Goal: Task Accomplishment & Management: Manage account settings

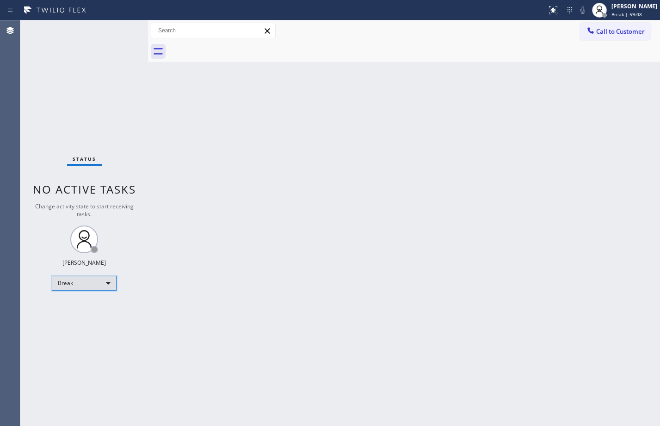
click at [104, 281] on div "Break" at bounding box center [84, 283] width 65 height 15
click at [85, 305] on li "Available" at bounding box center [83, 307] width 63 height 11
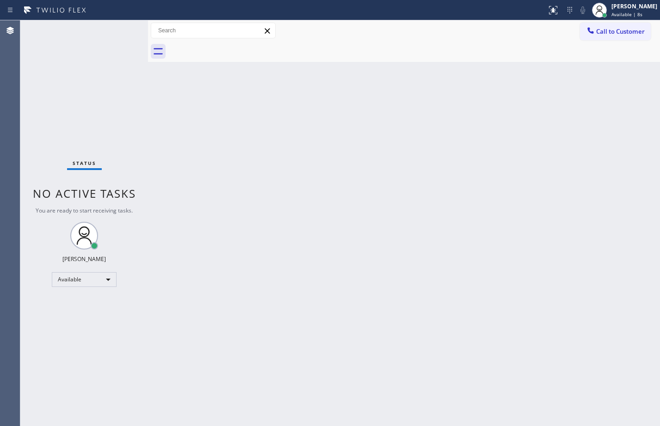
click at [375, 195] on div "Back to Dashboard Change Sender ID Customers Technicians Select a contact Outbo…" at bounding box center [404, 223] width 512 height 406
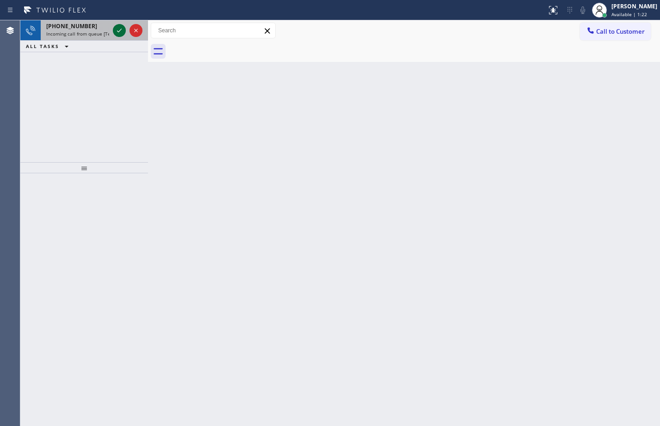
click at [123, 31] on icon at bounding box center [119, 30] width 11 height 11
click at [120, 28] on icon at bounding box center [119, 30] width 11 height 11
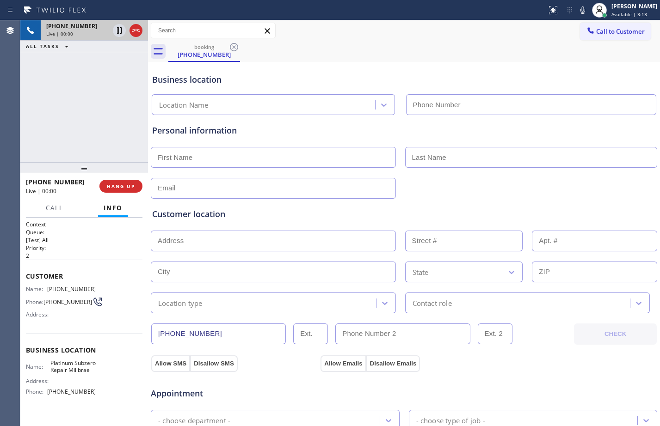
type input "[PHONE_NUMBER]"
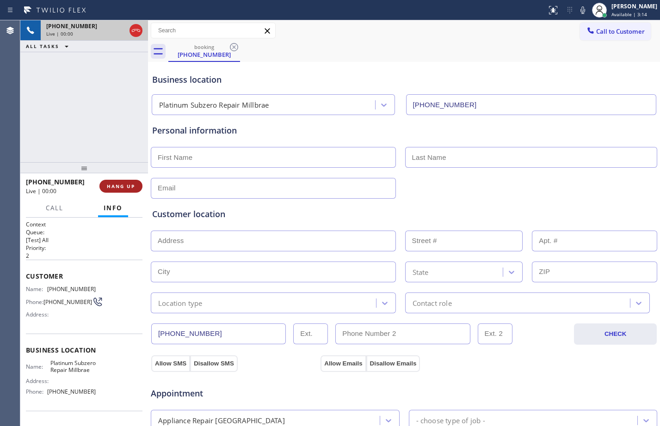
click at [114, 184] on span "HANG UP" at bounding box center [121, 186] width 28 height 6
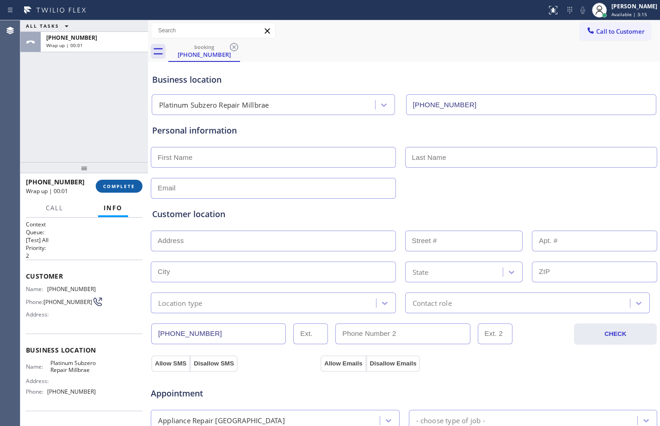
click at [114, 184] on span "COMPLETE" at bounding box center [119, 186] width 32 height 6
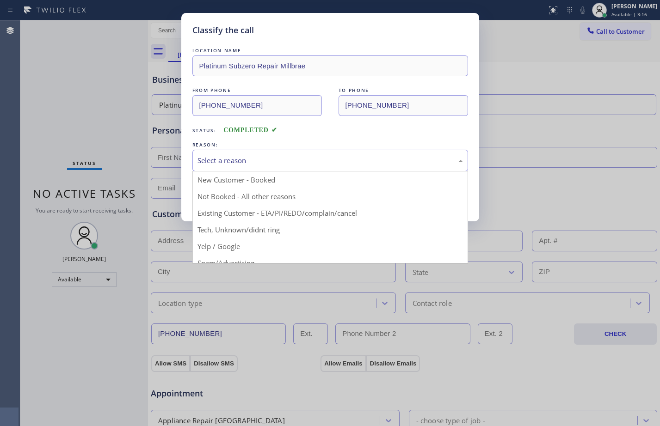
click at [272, 165] on div "Select a reason" at bounding box center [329, 160] width 265 height 11
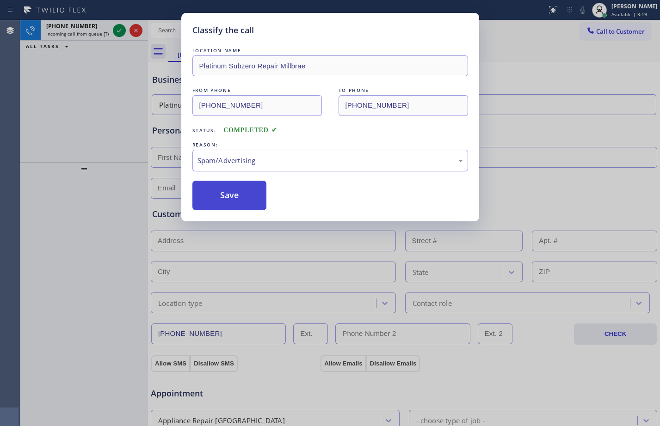
click at [223, 198] on button "Save" at bounding box center [229, 196] width 74 height 30
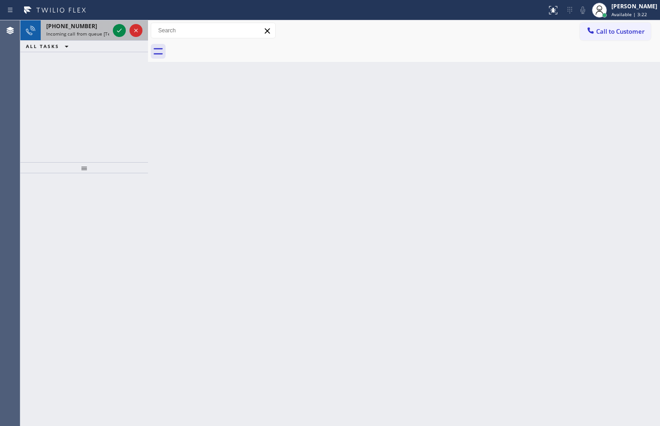
click at [88, 30] on div "[PHONE_NUMBER]" at bounding box center [77, 26] width 63 height 8
click at [70, 32] on span "Incoming call from queue [Test] All" at bounding box center [84, 34] width 77 height 6
click at [72, 26] on span "[PHONE_NUMBER]" at bounding box center [71, 26] width 51 height 8
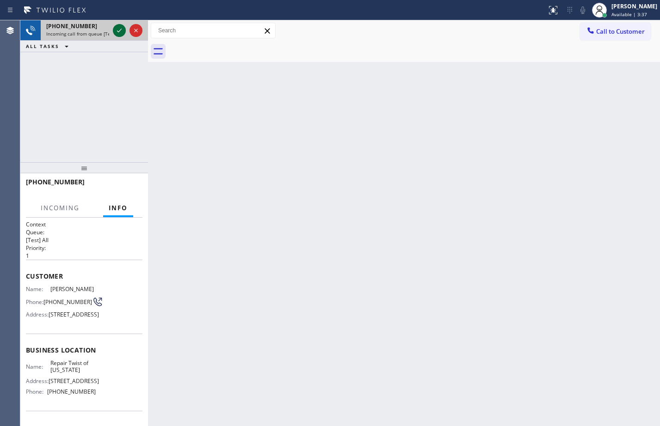
click at [121, 31] on icon at bounding box center [119, 30] width 11 height 11
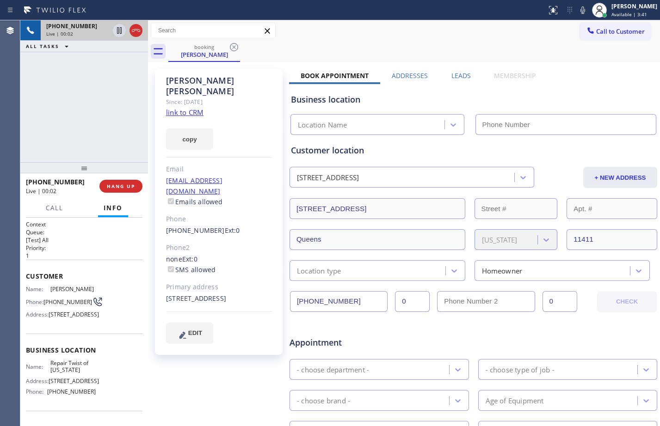
type input "[PHONE_NUMBER]"
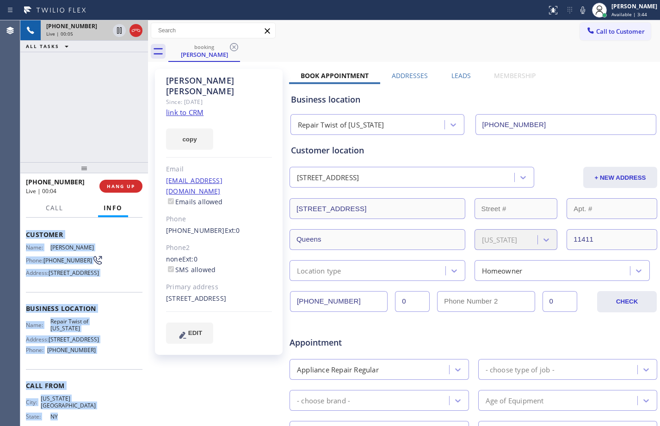
scroll to position [89, 0]
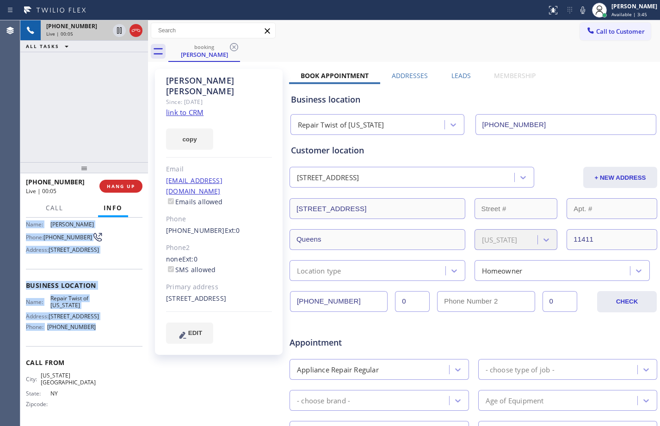
drag, startPoint x: 25, startPoint y: 276, endPoint x: 94, endPoint y: 336, distance: 91.5
click at [94, 336] on div "Context Queue: [Test] All Priority: 1 Customer Name: [PERSON_NAME] Phone: [PHON…" at bounding box center [84, 322] width 128 height 208
copy div "Customer Name: [PERSON_NAME] Phone: [PHONE_NUMBER] Address: [STREET_ADDRESS] Bu…"
click at [184, 108] on link "link to CRM" at bounding box center [184, 112] width 37 height 9
click at [117, 34] on icon at bounding box center [119, 30] width 11 height 11
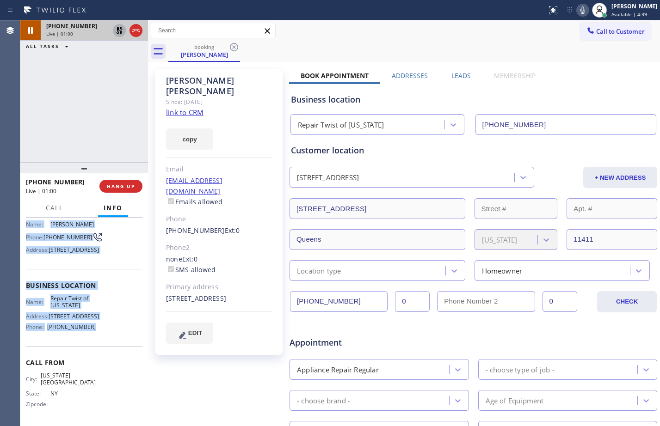
click at [579, 6] on icon at bounding box center [582, 10] width 11 height 11
click at [117, 36] on icon at bounding box center [119, 30] width 11 height 11
click at [577, 9] on icon at bounding box center [582, 10] width 11 height 11
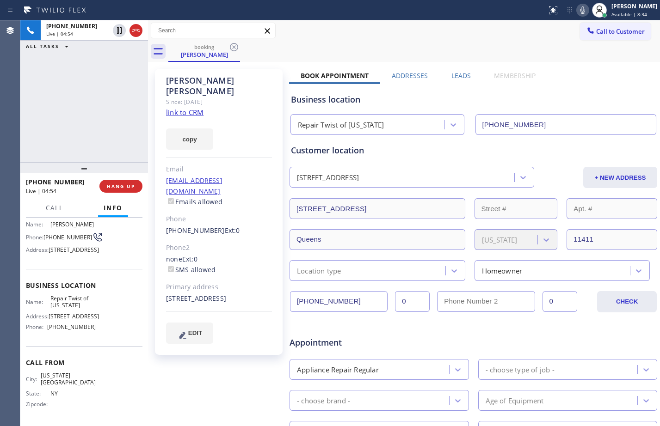
click at [98, 112] on div "[PHONE_NUMBER] Live | 04:54 ALL TASKS ALL TASKS ACTIVE TASKS TASKS IN WRAP UP" at bounding box center [84, 91] width 128 height 142
click at [124, 188] on span "HANG UP" at bounding box center [121, 186] width 28 height 6
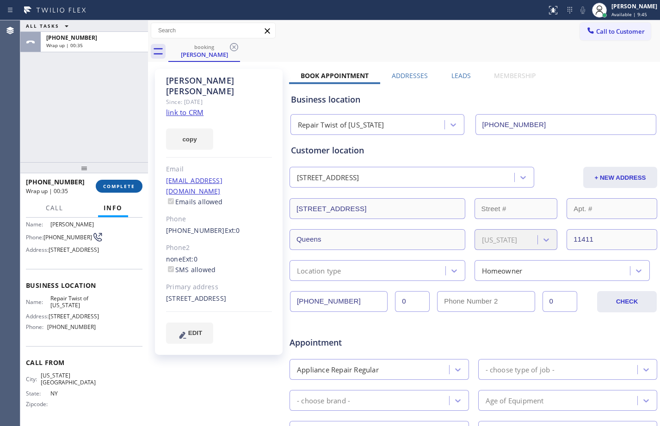
click at [113, 187] on span "COMPLETE" at bounding box center [119, 186] width 32 height 6
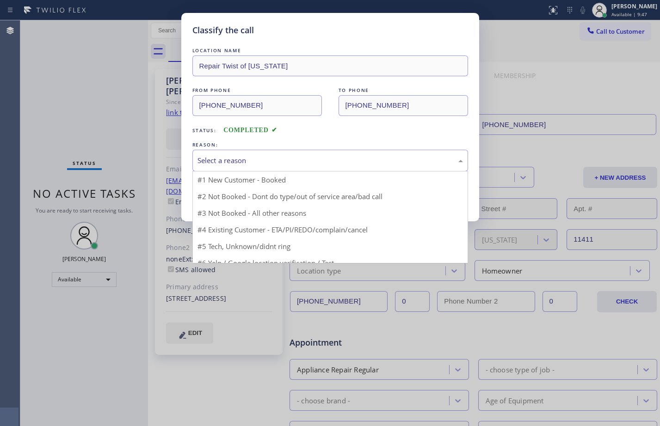
click at [258, 166] on div "Select a reason" at bounding box center [330, 161] width 276 height 22
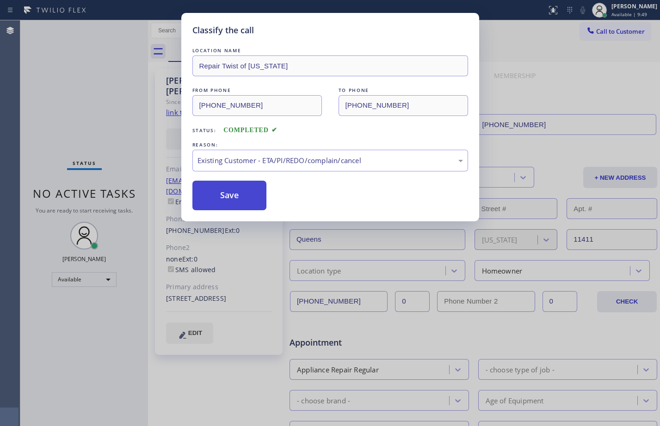
click at [247, 205] on button "Save" at bounding box center [229, 196] width 74 height 30
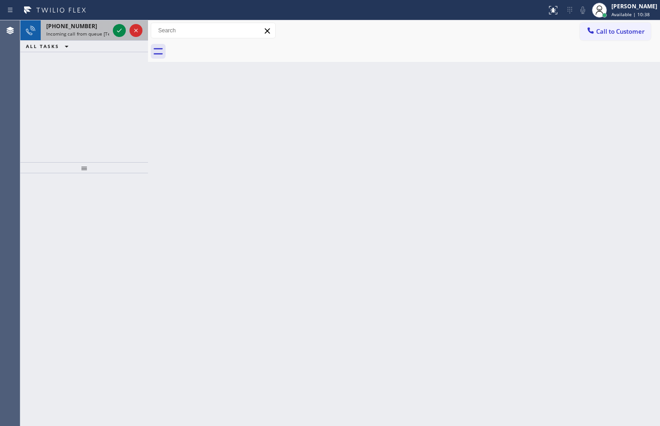
click at [80, 34] on span "Incoming call from queue [Test] All" at bounding box center [84, 34] width 77 height 6
click at [122, 26] on icon at bounding box center [119, 30] width 11 height 11
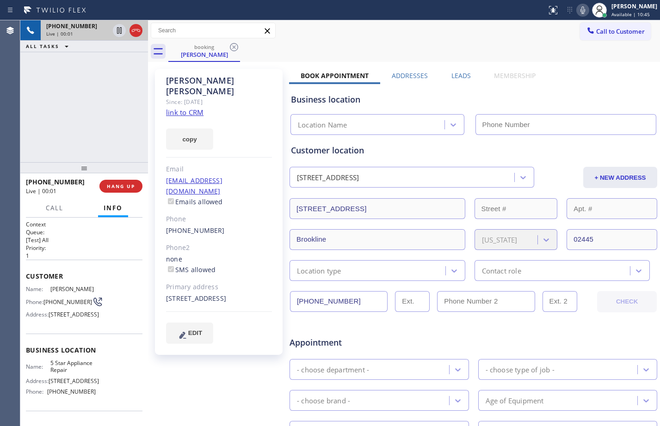
type input "[PHONE_NUMBER]"
click at [192, 108] on link "link to CRM" at bounding box center [184, 112] width 37 height 9
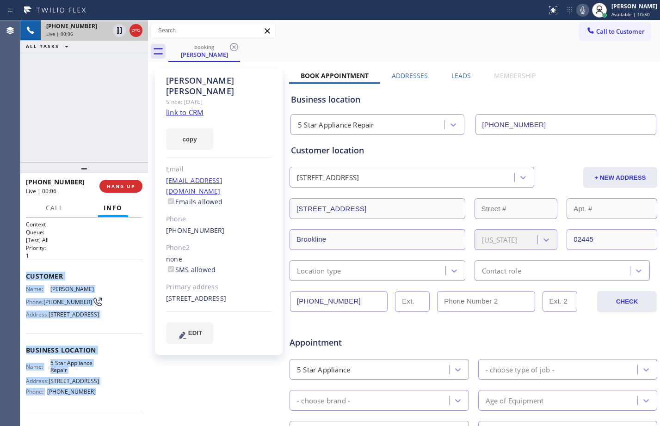
drag, startPoint x: 26, startPoint y: 277, endPoint x: 86, endPoint y: 407, distance: 143.1
click at [86, 407] on div "Context Queue: [Test] All Priority: 1 Customer Name: [PERSON_NAME] Phone: [PHON…" at bounding box center [84, 351] width 116 height 260
copy div "Customer Name: [PERSON_NAME] Phone: [PHONE_NUMBER] Address: [STREET_ADDRESS] Bu…"
click at [121, 29] on icon at bounding box center [119, 30] width 11 height 11
click at [580, 11] on icon at bounding box center [582, 9] width 5 height 7
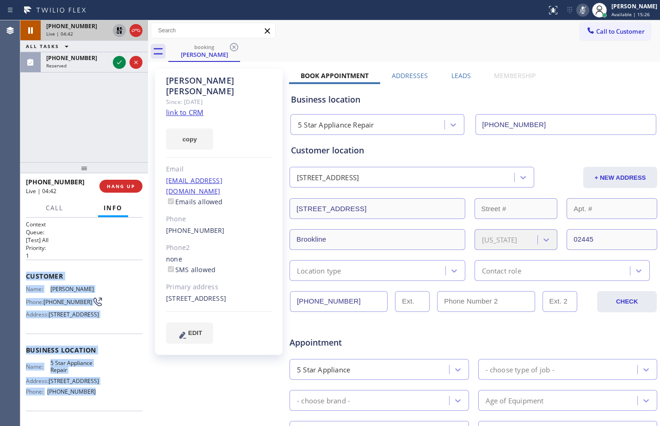
click at [116, 33] on icon at bounding box center [119, 30] width 11 height 11
click at [577, 12] on icon at bounding box center [582, 10] width 11 height 11
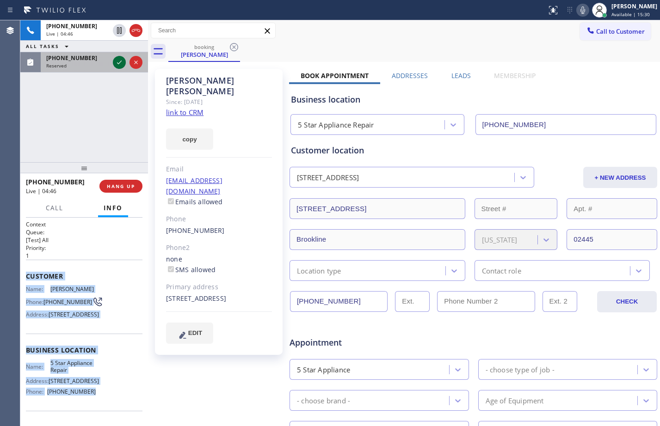
click at [118, 65] on icon at bounding box center [119, 62] width 11 height 11
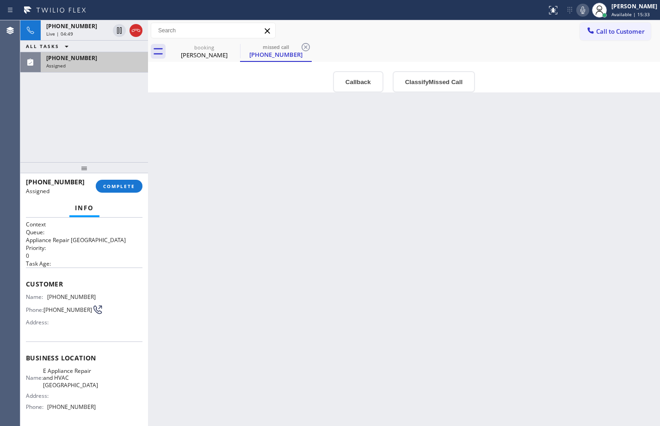
click at [313, 227] on div "Back to Dashboard Change Sender ID Customers Technicians Select a contact Outbo…" at bounding box center [404, 223] width 512 height 406
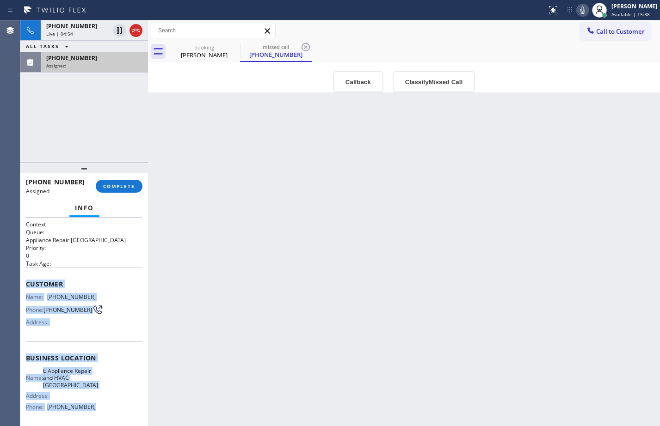
drag, startPoint x: 26, startPoint y: 284, endPoint x: 103, endPoint y: 411, distance: 147.7
click at [103, 411] on div "Context Queue: Appliance Repair High End Priority: 0 Task Age: Customer Name: […" at bounding box center [84, 359] width 116 height 276
copy div "Customer Name: [PHONE_NUMBER] Phone: [PHONE_NUMBER] Address: Business location …"
click at [120, 35] on icon at bounding box center [119, 30] width 11 height 11
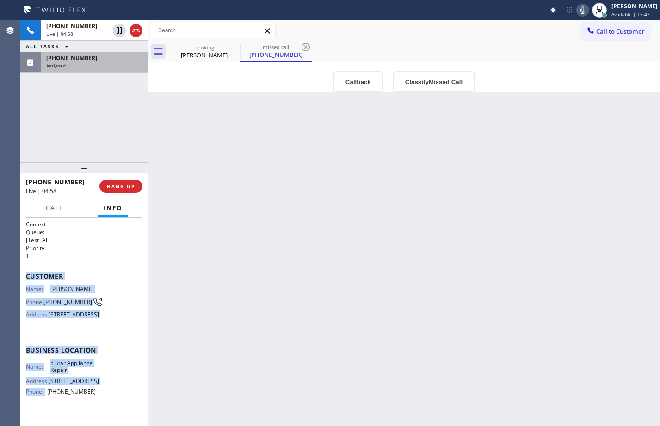
click at [577, 9] on icon at bounding box center [582, 10] width 11 height 11
click at [65, 67] on span "Assigned" at bounding box center [55, 65] width 19 height 6
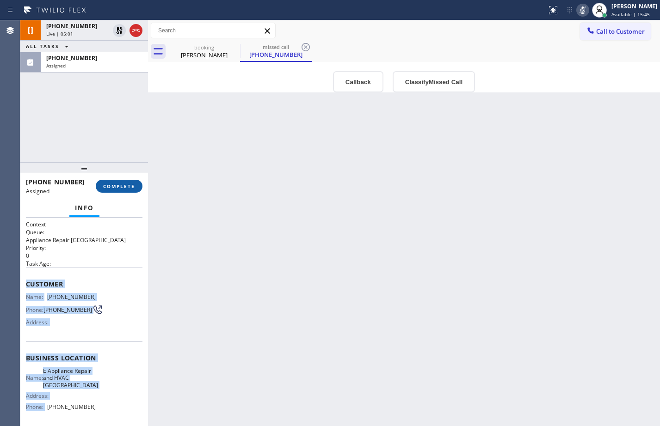
click at [110, 184] on span "COMPLETE" at bounding box center [119, 186] width 32 height 6
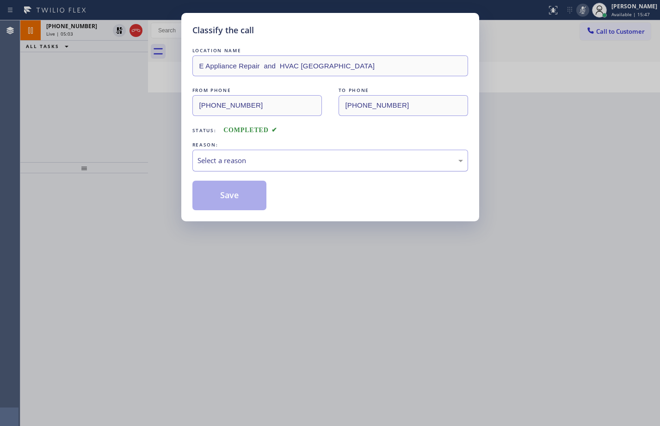
click at [256, 165] on div "Select a reason" at bounding box center [329, 160] width 265 height 11
click at [229, 197] on button "Save" at bounding box center [229, 196] width 74 height 30
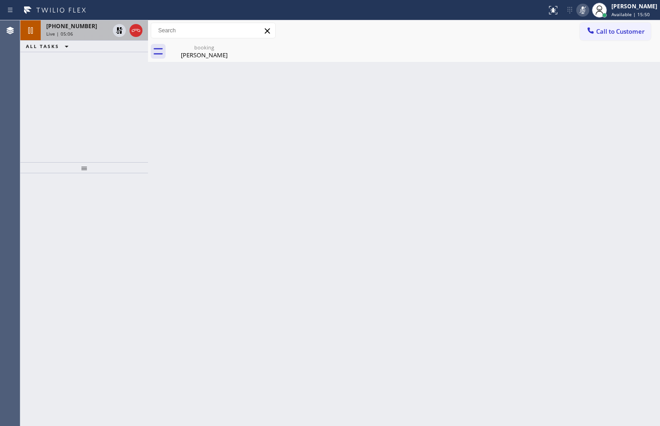
click at [91, 27] on div "[PHONE_NUMBER]" at bounding box center [77, 26] width 63 height 8
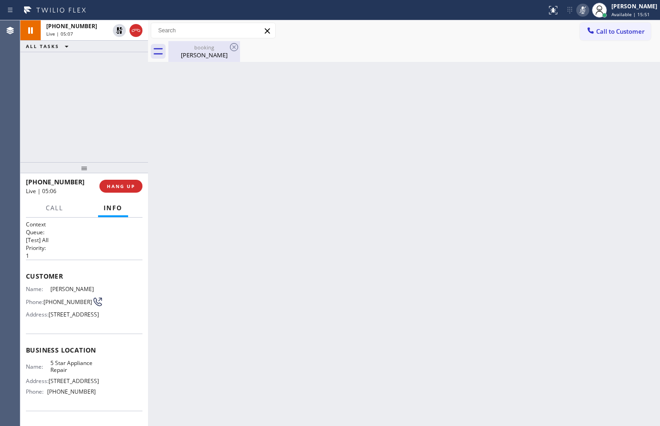
click at [194, 49] on div "booking" at bounding box center [204, 47] width 70 height 7
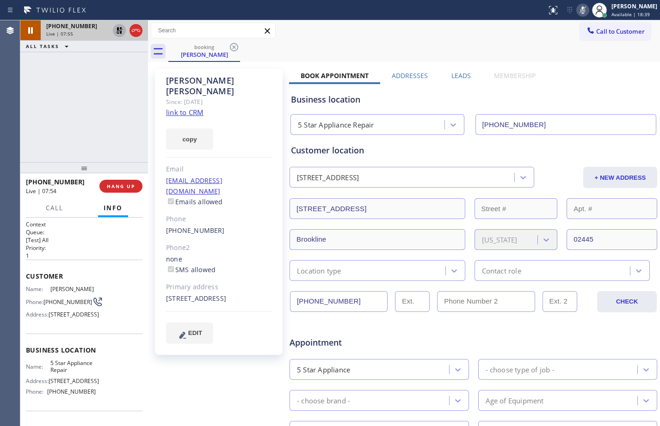
click at [119, 33] on icon at bounding box center [119, 30] width 11 height 11
click at [581, 12] on icon at bounding box center [582, 10] width 11 height 11
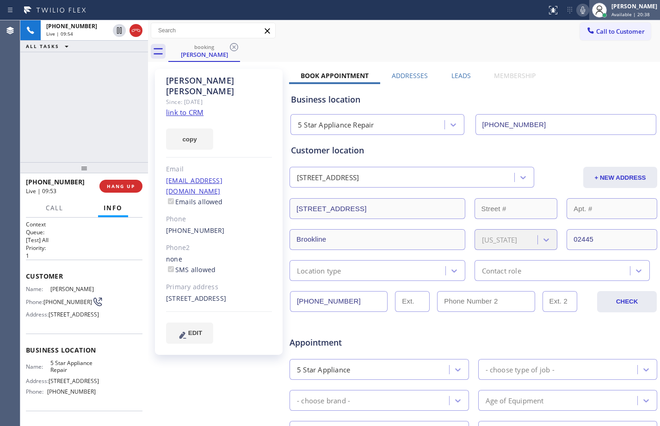
click at [609, 6] on div "[PERSON_NAME] Available | 20:38" at bounding box center [634, 10] width 50 height 16
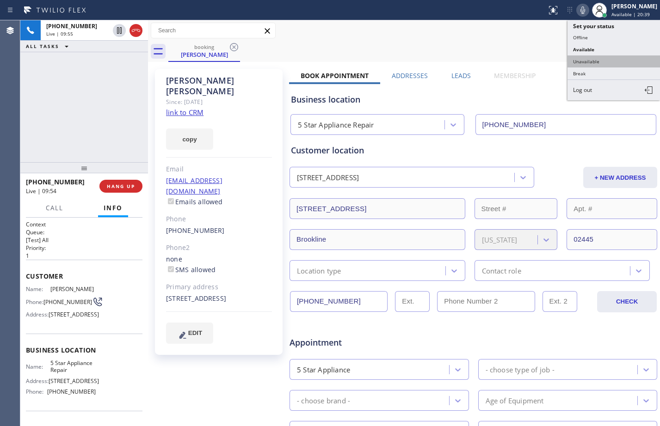
click at [594, 62] on button "Unavailable" at bounding box center [613, 61] width 92 height 12
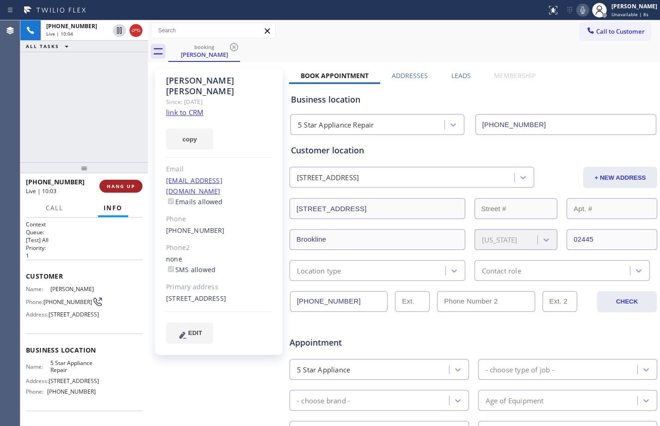
click at [128, 189] on span "HANG UP" at bounding box center [121, 186] width 28 height 6
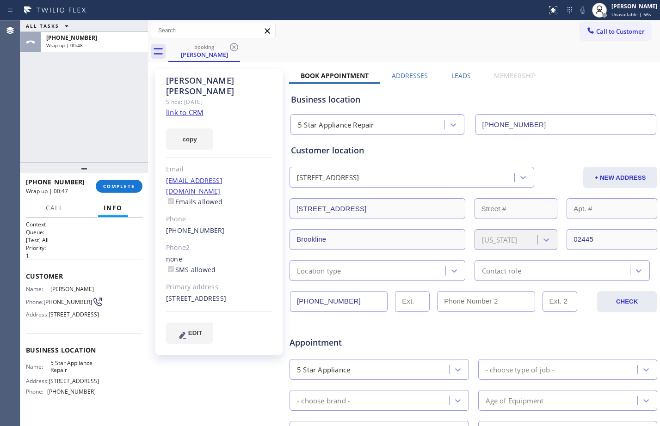
click at [92, 113] on div "ALL TASKS ALL TASKS ACTIVE TASKS TASKS IN WRAP UP [PHONE_NUMBER] Wrap up | 00:48" at bounding box center [84, 91] width 128 height 142
click at [107, 189] on span "COMPLETE" at bounding box center [119, 186] width 32 height 6
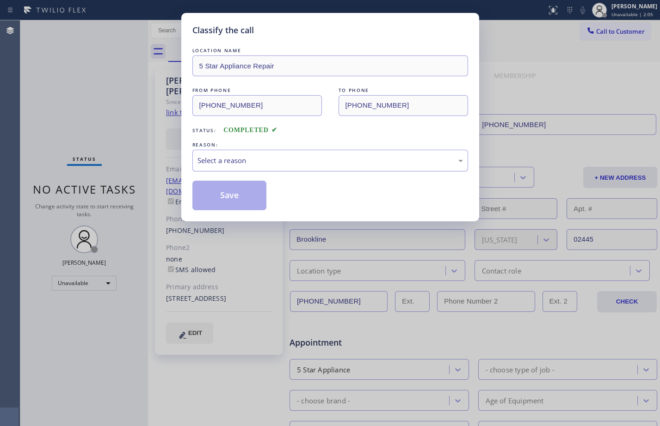
click at [240, 159] on div "Select a reason" at bounding box center [329, 160] width 265 height 11
click at [243, 201] on button "Save" at bounding box center [229, 196] width 74 height 30
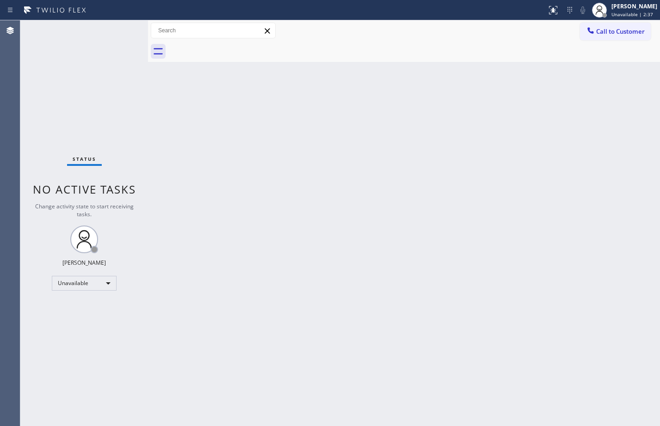
click at [105, 81] on div "Status No active tasks Change activity state to start receiving tasks. [PERSON_…" at bounding box center [84, 223] width 128 height 406
click at [622, 13] on span "Unavailable | 2:41" at bounding box center [632, 14] width 42 height 6
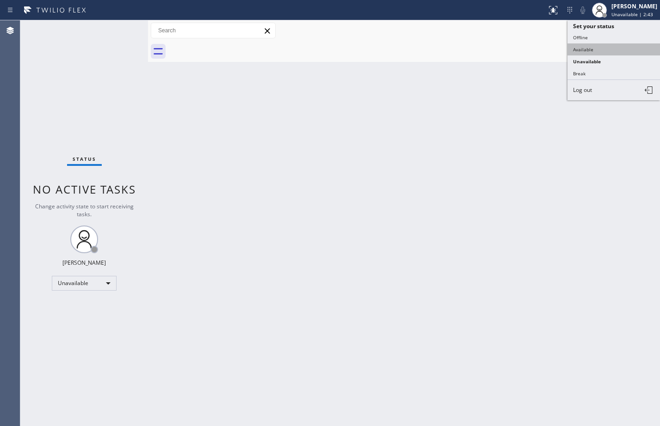
click at [592, 54] on button "Available" at bounding box center [613, 49] width 92 height 12
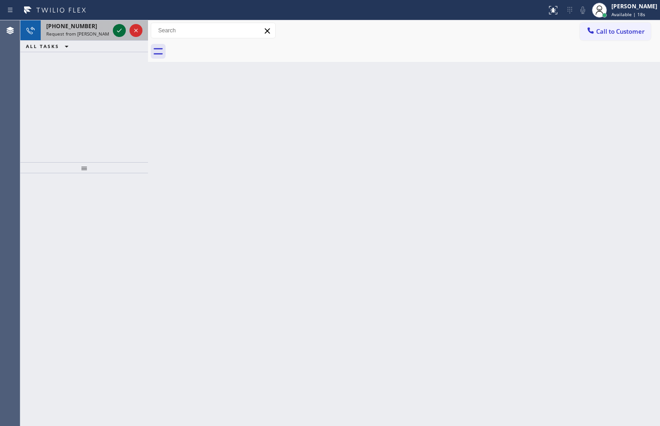
click at [119, 30] on icon at bounding box center [119, 30] width 11 height 11
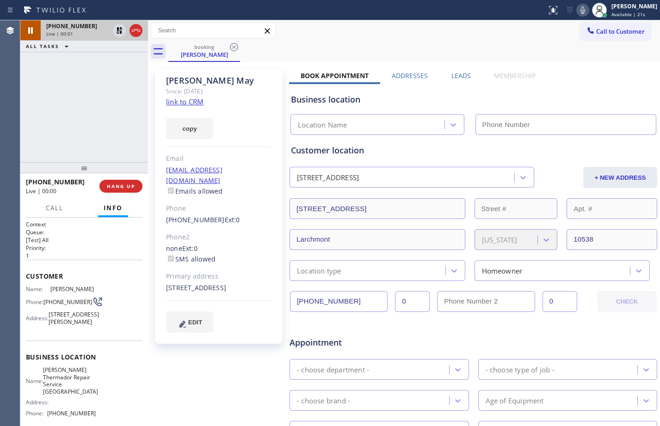
type input "[PHONE_NUMBER]"
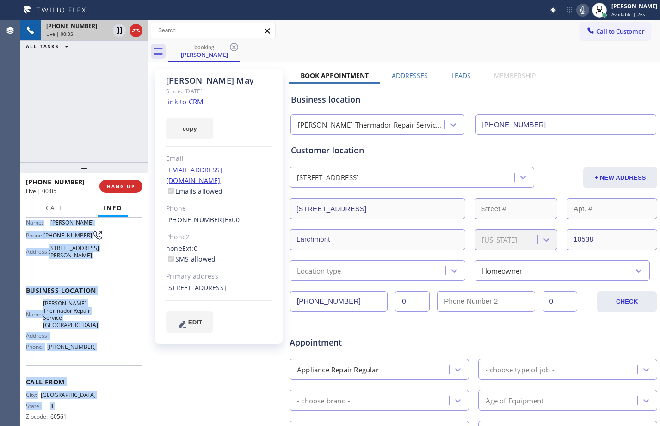
scroll to position [77, 0]
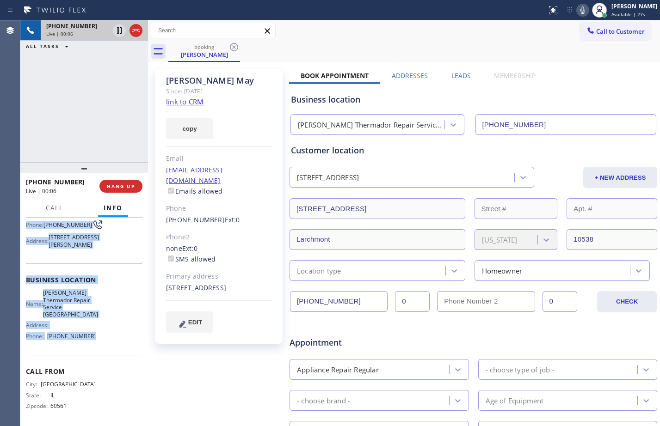
drag, startPoint x: 24, startPoint y: 275, endPoint x: 99, endPoint y: 351, distance: 106.9
click at [99, 351] on div "Context Queue: [Test] All Priority: 1 Customer Name: [PERSON_NAME] May Phone: […" at bounding box center [84, 322] width 128 height 208
copy div "Customer Name: [PERSON_NAME] May Phone: [PHONE_NUMBER] Address: [STREET_ADDRESS…"
click at [192, 100] on link "link to CRM" at bounding box center [184, 101] width 37 height 9
click at [120, 34] on icon at bounding box center [119, 30] width 11 height 11
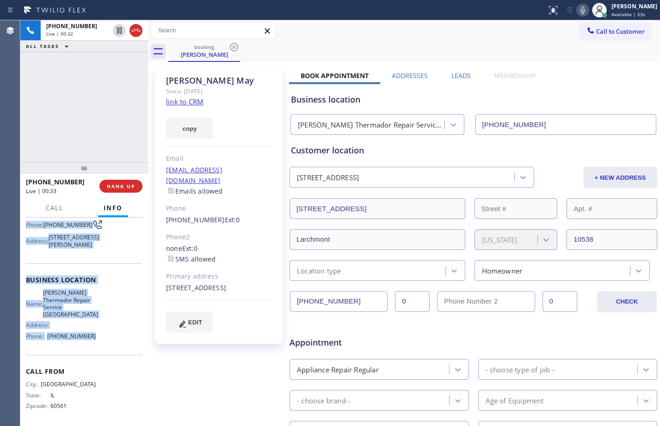
click at [580, 10] on icon at bounding box center [582, 9] width 5 height 7
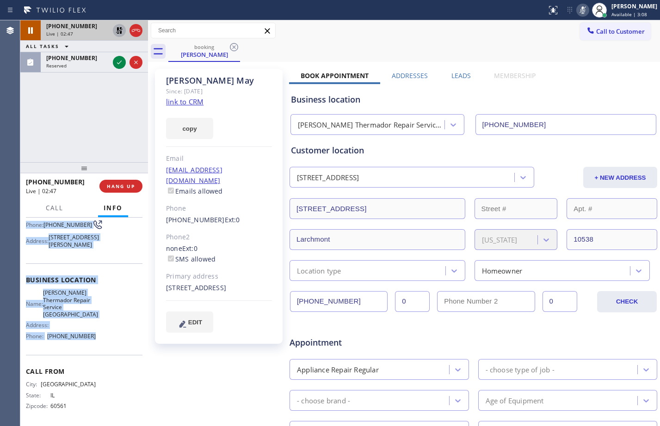
click at [118, 34] on icon at bounding box center [119, 30] width 6 height 6
click at [579, 12] on icon at bounding box center [582, 10] width 11 height 11
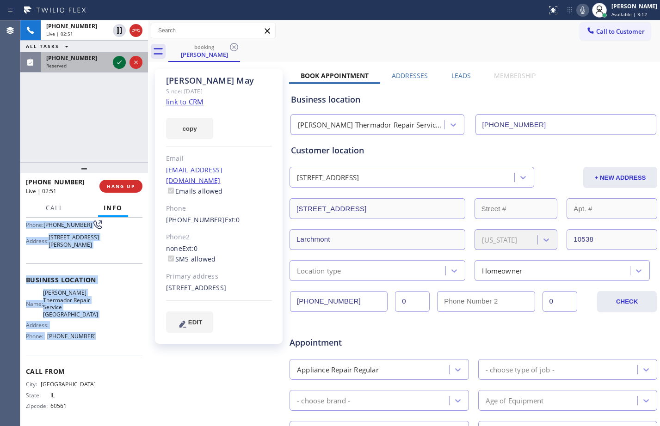
click at [123, 60] on icon at bounding box center [119, 62] width 11 height 11
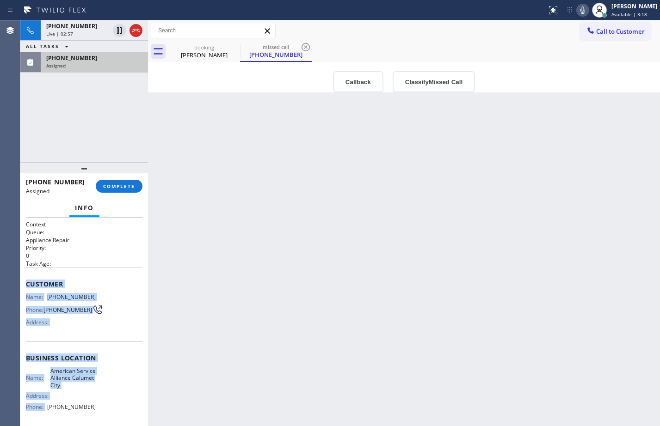
click at [24, 282] on div "Context Queue: Appliance Repair Priority: 0 Task Age: Customer Name: [PHONE_NUM…" at bounding box center [84, 322] width 128 height 208
drag, startPoint x: 24, startPoint y: 282, endPoint x: 98, endPoint y: 408, distance: 145.5
click at [98, 408] on div "Context Queue: Appliance Repair Priority: 0 Task Age: Customer Name: [PHONE_NUM…" at bounding box center [84, 322] width 128 height 208
drag, startPoint x: 121, startPoint y: 31, endPoint x: 410, endPoint y: 24, distance: 288.6
click at [121, 31] on icon at bounding box center [119, 30] width 5 height 6
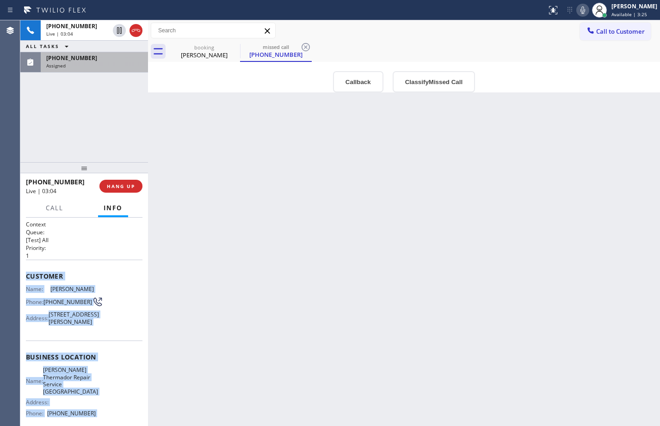
click at [577, 13] on icon at bounding box center [582, 10] width 11 height 11
click at [97, 64] on div "Assigned" at bounding box center [94, 65] width 96 height 6
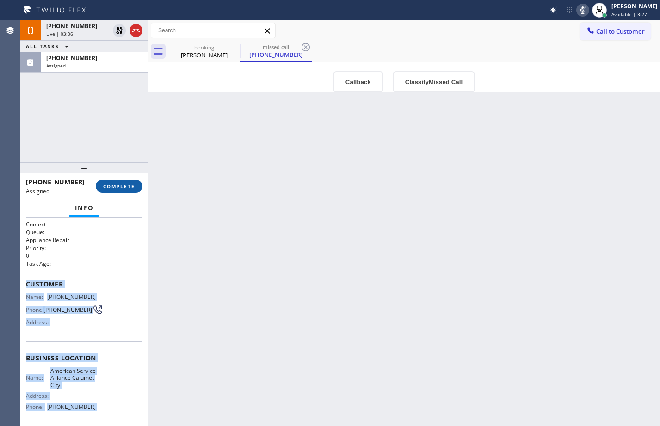
click at [120, 183] on span "COMPLETE" at bounding box center [119, 186] width 32 height 6
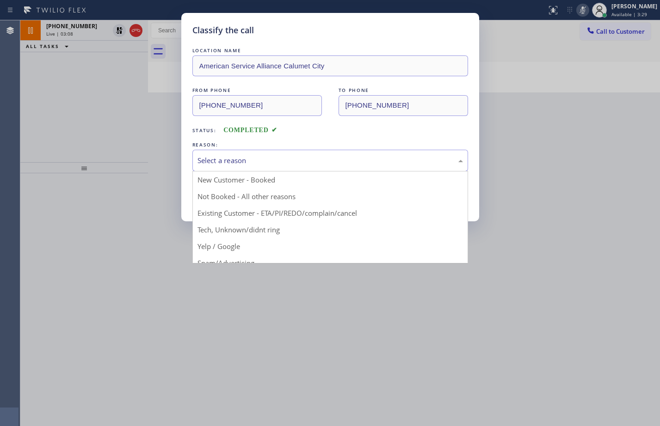
click at [238, 162] on div "Select a reason" at bounding box center [329, 160] width 265 height 11
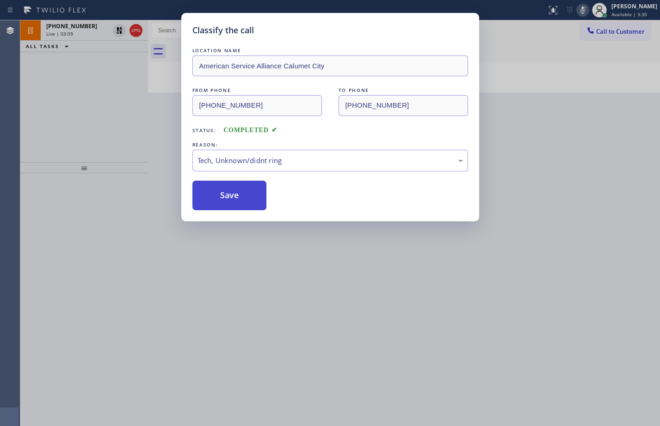
click at [219, 198] on button "Save" at bounding box center [229, 196] width 74 height 30
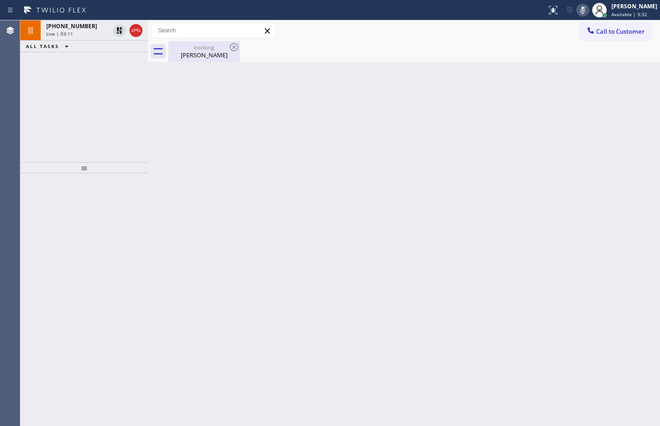
click at [188, 58] on div "[PERSON_NAME]" at bounding box center [204, 55] width 70 height 8
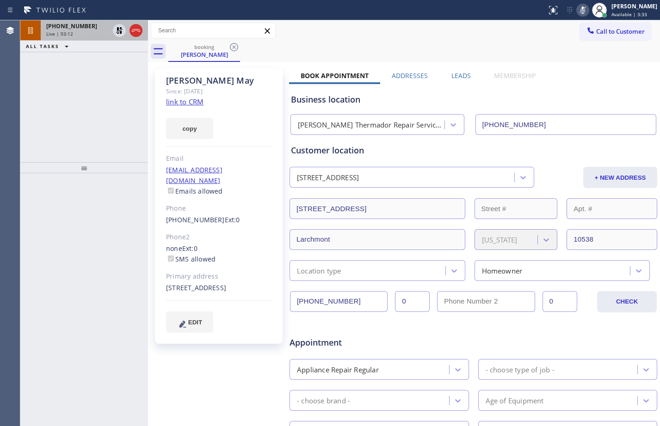
click at [61, 29] on span "[PHONE_NUMBER]" at bounding box center [71, 26] width 51 height 8
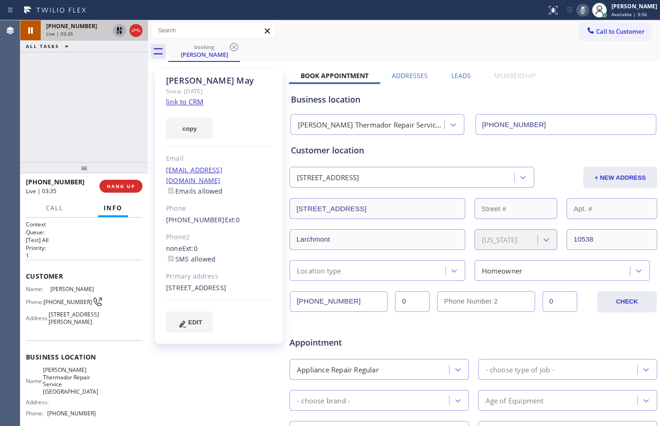
click at [119, 32] on icon at bounding box center [119, 30] width 6 height 6
click at [578, 12] on icon at bounding box center [582, 10] width 11 height 11
click at [88, 142] on div "[PHONE_NUMBER] Live | 05:07 ALL TASKS ALL TASKS ACTIVE TASKS TASKS IN WRAP UP" at bounding box center [84, 91] width 128 height 142
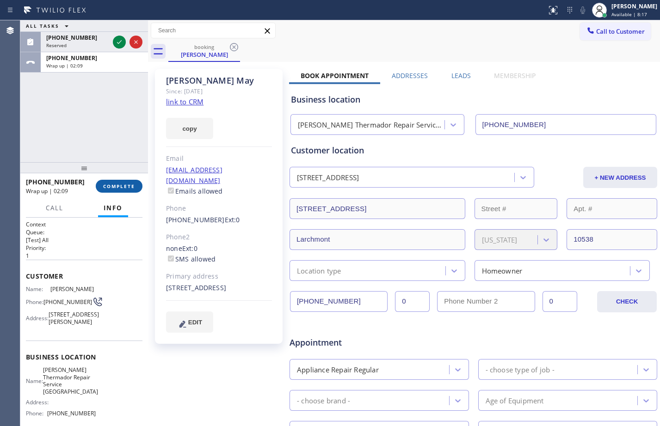
click at [116, 185] on span "COMPLETE" at bounding box center [119, 186] width 32 height 6
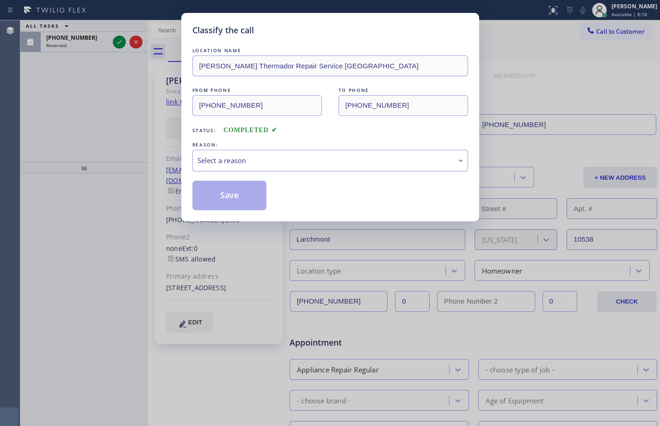
click at [331, 151] on div "Select a reason" at bounding box center [330, 161] width 276 height 22
click at [334, 166] on div "Select a reason" at bounding box center [330, 161] width 276 height 22
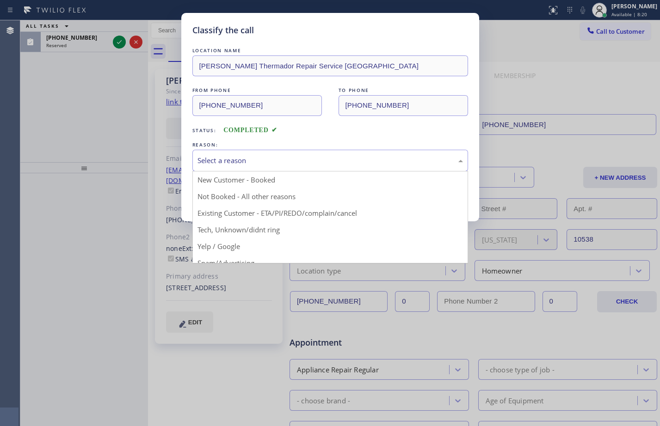
click at [324, 158] on div "Select a reason" at bounding box center [329, 160] width 265 height 11
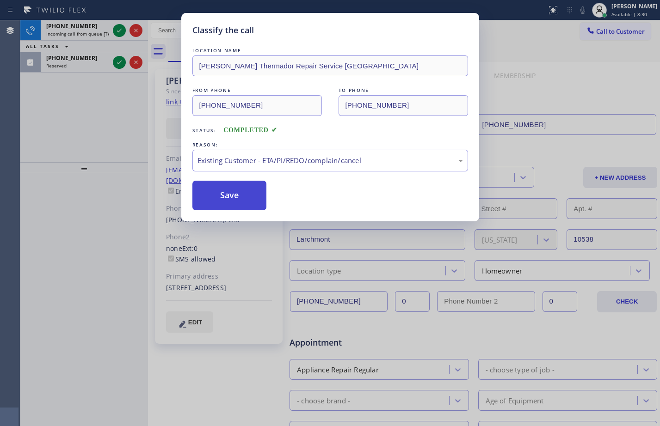
click at [232, 202] on button "Save" at bounding box center [229, 196] width 74 height 30
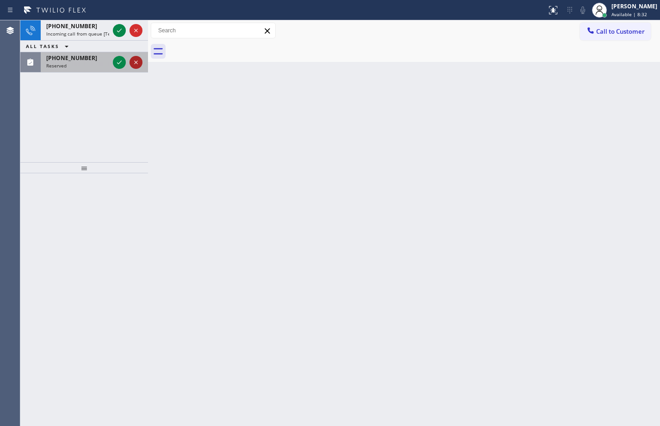
click at [133, 58] on icon at bounding box center [135, 62] width 11 height 11
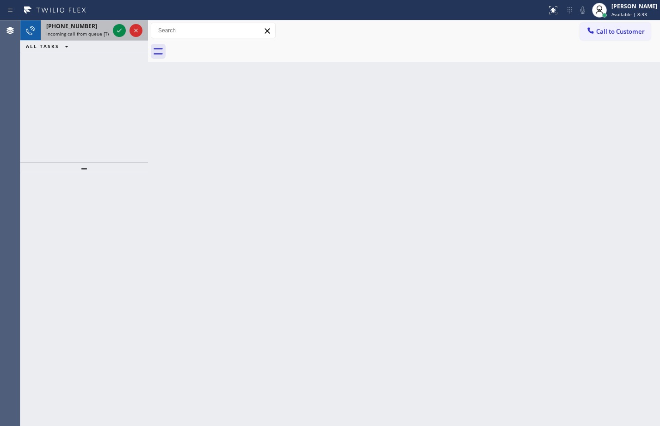
click at [81, 36] on span "Incoming call from queue [Test] All" at bounding box center [84, 34] width 77 height 6
click at [121, 31] on icon at bounding box center [119, 30] width 11 height 11
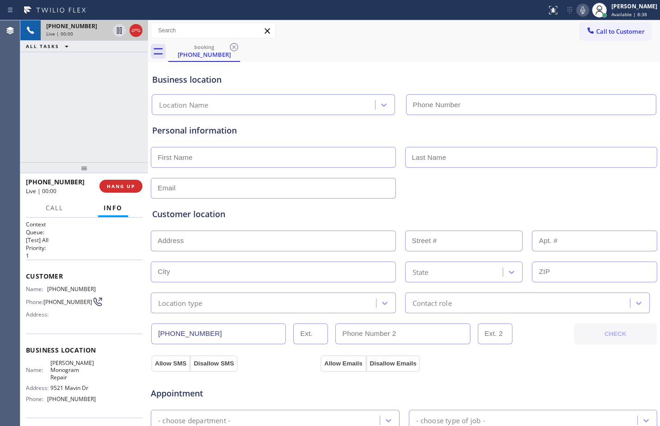
type input "[PHONE_NUMBER]"
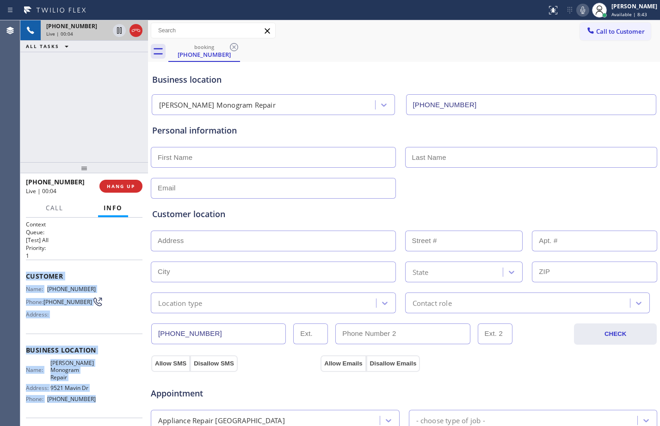
drag, startPoint x: 21, startPoint y: 276, endPoint x: 115, endPoint y: 400, distance: 155.8
click at [115, 400] on div "Context Queue: [Test] All Priority: 1 Customer Name: [PHONE_NUMBER] Phone: [PHO…" at bounding box center [84, 322] width 128 height 208
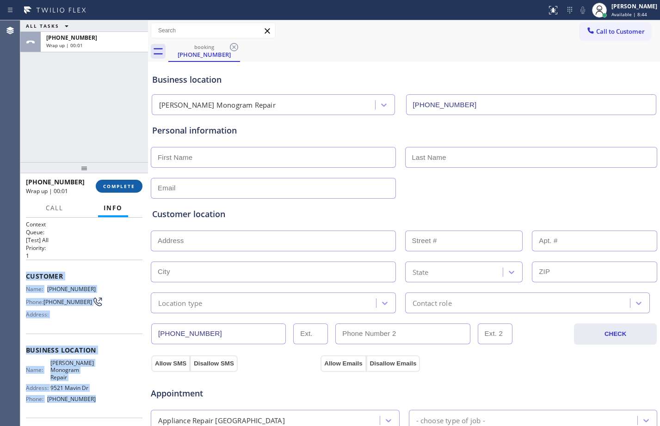
click at [117, 184] on span "COMPLETE" at bounding box center [119, 186] width 32 height 6
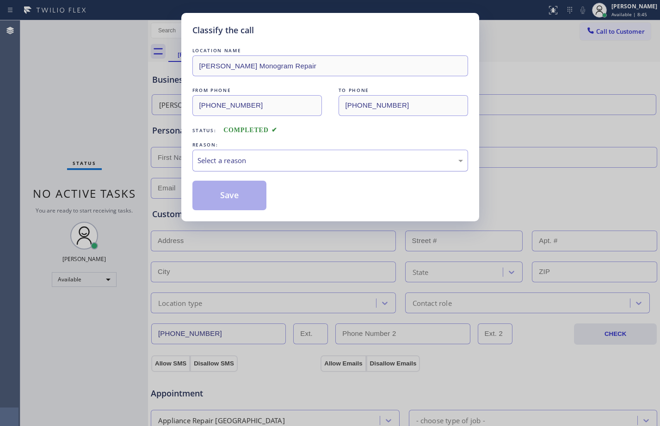
click at [361, 162] on div "Select a reason" at bounding box center [329, 160] width 265 height 11
click at [244, 199] on button "Save" at bounding box center [229, 196] width 74 height 30
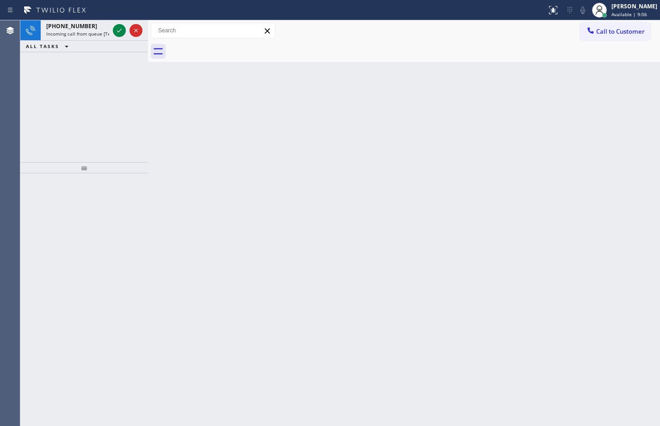
click at [251, 216] on div "Back to Dashboard Change Sender ID Customers Technicians Select a contact Outbo…" at bounding box center [404, 223] width 512 height 406
click at [116, 32] on icon at bounding box center [119, 30] width 11 height 11
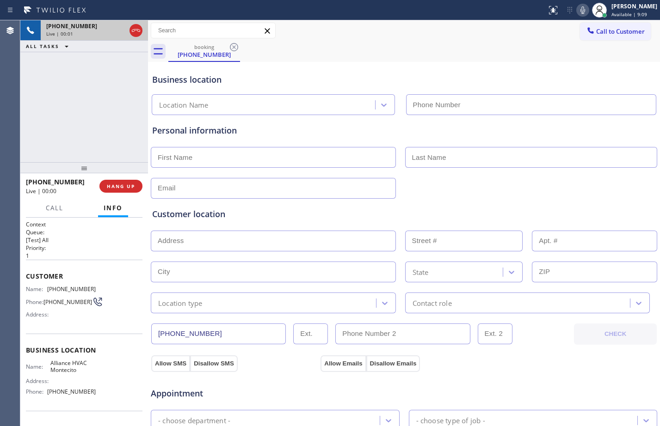
type input "[PHONE_NUMBER]"
click at [132, 187] on span "HANG UP" at bounding box center [121, 186] width 28 height 6
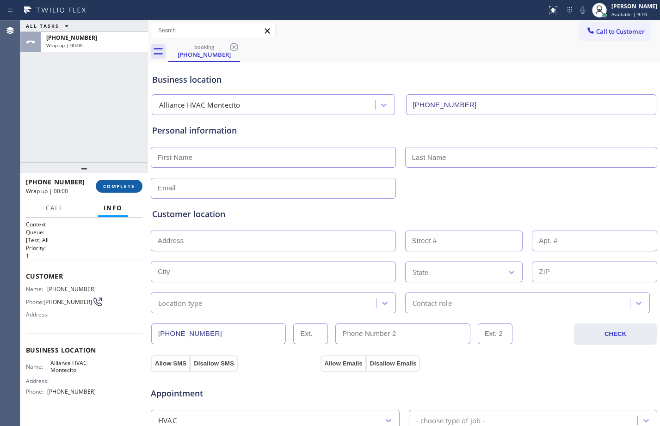
click at [132, 187] on span "COMPLETE" at bounding box center [119, 186] width 32 height 6
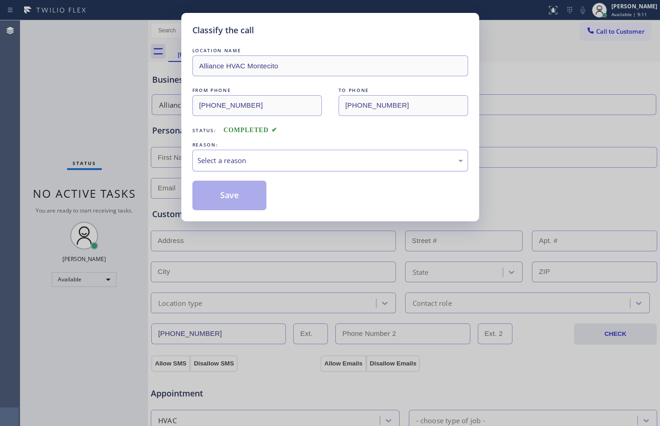
click at [283, 164] on div "Select a reason" at bounding box center [329, 160] width 265 height 11
click at [239, 198] on button "Save" at bounding box center [229, 196] width 74 height 30
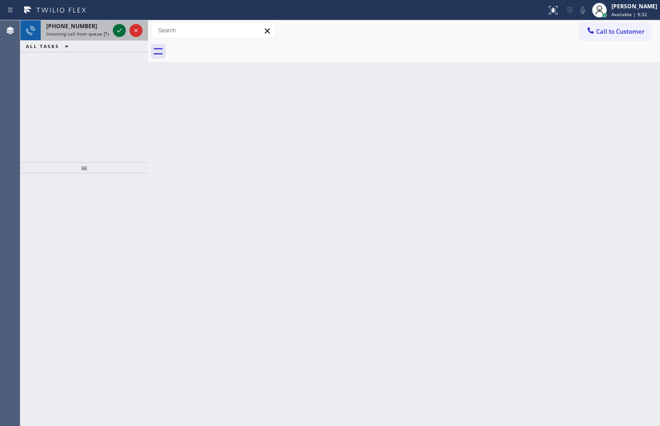
click at [120, 26] on icon at bounding box center [119, 30] width 11 height 11
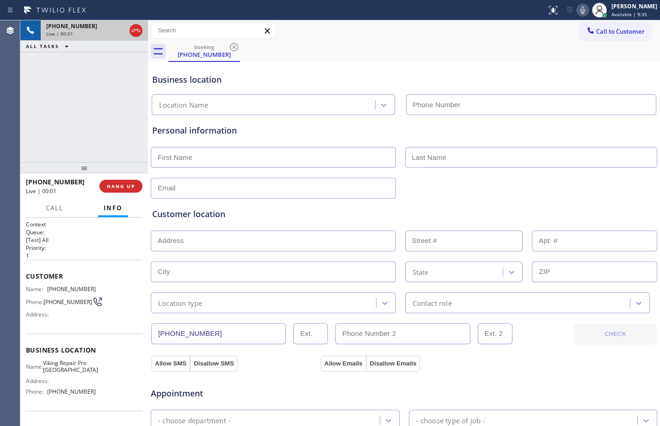
type input "[PHONE_NUMBER]"
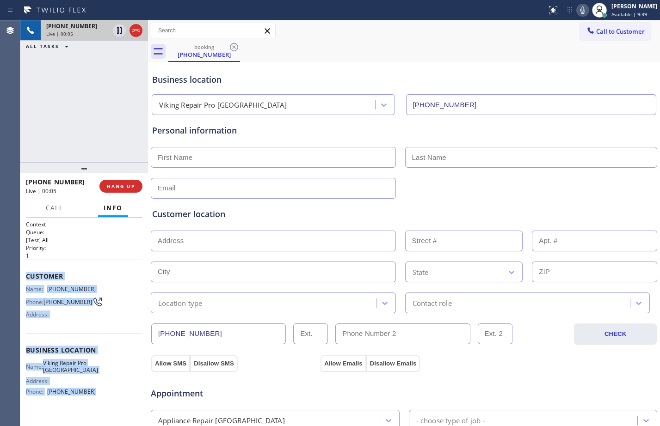
drag, startPoint x: 23, startPoint y: 279, endPoint x: 92, endPoint y: 400, distance: 139.1
click at [92, 400] on div "Context Queue: [Test] All Priority: 1 Customer Name: [PHONE_NUMBER] Phone: [PHO…" at bounding box center [84, 322] width 128 height 208
copy div "Customer Name: [PHONE_NUMBER] Phone: [PHONE_NUMBER] Address: Business location …"
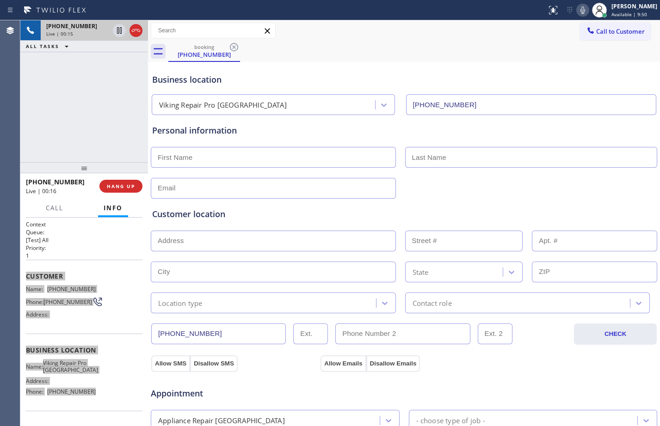
scroll to position [290, 0]
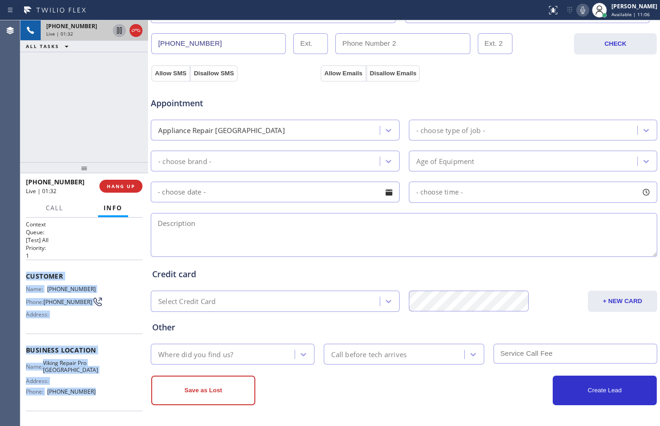
click at [119, 34] on icon at bounding box center [119, 30] width 11 height 11
click at [577, 12] on icon at bounding box center [582, 10] width 11 height 11
drag, startPoint x: 119, startPoint y: 29, endPoint x: 243, endPoint y: 35, distance: 124.5
click at [119, 29] on icon at bounding box center [119, 30] width 6 height 6
click at [580, 12] on icon at bounding box center [582, 9] width 5 height 7
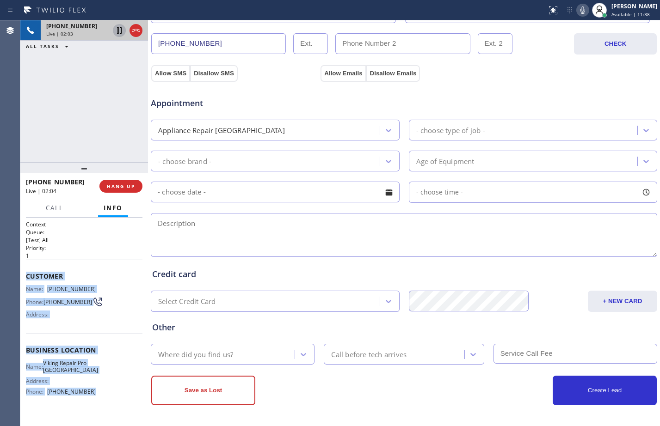
click at [118, 34] on icon at bounding box center [119, 30] width 11 height 11
click at [580, 13] on icon at bounding box center [582, 9] width 5 height 7
click at [116, 34] on icon at bounding box center [119, 30] width 11 height 11
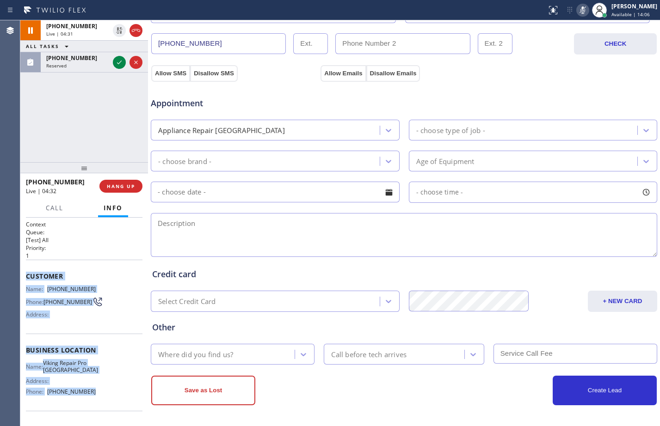
click at [577, 13] on icon at bounding box center [582, 10] width 11 height 11
click at [50, 209] on span "Call" at bounding box center [55, 208] width 18 height 8
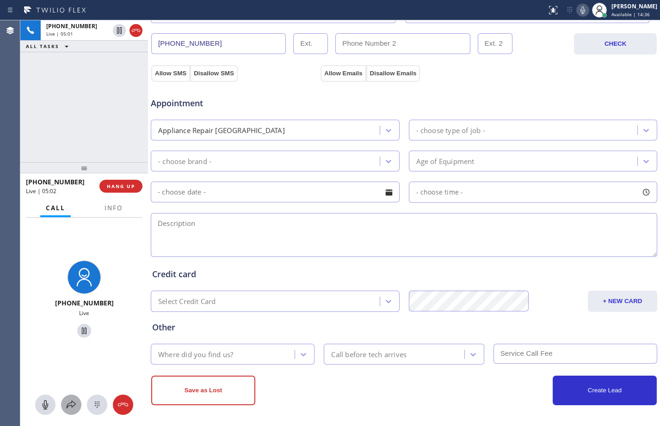
click at [69, 405] on icon at bounding box center [71, 404] width 11 height 11
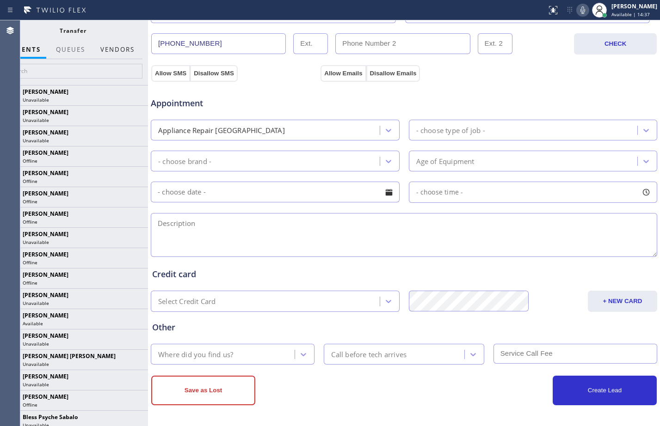
click at [114, 50] on button "Vendors" at bounding box center [117, 50] width 45 height 18
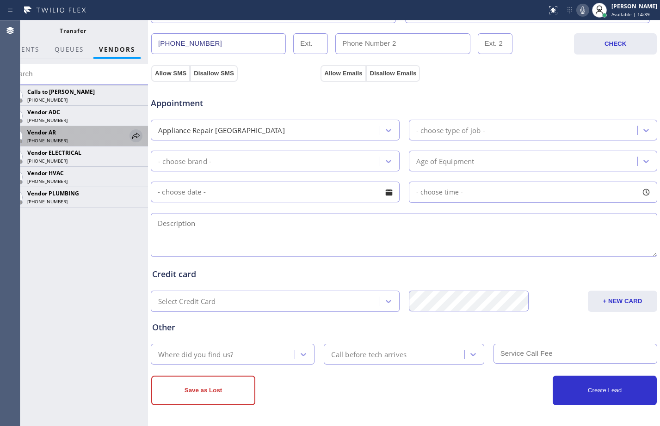
click at [137, 135] on icon at bounding box center [135, 135] width 11 height 11
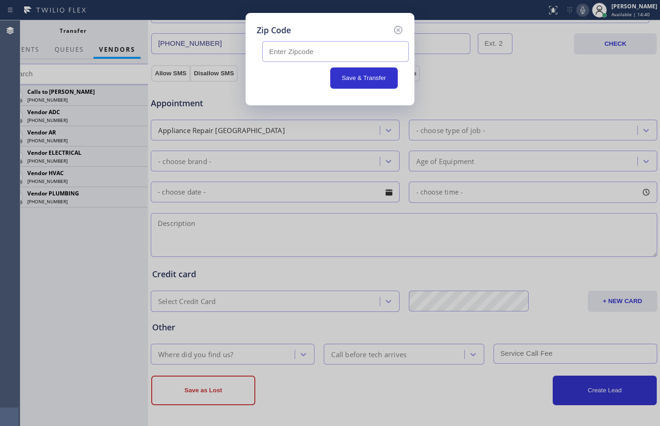
click at [288, 58] on input "text" at bounding box center [335, 51] width 147 height 21
paste input "89135"
type input "89135"
click at [356, 75] on button "Save & Transfer" at bounding box center [364, 77] width 68 height 21
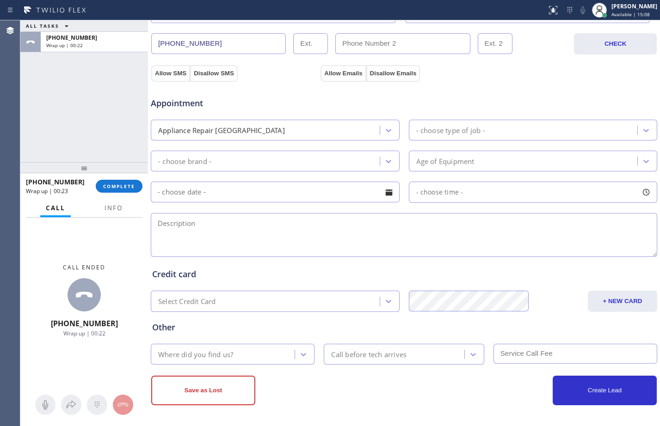
click at [92, 108] on div "ALL TASKS ALL TASKS ACTIVE TASKS TASKS IN WRAP UP [PHONE_NUMBER] Wrap up | 00:22" at bounding box center [84, 91] width 128 height 142
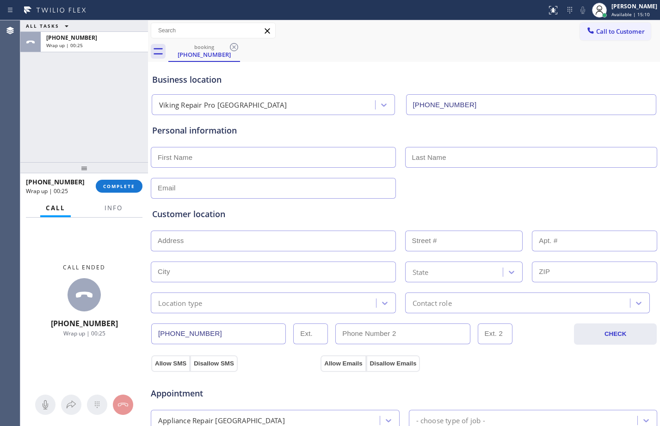
click at [272, 161] on input "text" at bounding box center [273, 157] width 245 height 21
type input "[PERSON_NAME]"
type input "Fluke"
click at [298, 176] on div at bounding box center [404, 187] width 508 height 23
click at [238, 191] on input "text" at bounding box center [273, 188] width 245 height 21
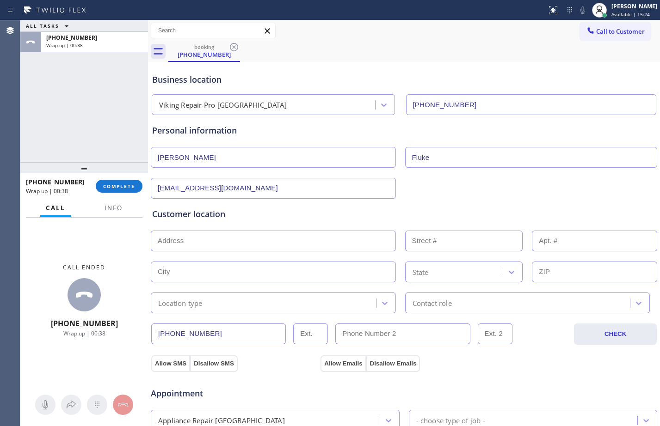
type input "[EMAIL_ADDRESS][DOMAIN_NAME]"
click at [314, 241] on input "text" at bounding box center [273, 241] width 245 height 21
type input "1"
click at [189, 281] on input "text" at bounding box center [273, 272] width 245 height 21
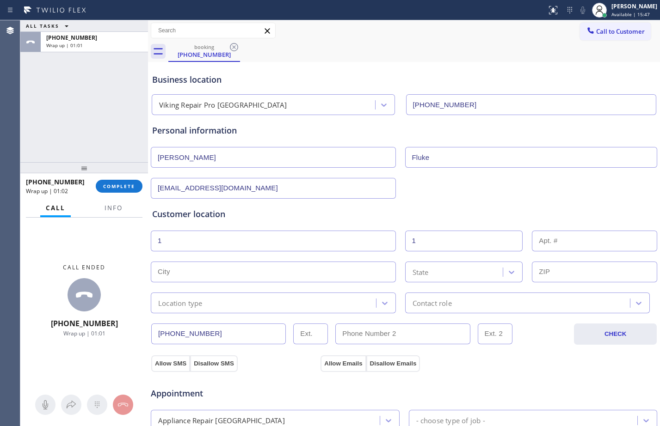
click at [333, 277] on input "text" at bounding box center [273, 272] width 245 height 21
paste input "[GEOGRAPHIC_DATA]"
click at [221, 270] on input "[GEOGRAPHIC_DATA]" at bounding box center [273, 272] width 245 height 21
type input "[GEOGRAPHIC_DATA]"
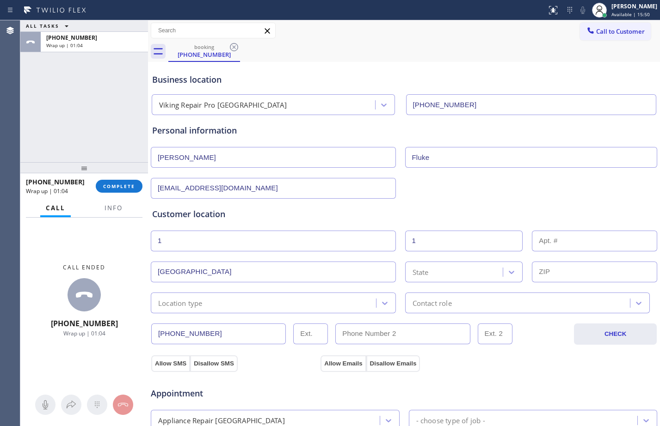
click at [562, 276] on input "text" at bounding box center [594, 272] width 125 height 21
paste input "89135"
type input "89135"
click at [290, 275] on input "[GEOGRAPHIC_DATA]" at bounding box center [273, 272] width 245 height 21
type input "Las [PERSON_NAME]"
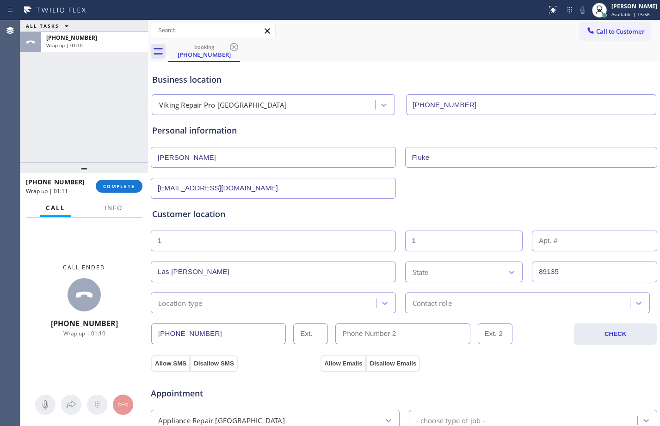
click at [439, 277] on div "State" at bounding box center [464, 272] width 118 height 21
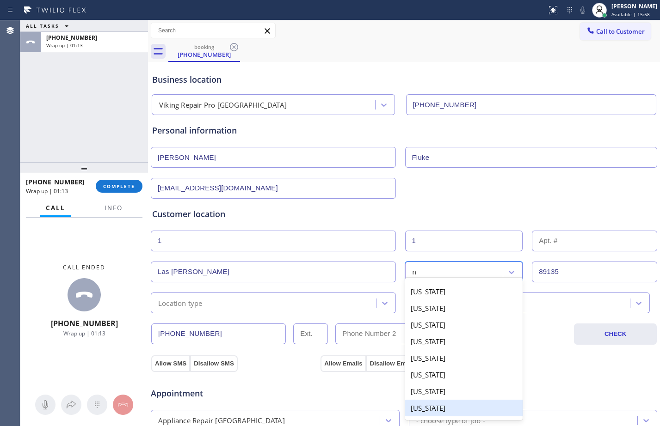
type input "nv"
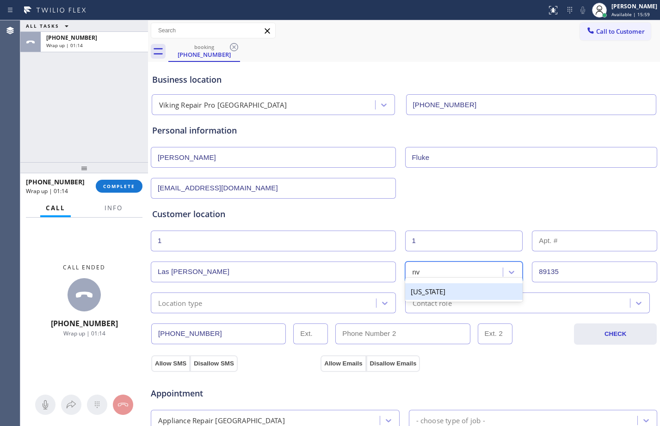
click at [437, 290] on div "[US_STATE]" at bounding box center [464, 291] width 118 height 17
click at [331, 301] on div "Location type" at bounding box center [264, 303] width 222 height 16
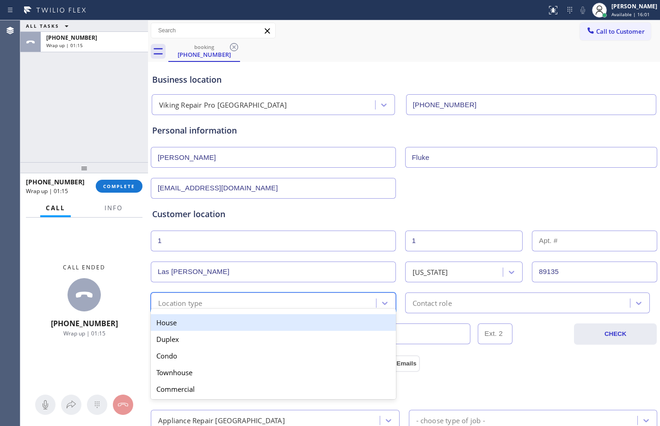
click at [219, 326] on div "House" at bounding box center [273, 322] width 245 height 17
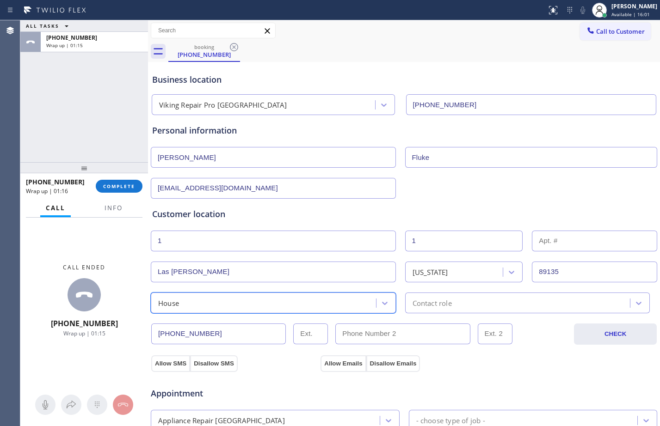
click at [458, 296] on div "Contact role" at bounding box center [519, 303] width 222 height 16
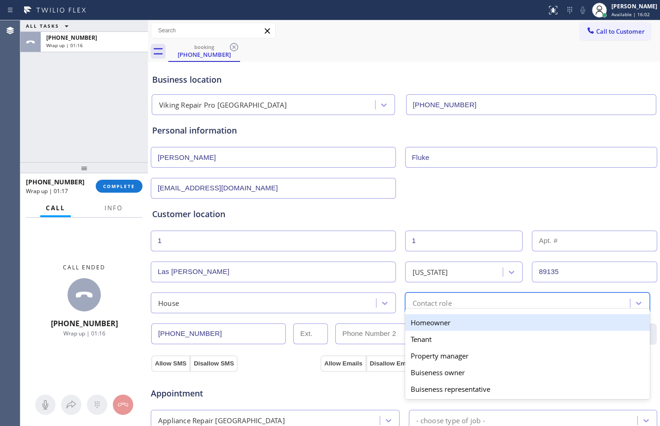
click at [443, 318] on div "Homeowner" at bounding box center [527, 322] width 245 height 17
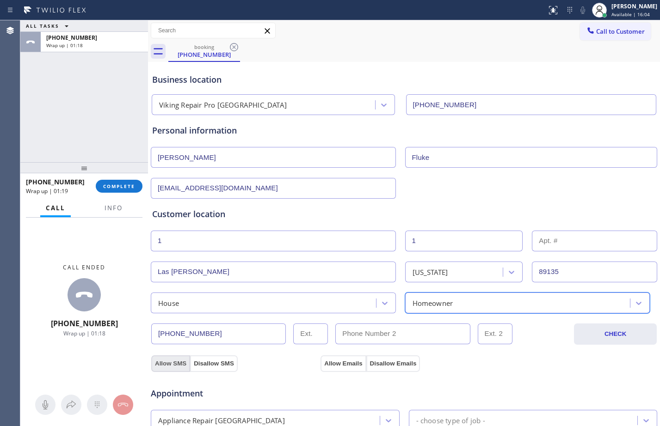
click at [171, 358] on button "Allow SMS" at bounding box center [170, 364] width 39 height 17
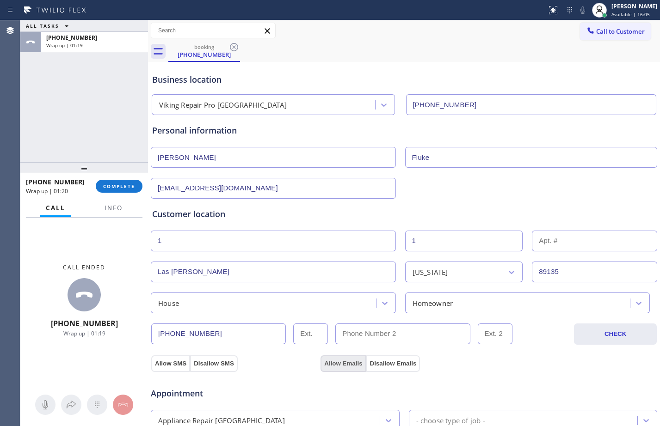
click at [347, 364] on button "Allow Emails" at bounding box center [342, 364] width 45 height 17
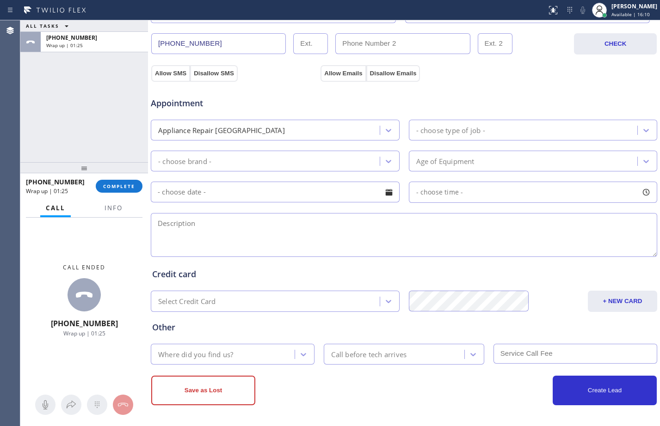
click at [277, 128] on div "Appliance Repair [GEOGRAPHIC_DATA]" at bounding box center [266, 130] width 226 height 16
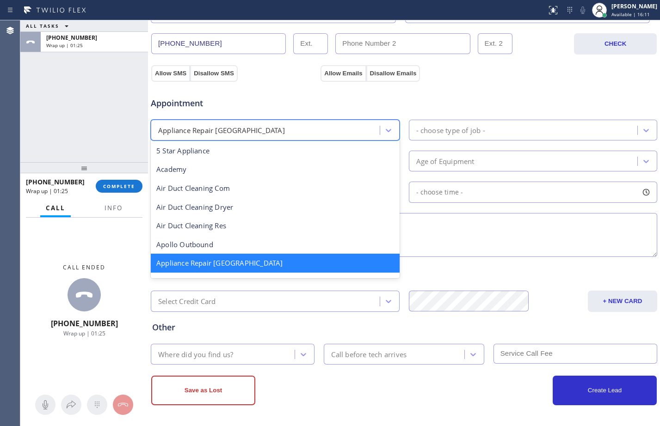
scroll to position [1, 0]
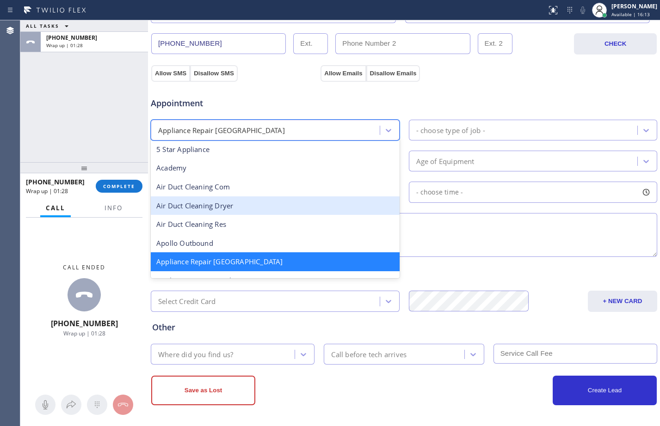
type input "o"
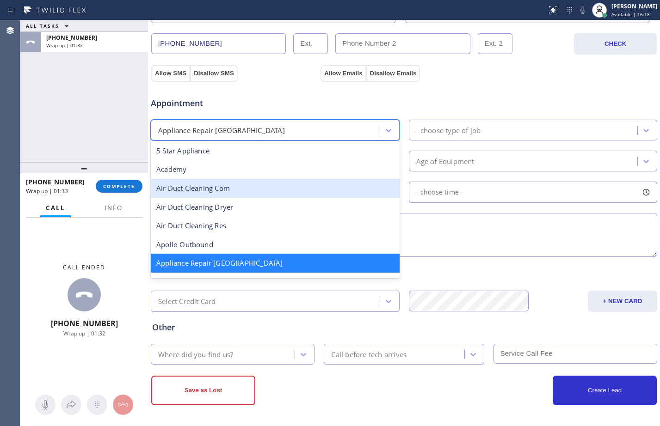
type input "a"
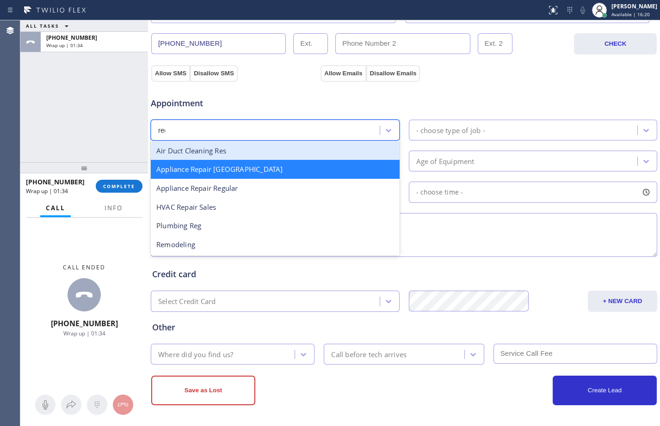
type input "regu"
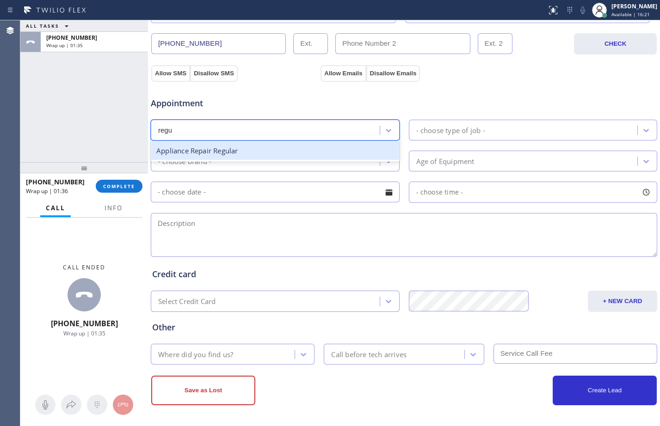
click at [297, 158] on div "Appliance Repair Regular" at bounding box center [275, 150] width 249 height 19
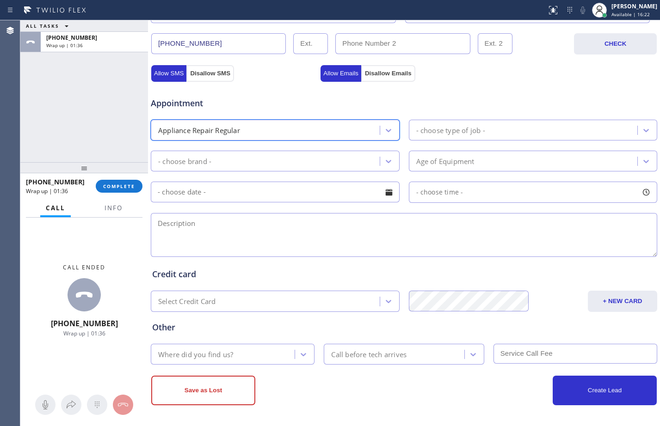
click at [438, 139] on div "- choose type of job -" at bounding box center [533, 130] width 249 height 21
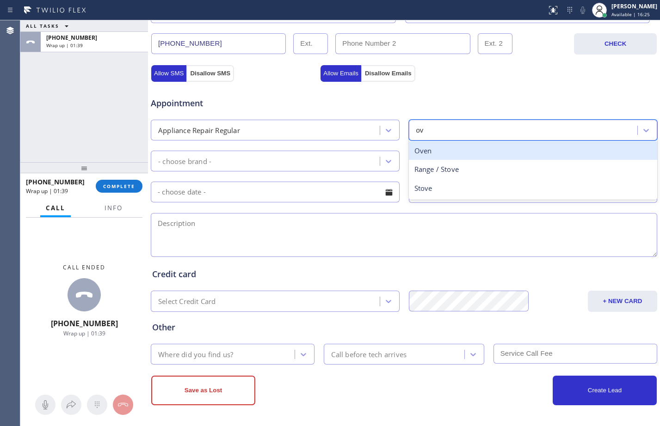
type input "ove"
click at [438, 159] on div "Oven" at bounding box center [533, 150] width 249 height 19
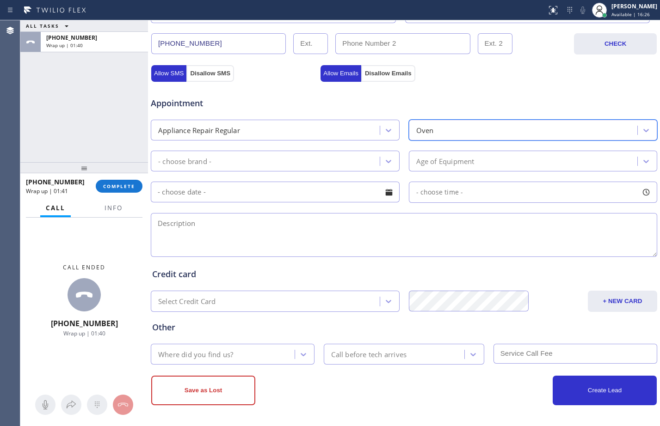
click at [303, 160] on div "- choose brand -" at bounding box center [266, 161] width 226 height 16
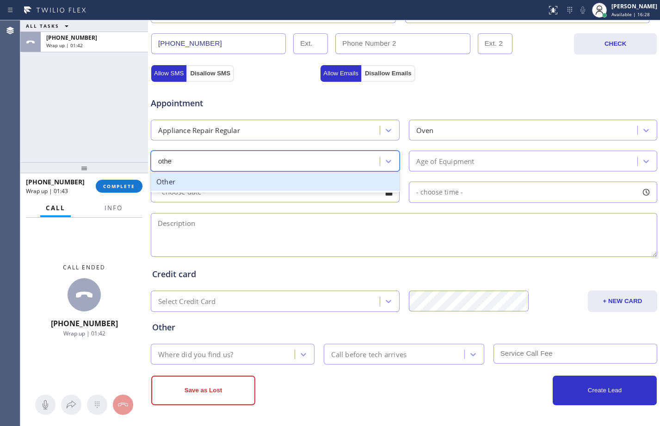
type input "other"
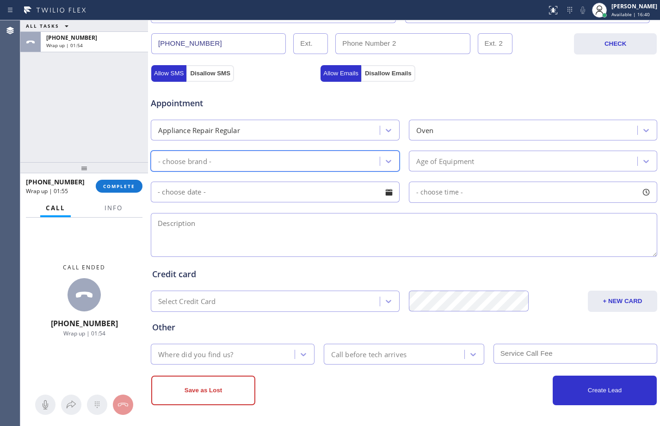
drag, startPoint x: 276, startPoint y: 161, endPoint x: 144, endPoint y: 170, distance: 132.0
click at [144, 170] on div "ALL TASKS ALL TASKS ACTIVE TASKS TASKS IN WRAP UP [PHONE_NUMBER] Wrap up | 01:5…" at bounding box center [339, 223] width 639 height 406
click at [255, 124] on div "Appliance Repair Regular" at bounding box center [266, 130] width 226 height 16
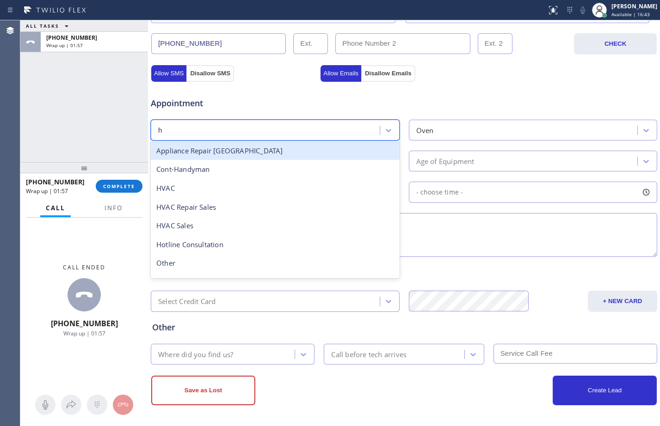
type input "hi"
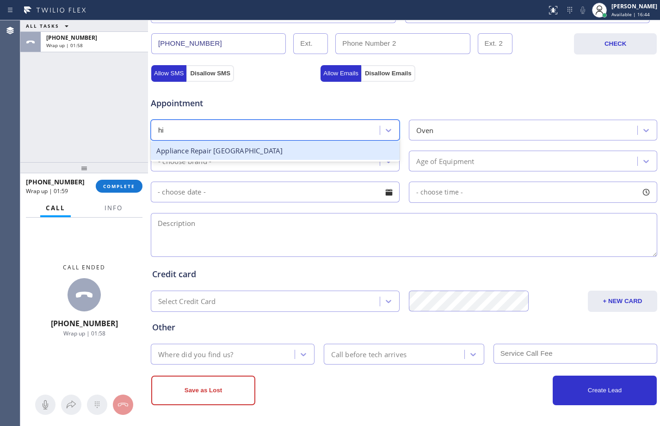
click at [293, 150] on div "Appliance Repair [GEOGRAPHIC_DATA]" at bounding box center [275, 150] width 249 height 19
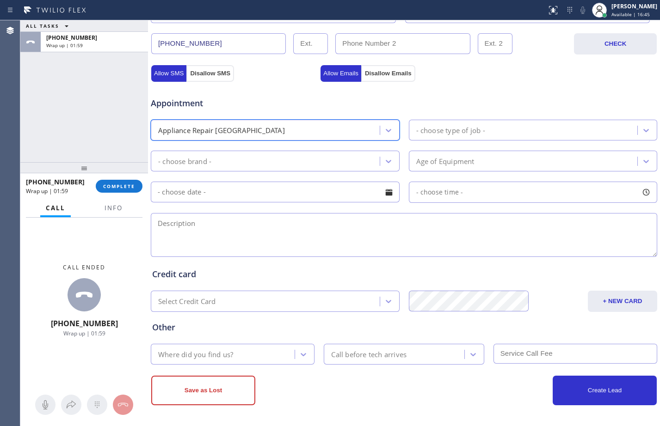
click at [291, 163] on div "- choose brand -" at bounding box center [266, 161] width 226 height 16
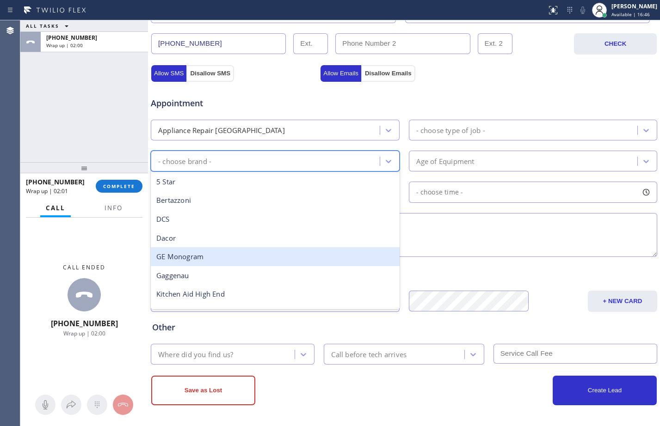
type input "v"
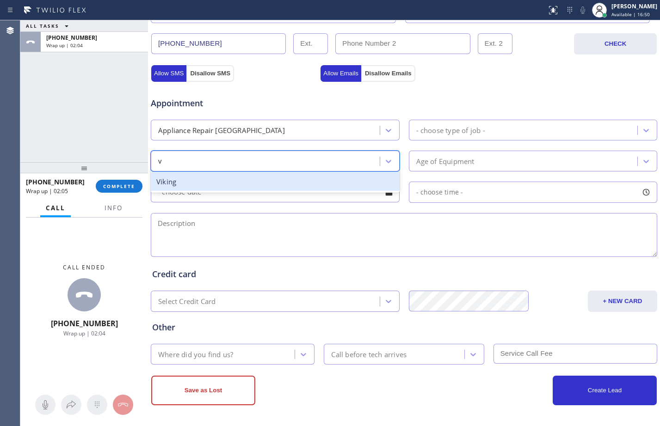
click at [245, 188] on div "Viking" at bounding box center [275, 181] width 249 height 19
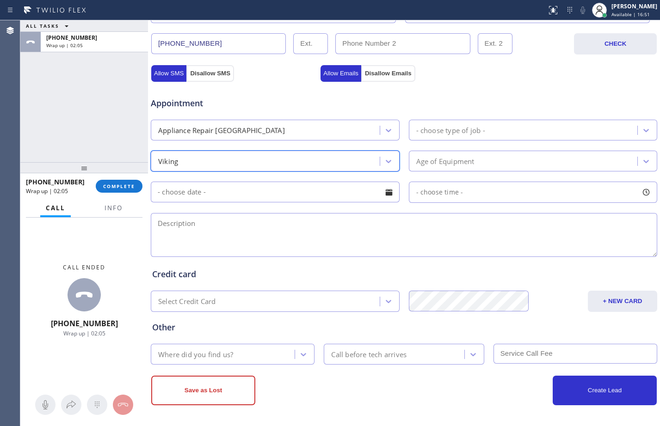
click at [433, 160] on div "Age of Equipment" at bounding box center [445, 161] width 58 height 11
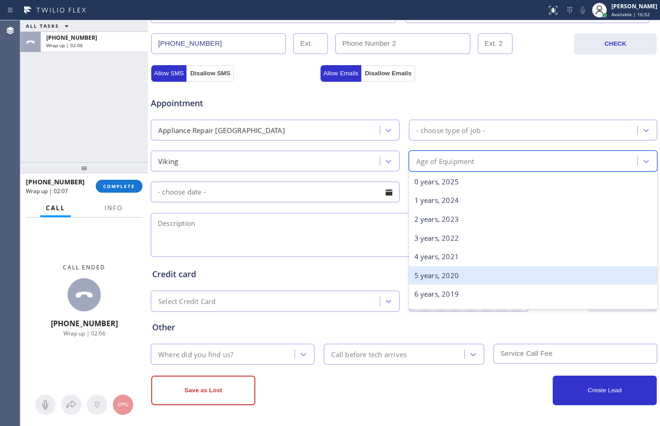
click at [449, 270] on div "5 years, 2020" at bounding box center [533, 275] width 249 height 19
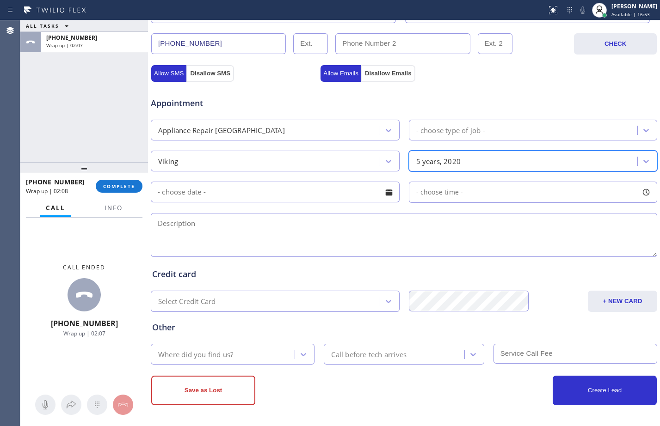
click at [312, 245] on textarea at bounding box center [404, 235] width 506 height 44
click at [433, 240] on textarea at bounding box center [404, 235] width 506 height 44
paste textarea "Viking/oven/need an anti-tip device put into it, so it doesn't tip from the wal…"
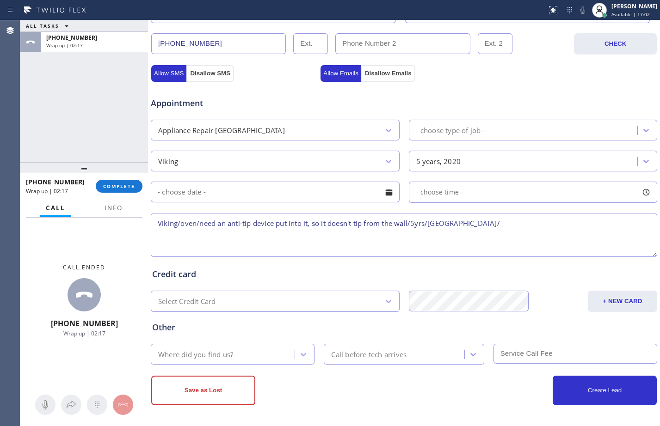
click at [531, 227] on textarea "Viking/oven/need an anti-tip device put into it, so it doesn't tip from the wal…" at bounding box center [404, 235] width 506 height 44
paste textarea "Viking Repair Pro [GEOGRAPHIC_DATA]"
click at [61, 138] on div "ALL TASKS ALL TASKS ACTIVE TASKS TASKS IN WRAP UP [PHONE_NUMBER] Wrap up | 02:48" at bounding box center [84, 91] width 128 height 142
click at [603, 221] on textarea "Viking/oven/need an anti-tip device put into it, so it doesn't tip from the wal…" at bounding box center [404, 235] width 506 height 44
drag, startPoint x: 70, startPoint y: 145, endPoint x: 80, endPoint y: 144, distance: 10.2
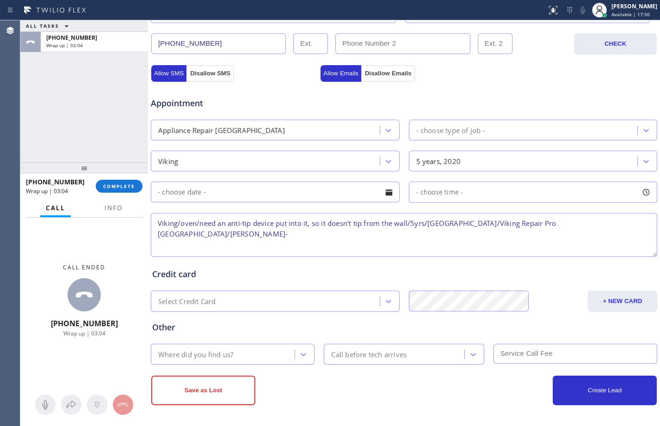
click at [70, 145] on div "ALL TASKS ALL TASKS ACTIVE TASKS TASKS IN WRAP UP [PHONE_NUMBER] Wrap up | 03:04" at bounding box center [84, 91] width 128 height 142
click at [614, 223] on textarea "Viking/oven/need an anti-tip device put into it, so it doesn't tip from the wal…" at bounding box center [404, 235] width 506 height 44
click at [630, 225] on textarea "Viking/oven/need an anti-tip device put into it, so it doesn't tip from the wal…" at bounding box center [404, 235] width 506 height 44
paste textarea "VTA Offered- declined"
click at [159, 232] on textarea "Viking/oven/need an anti-tip device put into it, so it doesn't tip from the wal…" at bounding box center [404, 235] width 506 height 44
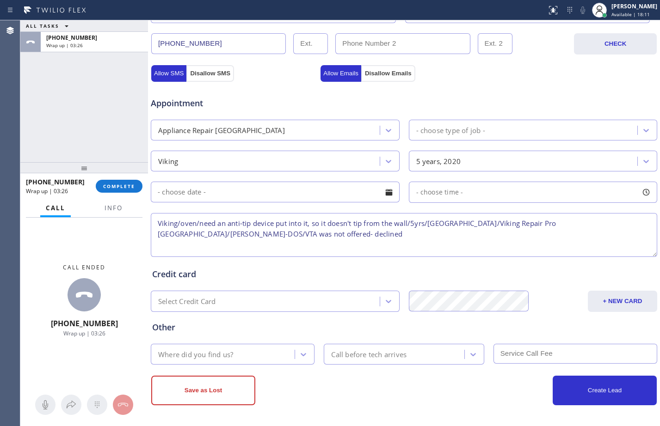
click at [268, 235] on textarea "Viking/oven/need an anti-tip device put into it, so it doesn't tip from the wal…" at bounding box center [404, 235] width 506 height 44
paste textarea "Transferred to Regular Vendor"
type textarea "Viking/oven/need an anti-tip device put into it, so it doesn't tip from the wal…"
click at [254, 361] on div "Where did you find us?" at bounding box center [223, 354] width 141 height 16
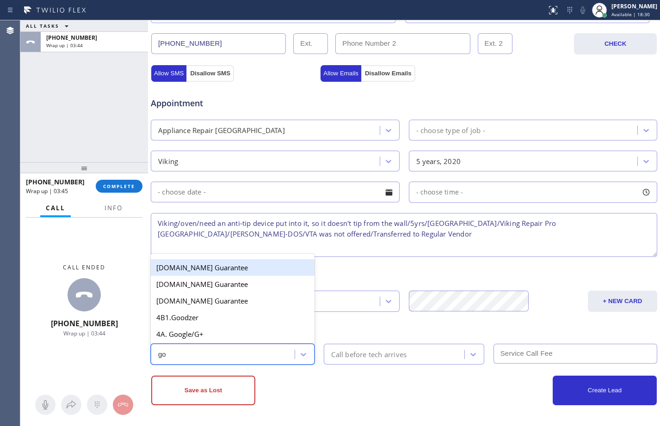
type input "goo"
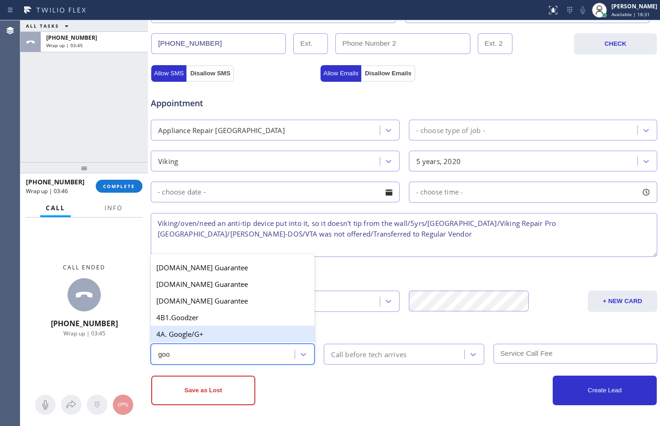
click at [261, 337] on div "4A. Google/G+" at bounding box center [233, 334] width 164 height 17
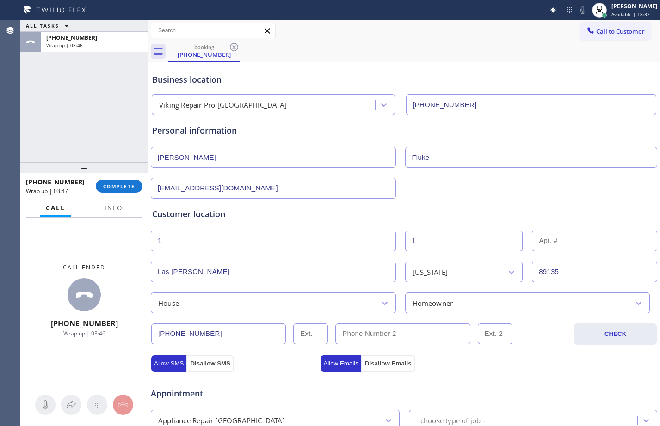
scroll to position [290, 0]
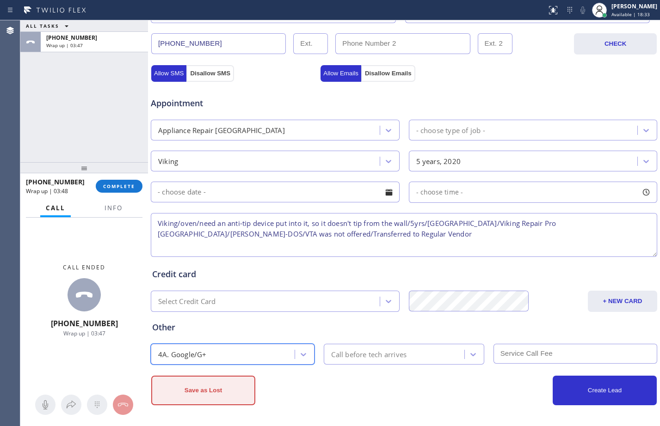
click at [188, 388] on button "Save as Lost" at bounding box center [203, 391] width 104 height 30
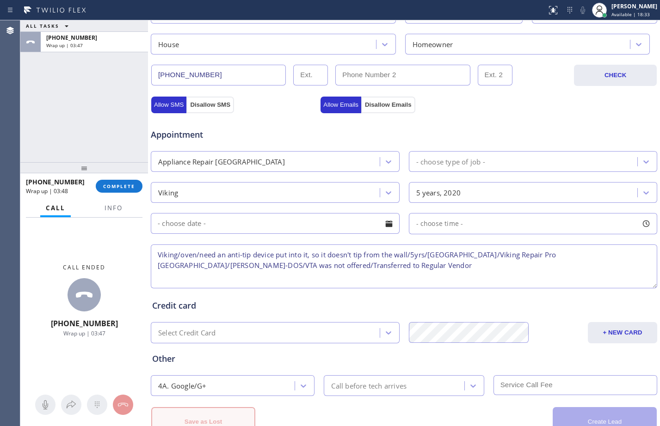
scroll to position [322, 0]
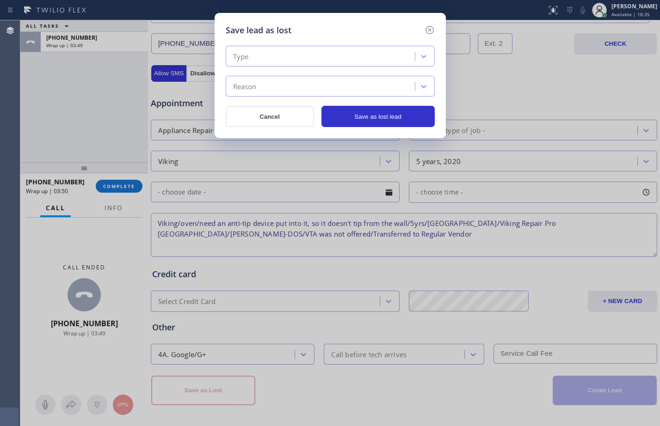
click at [308, 54] on div "Type" at bounding box center [321, 57] width 186 height 16
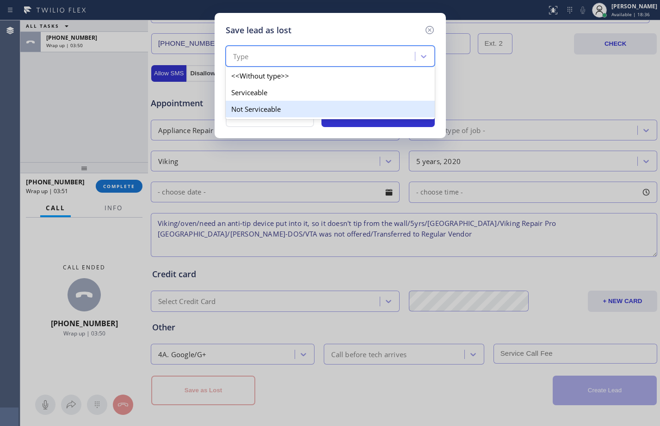
click at [260, 102] on div "Not Serviceable" at bounding box center [330, 109] width 209 height 17
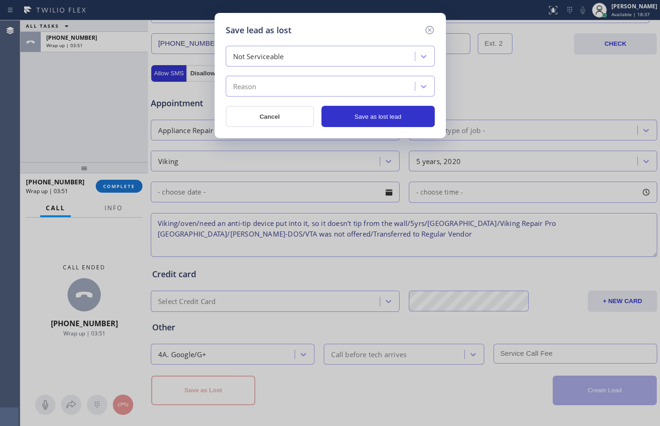
click at [258, 90] on div "Reason" at bounding box center [321, 87] width 186 height 16
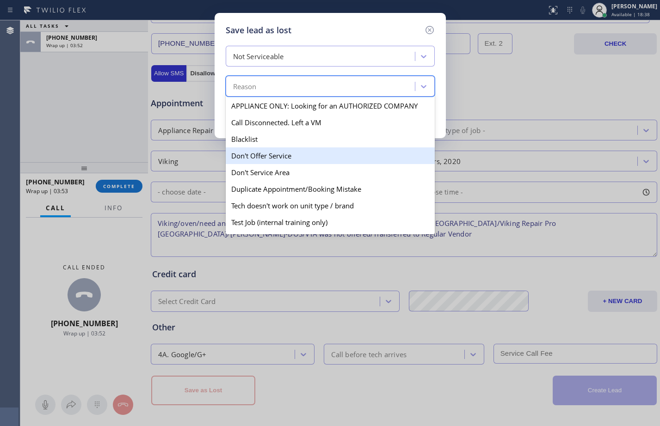
click at [266, 157] on div "Don't Offer Service" at bounding box center [330, 155] width 209 height 17
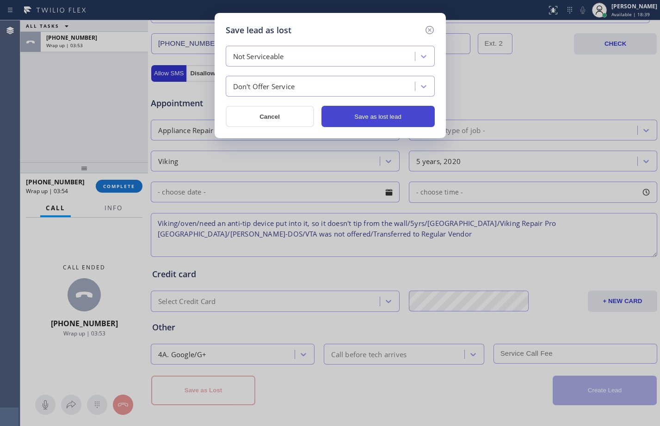
click at [351, 116] on button "Save as lost lead" at bounding box center [377, 116] width 113 height 21
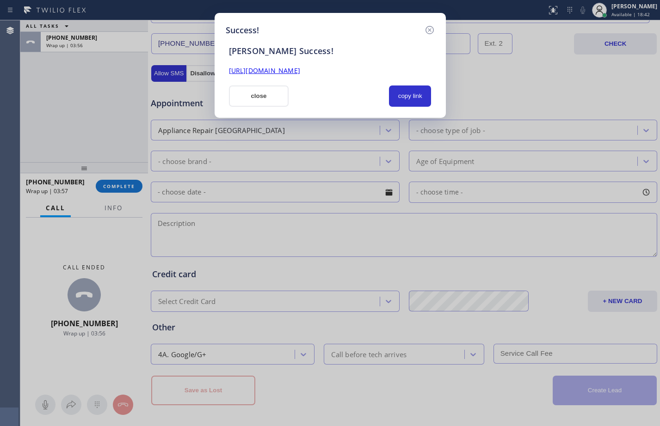
click at [300, 70] on link "[URL][DOMAIN_NAME]" at bounding box center [264, 70] width 71 height 9
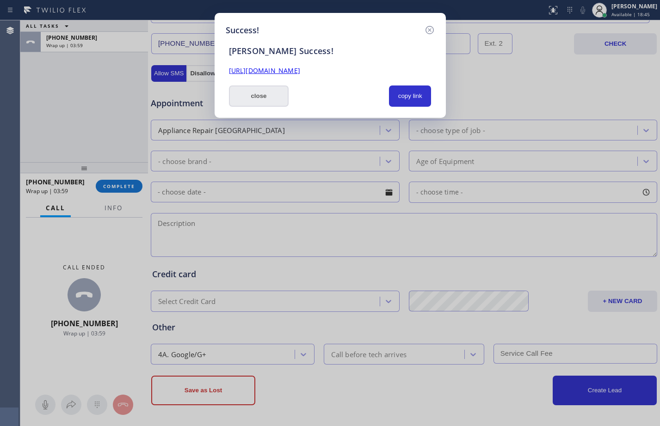
click at [267, 92] on button "close" at bounding box center [259, 96] width 60 height 21
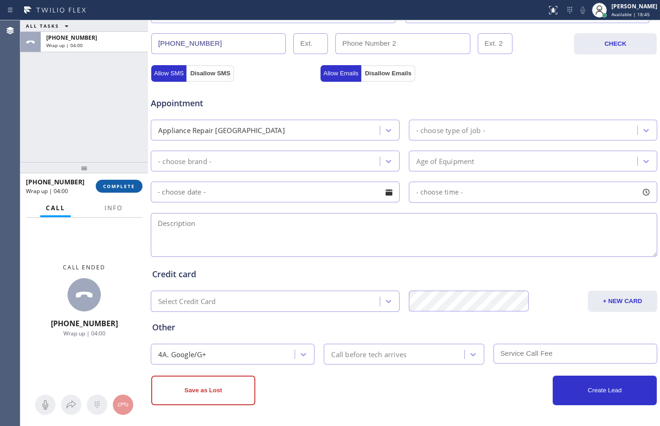
click at [127, 186] on span "COMPLETE" at bounding box center [119, 186] width 32 height 6
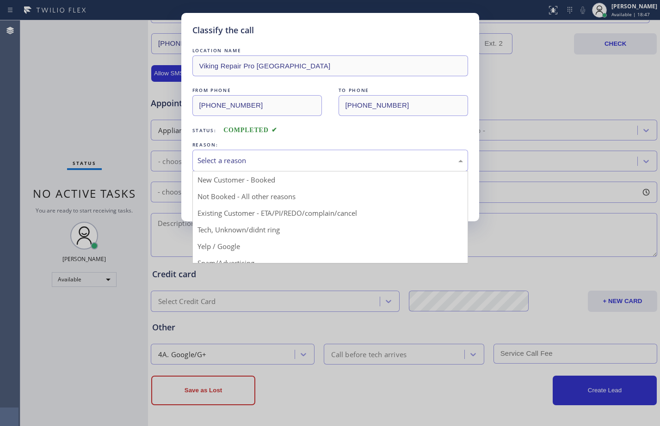
click at [315, 159] on div "Select a reason" at bounding box center [329, 160] width 265 height 11
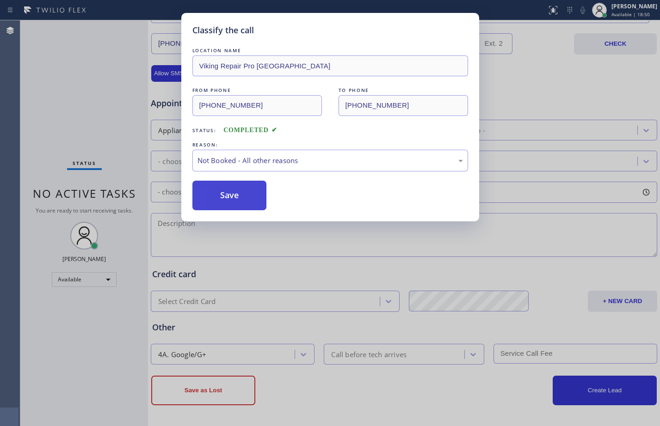
click at [248, 199] on button "Save" at bounding box center [229, 196] width 74 height 30
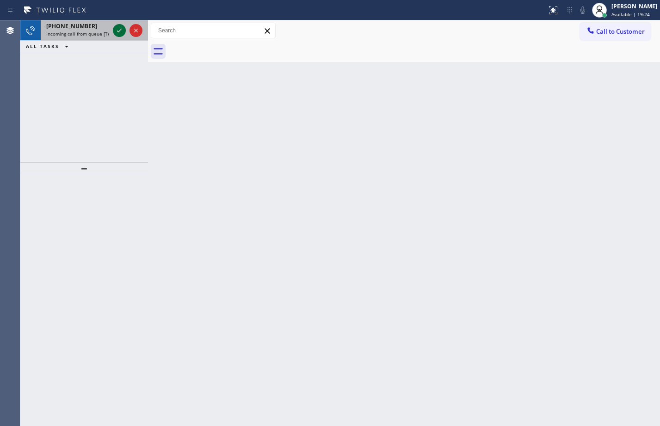
click at [118, 32] on icon at bounding box center [119, 30] width 11 height 11
click at [547, 4] on button at bounding box center [553, 10] width 20 height 20
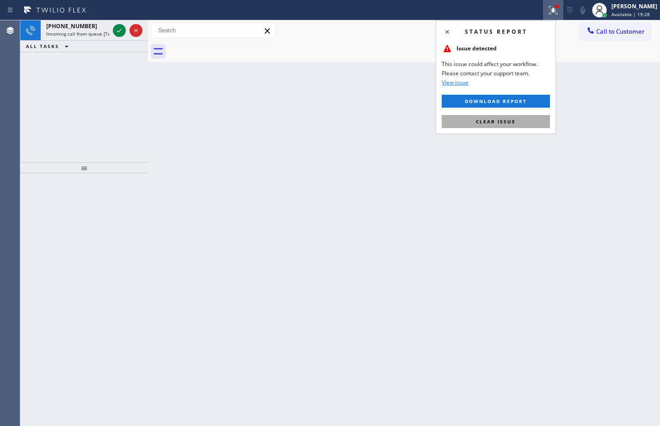
click at [499, 121] on span "Clear issue" at bounding box center [496, 121] width 40 height 6
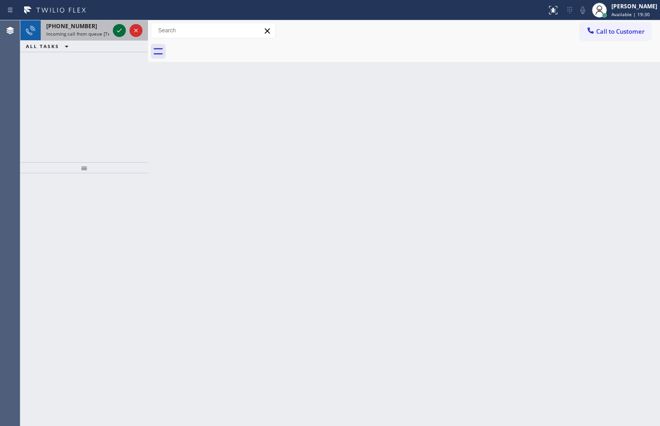
click at [119, 27] on icon at bounding box center [119, 30] width 11 height 11
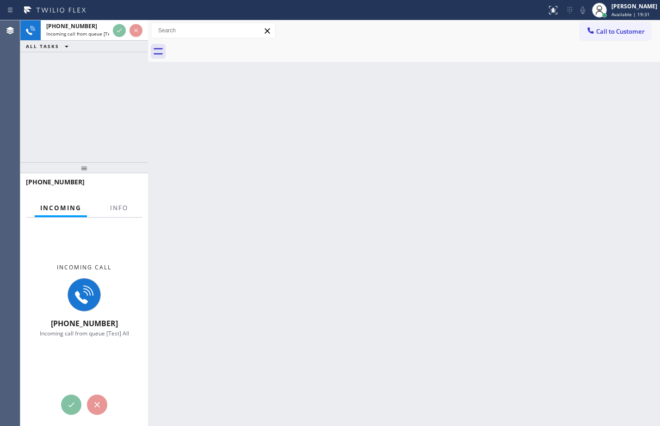
click at [104, 212] on div "Incoming Info" at bounding box center [84, 208] width 116 height 18
click at [127, 205] on span "Info" at bounding box center [119, 208] width 18 height 8
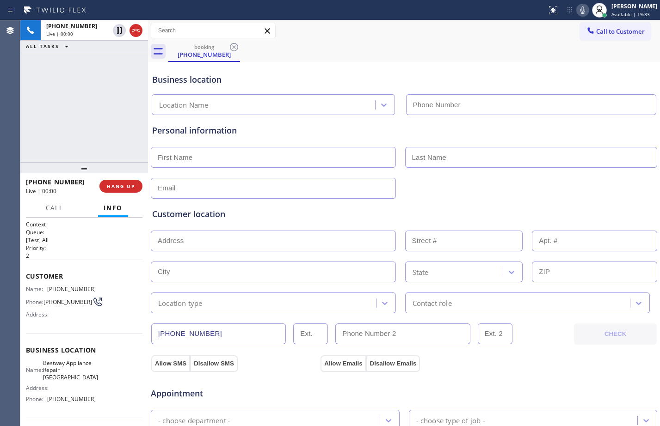
type input "[PHONE_NUMBER]"
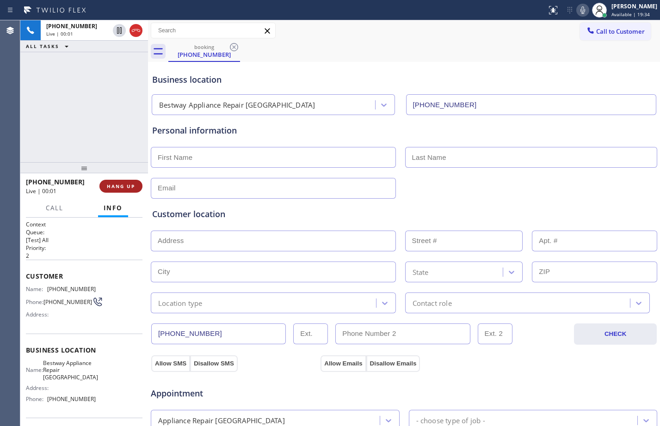
click at [118, 186] on span "HANG UP" at bounding box center [121, 186] width 28 height 6
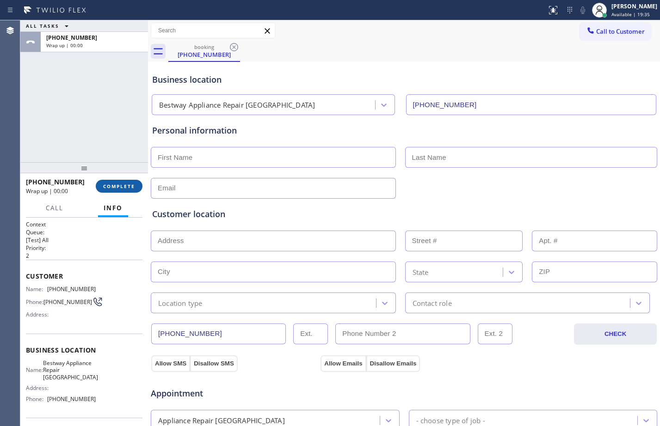
click at [118, 186] on span "COMPLETE" at bounding box center [119, 186] width 32 height 6
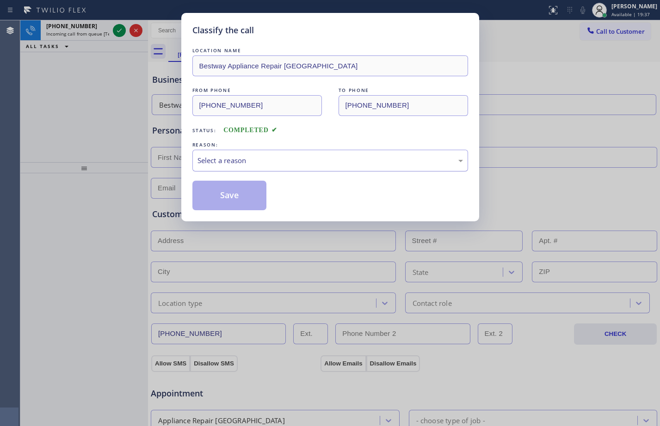
click at [280, 161] on div "Select a reason" at bounding box center [329, 160] width 265 height 11
click at [220, 196] on button "Save" at bounding box center [229, 196] width 74 height 30
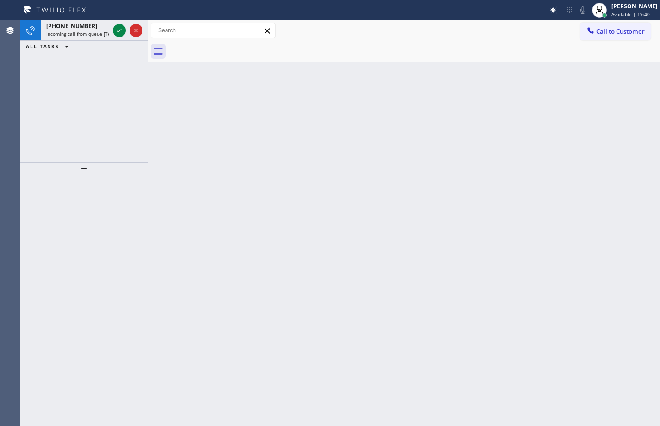
click at [119, 31] on icon at bounding box center [119, 31] width 5 height 4
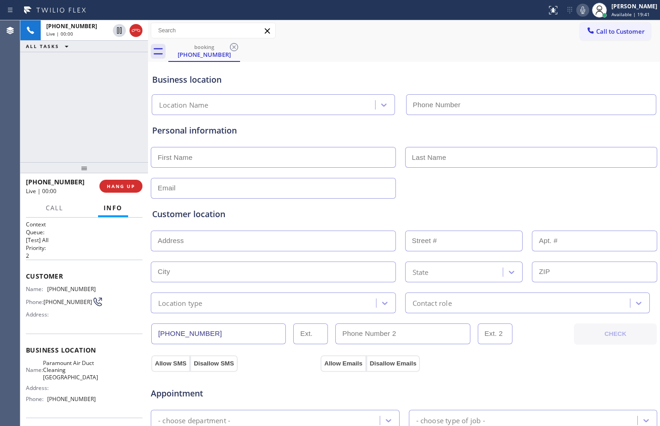
type input "[PHONE_NUMBER]"
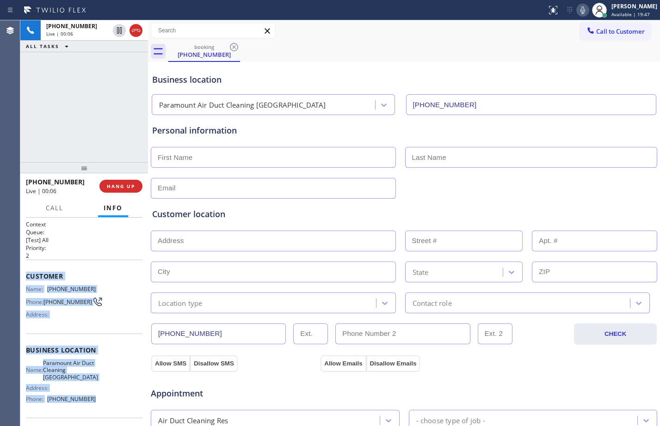
drag, startPoint x: 23, startPoint y: 273, endPoint x: 105, endPoint y: 404, distance: 154.6
click at [105, 404] on div "Context Queue: [Test] All Priority: 2 Customer Name: [PHONE_NUMBER] Phone: [PHO…" at bounding box center [84, 322] width 128 height 208
copy div "Customer Name: [PHONE_NUMBER] Phone: [PHONE_NUMBER] Address: Business location …"
click at [137, 184] on button "HANG UP" at bounding box center [120, 186] width 43 height 13
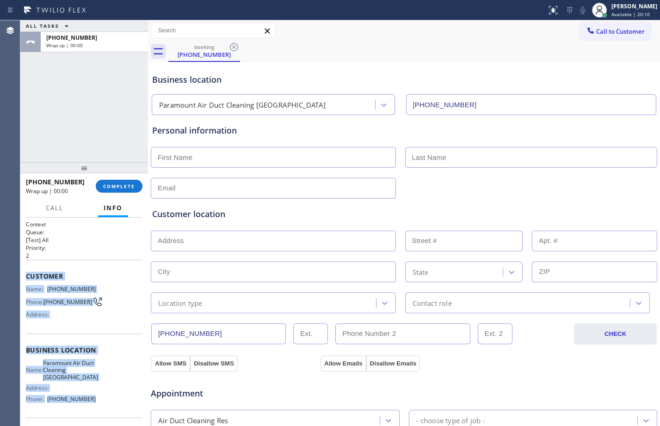
scroll to position [290, 0]
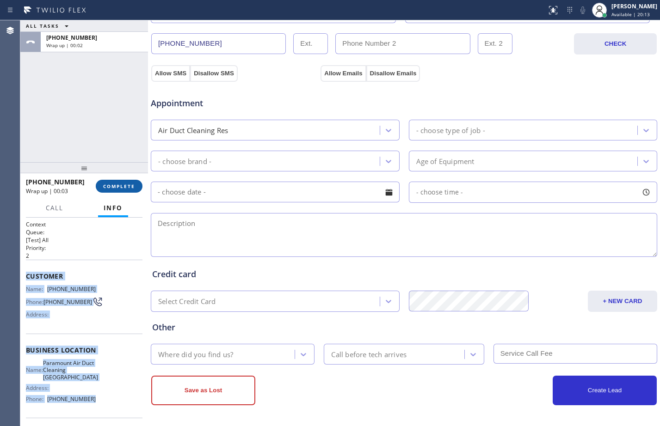
click at [127, 192] on button "COMPLETE" at bounding box center [119, 186] width 47 height 13
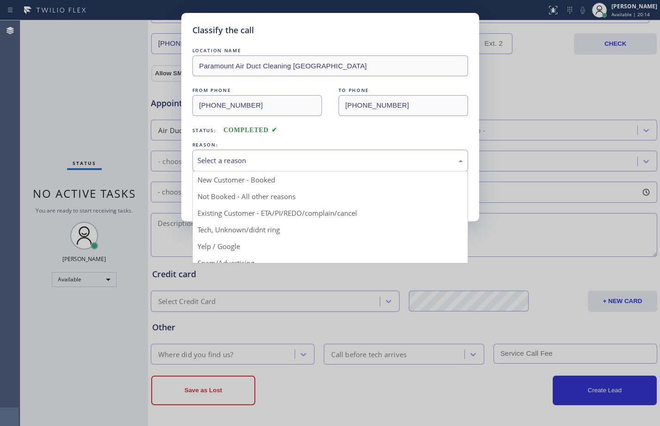
click at [311, 157] on div "Select a reason" at bounding box center [329, 160] width 265 height 11
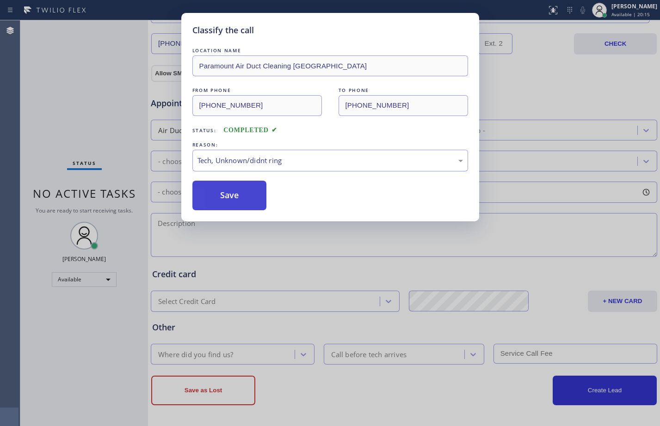
click at [237, 195] on button "Save" at bounding box center [229, 196] width 74 height 30
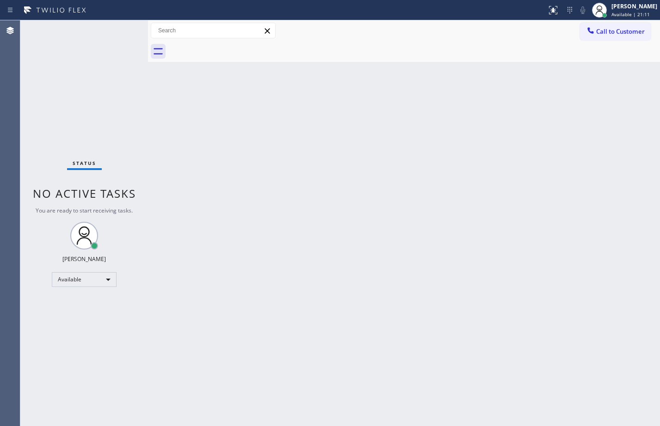
click at [112, 166] on div "Status No active tasks You are ready to start receiving tasks. [PERSON_NAME] Av…" at bounding box center [84, 223] width 128 height 406
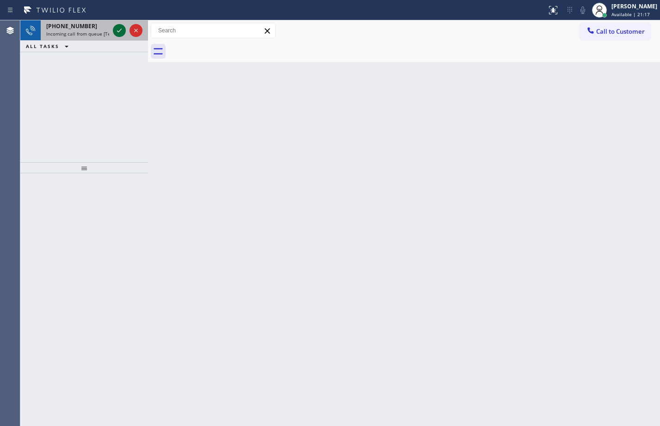
click at [117, 29] on icon at bounding box center [119, 30] width 11 height 11
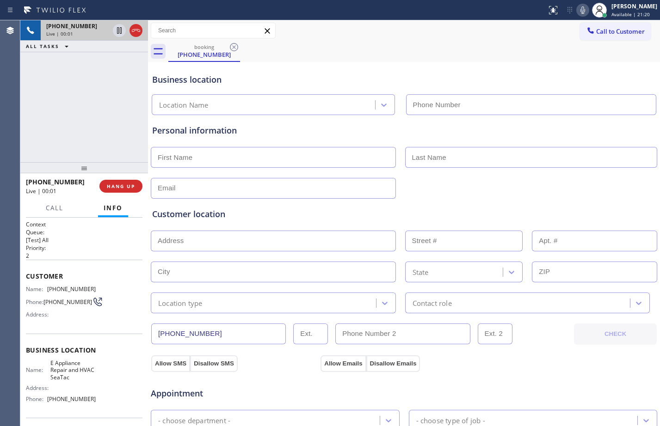
type input "[PHONE_NUMBER]"
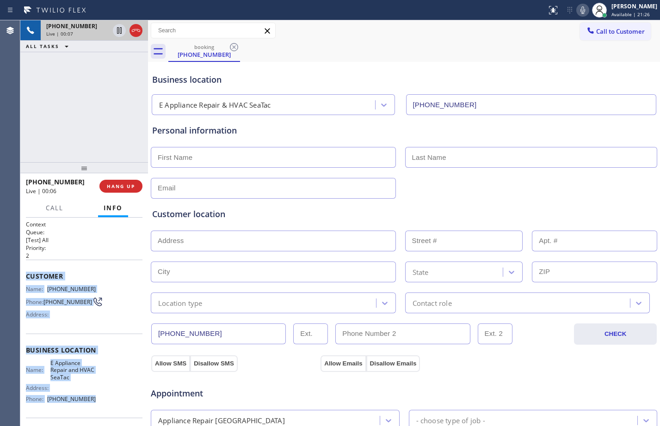
drag, startPoint x: 28, startPoint y: 274, endPoint x: 109, endPoint y: 399, distance: 148.6
click at [109, 399] on div "Context Queue: [Test] All Priority: 2 Customer Name: [PHONE_NUMBER] Phone: [PHO…" at bounding box center [84, 355] width 116 height 268
copy div "Customer Name: [PHONE_NUMBER] Phone: [PHONE_NUMBER] Address: Business location …"
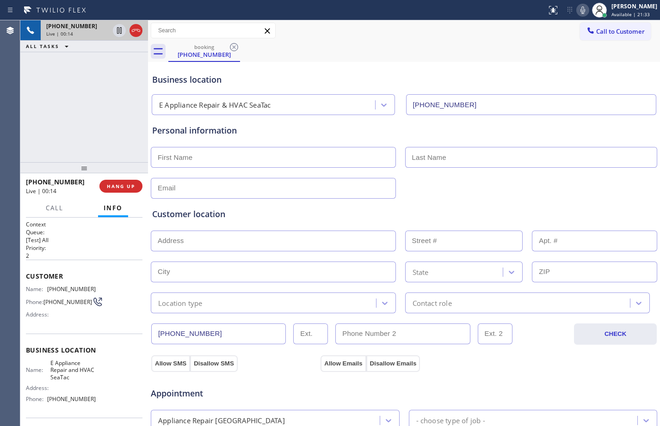
click at [71, 117] on div "[PHONE_NUMBER] Live | 00:14 ALL TASKS ALL TASKS ACTIVE TASKS TASKS IN WRAP UP" at bounding box center [84, 91] width 128 height 142
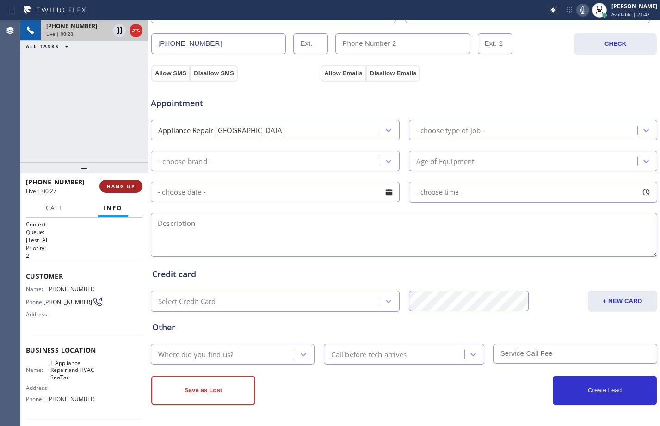
click at [124, 186] on span "HANG UP" at bounding box center [121, 186] width 28 height 6
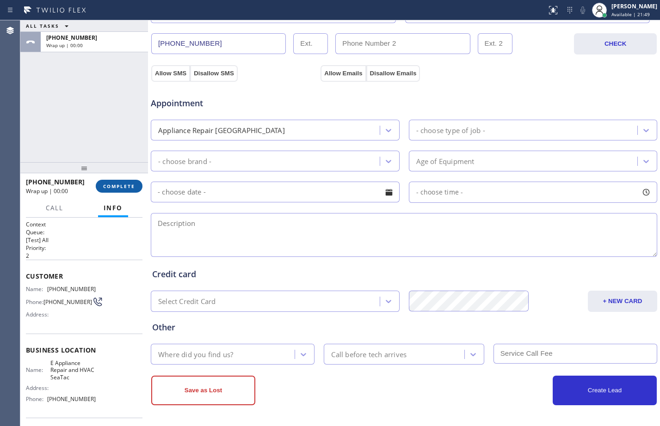
click at [124, 186] on span "COMPLETE" at bounding box center [119, 186] width 32 height 6
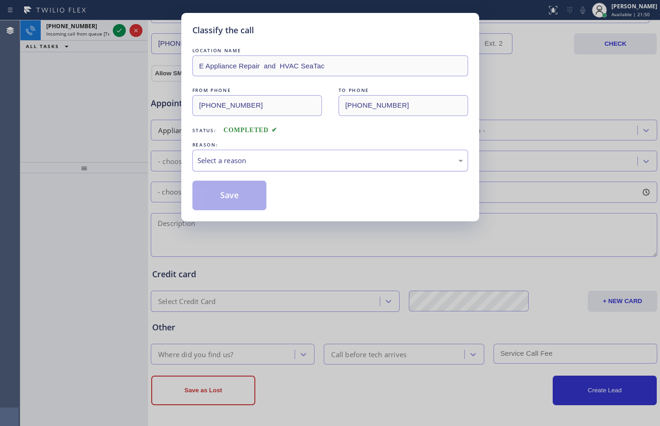
click at [266, 163] on div "Select a reason" at bounding box center [329, 160] width 265 height 11
click at [232, 193] on button "Save" at bounding box center [229, 196] width 74 height 30
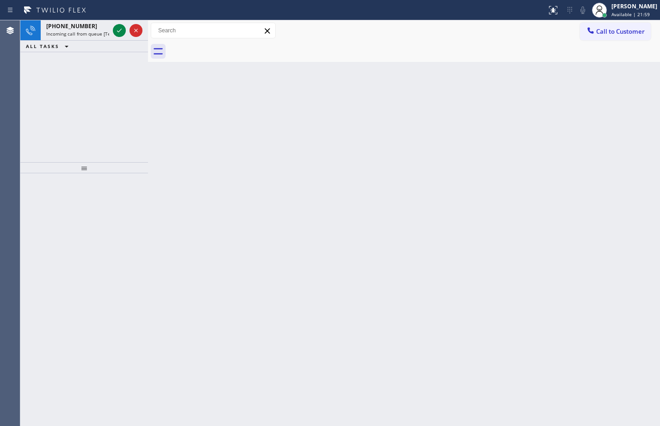
click at [354, 135] on div "Back to Dashboard Change Sender ID Customers Technicians Select a contact Outbo…" at bounding box center [404, 223] width 512 height 406
click at [121, 28] on icon at bounding box center [119, 30] width 11 height 11
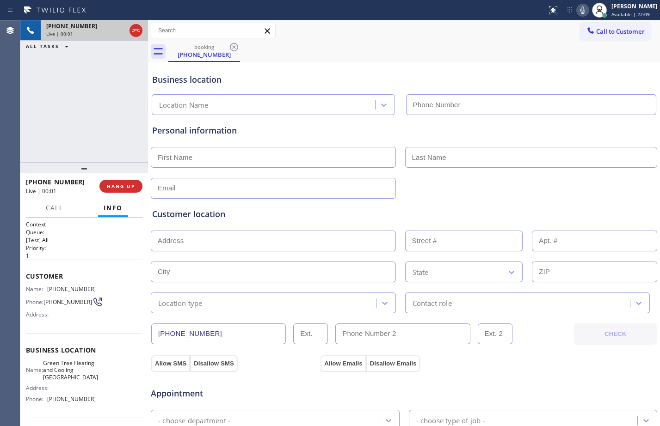
type input "[PHONE_NUMBER]"
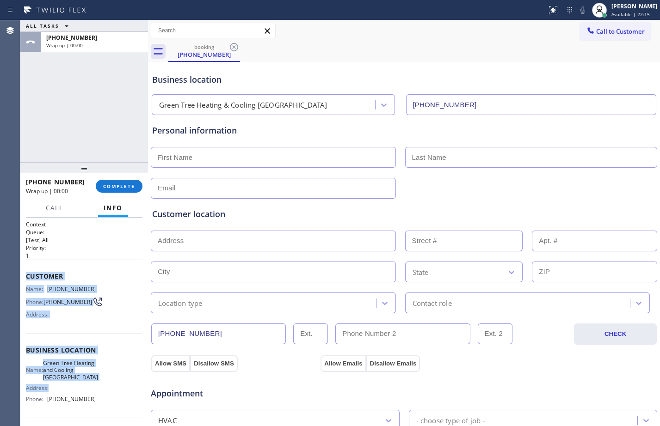
drag, startPoint x: 28, startPoint y: 277, endPoint x: 112, endPoint y: 407, distance: 154.4
click at [112, 407] on div "Context Queue: [Test] All Priority: 1 Customer Name: [PHONE_NUMBER] Phone: [PHO…" at bounding box center [84, 355] width 116 height 268
click at [114, 186] on span "COMPLETE" at bounding box center [119, 186] width 32 height 6
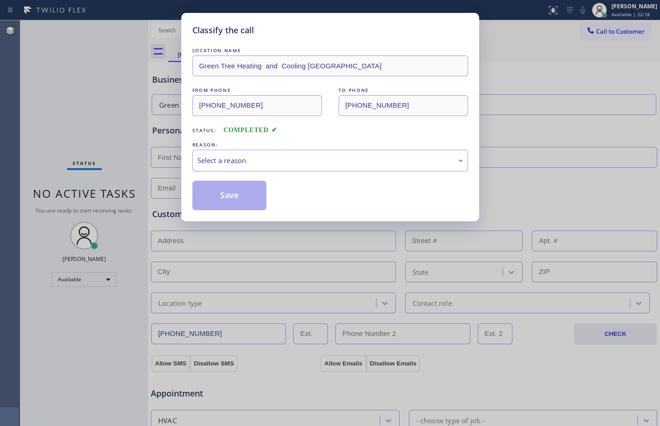
click at [216, 160] on div "Select a reason" at bounding box center [329, 160] width 265 height 11
click at [215, 192] on button "Save" at bounding box center [229, 196] width 74 height 30
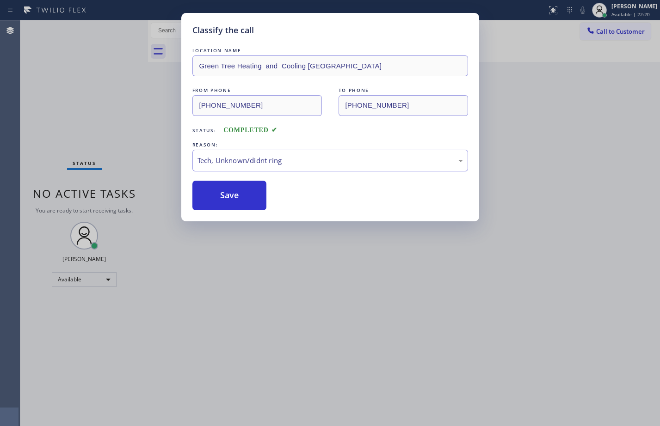
click at [76, 102] on div "Classify the call LOCATION NAME Green Tree Heating and Cooling [GEOGRAPHIC_DATA…" at bounding box center [330, 213] width 660 height 426
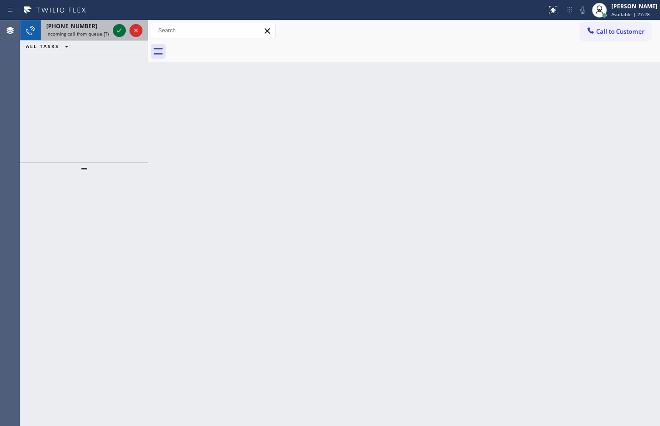
click at [123, 34] on icon at bounding box center [119, 30] width 11 height 11
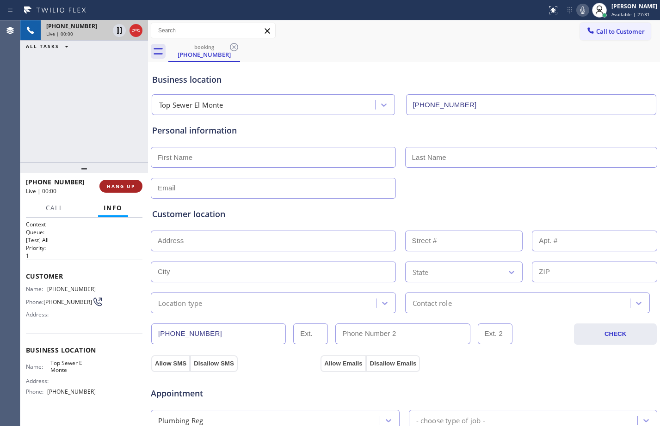
type input "[PHONE_NUMBER]"
click at [107, 186] on span "HANG UP" at bounding box center [121, 186] width 28 height 6
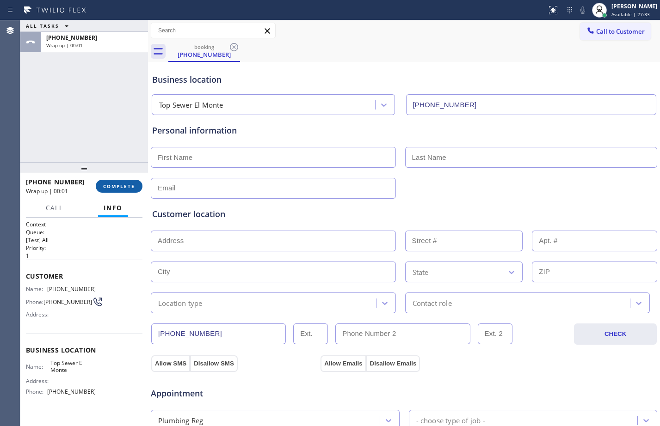
click at [106, 184] on span "COMPLETE" at bounding box center [119, 186] width 32 height 6
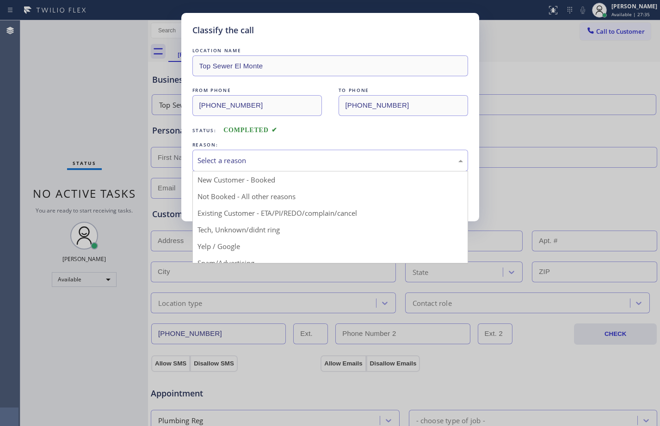
click at [280, 160] on div "Select a reason" at bounding box center [329, 160] width 265 height 11
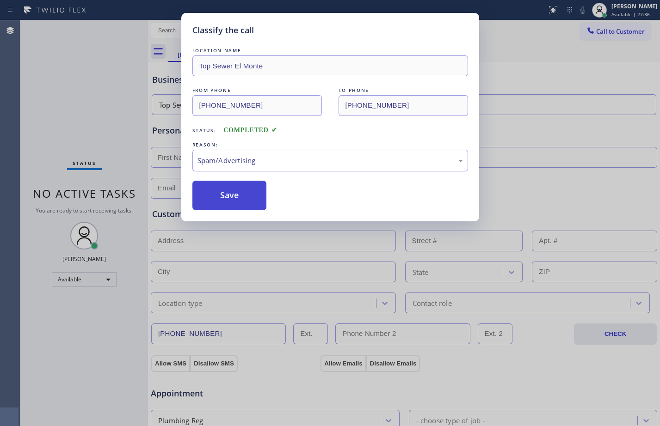
click at [218, 182] on button "Save" at bounding box center [229, 196] width 74 height 30
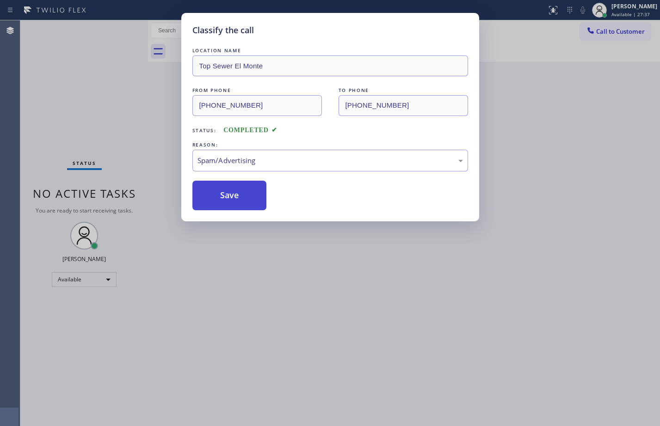
click at [221, 190] on button "Save" at bounding box center [229, 196] width 74 height 30
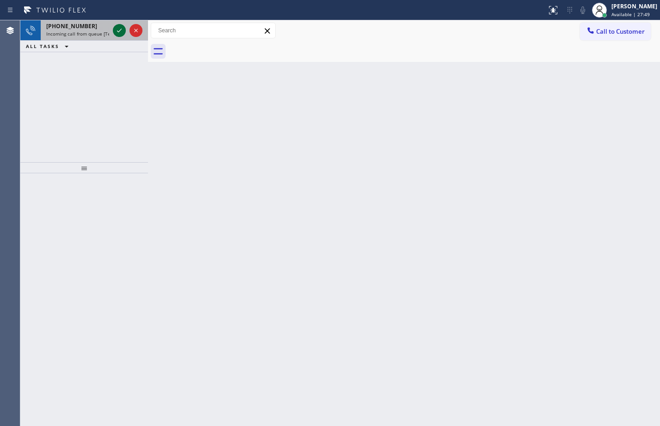
click at [117, 29] on icon at bounding box center [119, 30] width 11 height 11
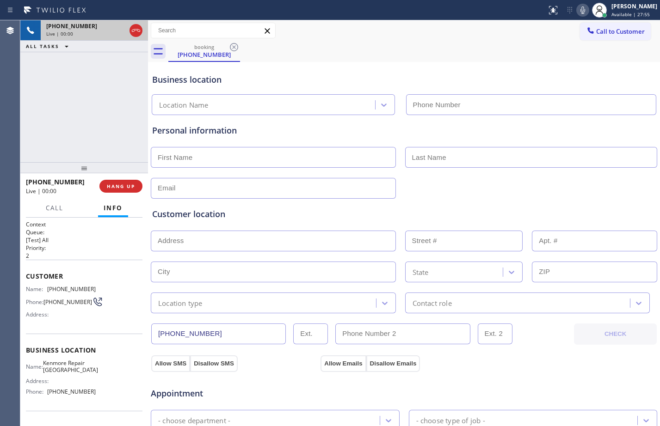
type input "[PHONE_NUMBER]"
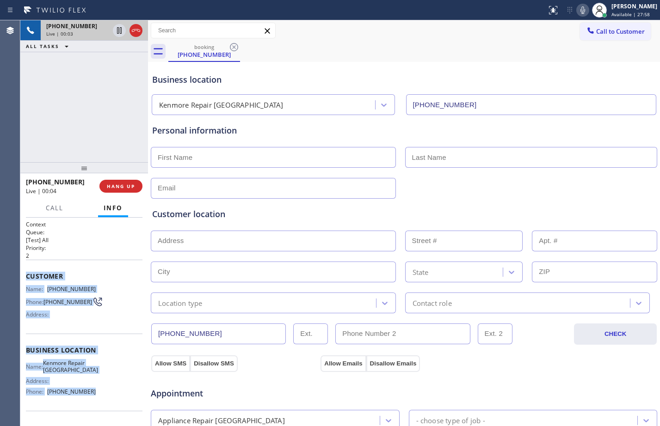
drag, startPoint x: 26, startPoint y: 275, endPoint x: 114, endPoint y: 399, distance: 152.3
click at [114, 399] on div "Context Queue: [Test] All Priority: 2 Customer Name: [PHONE_NUMBER] Phone: [PHO…" at bounding box center [84, 351] width 116 height 260
copy div "Customer Name: [PHONE_NUMBER] Phone: [PHONE_NUMBER] Address: Business location …"
click at [118, 31] on icon at bounding box center [119, 30] width 5 height 6
click at [577, 6] on icon at bounding box center [582, 10] width 11 height 11
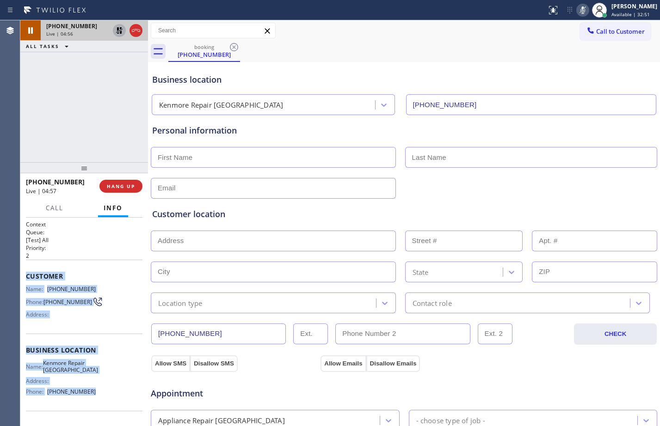
click at [122, 31] on icon at bounding box center [119, 30] width 6 height 6
click at [580, 12] on icon at bounding box center [582, 9] width 5 height 7
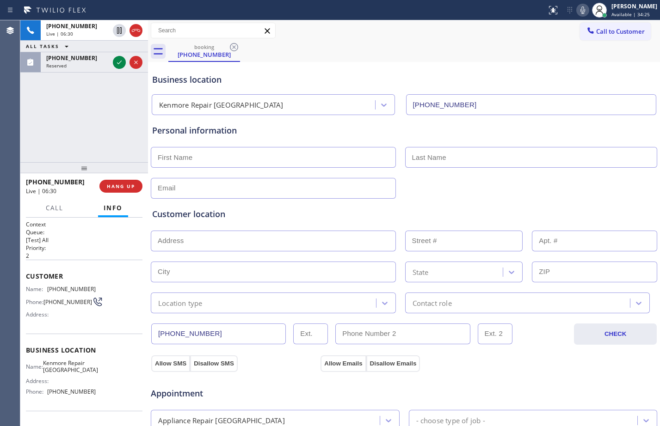
click at [293, 159] on input "text" at bounding box center [273, 157] width 245 height 21
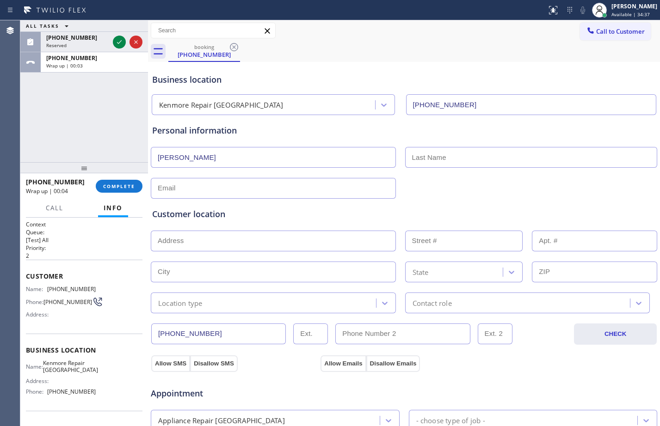
type input "[PERSON_NAME]"
click at [345, 182] on input "text" at bounding box center [273, 188] width 245 height 21
type input "[EMAIL_ADDRESS][DOMAIN_NAME]"
click at [350, 238] on input "text" at bounding box center [273, 241] width 245 height 21
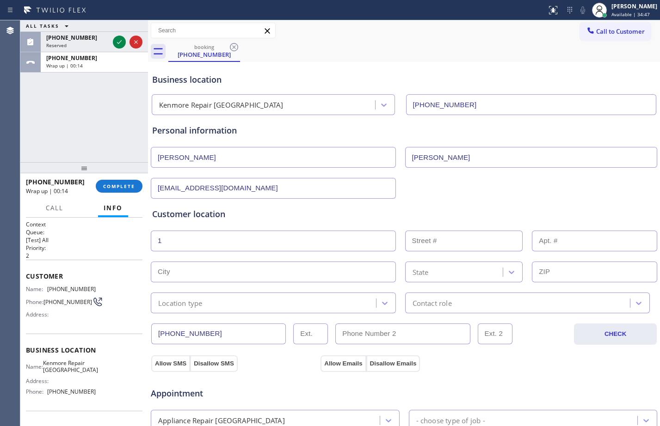
type input "1"
click at [345, 270] on input "text" at bounding box center [273, 272] width 245 height 21
click at [219, 268] on input "text" at bounding box center [273, 272] width 245 height 21
paste input "[GEOGRAPHIC_DATA],"
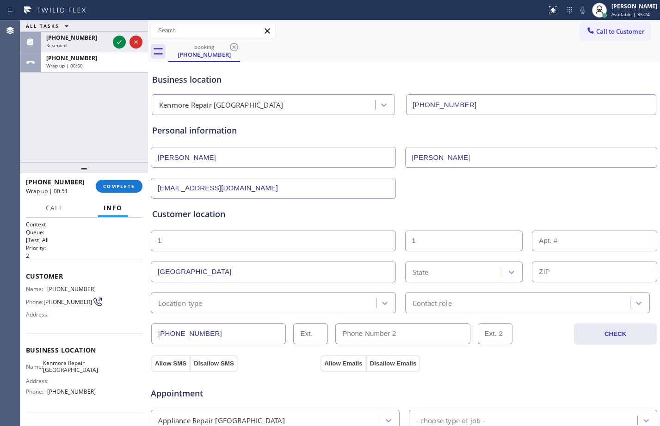
type input "[GEOGRAPHIC_DATA]"
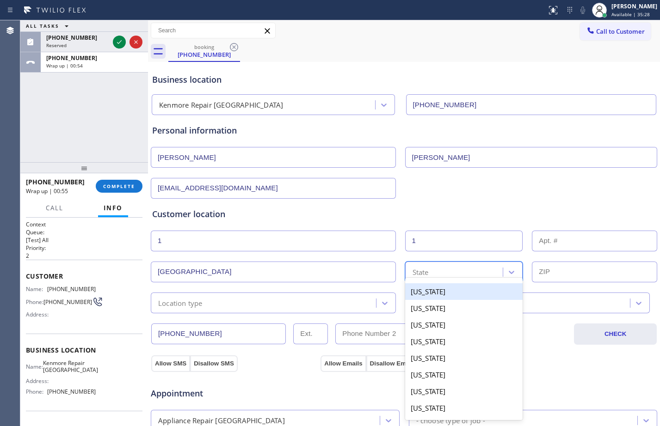
click at [418, 267] on div "State" at bounding box center [420, 272] width 16 height 11
paste input "CA"
type input "CA"
click at [435, 297] on div "[US_STATE]" at bounding box center [464, 291] width 118 height 17
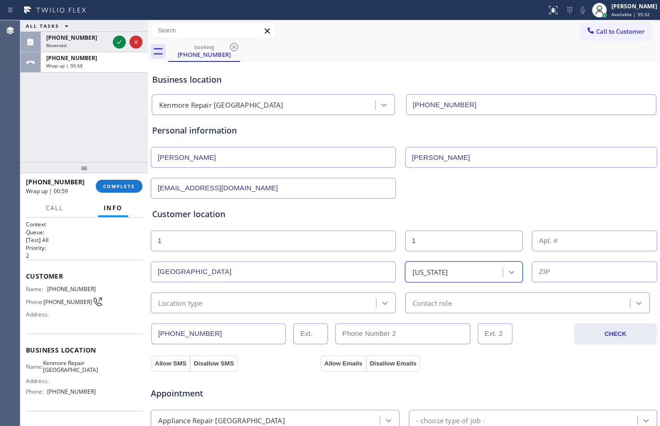
click at [545, 269] on input "text" at bounding box center [594, 272] width 125 height 21
click at [602, 270] on input "text" at bounding box center [594, 272] width 125 height 21
paste input "94107"
type input "94107"
click at [299, 304] on div "Location type" at bounding box center [264, 303] width 222 height 16
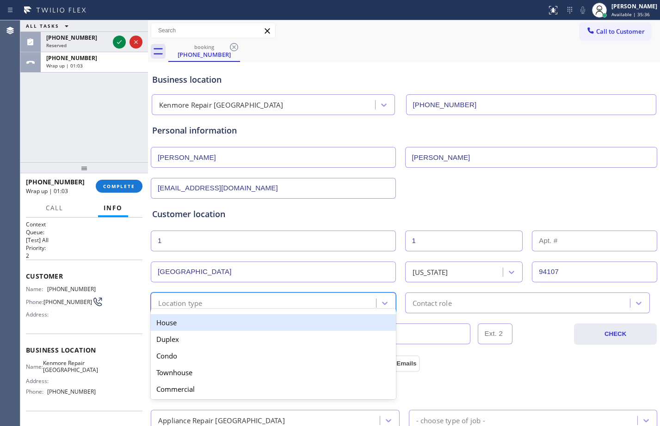
click at [167, 319] on div "House" at bounding box center [273, 322] width 245 height 17
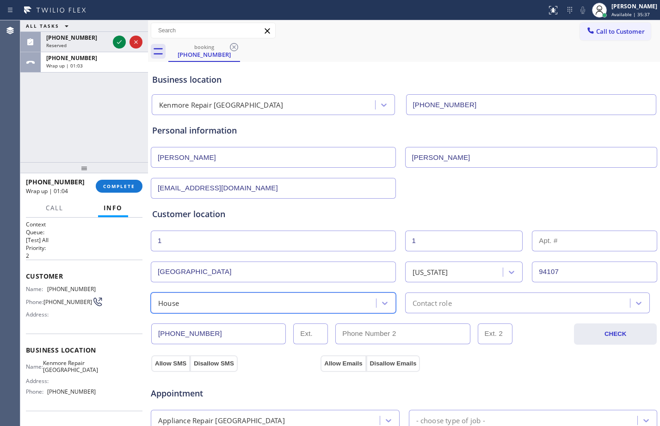
click at [441, 301] on div "Contact role" at bounding box center [431, 303] width 39 height 11
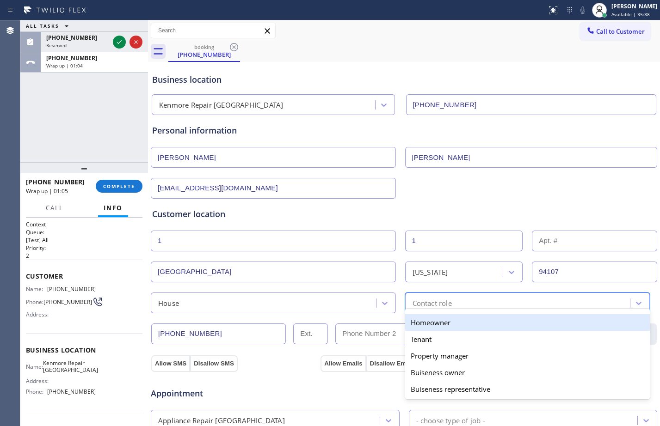
click at [427, 324] on div "Homeowner" at bounding box center [527, 322] width 245 height 17
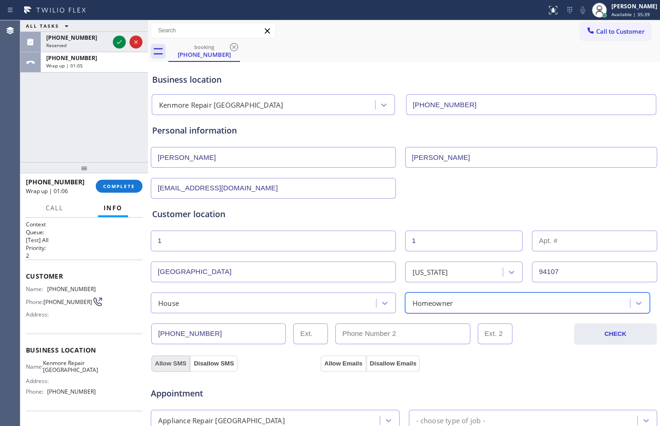
click at [172, 362] on button "Allow SMS" at bounding box center [170, 364] width 39 height 17
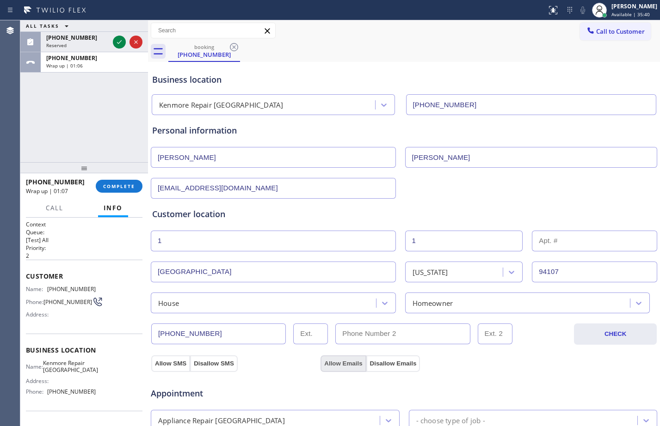
click at [334, 361] on button "Allow Emails" at bounding box center [342, 364] width 45 height 17
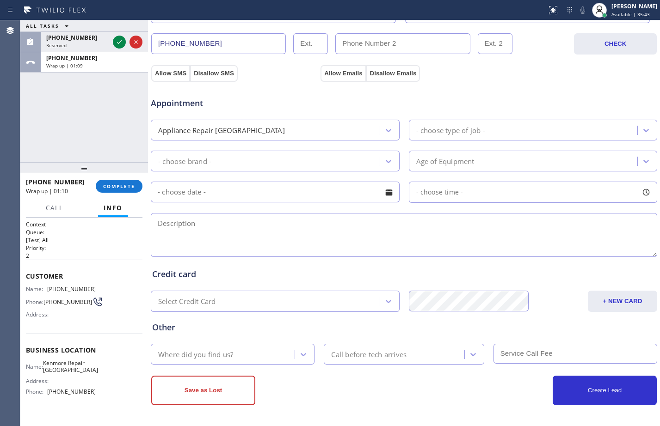
click at [313, 136] on div "Appliance Repair [GEOGRAPHIC_DATA]" at bounding box center [266, 130] width 226 height 16
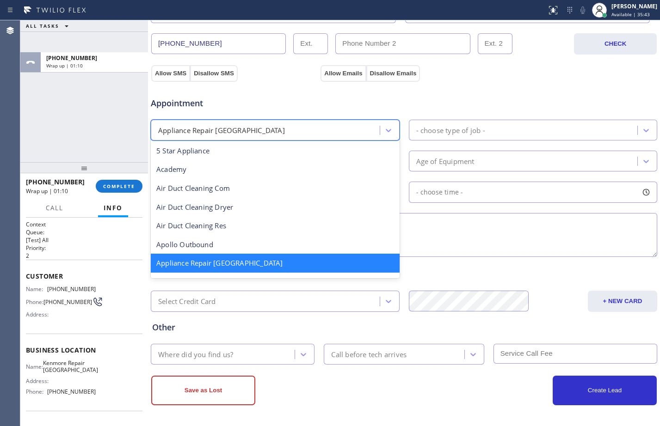
scroll to position [1, 0]
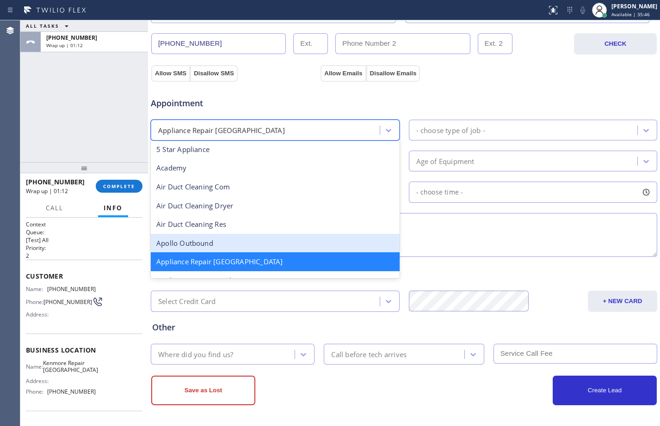
click at [484, 245] on textarea at bounding box center [404, 235] width 506 height 44
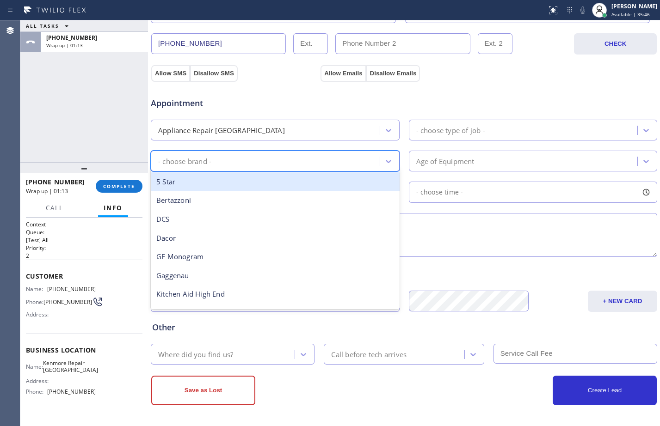
click at [311, 163] on div "- choose brand -" at bounding box center [266, 161] width 226 height 16
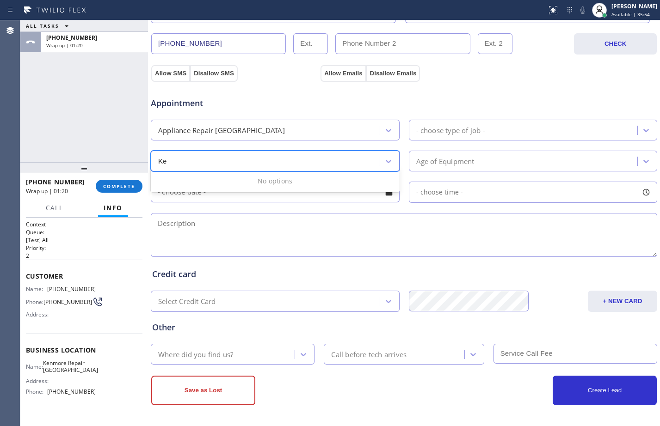
type input "K"
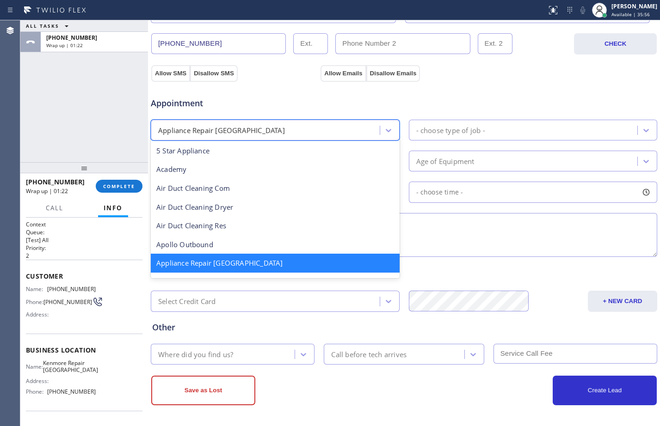
click at [262, 123] on div "Appliance Repair [GEOGRAPHIC_DATA]" at bounding box center [266, 130] width 226 height 16
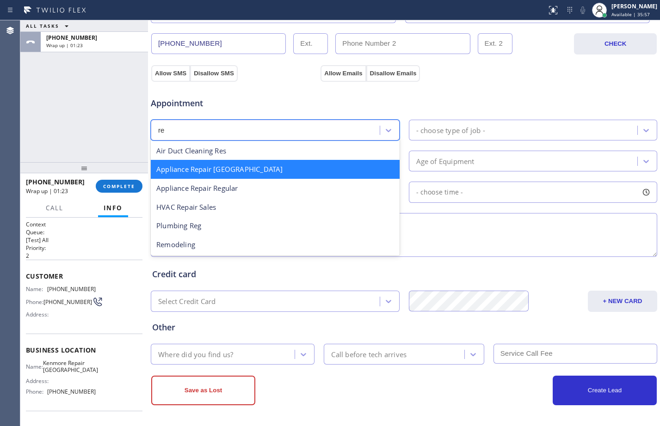
scroll to position [0, 0]
type input "reg"
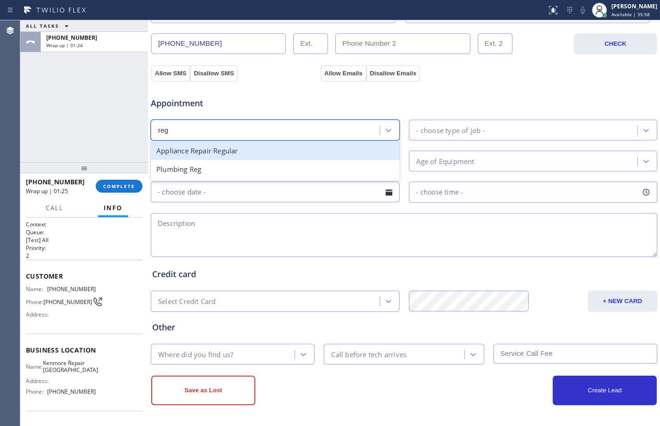
click at [250, 154] on div "Appliance Repair Regular" at bounding box center [275, 150] width 249 height 19
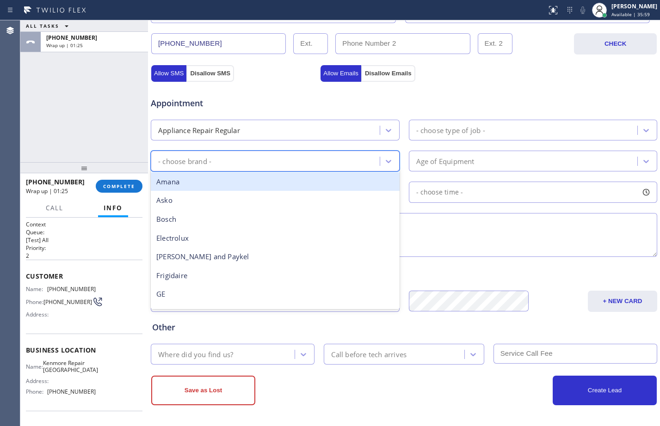
click at [252, 167] on div "- choose brand -" at bounding box center [266, 161] width 226 height 16
type input "kenm"
click at [265, 182] on div "Kenmore" at bounding box center [275, 181] width 249 height 19
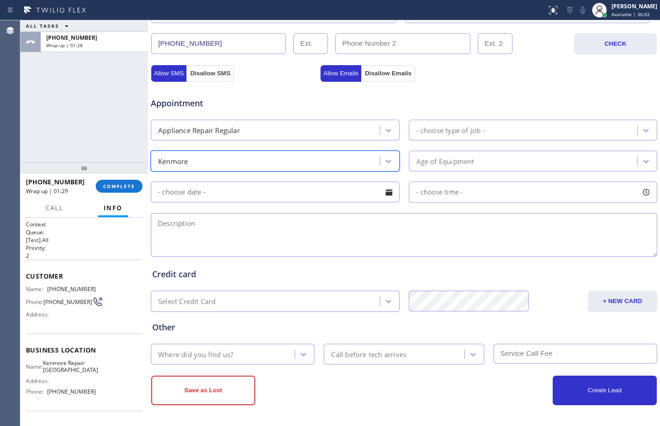
click at [442, 137] on div "- choose type of job -" at bounding box center [524, 130] width 226 height 16
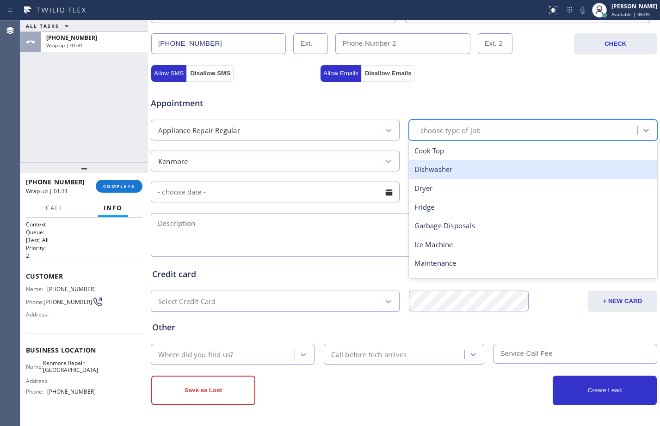
click at [445, 164] on div "Dishwasher" at bounding box center [533, 169] width 249 height 19
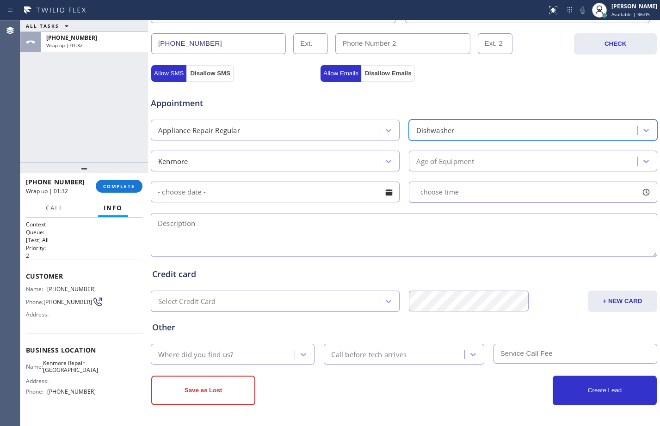
click at [446, 164] on div "Age of Equipment" at bounding box center [445, 161] width 58 height 11
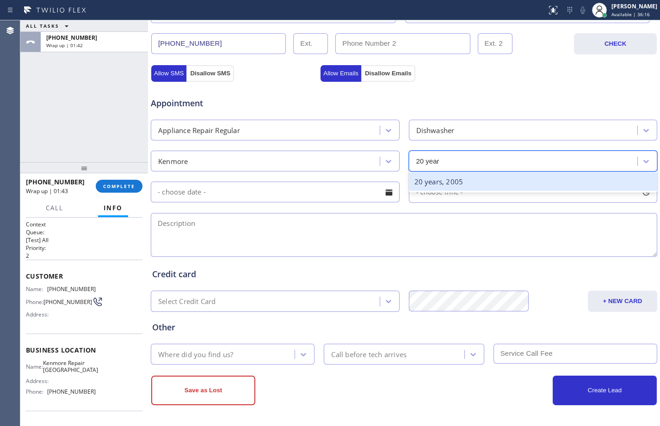
type input "20 years"
click at [449, 182] on div "20 years, 2005" at bounding box center [533, 181] width 249 height 19
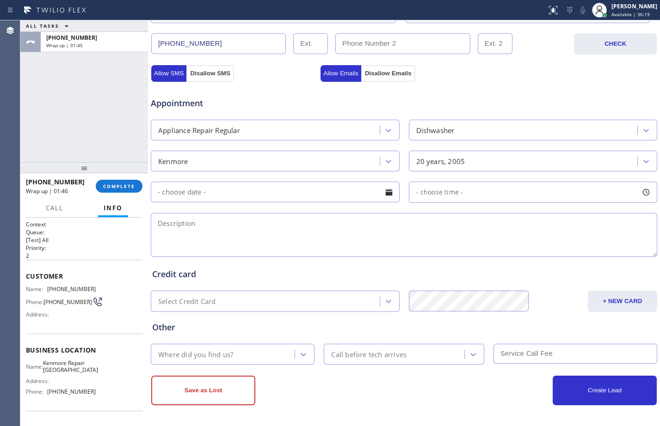
click at [423, 235] on textarea at bounding box center [404, 235] width 506 height 44
click at [211, 227] on textarea at bounding box center [404, 235] width 506 height 44
paste textarea "Kenmore/dishwasher/start to load dishes it makes zapping noise/20yrs/[GEOGRAPHI…"
click at [156, 231] on textarea "Kenmore/dishwasher/start to load dishes it makes zapping noise/20yrs/[GEOGRAPHI…" at bounding box center [404, 235] width 506 height 44
click at [513, 218] on textarea "Kenmore/dishwasher/start to load dishes it makes zapping noise/20yrs/[GEOGRAPHI…" at bounding box center [404, 235] width 506 height 44
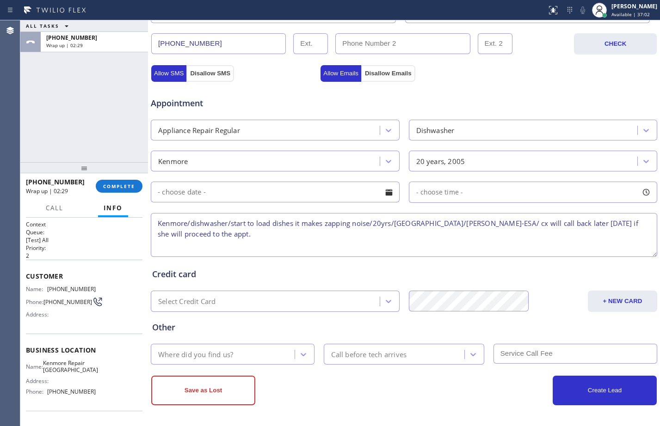
type textarea "Kenmore/dishwasher/start to load dishes it makes zapping noise/20yrs/[GEOGRAPHI…"
click at [186, 356] on div "Where did you find us?" at bounding box center [195, 354] width 75 height 11
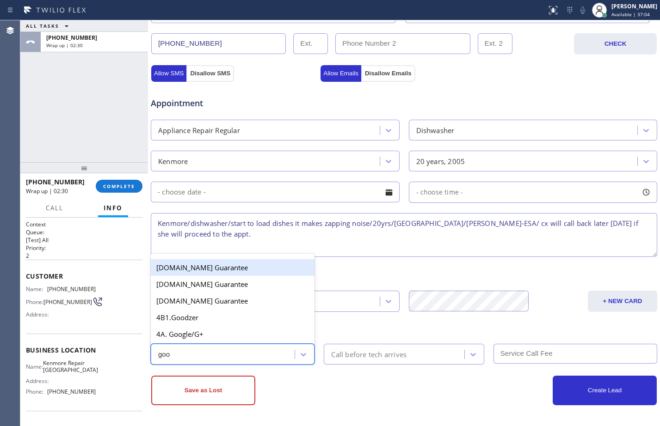
type input "goog"
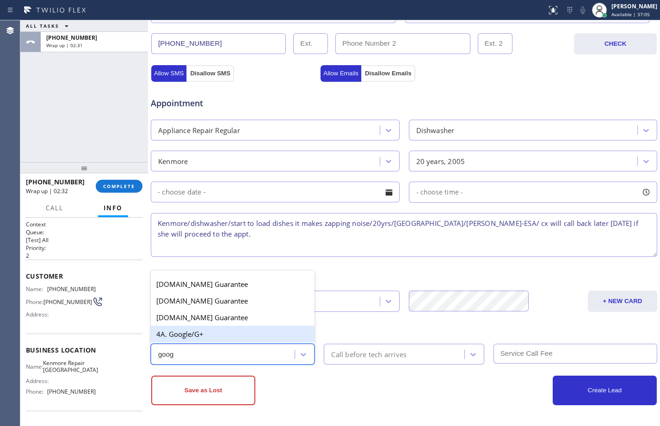
click at [187, 334] on div "4A. Google/G+" at bounding box center [233, 334] width 164 height 17
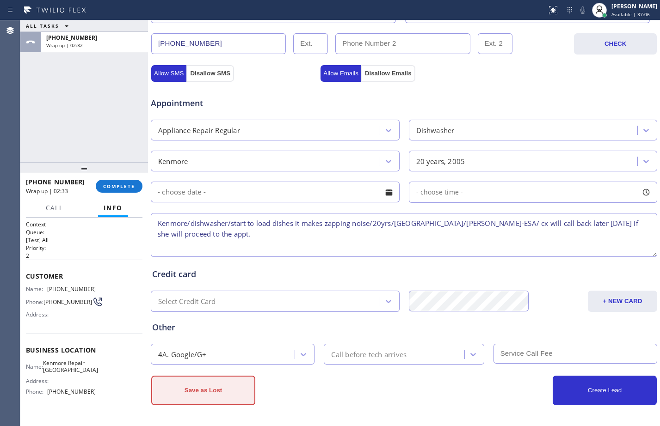
click at [198, 393] on button "Save as Lost" at bounding box center [203, 391] width 104 height 30
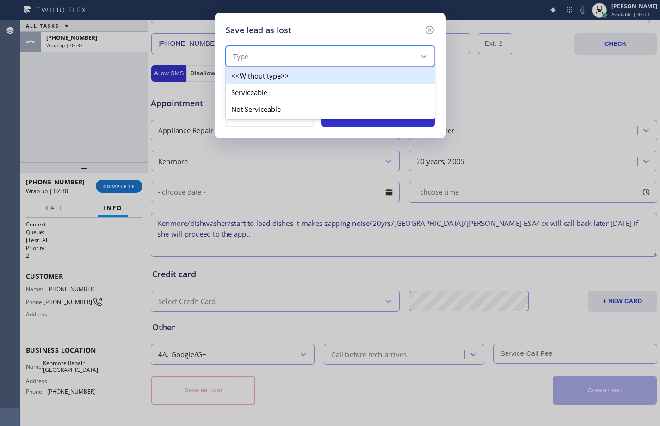
click at [360, 55] on div "Type" at bounding box center [321, 57] width 186 height 16
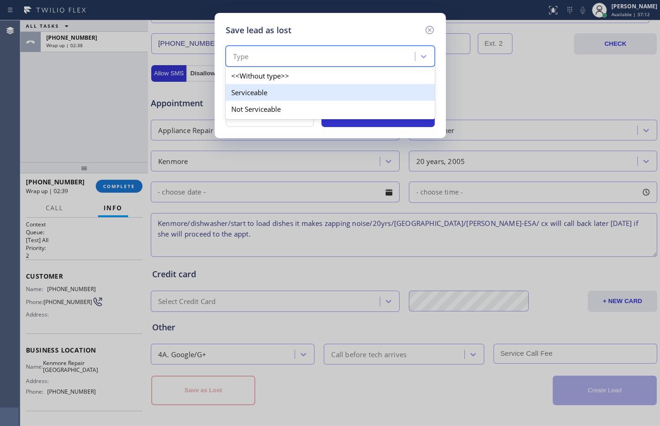
click at [251, 98] on div "Serviceable" at bounding box center [330, 92] width 209 height 17
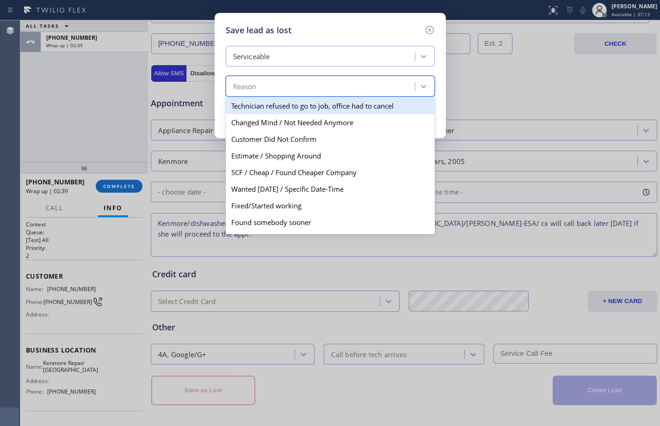
click at [261, 84] on div "Reason" at bounding box center [321, 87] width 186 height 16
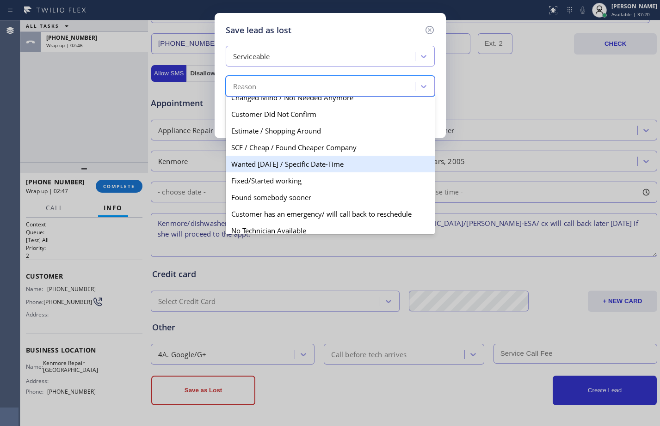
scroll to position [48, 0]
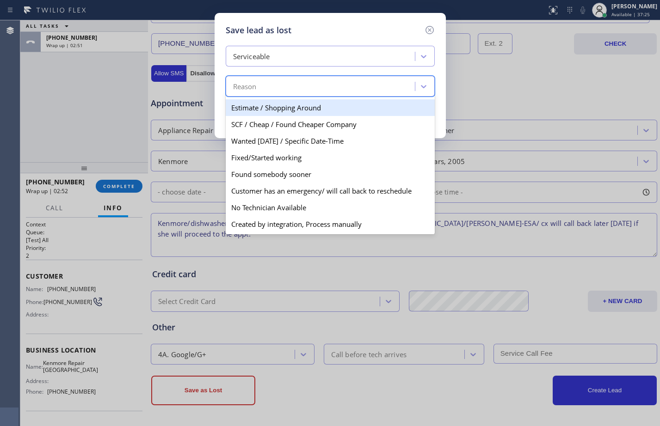
click at [294, 114] on div "Estimate / Shopping Around" at bounding box center [330, 107] width 209 height 17
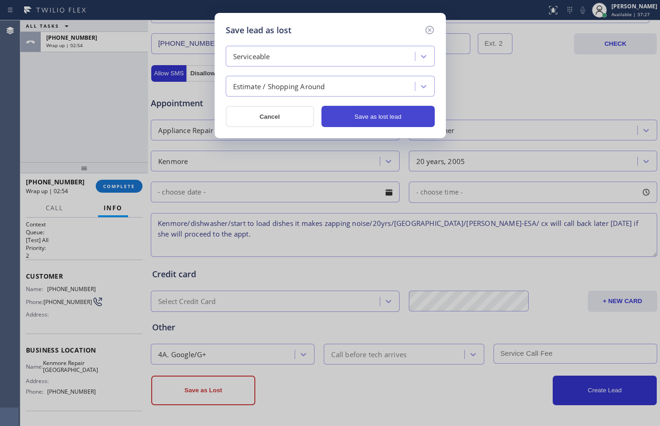
click at [364, 114] on button "Save as lost lead" at bounding box center [377, 116] width 113 height 21
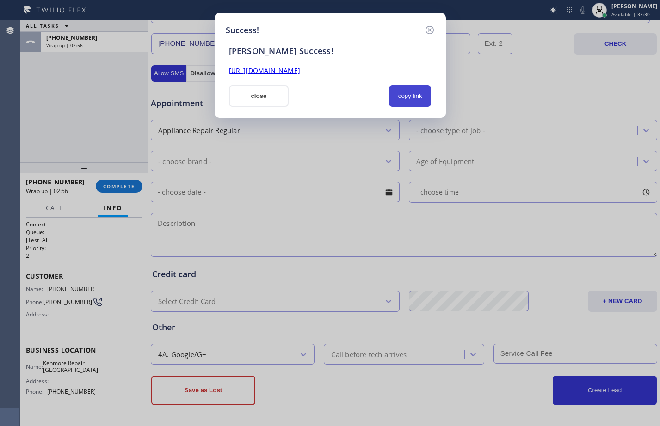
click at [409, 93] on button "copy link" at bounding box center [410, 96] width 43 height 21
click at [300, 71] on link "[URL][DOMAIN_NAME]" at bounding box center [264, 70] width 71 height 9
click at [251, 92] on button "close" at bounding box center [259, 96] width 60 height 21
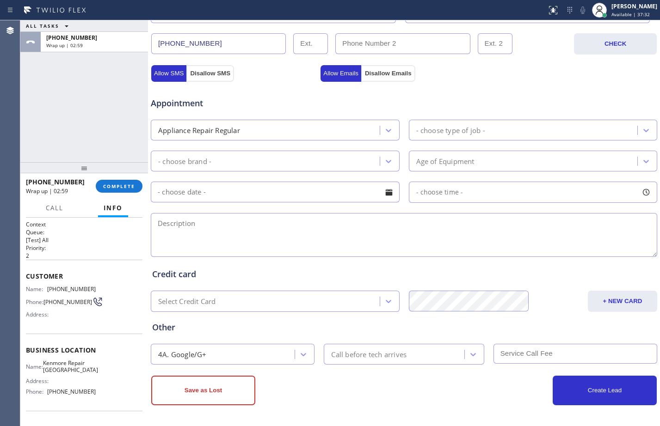
click at [135, 179] on div "[PHONE_NUMBER] Wrap up | 02:59 COMPLETE" at bounding box center [84, 186] width 116 height 24
click at [134, 184] on span "COMPLETE" at bounding box center [119, 186] width 32 height 6
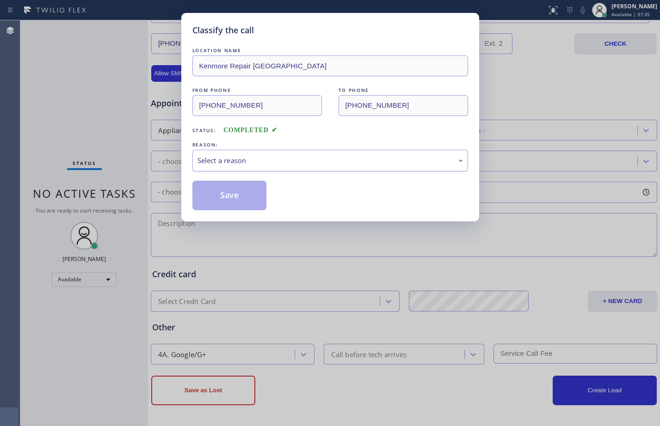
click at [273, 163] on div "Select a reason" at bounding box center [329, 160] width 265 height 11
click at [233, 196] on button "Save" at bounding box center [229, 196] width 74 height 30
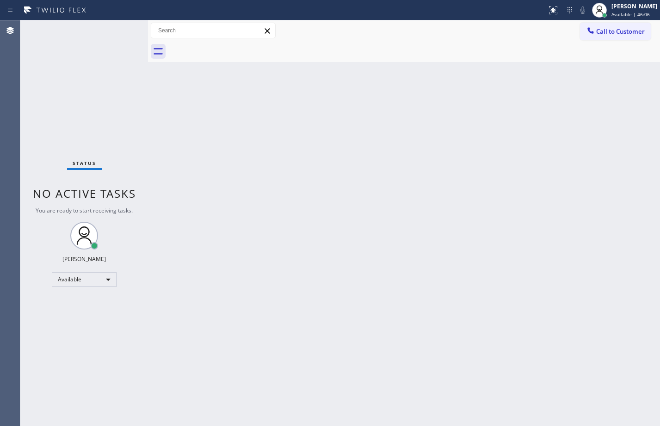
click at [120, 28] on div "Status No active tasks You are ready to start receiving tasks. [PERSON_NAME] Av…" at bounding box center [84, 223] width 128 height 406
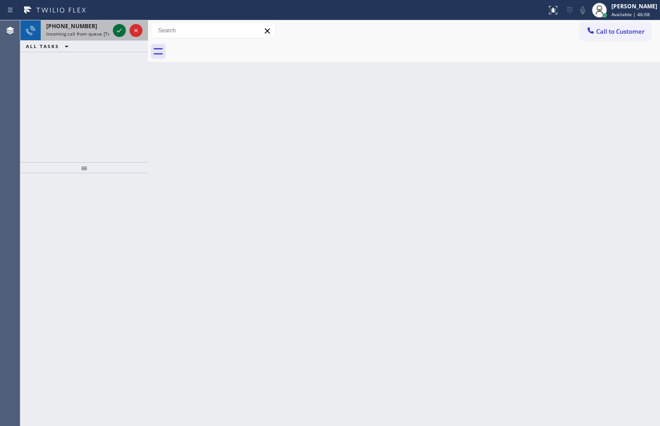
click at [121, 30] on icon at bounding box center [119, 30] width 11 height 11
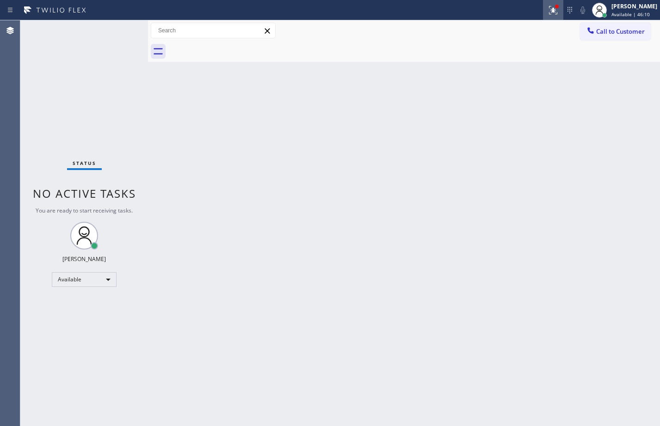
click at [549, 10] on icon at bounding box center [552, 9] width 6 height 6
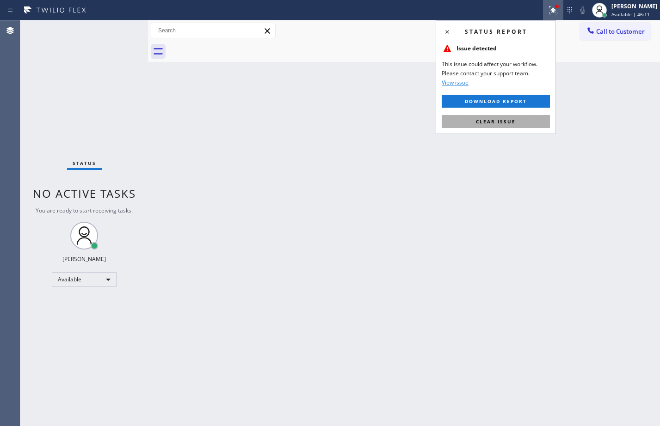
click at [509, 123] on span "Clear issue" at bounding box center [496, 121] width 40 height 6
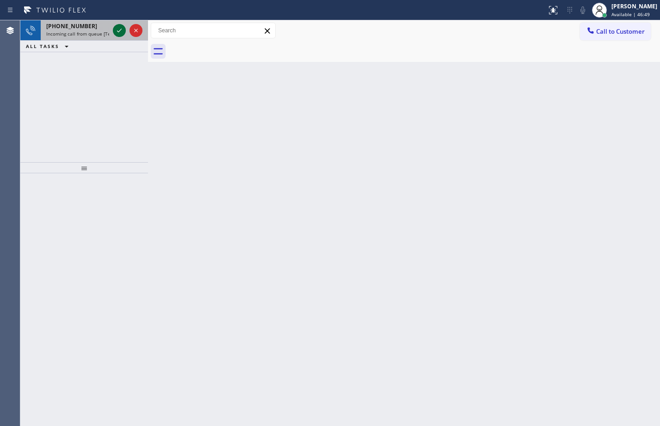
click at [119, 25] on icon at bounding box center [119, 30] width 11 height 11
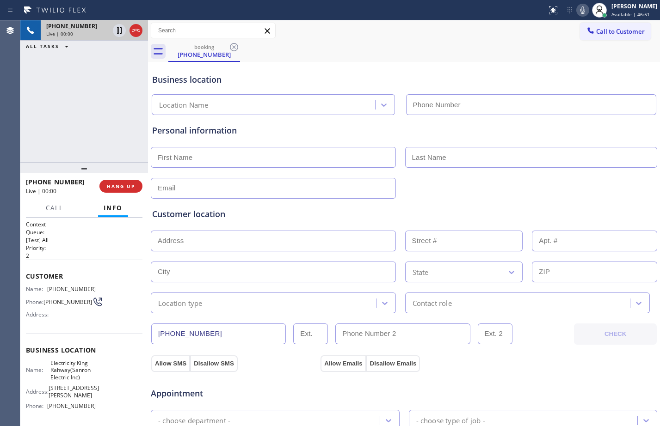
type input "[PHONE_NUMBER]"
click at [125, 180] on button "HANG UP" at bounding box center [120, 186] width 43 height 13
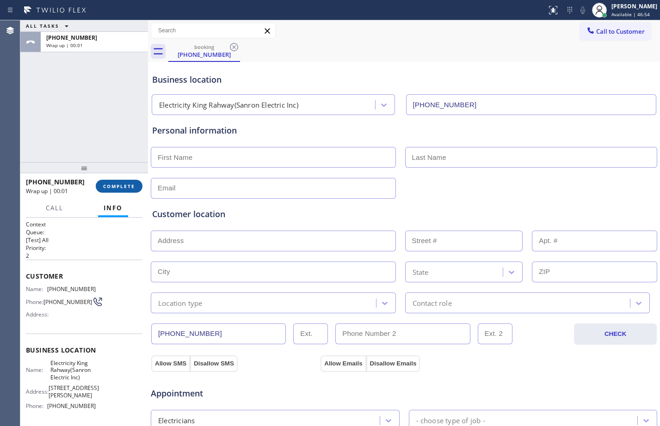
click at [120, 190] on span "COMPLETE" at bounding box center [119, 186] width 32 height 6
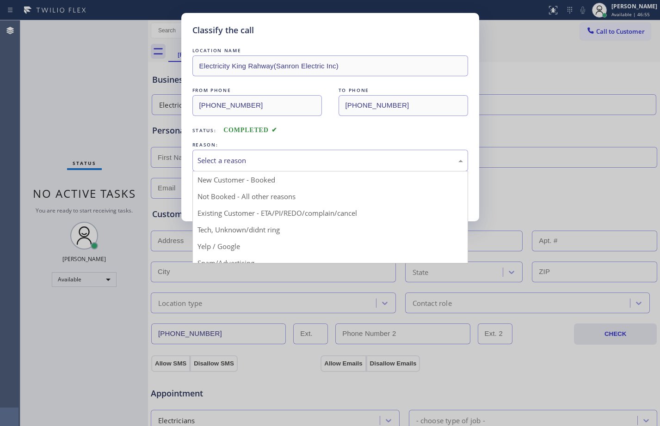
click at [319, 169] on div "Select a reason" at bounding box center [330, 161] width 276 height 22
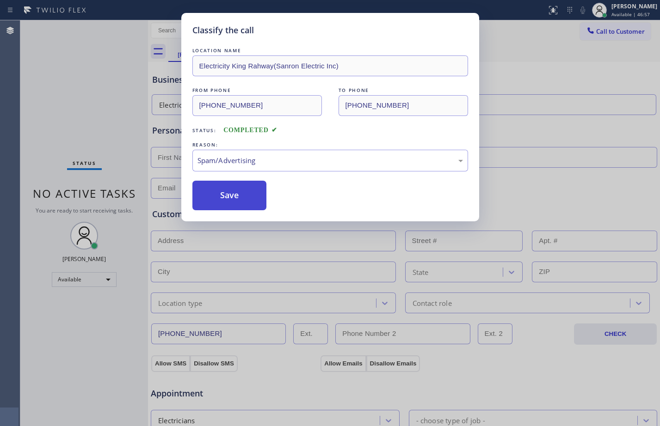
click at [250, 192] on button "Save" at bounding box center [229, 196] width 74 height 30
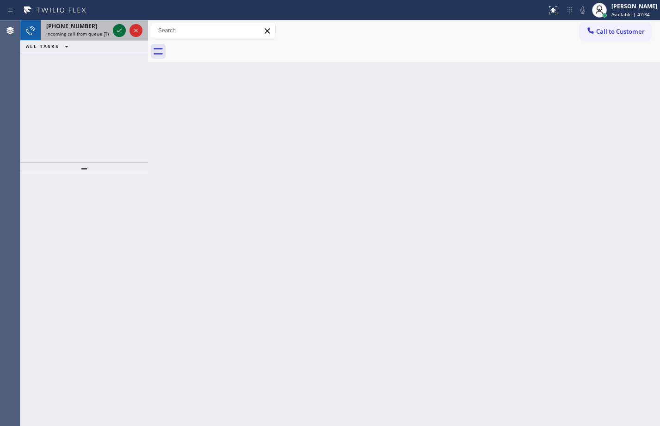
click at [122, 28] on icon at bounding box center [119, 30] width 11 height 11
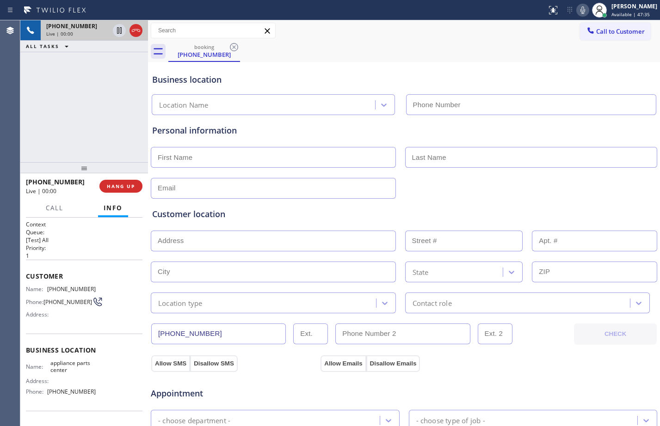
type input "[PHONE_NUMBER]"
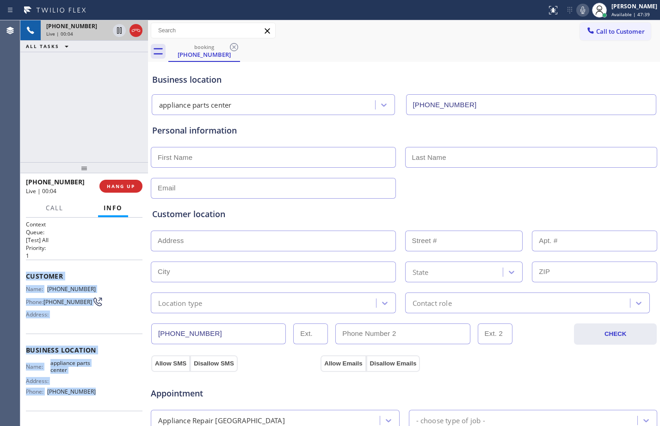
drag, startPoint x: 24, startPoint y: 274, endPoint x: 91, endPoint y: 399, distance: 142.1
click at [91, 399] on div "Context Queue: [Test] All Priority: 1 Customer Name: [PHONE_NUMBER] Phone: [PHO…" at bounding box center [84, 322] width 128 height 208
copy div "Customer Name: [PHONE_NUMBER] Phone: [PHONE_NUMBER] Address: Business location …"
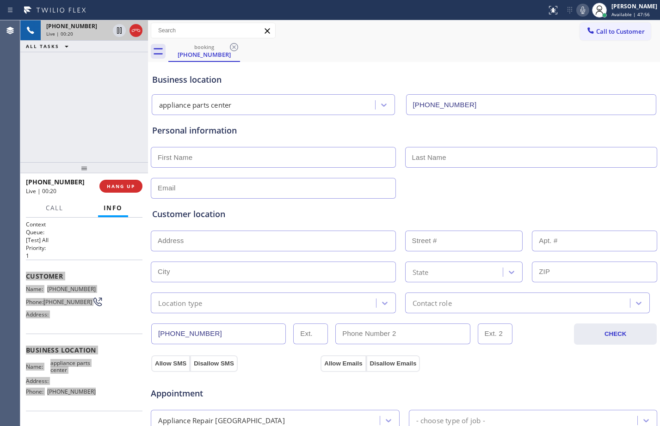
scroll to position [290, 0]
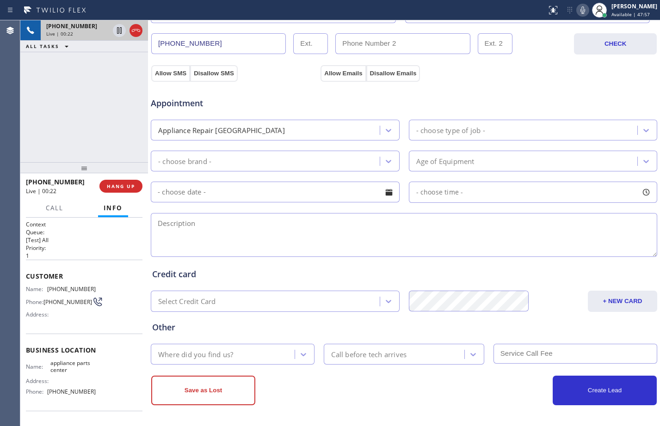
click at [296, 405] on div "Save as Lost" at bounding box center [277, 391] width 253 height 30
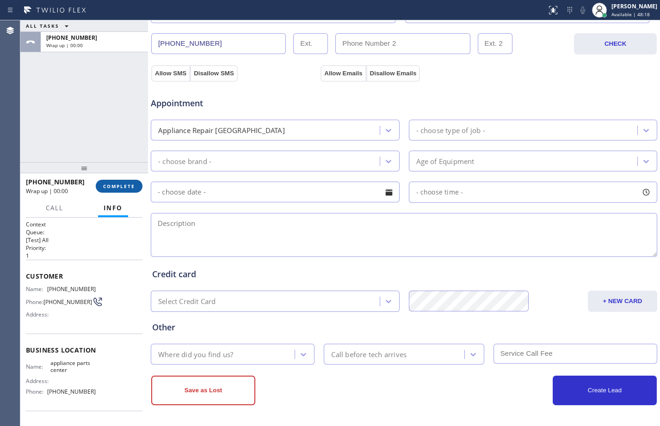
click at [122, 183] on button "COMPLETE" at bounding box center [119, 186] width 47 height 13
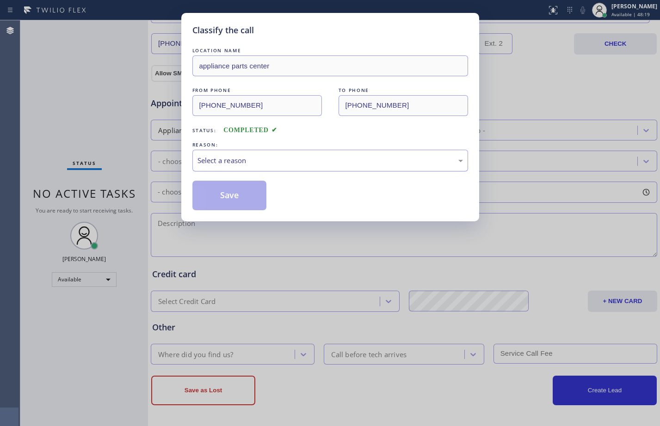
click at [295, 158] on div "Select a reason" at bounding box center [329, 160] width 265 height 11
click at [231, 191] on button "Save" at bounding box center [229, 196] width 74 height 30
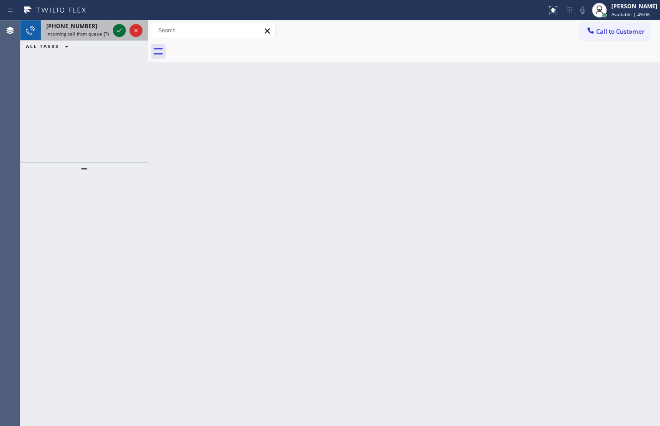
click at [121, 35] on icon at bounding box center [119, 30] width 11 height 11
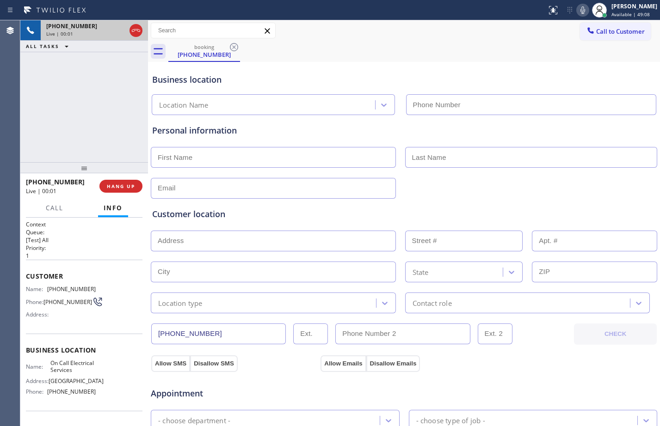
type input "[PHONE_NUMBER]"
click at [118, 190] on span "HANG UP" at bounding box center [121, 186] width 28 height 6
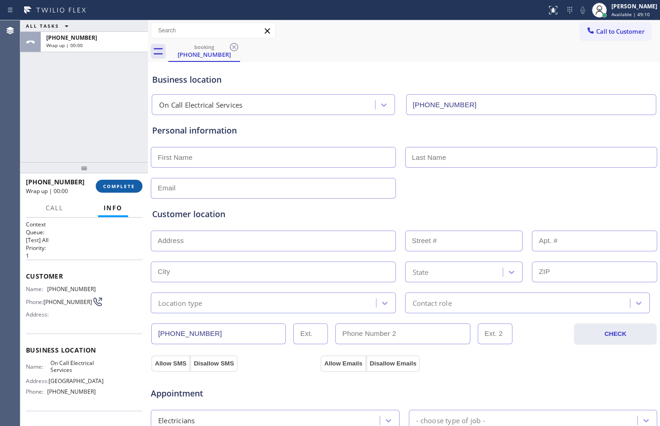
click at [116, 188] on span "COMPLETE" at bounding box center [119, 186] width 32 height 6
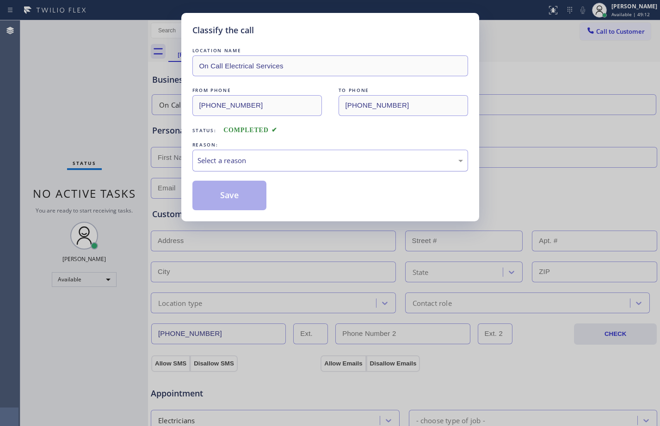
click at [236, 159] on div "Select a reason" at bounding box center [329, 160] width 265 height 11
click at [240, 187] on button "Save" at bounding box center [229, 196] width 74 height 30
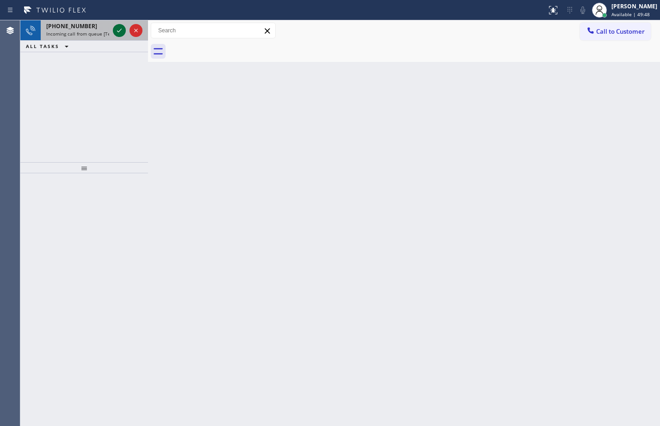
click at [118, 29] on icon at bounding box center [119, 30] width 11 height 11
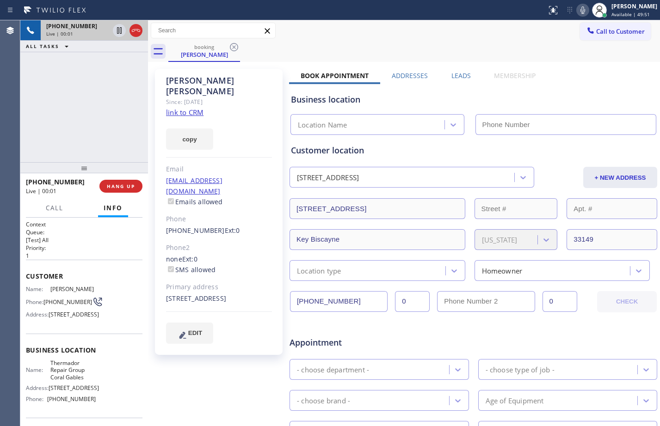
type input "[PHONE_NUMBER]"
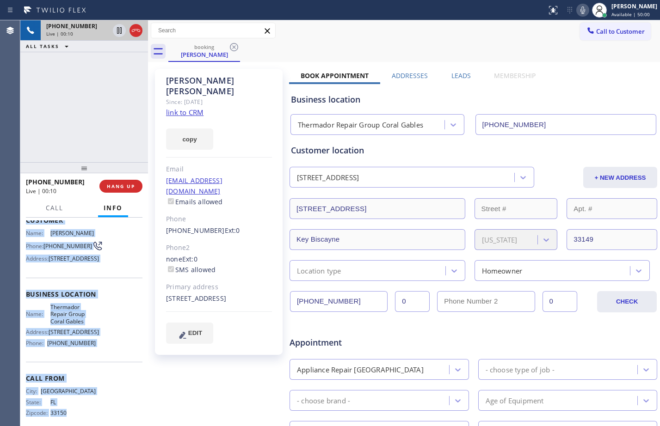
scroll to position [104, 0]
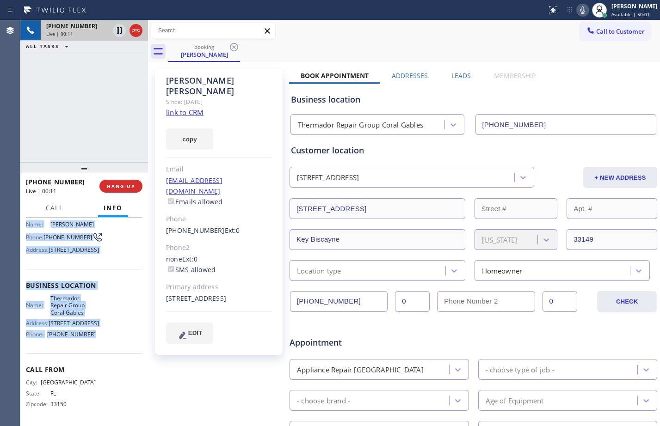
drag, startPoint x: 24, startPoint y: 270, endPoint x: 109, endPoint y: 334, distance: 106.3
click at [109, 334] on div "Context Queue: [Test] All Priority: 1 Customer Name: [PERSON_NAME] Phone: [PHON…" at bounding box center [84, 322] width 128 height 208
copy div "Customer Name: [PERSON_NAME] Phone: [PHONE_NUMBER] Address: [STREET_ADDRESS] Bu…"
click at [180, 108] on link "link to CRM" at bounding box center [184, 112] width 37 height 9
click at [122, 33] on icon at bounding box center [119, 30] width 11 height 11
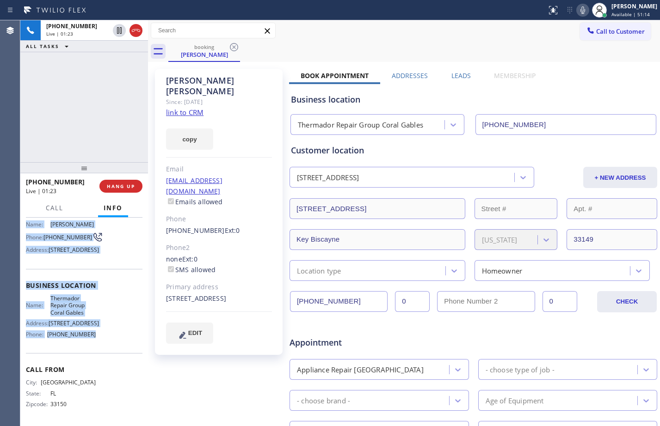
click at [577, 11] on icon at bounding box center [582, 10] width 11 height 11
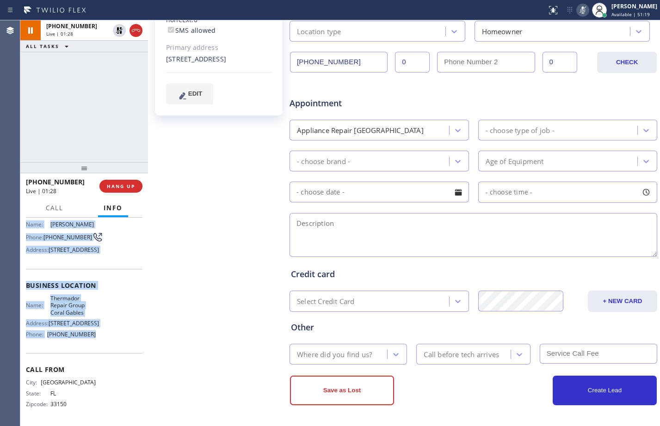
scroll to position [0, 0]
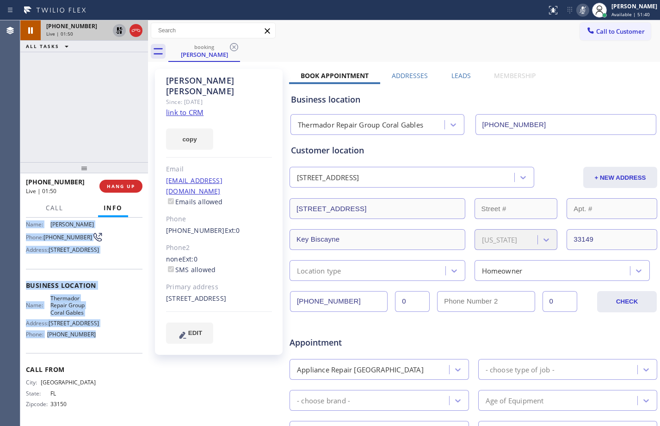
click at [116, 31] on icon at bounding box center [119, 30] width 11 height 11
click at [578, 12] on icon at bounding box center [582, 10] width 11 height 11
click at [120, 29] on icon at bounding box center [119, 30] width 5 height 6
click at [577, 14] on icon at bounding box center [582, 10] width 11 height 11
click at [118, 28] on icon at bounding box center [119, 30] width 6 height 6
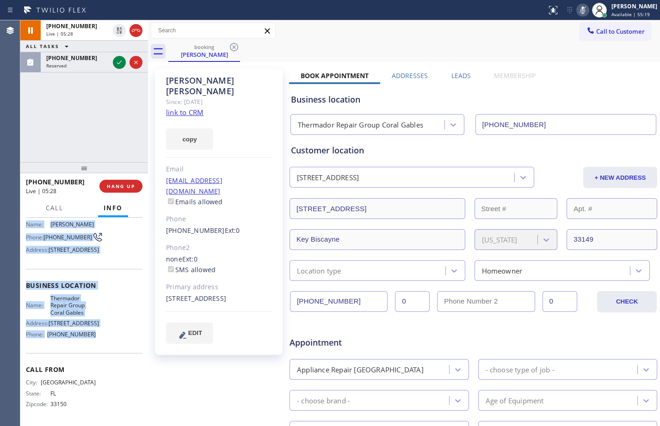
click at [577, 11] on icon at bounding box center [582, 10] width 11 height 11
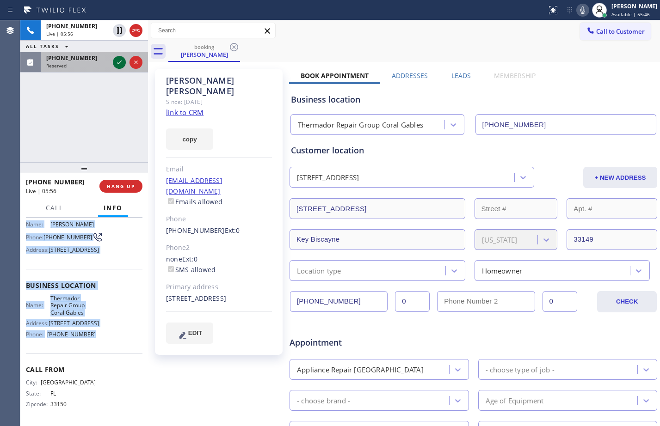
click at [120, 64] on icon at bounding box center [119, 62] width 11 height 11
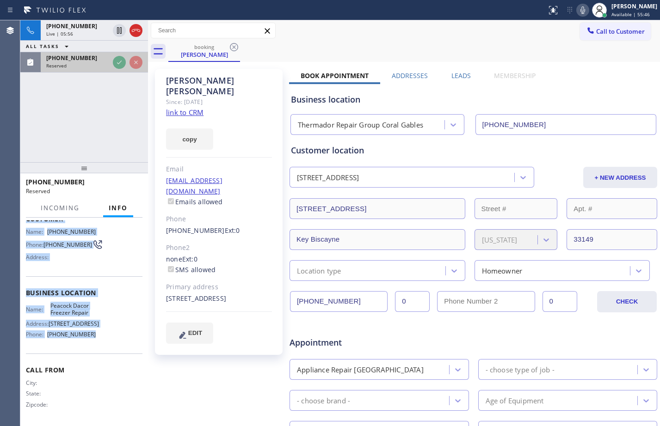
scroll to position [76, 0]
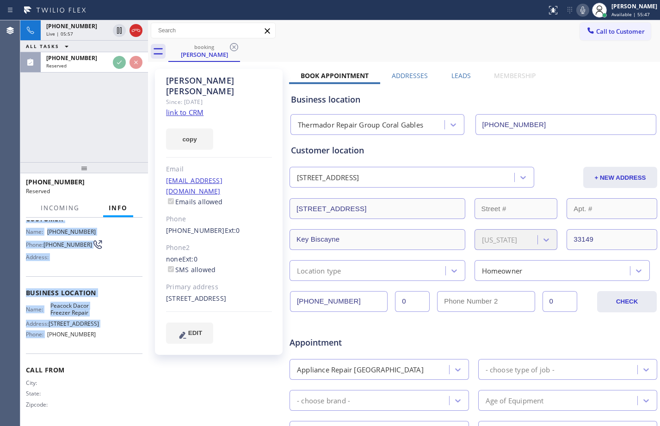
click at [113, 258] on div "Name: [PHONE_NUMBER] Phone: [PHONE_NUMBER] Address:" at bounding box center [84, 246] width 116 height 37
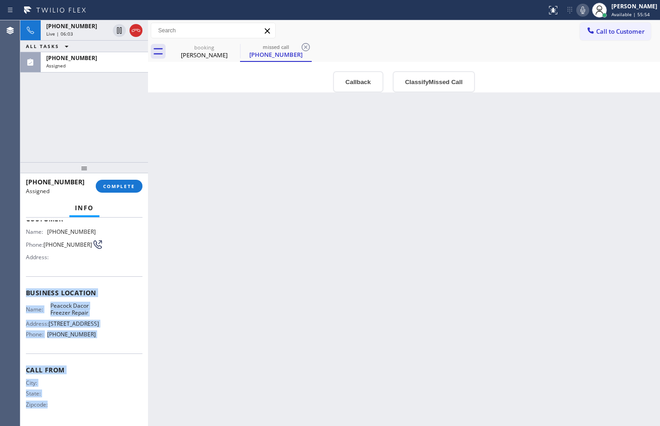
drag, startPoint x: 21, startPoint y: 291, endPoint x: 109, endPoint y: 417, distance: 153.4
click at [109, 417] on div "Context Queue: Appliance Repair High End Priority: 0 Task Age: [DEMOGRAPHIC_DAT…" at bounding box center [84, 322] width 128 height 208
click at [119, 188] on span "COMPLETE" at bounding box center [119, 186] width 32 height 6
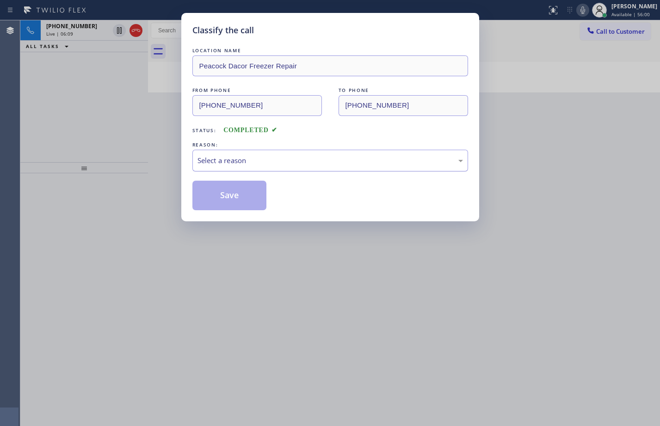
click at [321, 157] on div "Select a reason" at bounding box center [329, 160] width 265 height 11
click at [238, 192] on button "Save" at bounding box center [229, 196] width 74 height 30
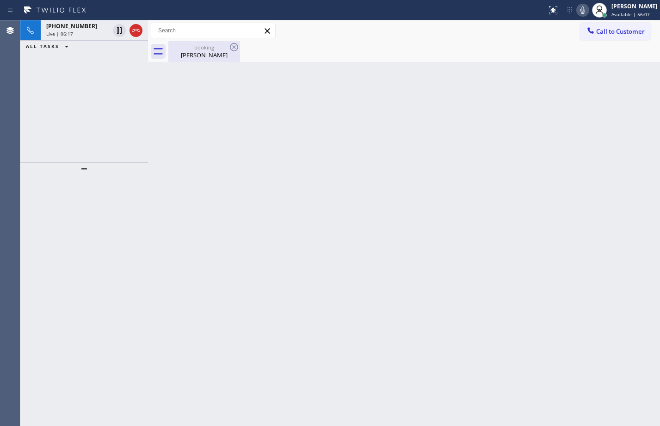
click at [191, 52] on div "[PERSON_NAME]" at bounding box center [204, 55] width 70 height 8
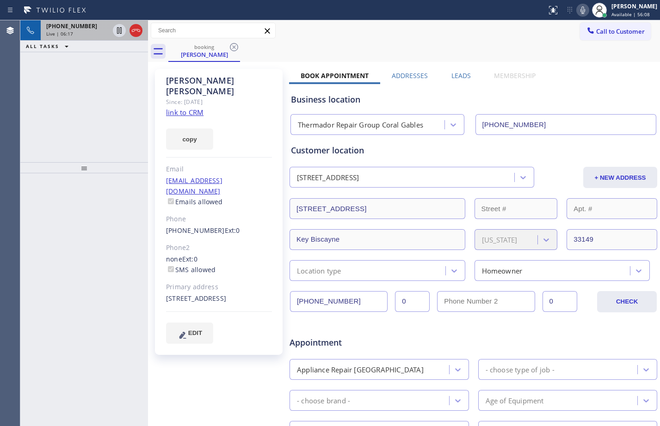
click at [72, 33] on div "Live | 06:17" at bounding box center [77, 34] width 63 height 6
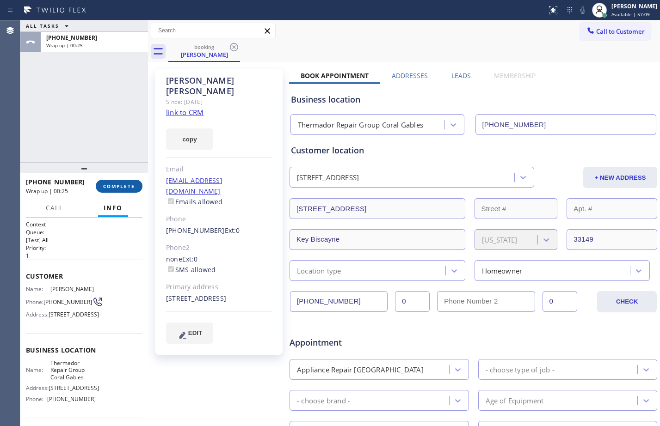
click at [109, 183] on span "COMPLETE" at bounding box center [119, 186] width 32 height 6
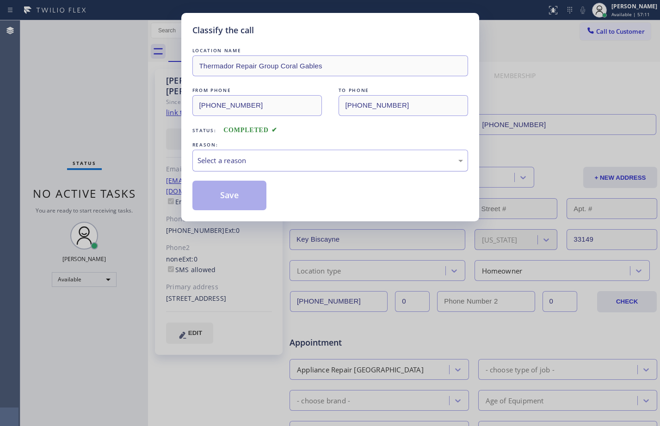
click at [241, 160] on div "Select a reason" at bounding box center [329, 160] width 265 height 11
click at [243, 204] on button "Save" at bounding box center [229, 196] width 74 height 30
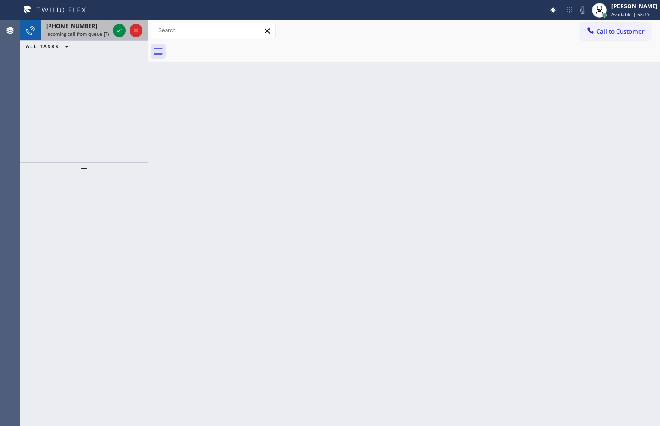
click at [65, 31] on span "Incoming call from queue [Test] All" at bounding box center [84, 34] width 77 height 6
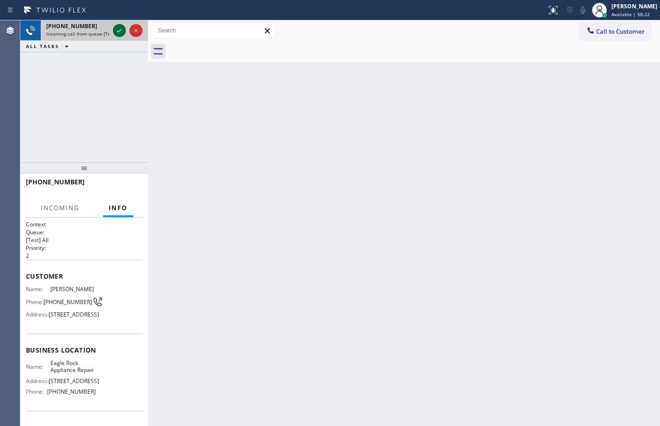
click at [117, 35] on icon at bounding box center [119, 30] width 11 height 11
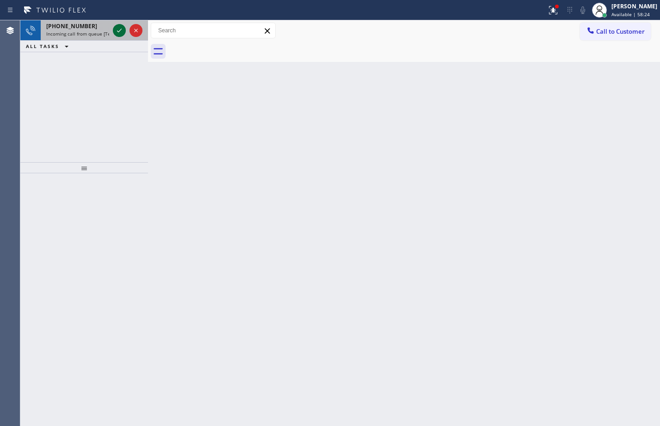
click at [116, 32] on icon at bounding box center [119, 30] width 11 height 11
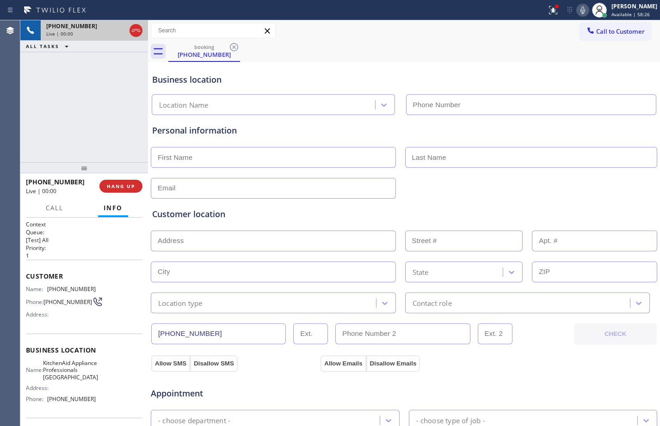
type input "[PHONE_NUMBER]"
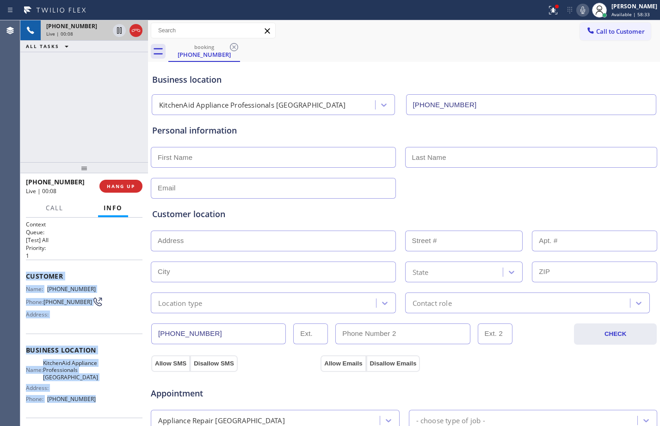
drag, startPoint x: 27, startPoint y: 280, endPoint x: 104, endPoint y: 406, distance: 148.2
click at [104, 406] on div "Context Queue: [Test] All Priority: 1 Customer Name: [PHONE_NUMBER] Phone: [PHO…" at bounding box center [84, 355] width 116 height 268
click at [119, 32] on icon at bounding box center [119, 30] width 11 height 11
click at [580, 9] on icon at bounding box center [582, 9] width 5 height 7
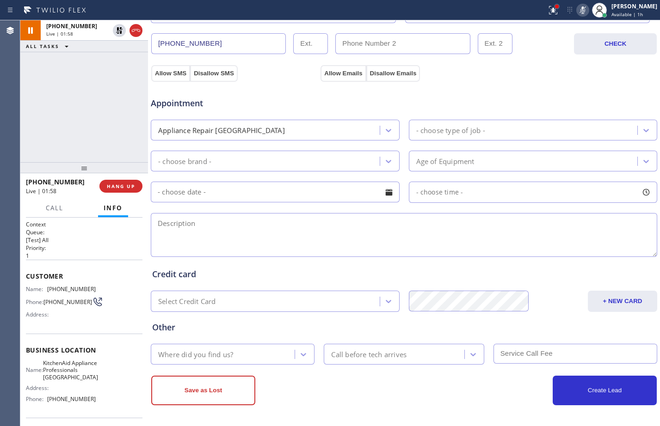
click at [555, 5] on div at bounding box center [557, 7] width 4 height 4
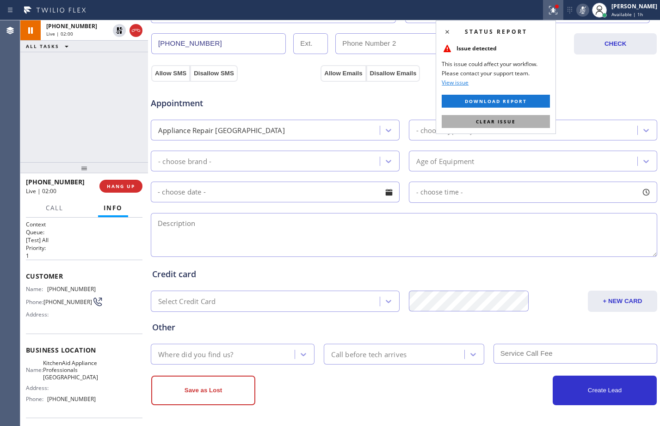
click at [501, 117] on button "Clear issue" at bounding box center [495, 121] width 108 height 13
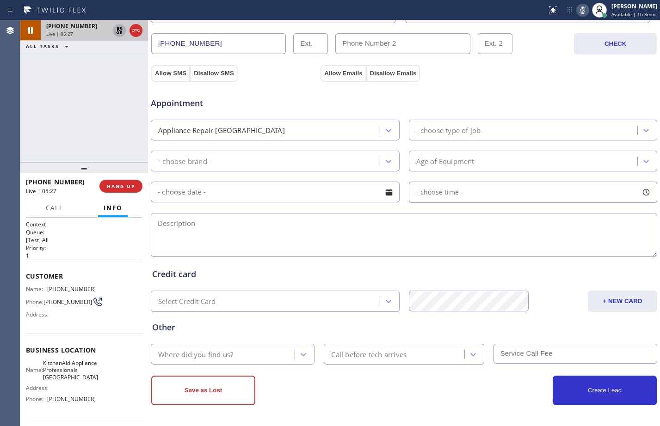
click at [118, 28] on icon at bounding box center [119, 30] width 6 height 6
click at [576, 4] on button at bounding box center [582, 10] width 13 height 13
click at [550, 283] on div "Credit card Select Credit Card + NEW CARD CANCEL SAVE" at bounding box center [403, 285] width 507 height 53
click at [121, 32] on icon at bounding box center [119, 30] width 5 height 6
click at [580, 12] on icon at bounding box center [582, 10] width 11 height 11
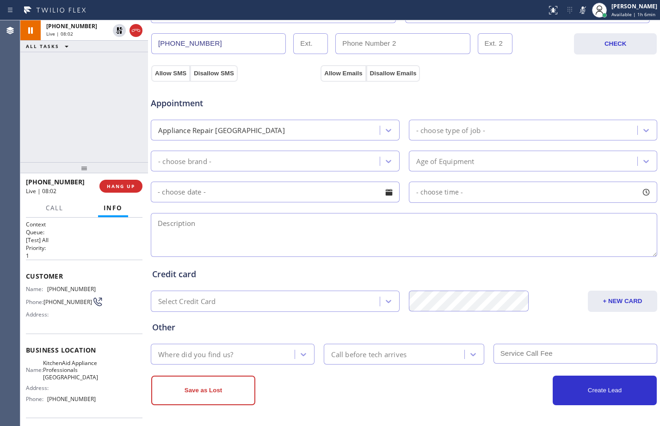
click at [80, 93] on div "[PHONE_NUMBER] Live | 08:02 ALL TASKS ALL TASKS ACTIVE TASKS TASKS IN WRAP UP" at bounding box center [84, 91] width 128 height 142
click at [117, 31] on icon at bounding box center [119, 30] width 11 height 11
click at [577, 10] on icon at bounding box center [582, 10] width 11 height 11
click at [51, 208] on span "Call" at bounding box center [55, 208] width 18 height 8
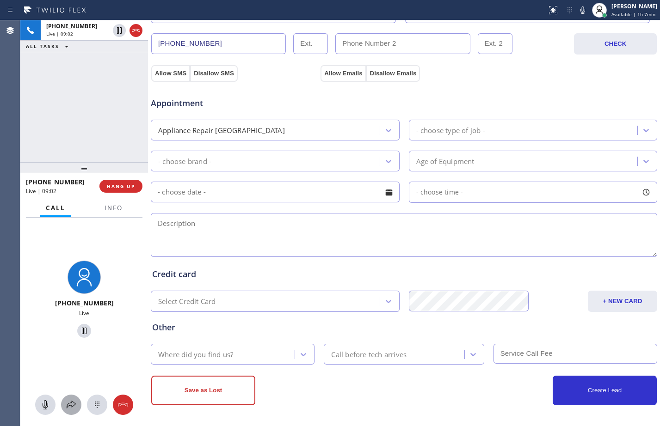
click at [72, 403] on icon at bounding box center [71, 405] width 9 height 8
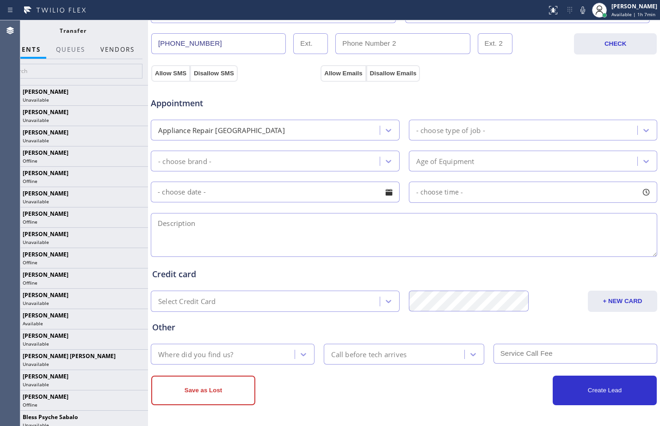
click at [122, 49] on button "Vendors" at bounding box center [117, 50] width 45 height 18
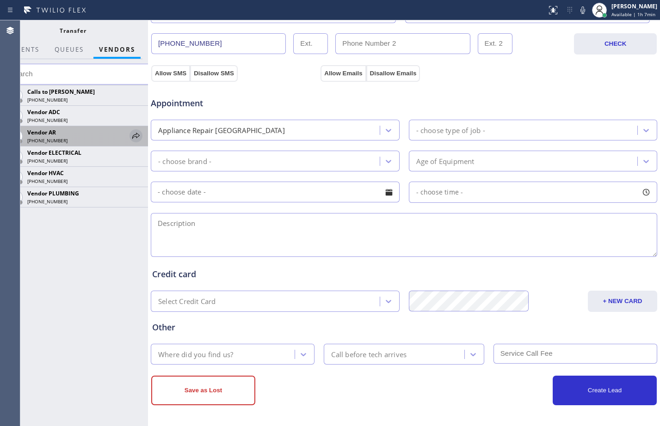
click at [140, 134] on icon at bounding box center [135, 135] width 11 height 11
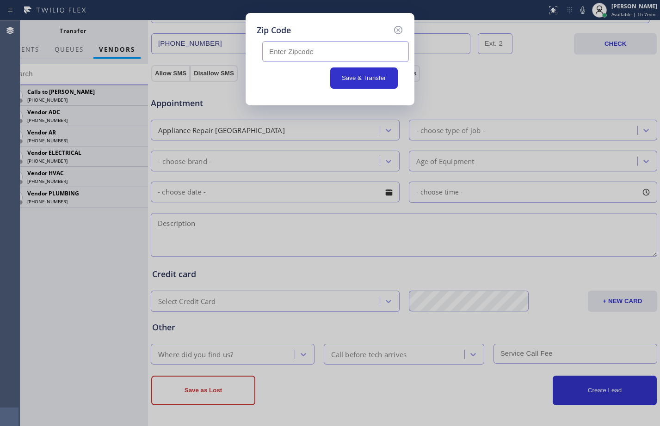
click at [357, 49] on input "text" at bounding box center [335, 51] width 147 height 21
paste input "92835"
type input "92835"
click at [369, 78] on button "Save & Transfer" at bounding box center [364, 77] width 68 height 21
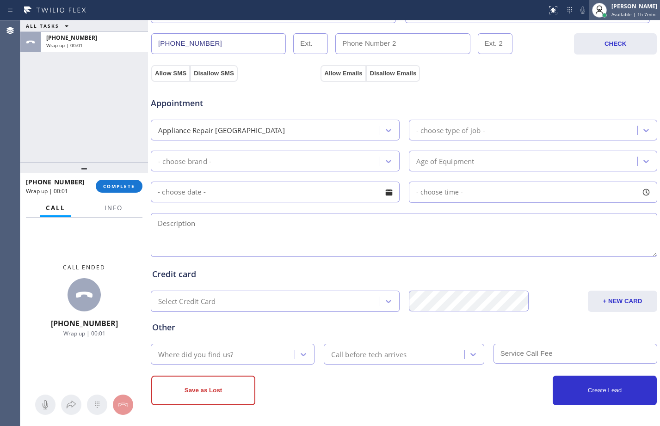
drag, startPoint x: 609, startPoint y: 10, endPoint x: 609, endPoint y: 15, distance: 5.6
click at [611, 10] on div "[PERSON_NAME]" at bounding box center [634, 6] width 46 height 8
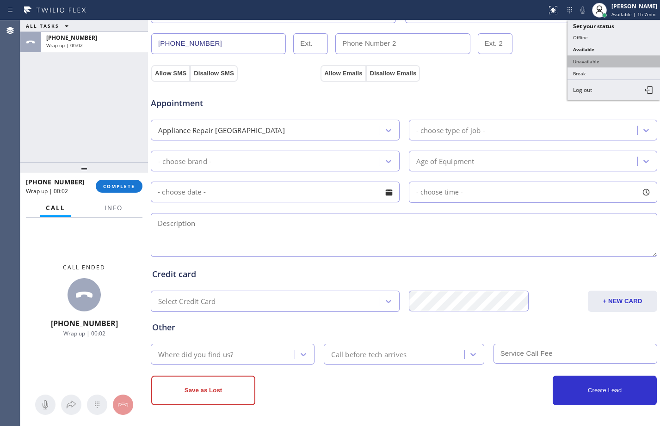
click at [598, 59] on button "Unavailable" at bounding box center [613, 61] width 92 height 12
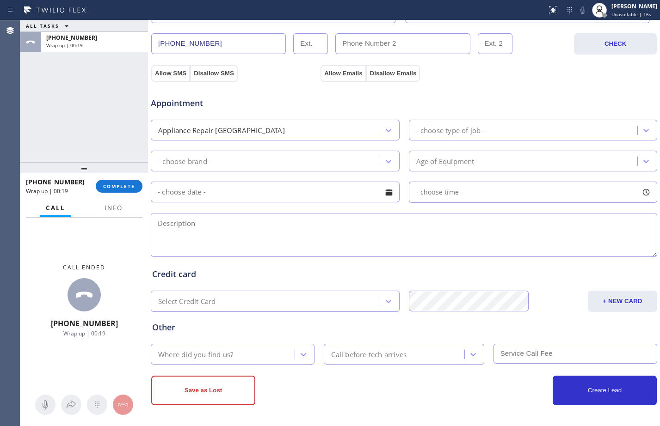
drag, startPoint x: 61, startPoint y: 96, endPoint x: 126, endPoint y: 115, distance: 66.9
click at [61, 96] on div "ALL TASKS ALL TASKS ACTIVE TASKS TASKS IN WRAP UP [PHONE_NUMBER] Wrap up | 00:19" at bounding box center [84, 91] width 128 height 142
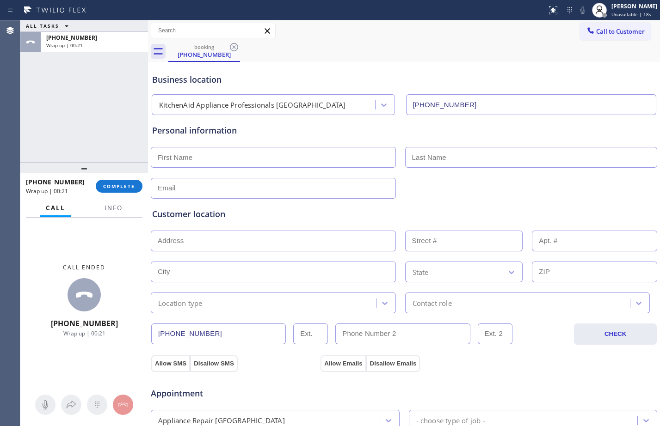
click at [273, 159] on input "text" at bounding box center [273, 157] width 245 height 21
type input "A"
type input "[PERSON_NAME]"
click at [248, 192] on input "text" at bounding box center [273, 188] width 245 height 21
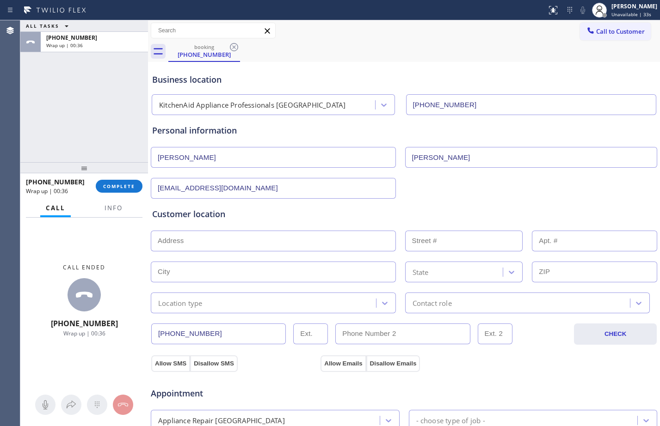
type input "[EMAIL_ADDRESS][DOMAIN_NAME]"
click at [296, 245] on input "text" at bounding box center [273, 241] width 245 height 21
type input "1"
click at [307, 269] on input "text" at bounding box center [273, 272] width 245 height 21
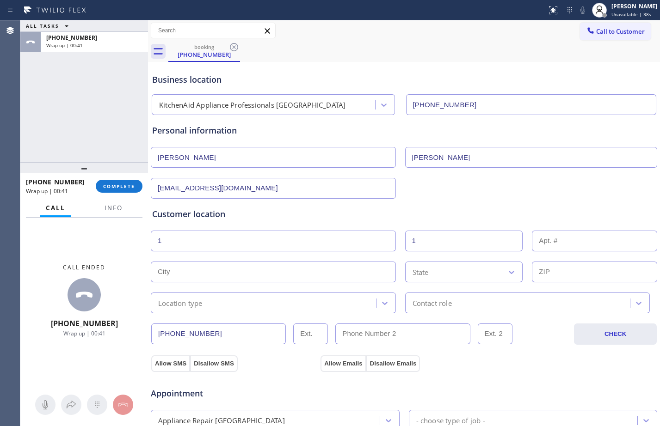
click at [349, 272] on input "text" at bounding box center [273, 272] width 245 height 21
paste input "Fullerton"
type input "Fullerton"
click at [464, 267] on div "State" at bounding box center [455, 272] width 95 height 16
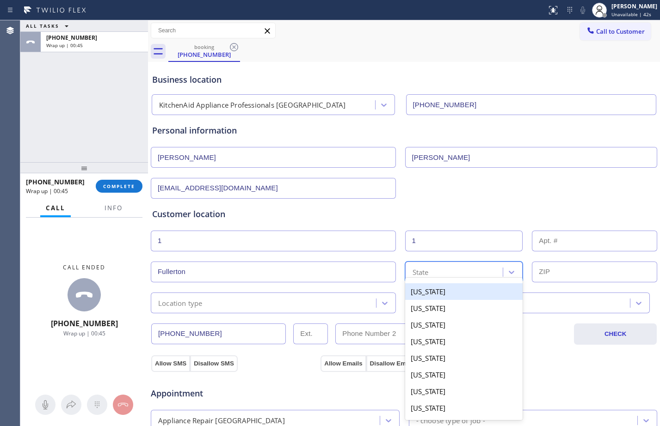
paste input "CA"
type input "CA"
click at [441, 297] on div "[US_STATE]" at bounding box center [464, 291] width 118 height 17
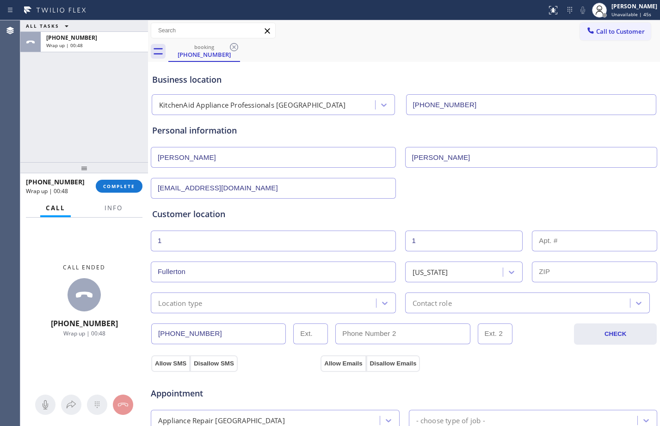
click at [566, 264] on input "text" at bounding box center [594, 272] width 125 height 21
paste input "92835"
type input "92835"
click at [242, 307] on div "Location type" at bounding box center [264, 303] width 222 height 16
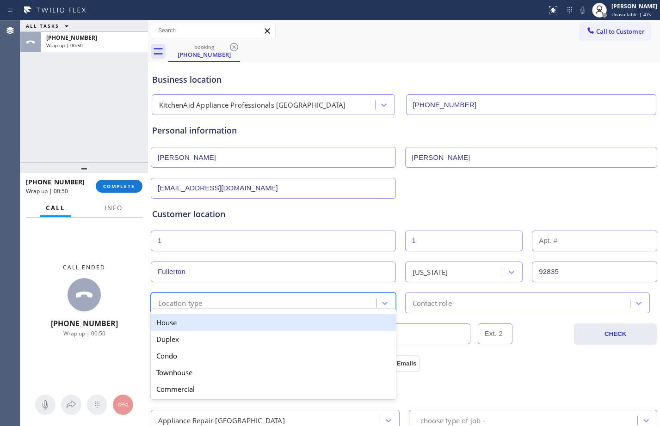
click at [215, 325] on div "House" at bounding box center [273, 322] width 245 height 17
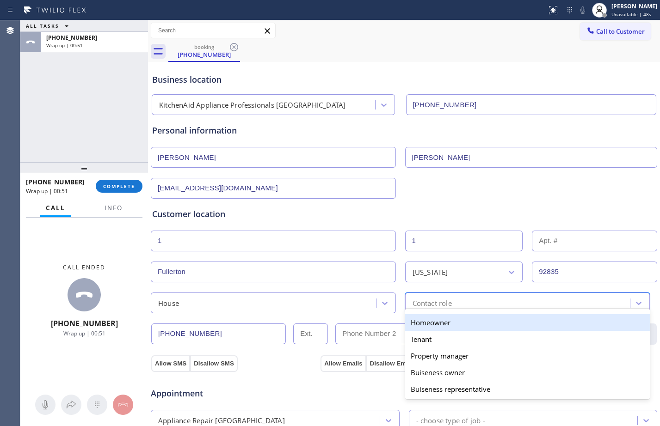
click at [507, 308] on div "Contact role" at bounding box center [519, 303] width 222 height 16
click at [442, 328] on div "Homeowner" at bounding box center [527, 322] width 245 height 17
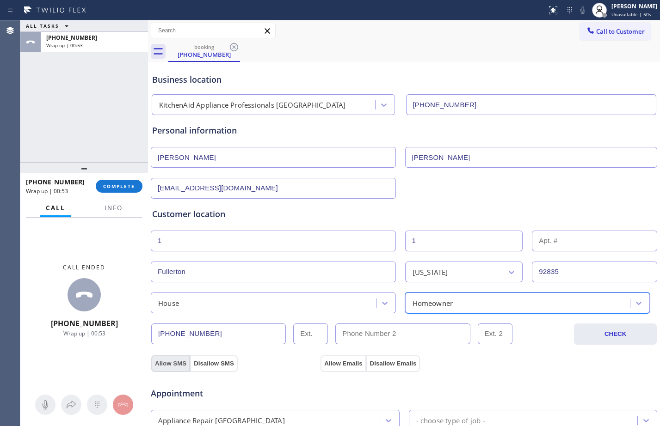
click at [166, 365] on button "Allow SMS" at bounding box center [170, 364] width 39 height 17
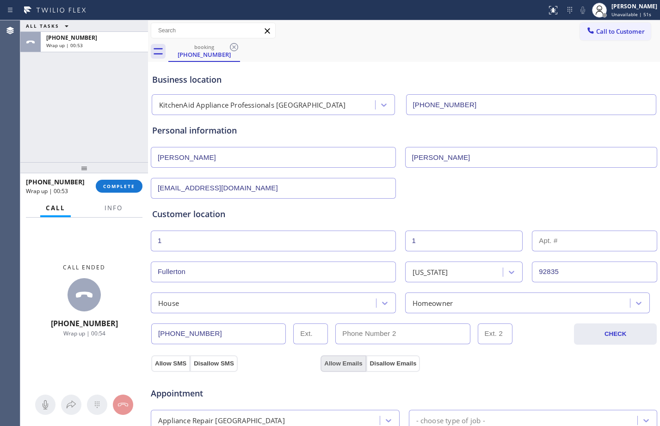
click at [346, 364] on button "Allow Emails" at bounding box center [342, 364] width 45 height 17
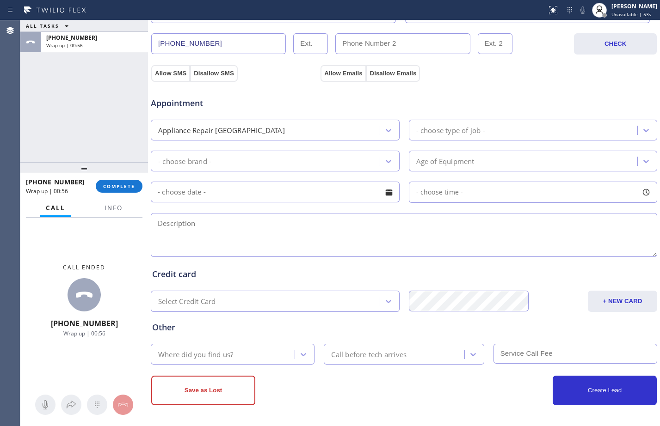
click at [309, 131] on div "Appliance Repair [GEOGRAPHIC_DATA]" at bounding box center [266, 130] width 226 height 16
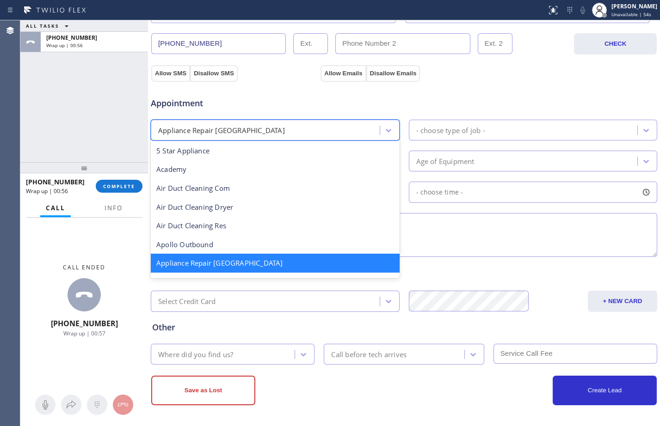
scroll to position [1, 0]
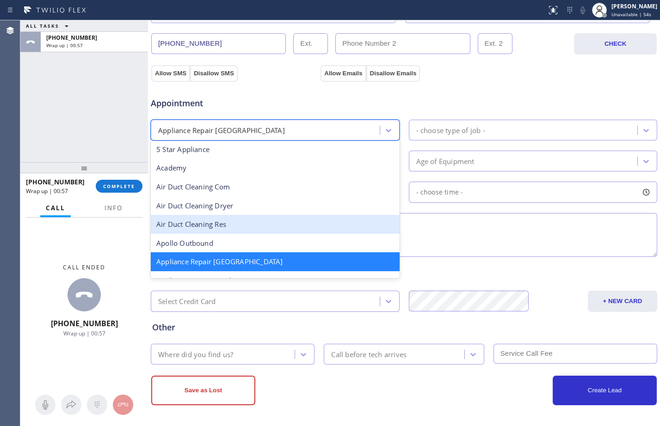
click at [462, 217] on textarea at bounding box center [404, 235] width 506 height 44
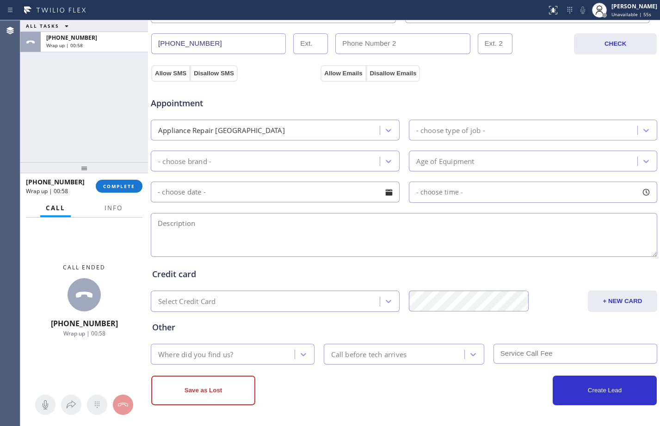
click at [321, 162] on div "- choose brand -" at bounding box center [266, 161] width 226 height 16
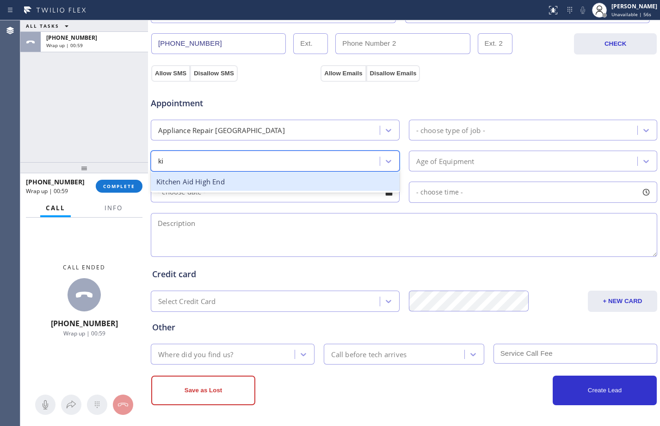
type input "kit"
click at [328, 176] on div "Kitchen Aid High End" at bounding box center [275, 181] width 249 height 19
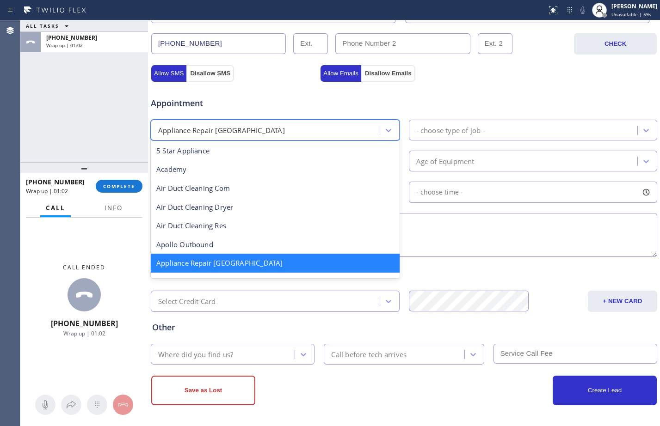
click at [306, 133] on div "Appliance Repair [GEOGRAPHIC_DATA]" at bounding box center [266, 130] width 226 height 16
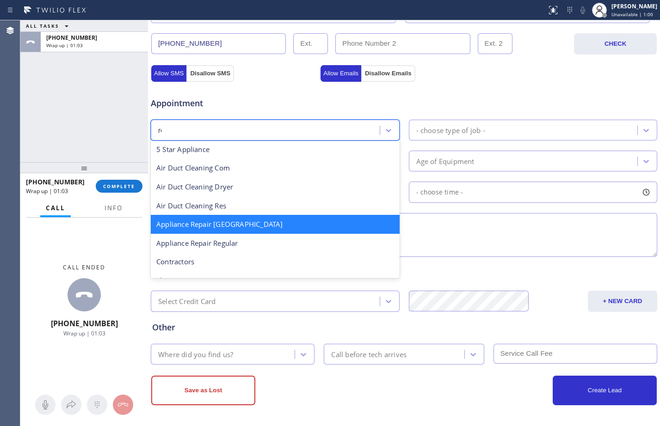
scroll to position [0, 0]
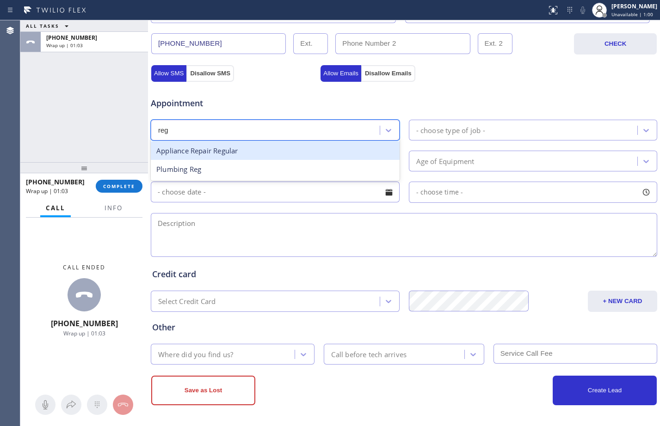
type input "regu"
click at [303, 153] on div "Appliance Repair Regular" at bounding box center [275, 150] width 249 height 19
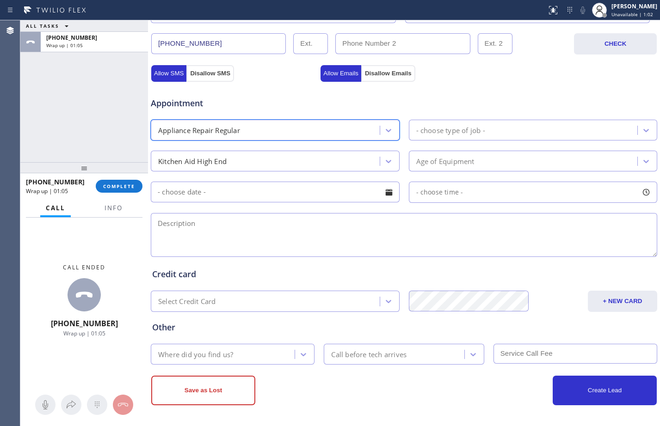
click at [293, 157] on div "Kitchen Aid High End" at bounding box center [266, 161] width 226 height 16
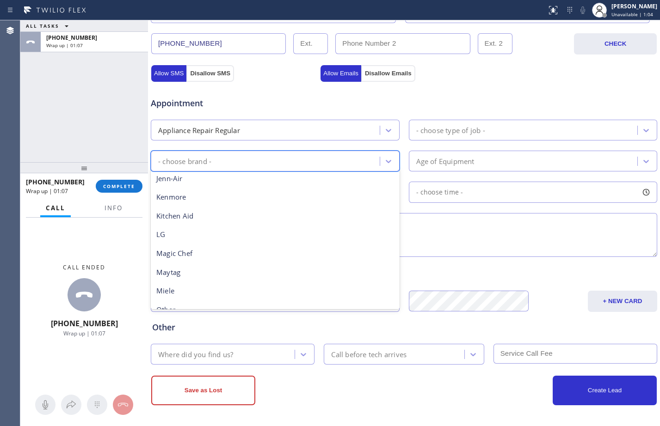
scroll to position [203, 0]
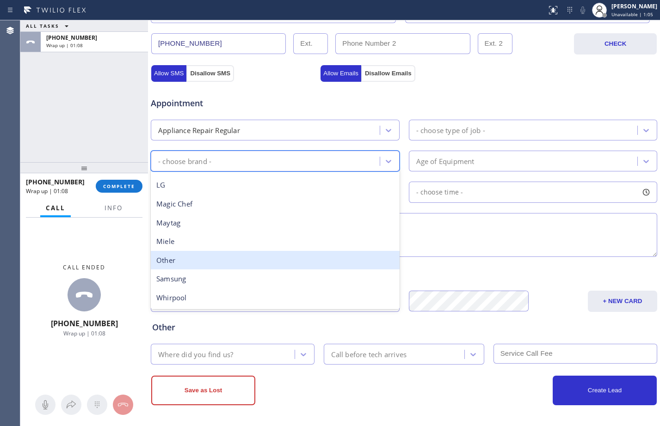
click at [181, 259] on div "Other" at bounding box center [275, 260] width 249 height 19
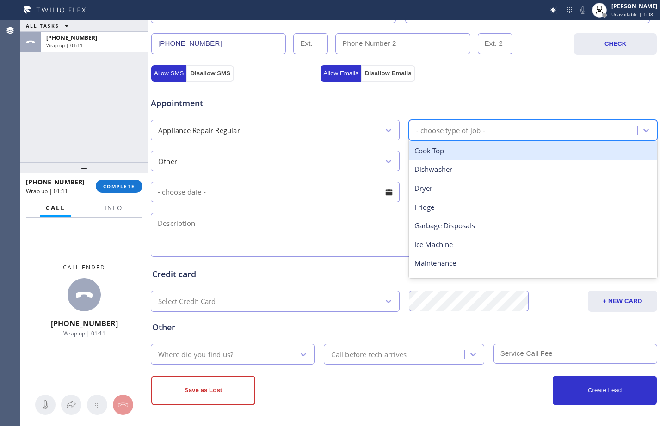
click at [440, 135] on div "- choose type of job -" at bounding box center [450, 130] width 69 height 11
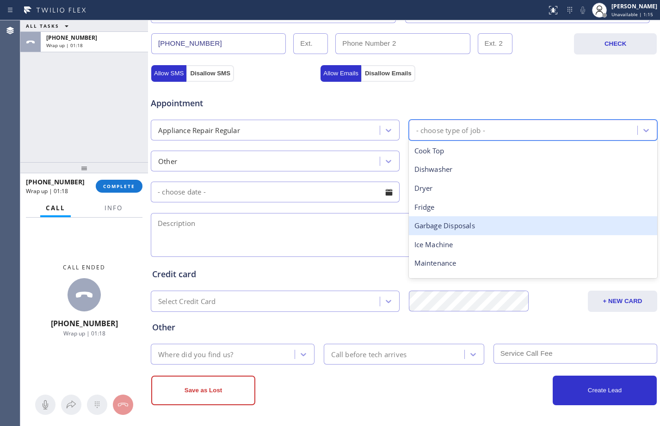
type input "m"
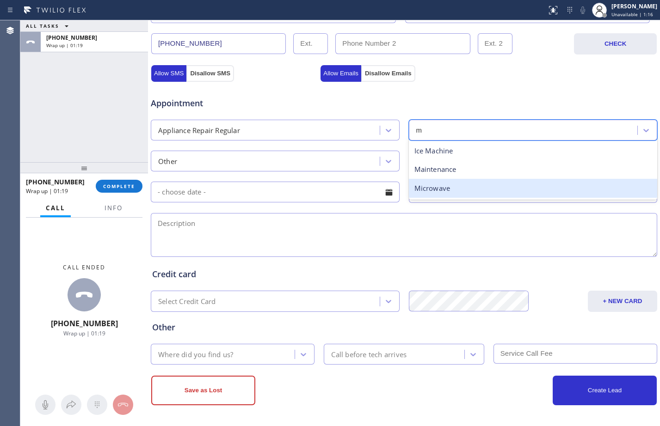
click at [473, 194] on div "Microwave" at bounding box center [533, 188] width 249 height 19
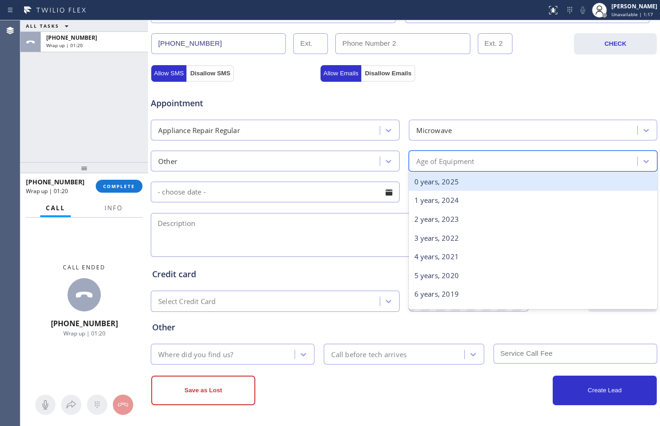
click at [482, 167] on div "Age of Equipment" at bounding box center [524, 161] width 226 height 16
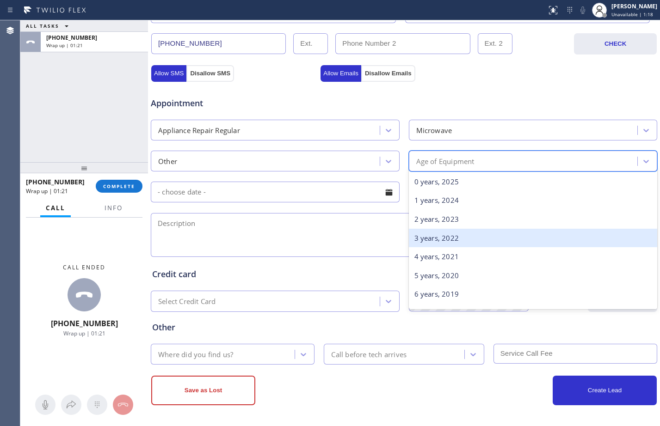
click at [441, 242] on div "3 years, 2022" at bounding box center [533, 238] width 249 height 19
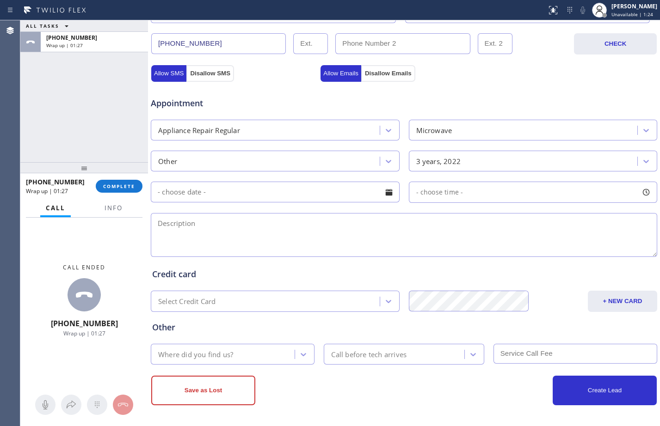
click at [266, 233] on textarea at bounding box center [404, 235] width 506 height 44
click at [221, 239] on textarea at bounding box center [404, 235] width 506 height 44
paste textarea "KitchenAid/Microve/cx wants a tech to help him swap out the old one to a new on…"
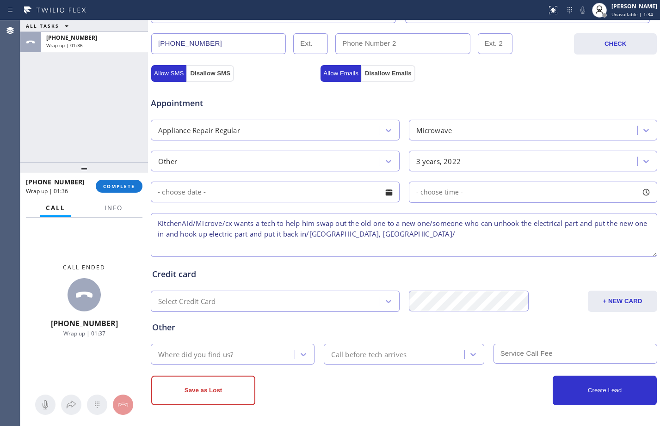
click at [439, 234] on textarea "KitchenAid/Microve/cx wants a tech to help him swap out the old one to a new on…" at bounding box center [404, 235] width 506 height 44
paste textarea "KitchenAid Appliance Professionals [GEOGRAPHIC_DATA]"
drag, startPoint x: 120, startPoint y: 122, endPoint x: 125, endPoint y: 124, distance: 5.6
click at [120, 122] on div "ALL TASKS ALL TASKS ACTIVE TASKS TASKS IN WRAP UP [PHONE_NUMBER] Wrap up | 01:50" at bounding box center [84, 91] width 128 height 142
click at [597, 237] on textarea "KitchenAid/Microve/cx wants a tech to help him swap out the old one to a new on…" at bounding box center [404, 235] width 506 height 44
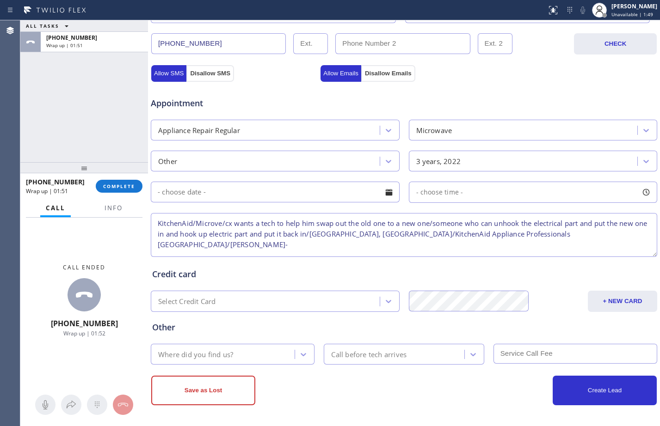
paste textarea "wants to install own parts"
type textarea "KitchenAid/Microve/cx wants a tech to help him swap out the old one to a new on…"
click at [234, 360] on div "Where did you find us?" at bounding box center [223, 354] width 141 height 16
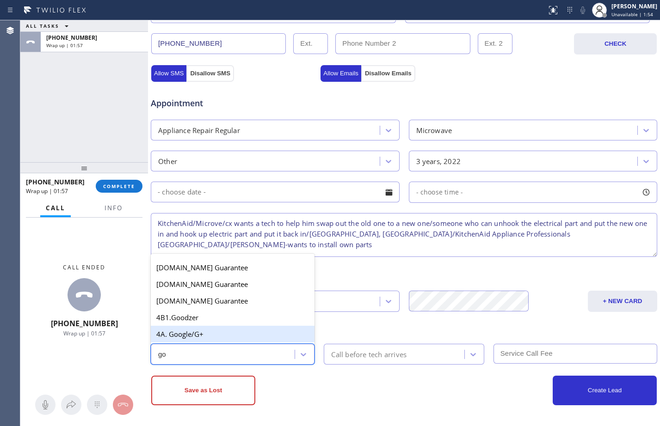
type input "goo"
click at [211, 337] on div "4A. Google/G+" at bounding box center [233, 334] width 164 height 17
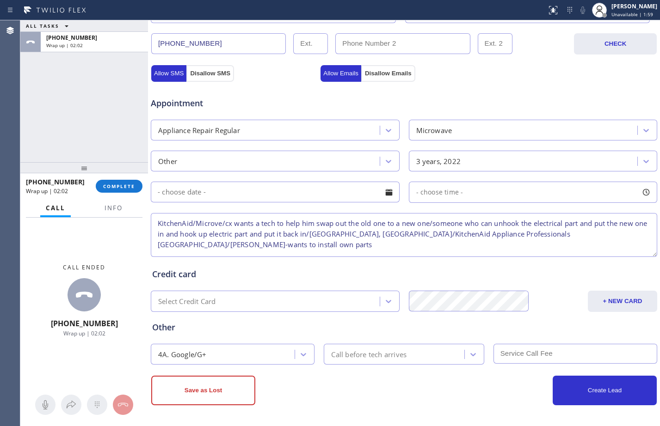
drag, startPoint x: 205, startPoint y: 224, endPoint x: 257, endPoint y: 261, distance: 63.5
click at [257, 261] on div "Credit card Select Credit Card + NEW CARD CANCEL SAVE" at bounding box center [403, 285] width 507 height 53
click at [214, 221] on textarea "KitchenAid/Microve/cx wants a tech to help him swap out the old one to a new on…" at bounding box center [404, 235] width 506 height 44
click at [235, 242] on textarea "KitchenAid/Microwave/cx wants a tech to help him swap out the old one to a new …" at bounding box center [404, 235] width 506 height 44
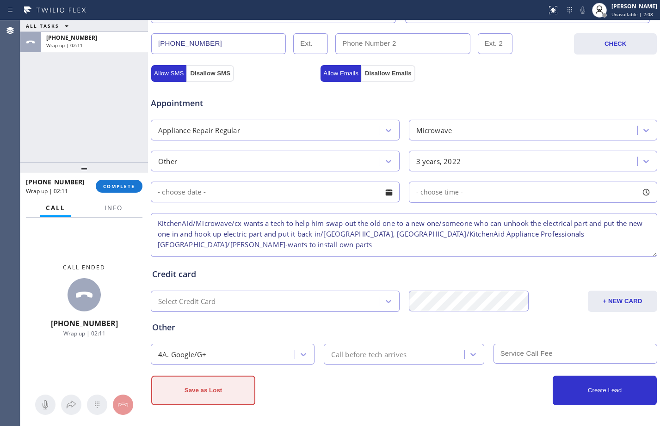
type textarea "KitchenAid/Microwave/cx wants a tech to help him swap out the old one to a new …"
click at [212, 387] on button "Save as Lost" at bounding box center [203, 391] width 104 height 30
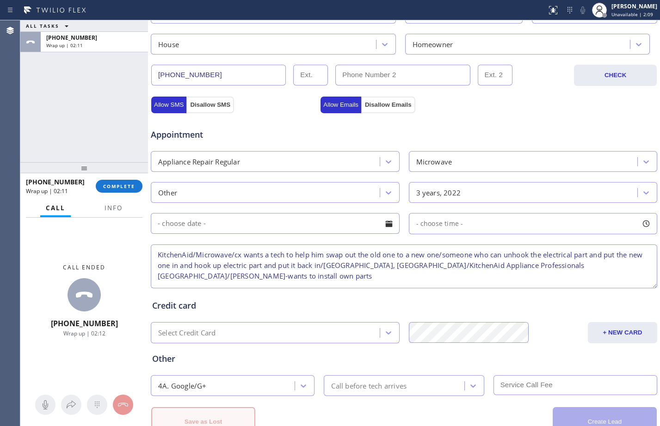
scroll to position [322, 0]
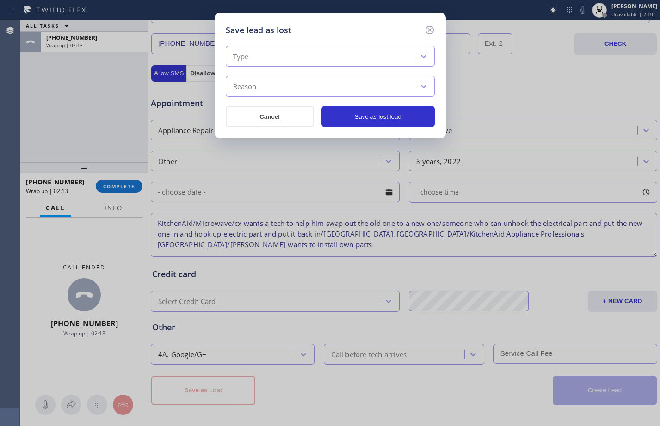
click at [317, 53] on div "Type" at bounding box center [321, 57] width 186 height 16
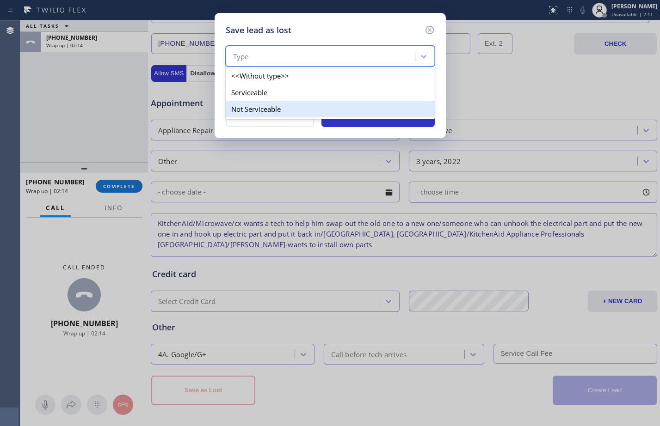
click at [276, 108] on div "Not Serviceable" at bounding box center [330, 109] width 209 height 17
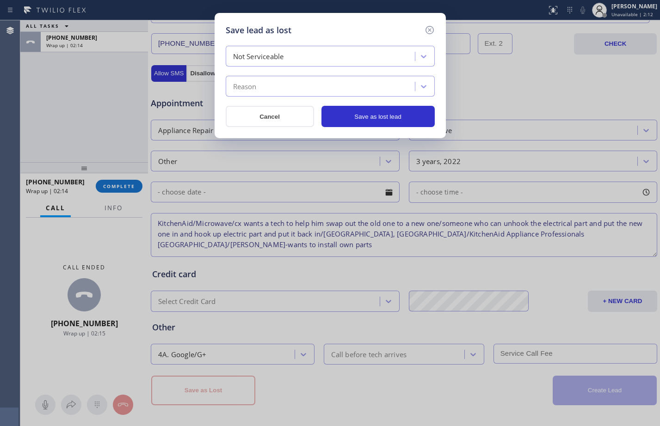
click at [275, 85] on div "Reason" at bounding box center [321, 87] width 186 height 16
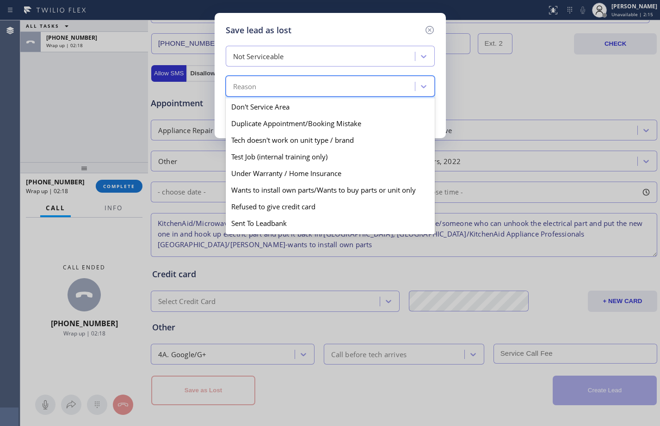
scroll to position [81, 0]
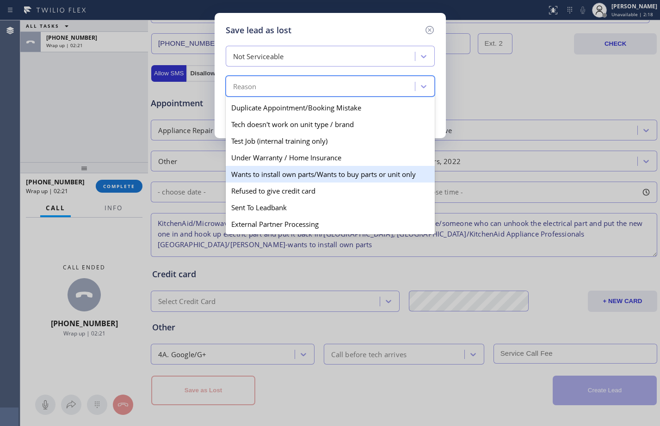
click at [291, 178] on div "Wants to install own parts/Wants to buy parts or unit only" at bounding box center [330, 174] width 209 height 17
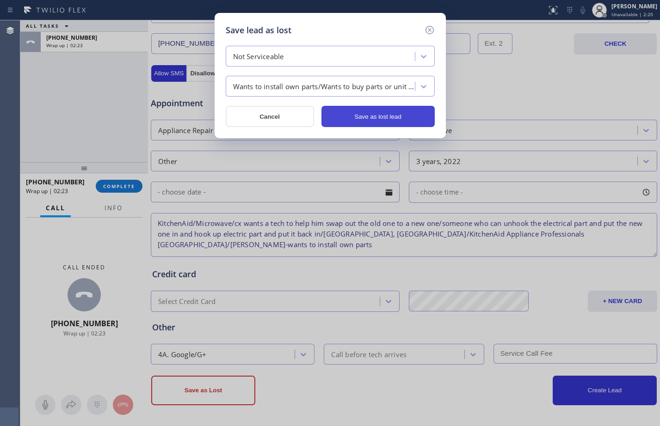
click at [369, 118] on button "Save as lost lead" at bounding box center [377, 116] width 113 height 21
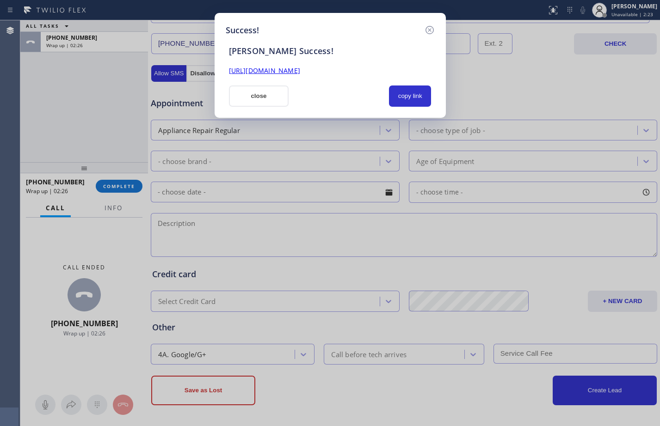
click at [287, 65] on div "[URL][DOMAIN_NAME]" at bounding box center [330, 66] width 214 height 20
click at [284, 74] on link "[URL][DOMAIN_NAME]" at bounding box center [264, 70] width 71 height 9
click at [250, 87] on button "close" at bounding box center [259, 96] width 60 height 21
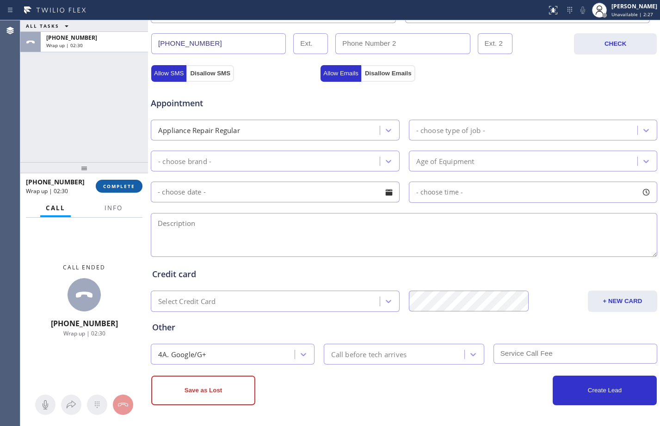
click at [123, 186] on span "COMPLETE" at bounding box center [119, 186] width 32 height 6
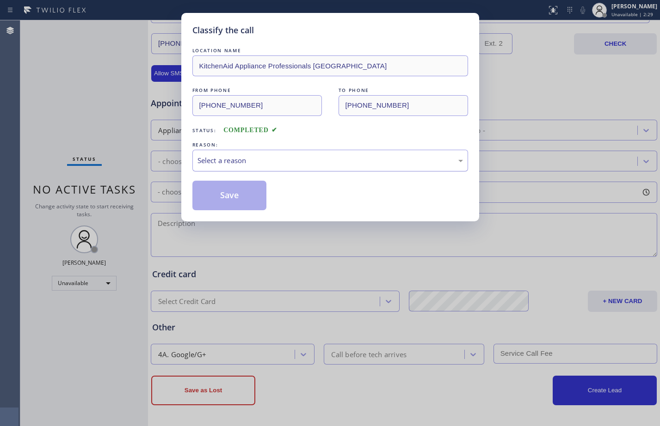
click at [267, 152] on div "Select a reason" at bounding box center [330, 161] width 276 height 22
click at [242, 187] on button "Save" at bounding box center [229, 196] width 74 height 30
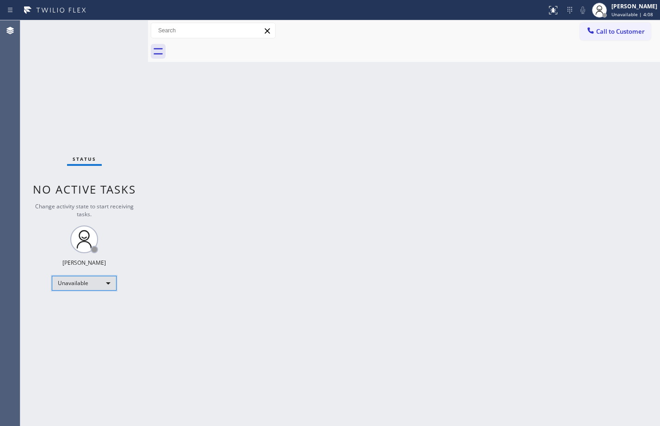
click at [109, 287] on div "Unavailable" at bounding box center [84, 283] width 65 height 15
click at [90, 307] on li "Available" at bounding box center [83, 307] width 63 height 11
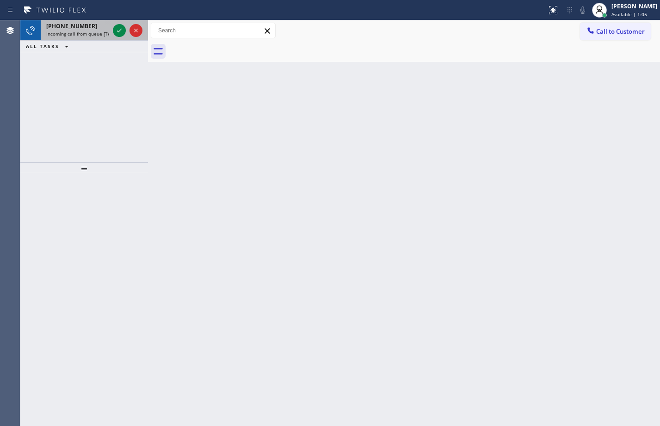
drag, startPoint x: 76, startPoint y: 35, endPoint x: 128, endPoint y: 26, distance: 52.4
click at [76, 35] on span "Incoming call from queue [Test] All" at bounding box center [84, 34] width 77 height 6
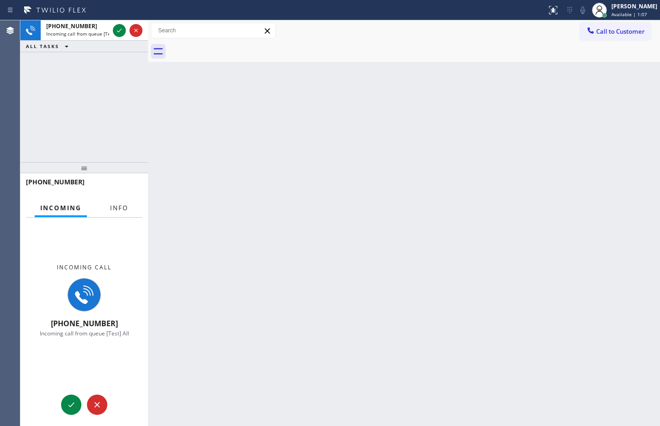
click at [113, 208] on span "Info" at bounding box center [119, 208] width 18 height 8
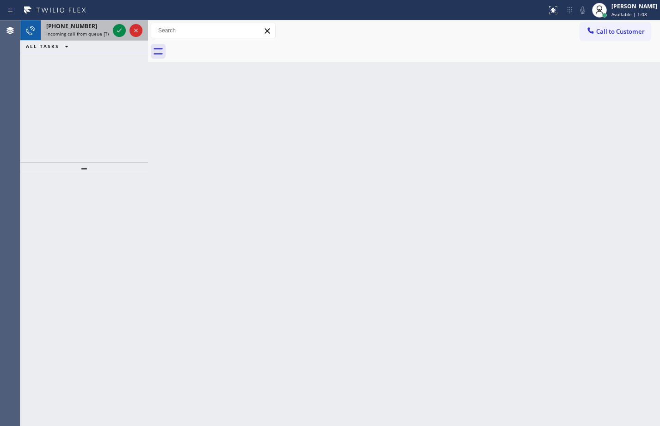
click at [63, 33] on span "Incoming call from queue [Test] All" at bounding box center [84, 34] width 77 height 6
click at [88, 29] on div "[PHONE_NUMBER]" at bounding box center [77, 26] width 63 height 8
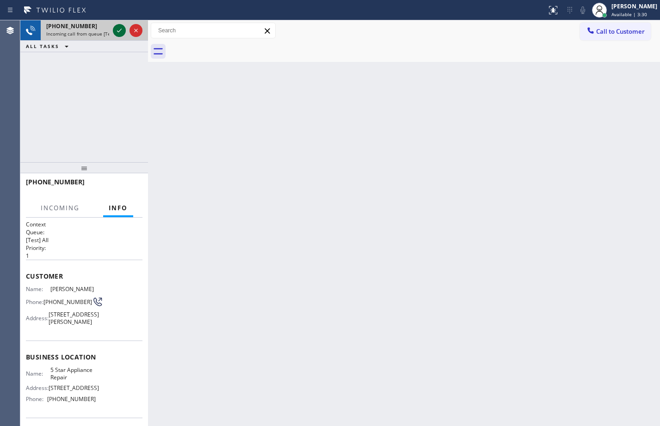
click at [121, 31] on icon at bounding box center [119, 30] width 11 height 11
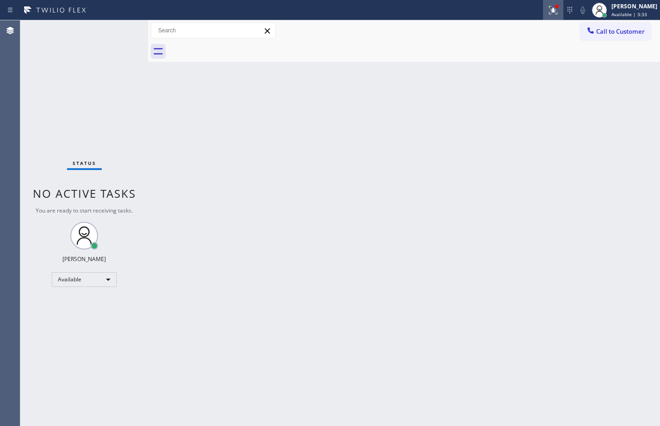
click at [547, 12] on icon at bounding box center [552, 10] width 11 height 11
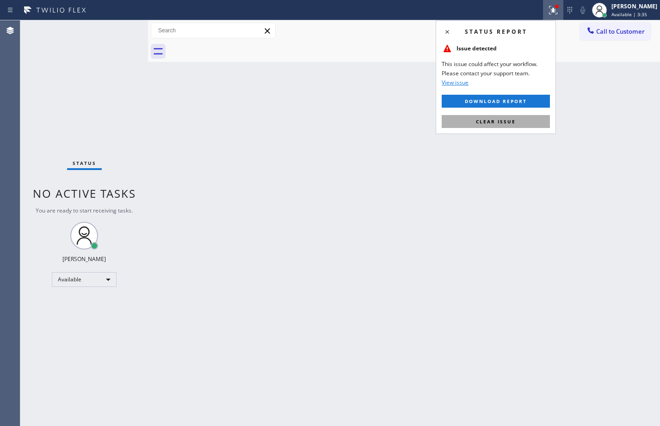
click at [497, 124] on span "Clear issue" at bounding box center [496, 121] width 40 height 6
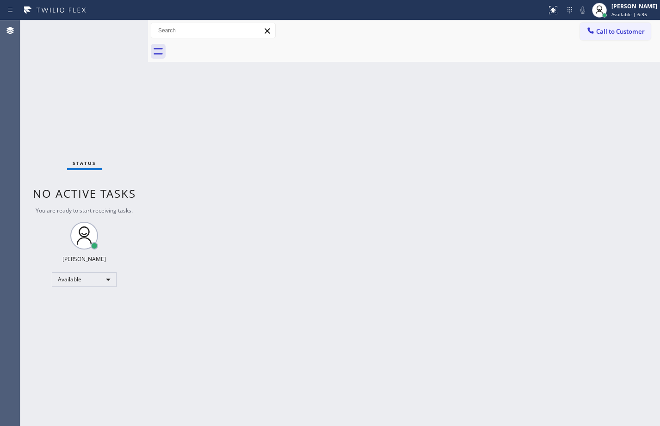
click at [295, 282] on div "Back to Dashboard Change Sender ID Customers Technicians Select a contact Outbo…" at bounding box center [404, 223] width 512 height 406
click at [343, 256] on div "Back to Dashboard Change Sender ID Customers Technicians Select a contact Outbo…" at bounding box center [404, 223] width 512 height 406
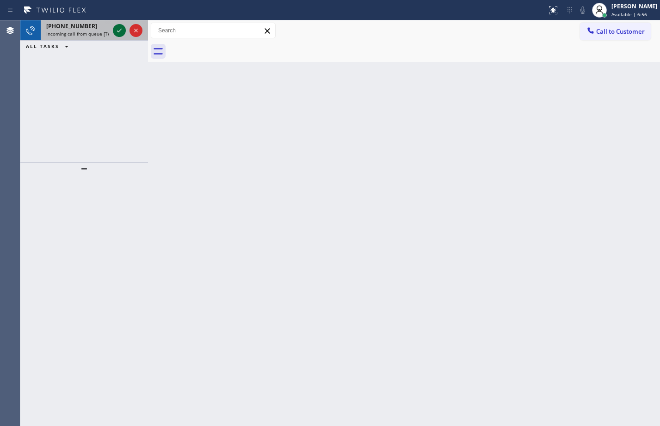
click at [116, 32] on icon at bounding box center [119, 30] width 11 height 11
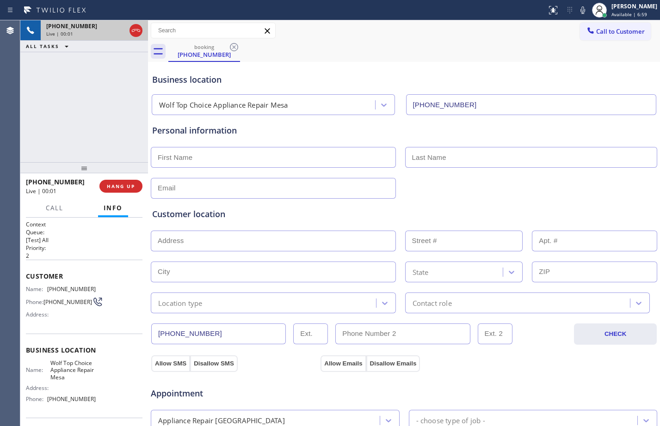
type input "[PHONE_NUMBER]"
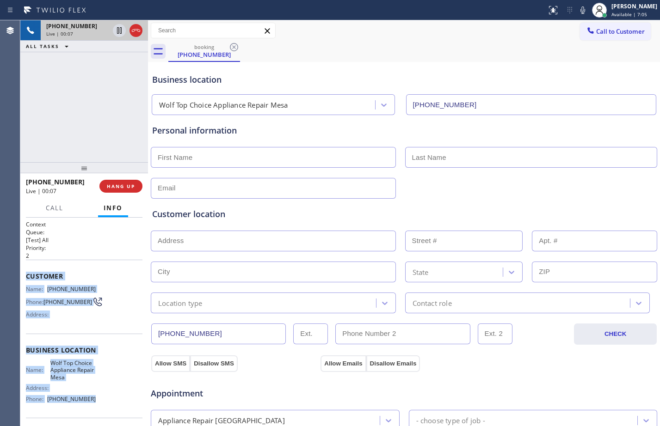
drag, startPoint x: 28, startPoint y: 277, endPoint x: 98, endPoint y: 402, distance: 143.2
click at [98, 402] on div "Context Queue: [Test] All Priority: 2 Customer Name: [PHONE_NUMBER] Phone: [PHO…" at bounding box center [84, 355] width 116 height 268
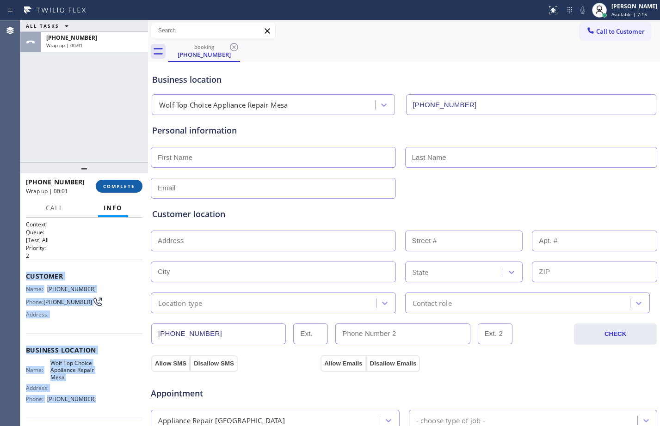
click at [124, 189] on span "COMPLETE" at bounding box center [119, 186] width 32 height 6
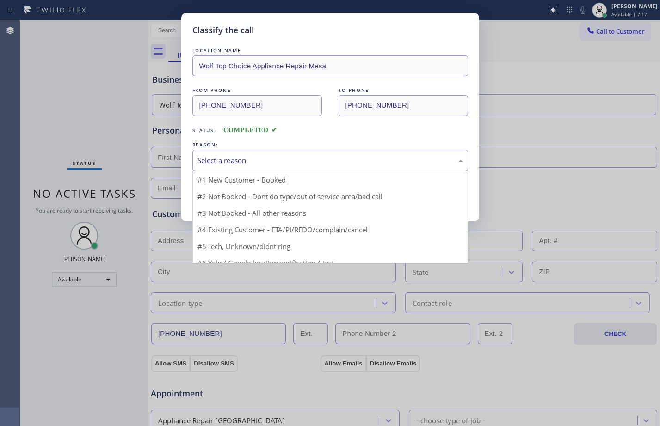
click at [237, 163] on div "Select a reason" at bounding box center [329, 160] width 265 height 11
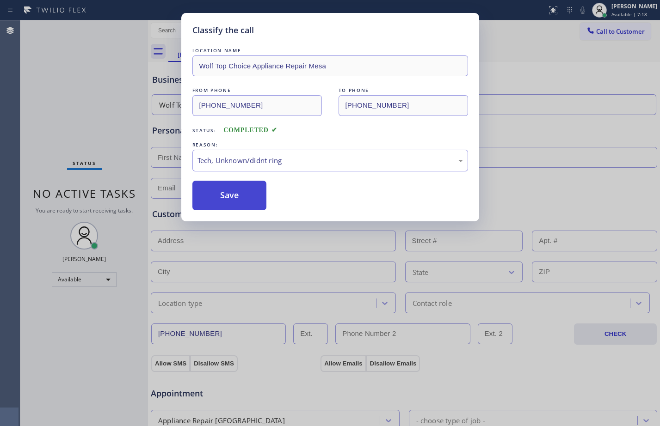
click at [231, 190] on button "Save" at bounding box center [229, 196] width 74 height 30
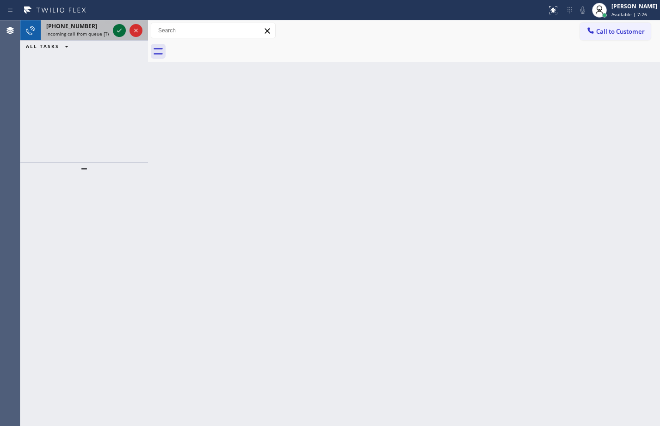
click at [122, 33] on icon at bounding box center [119, 30] width 11 height 11
click at [116, 35] on icon at bounding box center [119, 30] width 11 height 11
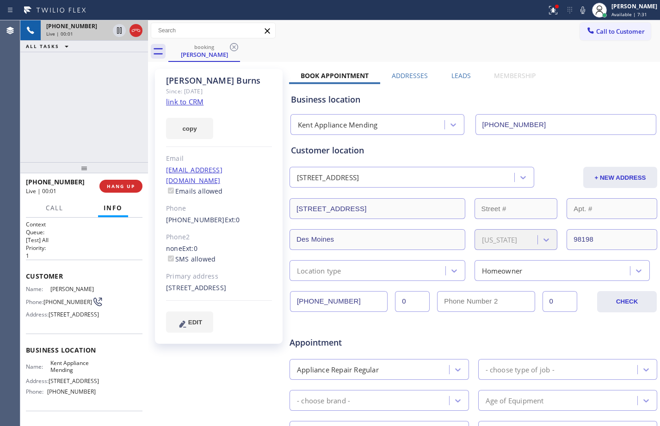
type input "[PHONE_NUMBER]"
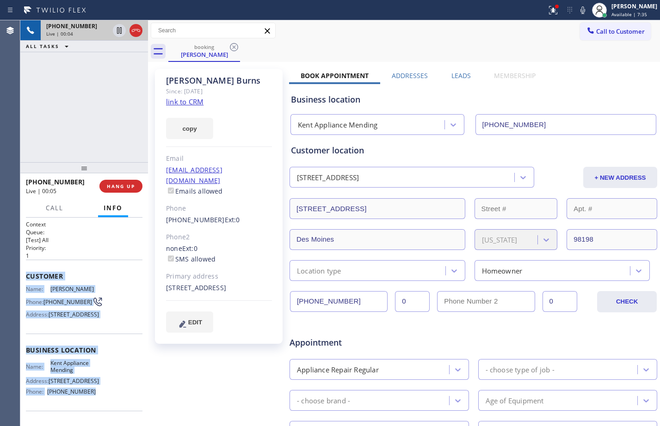
drag, startPoint x: 27, startPoint y: 280, endPoint x: 102, endPoint y: 413, distance: 152.8
click at [102, 413] on div "Context Queue: [Test] All Priority: 1 Customer Name: [PERSON_NAME] Phone: [PHON…" at bounding box center [84, 351] width 116 height 260
drag, startPoint x: 120, startPoint y: 31, endPoint x: 277, endPoint y: 47, distance: 157.5
click at [120, 31] on icon at bounding box center [119, 30] width 5 height 6
click at [577, 11] on icon at bounding box center [582, 10] width 11 height 11
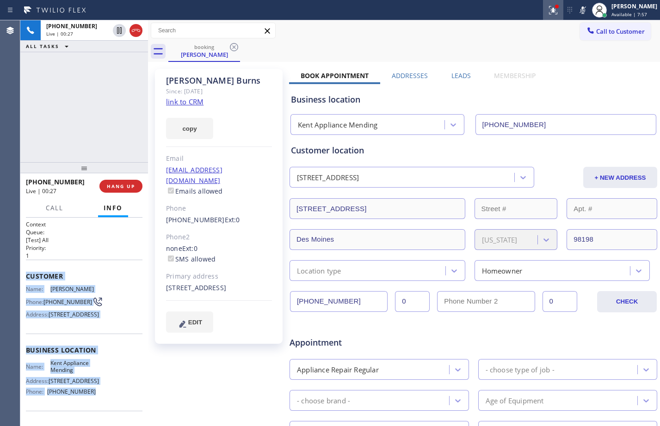
click at [547, 11] on icon at bounding box center [552, 10] width 11 height 11
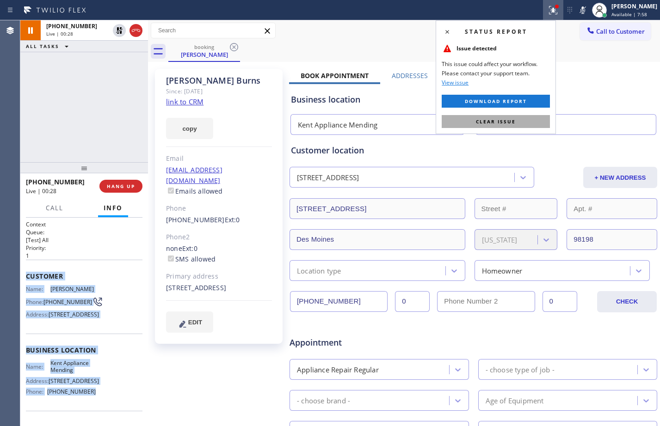
click at [512, 121] on span "Clear issue" at bounding box center [496, 121] width 40 height 6
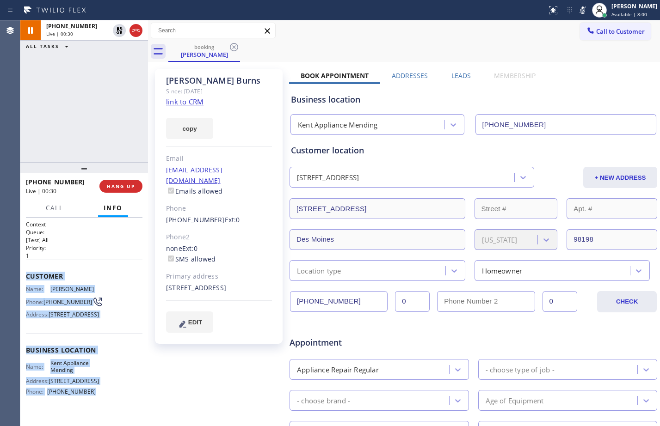
click at [197, 100] on link "link to CRM" at bounding box center [184, 101] width 37 height 9
click at [119, 34] on icon at bounding box center [119, 30] width 11 height 11
click at [579, 9] on rect at bounding box center [582, 9] width 6 height 6
click at [120, 187] on span "HANG UP" at bounding box center [121, 186] width 28 height 6
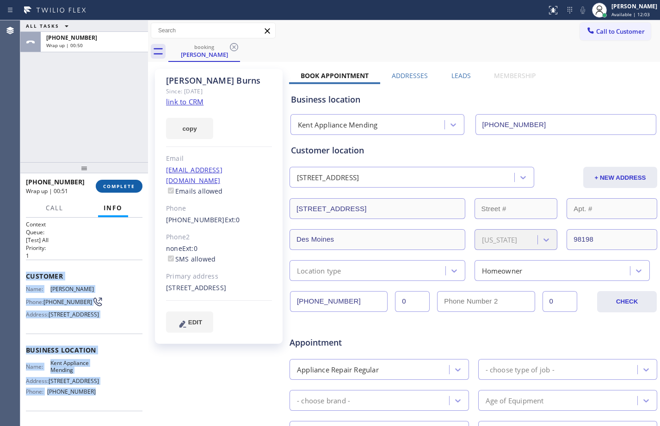
click at [121, 189] on span "COMPLETE" at bounding box center [119, 186] width 32 height 6
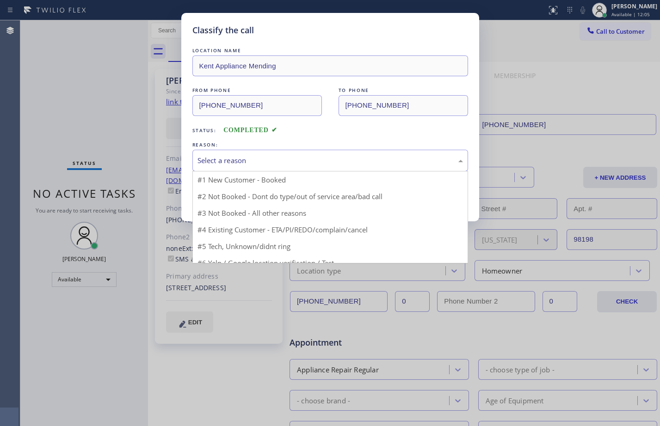
click at [347, 162] on div "Select a reason" at bounding box center [329, 160] width 265 height 11
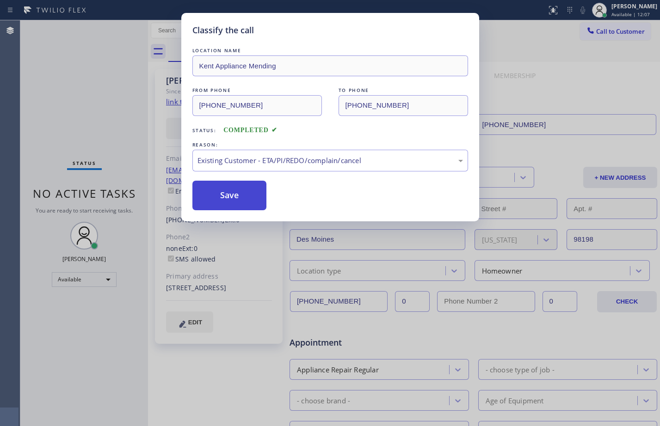
click at [246, 198] on button "Save" at bounding box center [229, 196] width 74 height 30
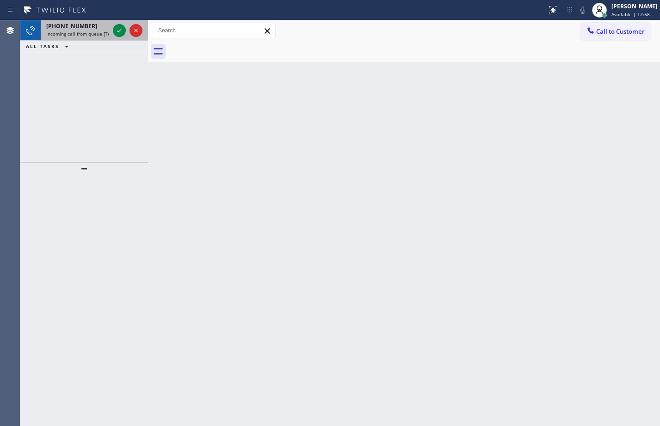
click at [49, 37] on span "Incoming call from queue [Test] All" at bounding box center [84, 34] width 77 height 6
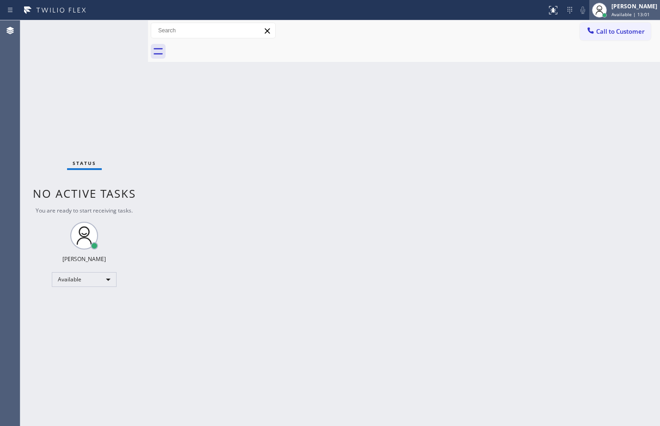
click at [614, 2] on div "[PERSON_NAME] Available | 13:01" at bounding box center [634, 10] width 50 height 16
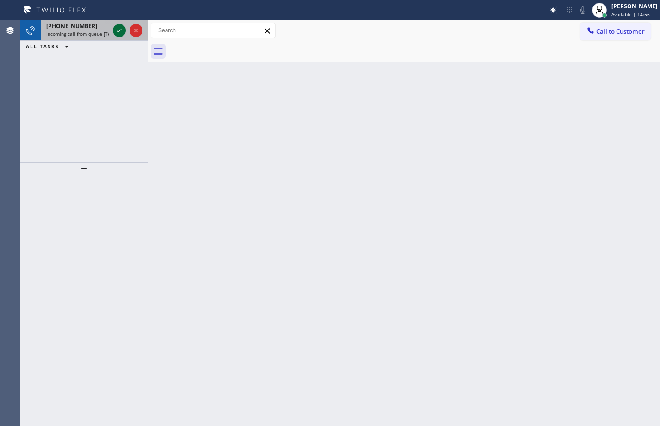
click at [122, 31] on icon at bounding box center [119, 30] width 11 height 11
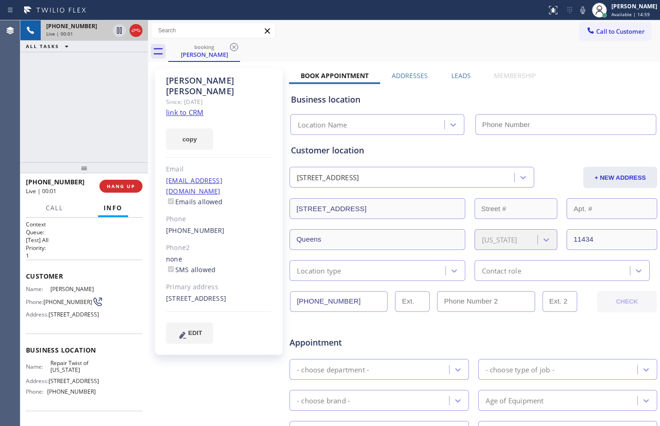
type input "[PHONE_NUMBER]"
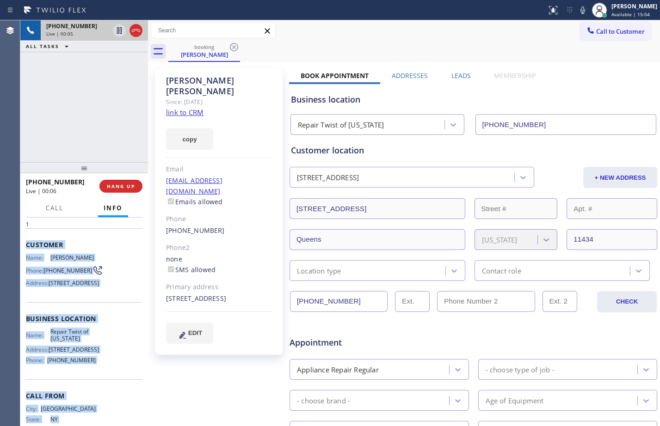
scroll to position [104, 0]
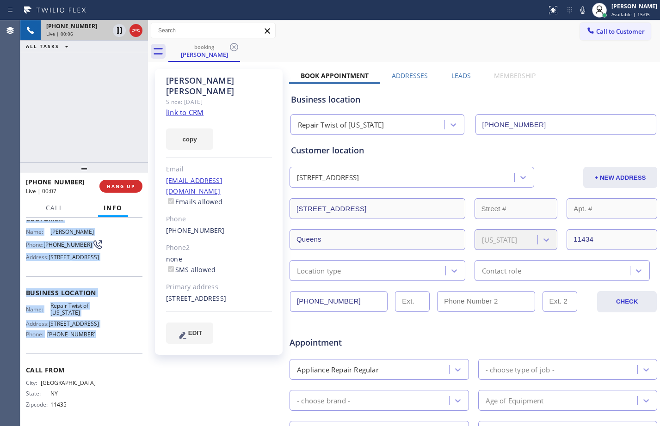
drag, startPoint x: 24, startPoint y: 280, endPoint x: 109, endPoint y: 316, distance: 92.6
click at [109, 316] on div "Context Queue: [Test] All Priority: 1 Customer Name: [PERSON_NAME] Phone: [PHON…" at bounding box center [84, 322] width 128 height 208
click at [172, 108] on link "link to CRM" at bounding box center [184, 112] width 37 height 9
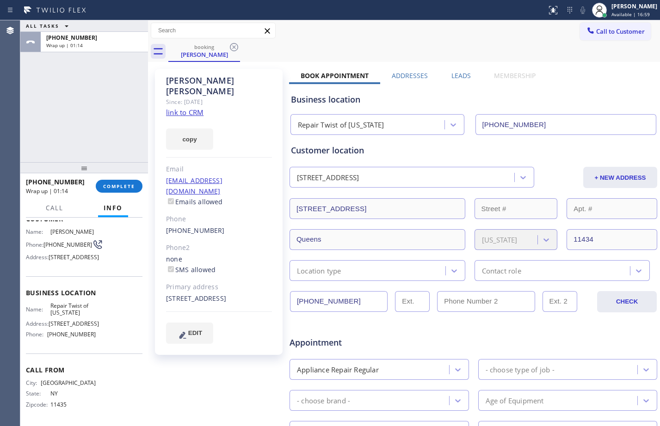
drag, startPoint x: 48, startPoint y: 84, endPoint x: 62, endPoint y: 30, distance: 56.0
click at [50, 85] on div "ALL TASKS ALL TASKS ACTIVE TASKS TASKS IN WRAP UP [PHONE_NUMBER] Wrap up | 01:14" at bounding box center [84, 91] width 128 height 142
click at [133, 181] on button "COMPLETE" at bounding box center [119, 186] width 47 height 13
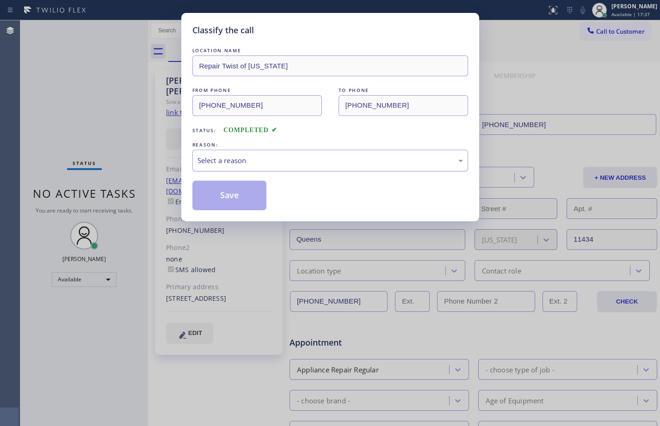
click at [326, 158] on div "Select a reason" at bounding box center [329, 160] width 265 height 11
click at [241, 204] on button "Save" at bounding box center [229, 196] width 74 height 30
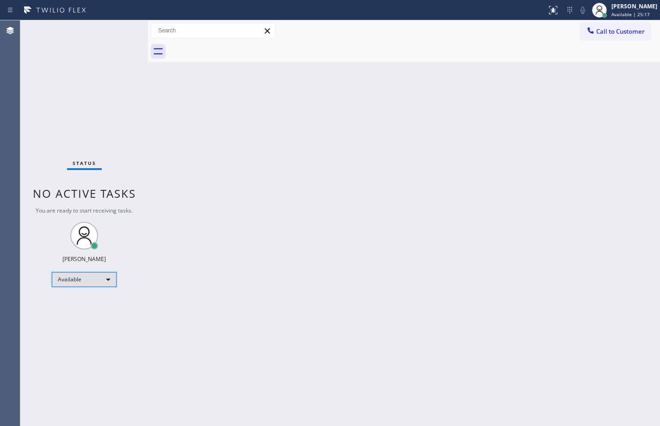
click at [95, 284] on div "Available" at bounding box center [84, 279] width 65 height 15
click at [80, 325] on li "Break" at bounding box center [83, 327] width 63 height 11
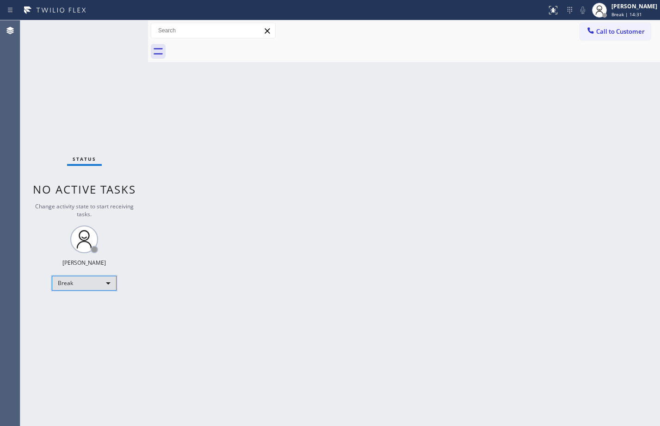
click at [77, 277] on div "Break" at bounding box center [84, 283] width 65 height 15
click at [77, 309] on li "Available" at bounding box center [83, 307] width 63 height 11
click at [315, 318] on div "Back to Dashboard Change Sender ID Customers Technicians Select a contact Outbo…" at bounding box center [404, 223] width 512 height 406
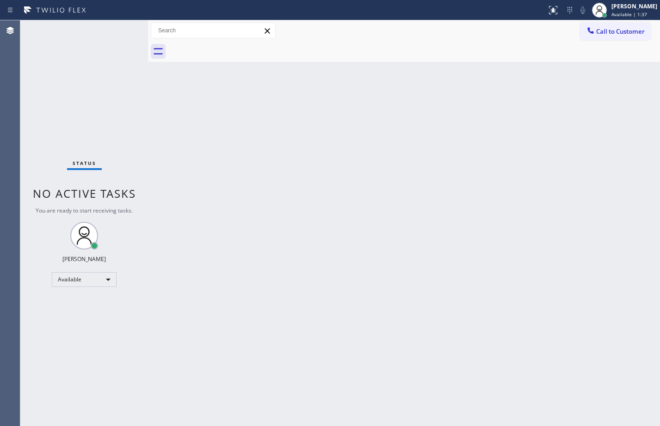
click at [108, 97] on div "Status No active tasks You are ready to start receiving tasks. [PERSON_NAME] Av…" at bounding box center [84, 223] width 128 height 406
click at [112, 76] on div "Status No active tasks You are ready to start receiving tasks. [PERSON_NAME] Av…" at bounding box center [84, 223] width 128 height 406
click at [332, 150] on div "Back to Dashboard Change Sender ID Customers Technicians Select a contact Outbo…" at bounding box center [404, 223] width 512 height 406
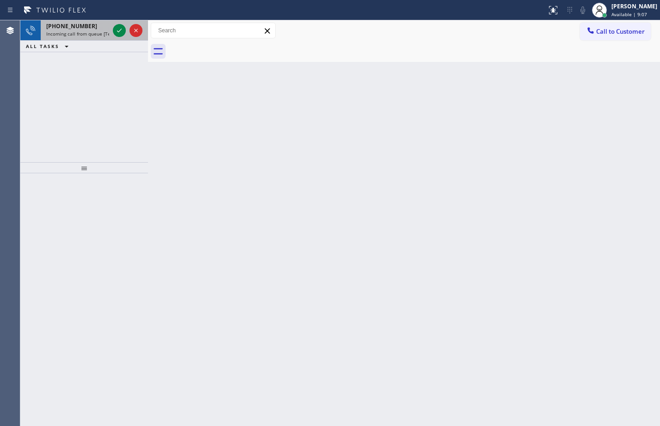
click at [68, 27] on span "[PHONE_NUMBER]" at bounding box center [71, 26] width 51 height 8
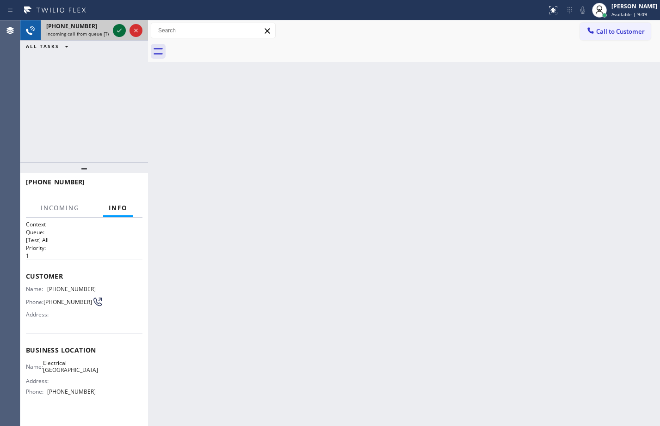
click at [121, 31] on icon at bounding box center [119, 30] width 11 height 11
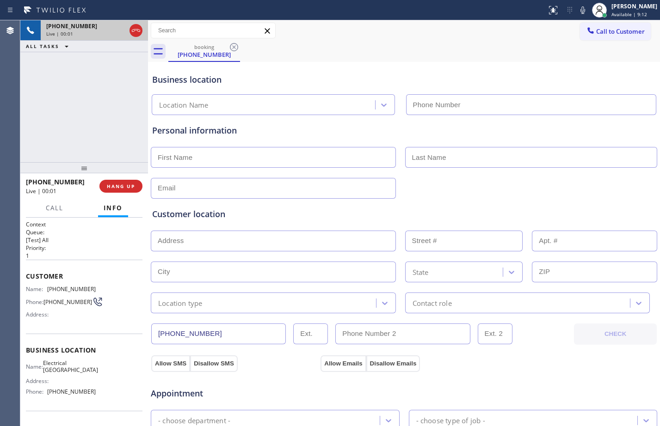
type input "[PHONE_NUMBER]"
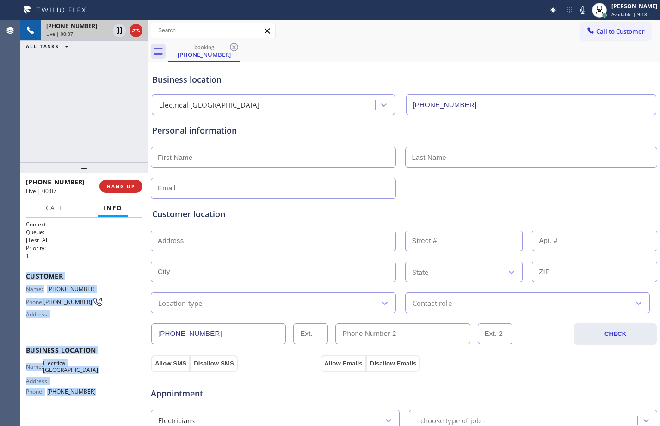
drag, startPoint x: 25, startPoint y: 272, endPoint x: 113, endPoint y: 410, distance: 163.4
click at [113, 410] on div "Context Queue: [Test] All Priority: 1 Customer Name: [PHONE_NUMBER] Phone: [PHO…" at bounding box center [84, 322] width 128 height 208
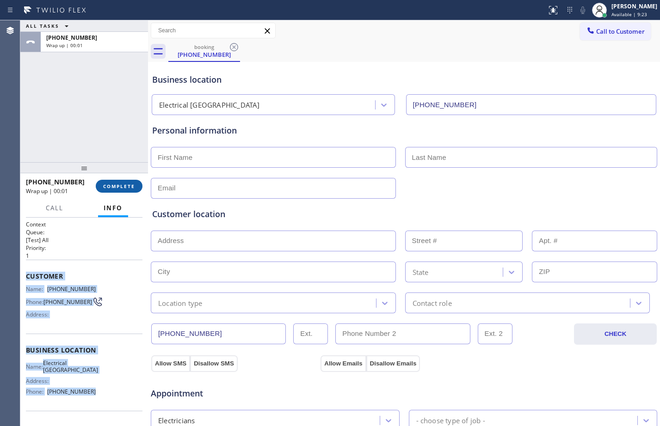
click at [134, 191] on button "COMPLETE" at bounding box center [119, 186] width 47 height 13
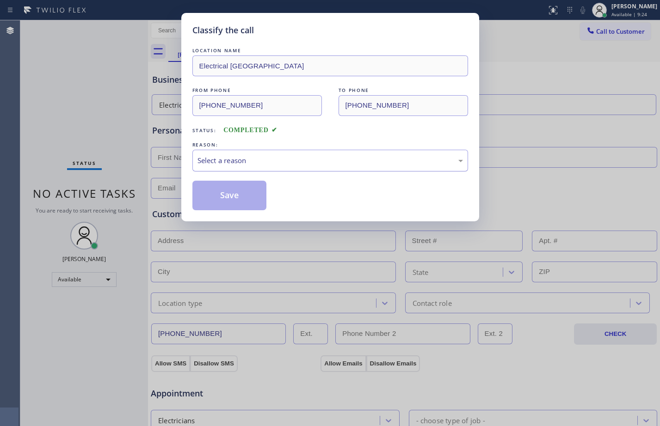
click at [302, 162] on div "Select a reason" at bounding box center [329, 160] width 265 height 11
click at [229, 194] on button "Save" at bounding box center [229, 196] width 74 height 30
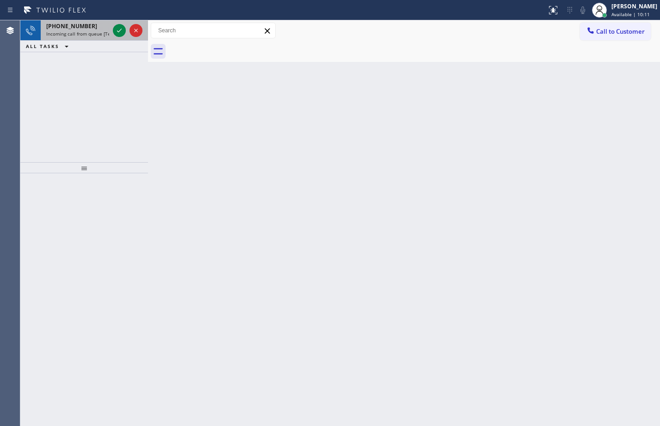
drag, startPoint x: 77, startPoint y: 28, endPoint x: 109, endPoint y: 29, distance: 31.9
click at [77, 28] on span "[PHONE_NUMBER]" at bounding box center [71, 26] width 51 height 8
click at [118, 32] on icon at bounding box center [119, 31] width 5 height 4
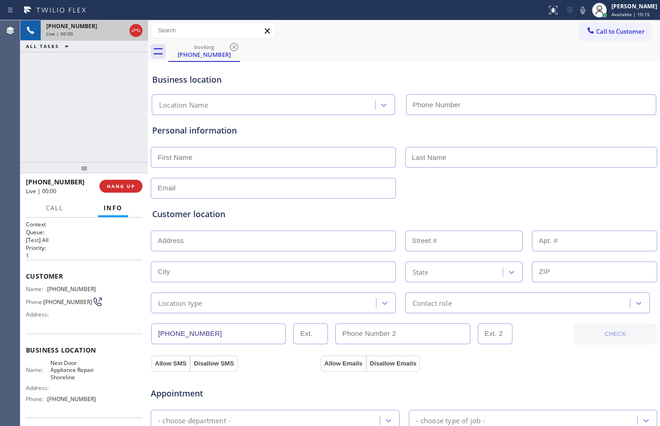
type input "[PHONE_NUMBER]"
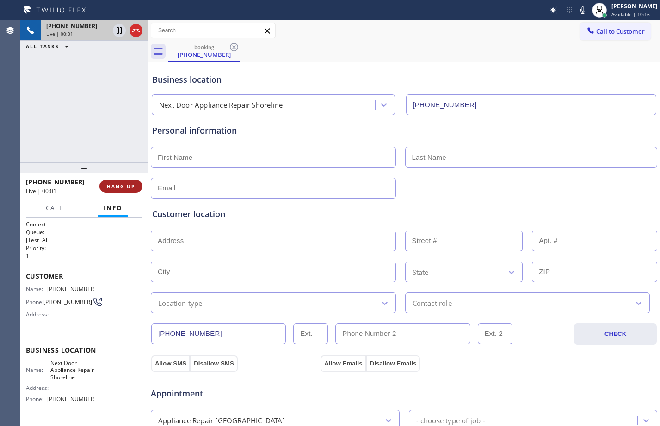
click at [129, 182] on button "HANG UP" at bounding box center [120, 186] width 43 height 13
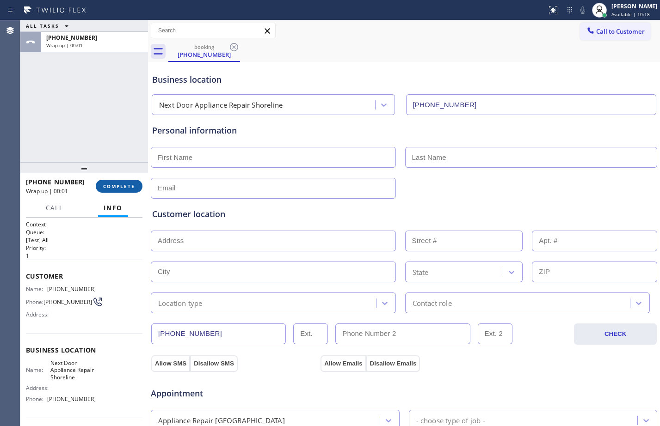
click at [125, 183] on button "COMPLETE" at bounding box center [119, 186] width 47 height 13
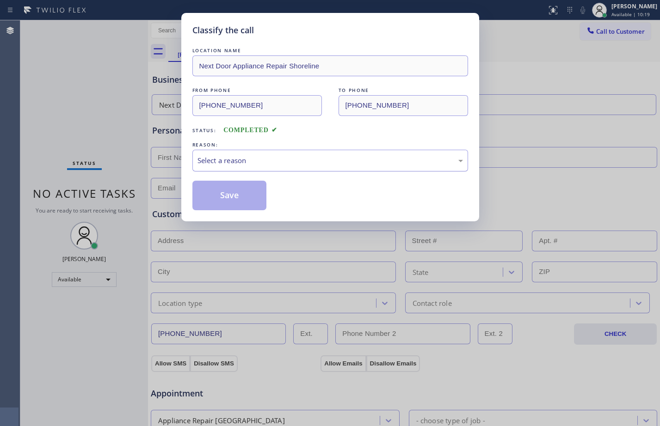
click at [226, 164] on div "Select a reason" at bounding box center [329, 160] width 265 height 11
click at [222, 197] on button "Save" at bounding box center [229, 196] width 74 height 30
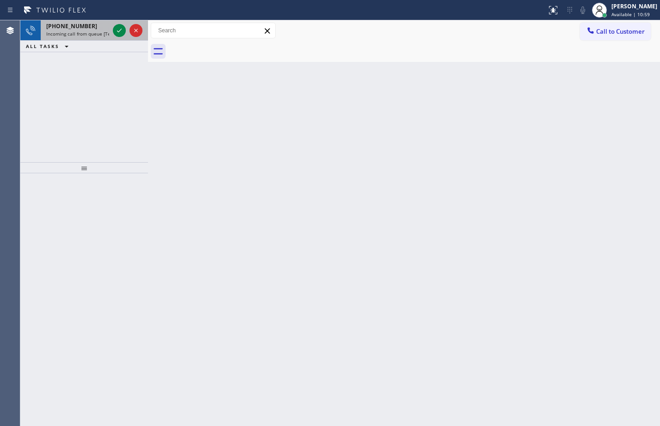
click at [58, 26] on span "[PHONE_NUMBER]" at bounding box center [71, 26] width 51 height 8
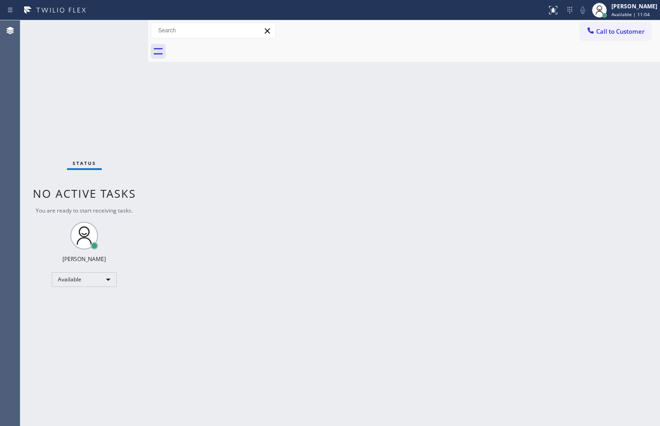
click at [457, 302] on div "Back to Dashboard Change Sender ID Customers Technicians Select a contact Outbo…" at bounding box center [404, 223] width 512 height 406
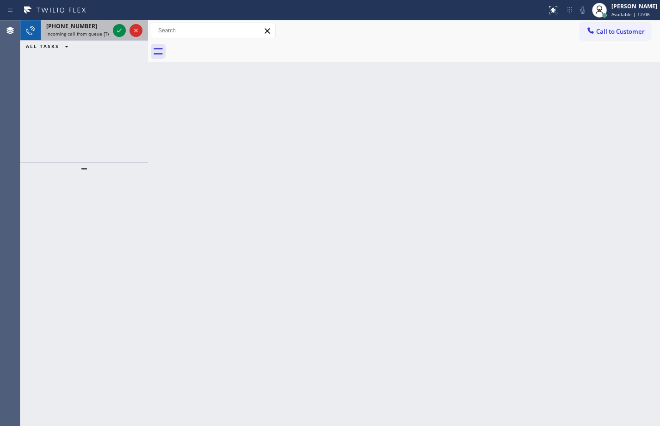
drag, startPoint x: 64, startPoint y: 37, endPoint x: 111, endPoint y: 31, distance: 48.0
click at [63, 38] on div "[PHONE_NUMBER] Incoming call from queue [Test] All" at bounding box center [76, 30] width 70 height 20
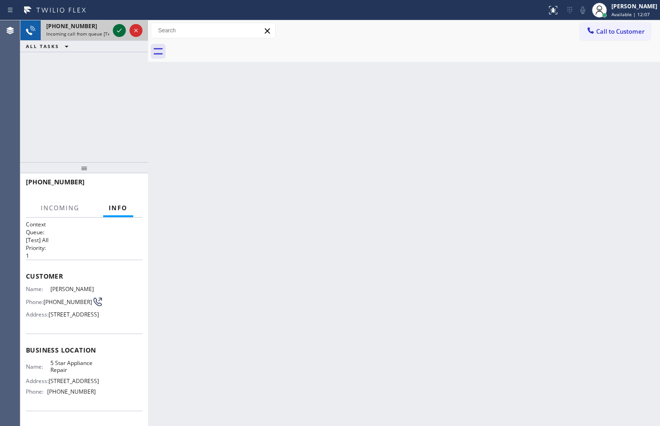
click at [116, 31] on icon at bounding box center [119, 30] width 11 height 11
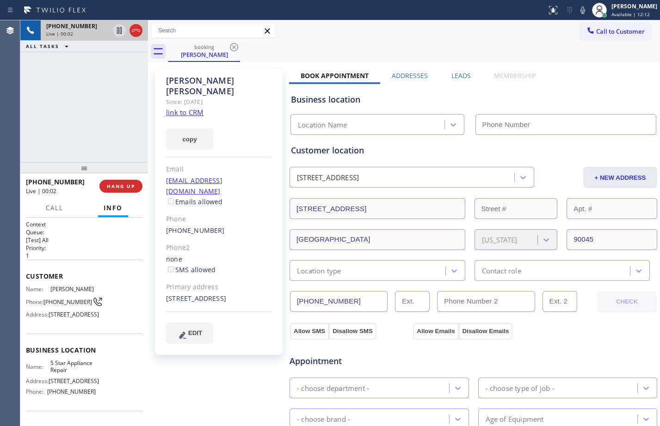
type input "[PHONE_NUMBER]"
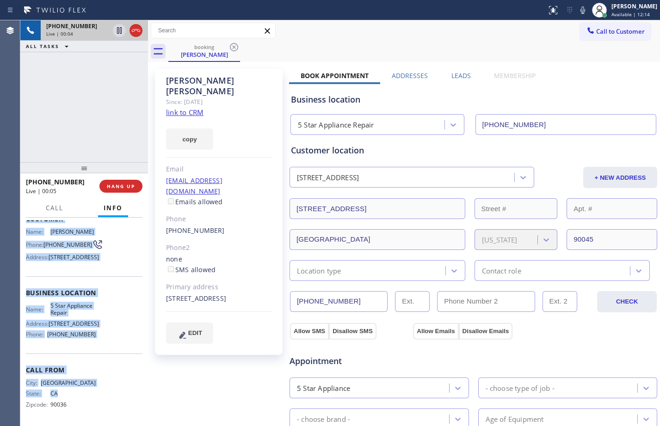
scroll to position [89, 0]
drag, startPoint x: 23, startPoint y: 275, endPoint x: 115, endPoint y: 337, distance: 110.8
click at [115, 337] on div "Context Queue: [Test] All Priority: 1 Customer Name: [PERSON_NAME] Phone: [PHON…" at bounding box center [84, 322] width 128 height 208
click at [196, 108] on link "link to CRM" at bounding box center [184, 112] width 37 height 9
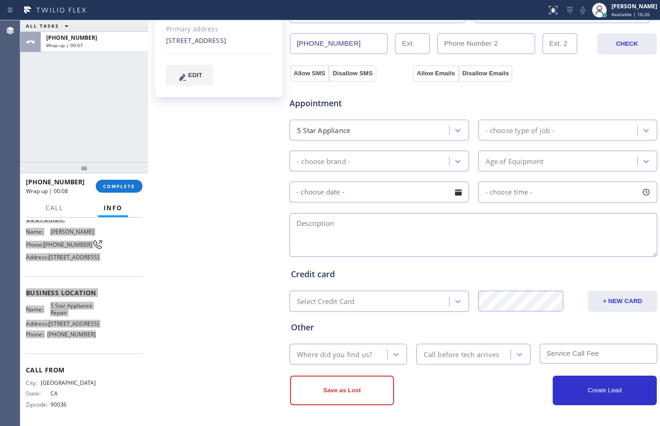
scroll to position [0, 0]
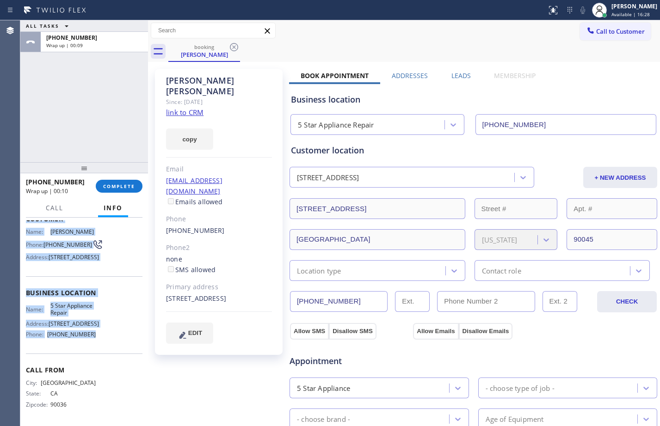
click at [336, 272] on div "Location type" at bounding box center [319, 270] width 44 height 11
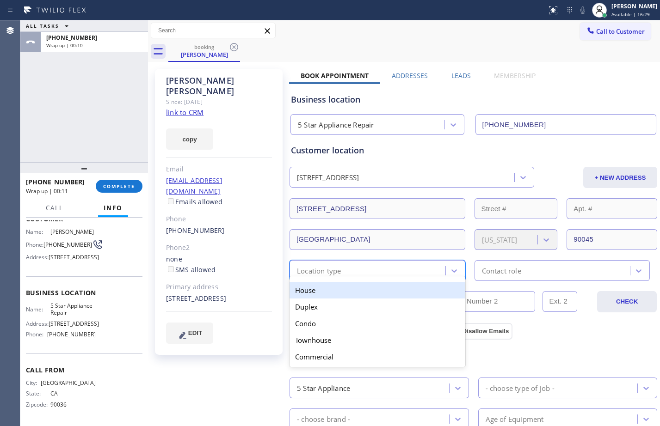
click at [306, 289] on div "House" at bounding box center [377, 290] width 176 height 17
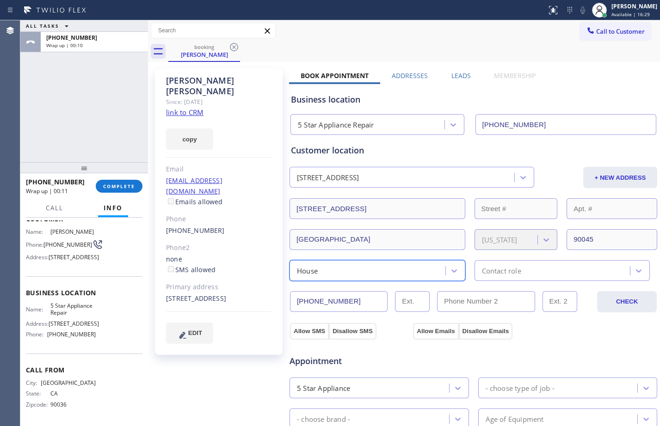
click at [506, 269] on div "Contact role" at bounding box center [501, 270] width 39 height 11
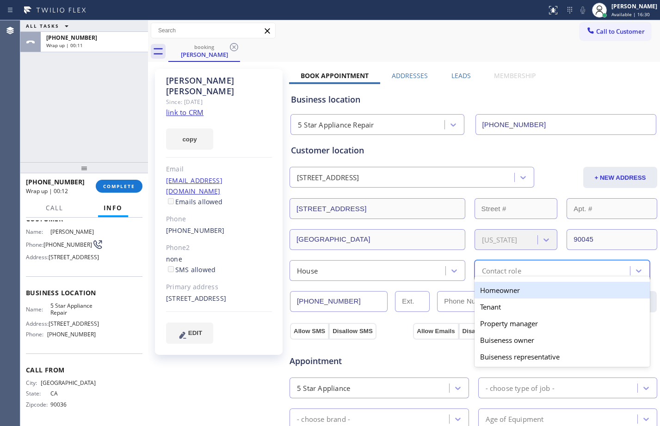
click at [499, 290] on div "Homeowner" at bounding box center [562, 290] width 176 height 17
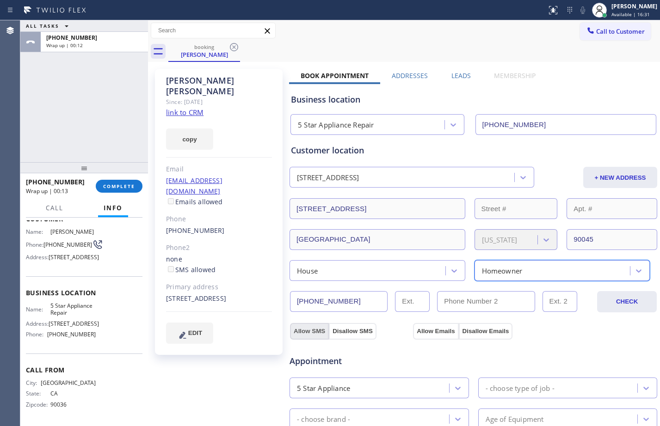
click at [313, 332] on button "Allow SMS" at bounding box center [309, 331] width 39 height 17
checkbox input "true"
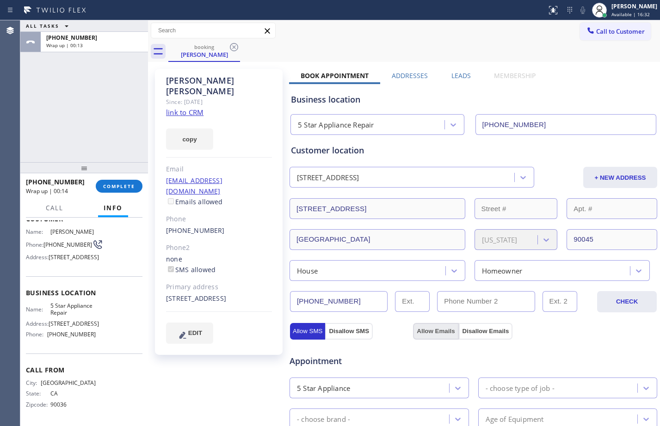
click at [443, 330] on button "Allow Emails" at bounding box center [435, 331] width 45 height 17
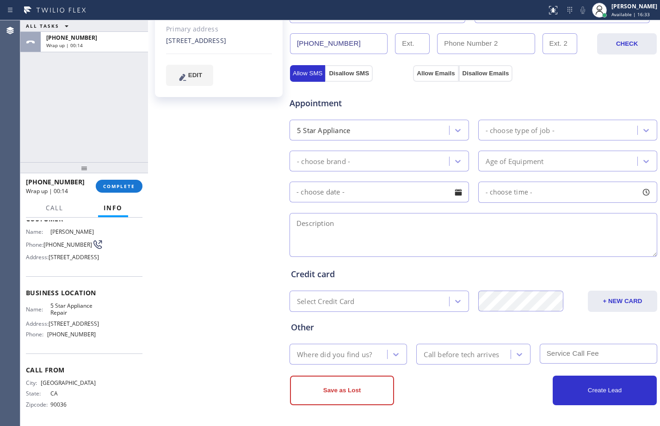
checkbox input "true"
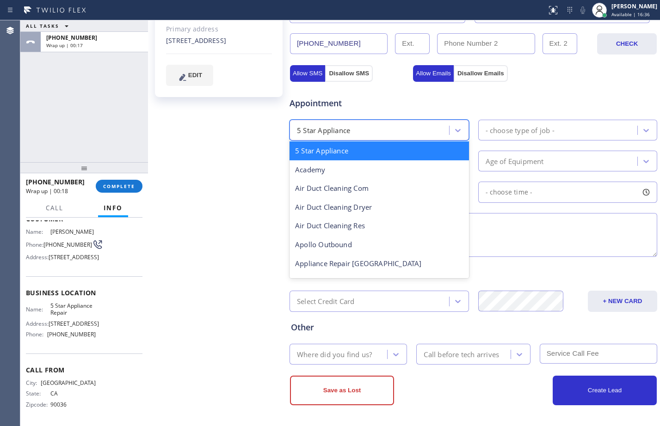
click at [404, 126] on div "5 Star Appliance" at bounding box center [370, 130] width 157 height 16
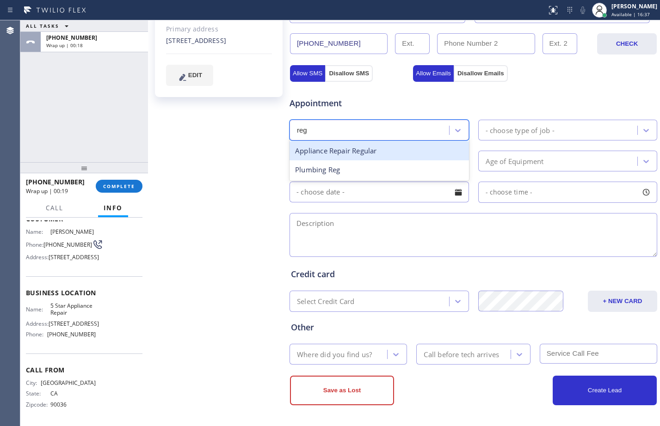
type input "regu"
click at [409, 145] on div "Appliance Repair Regular" at bounding box center [378, 150] width 179 height 19
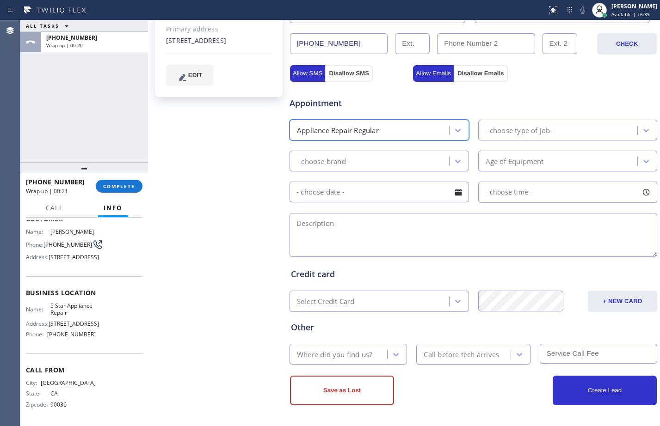
click at [535, 133] on div "- choose type of job -" at bounding box center [519, 130] width 69 height 11
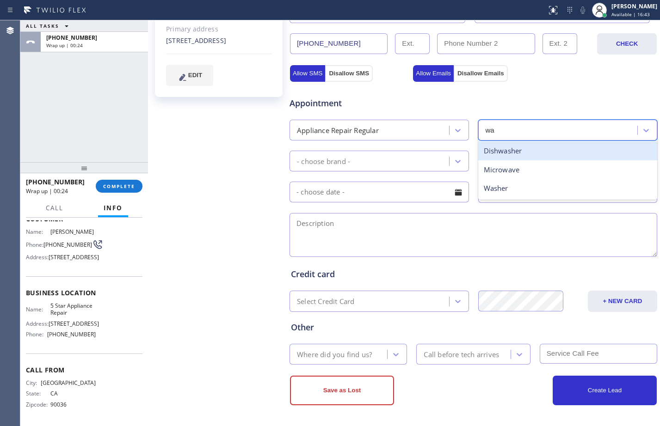
type input "was"
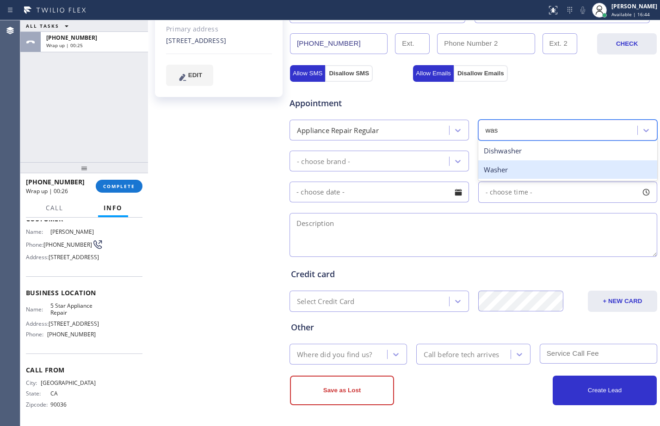
click at [518, 168] on div "Washer" at bounding box center [567, 169] width 179 height 19
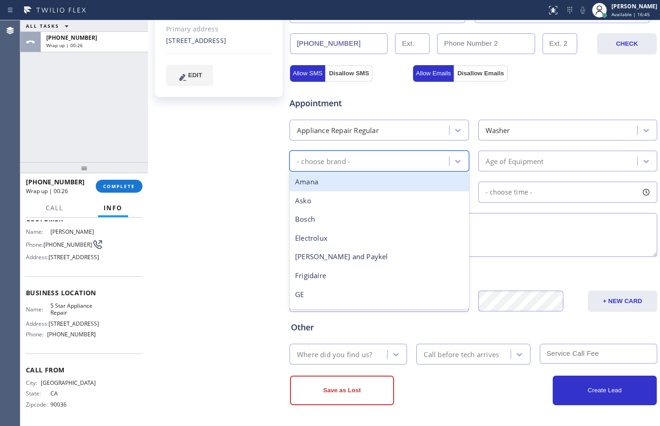
click at [411, 160] on div "- choose brand -" at bounding box center [370, 161] width 157 height 16
type input "[PERSON_NAME]"
click at [432, 176] on div "Samsung" at bounding box center [378, 181] width 179 height 19
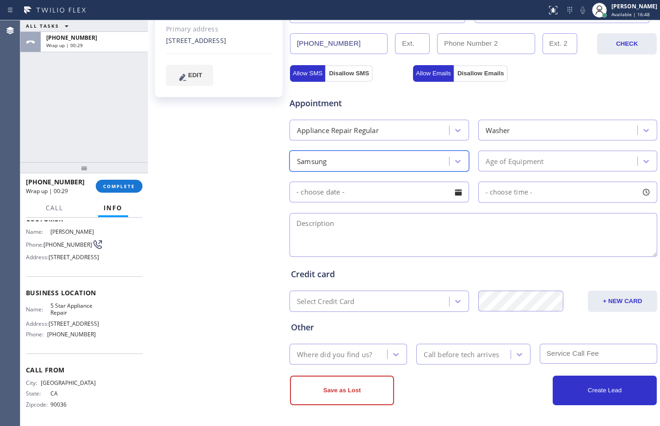
click at [522, 160] on div "Age of Equipment" at bounding box center [514, 161] width 58 height 11
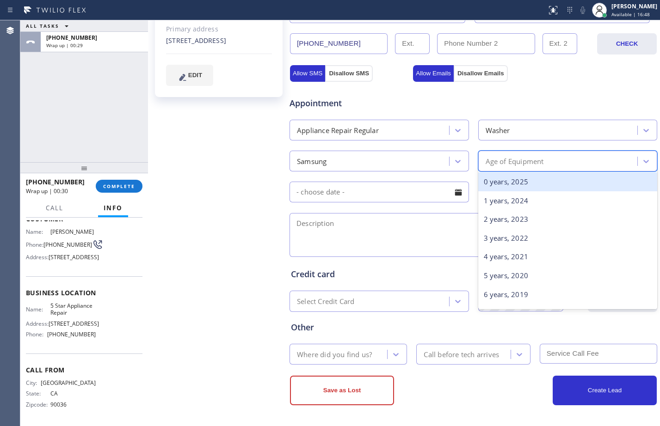
type input "5"
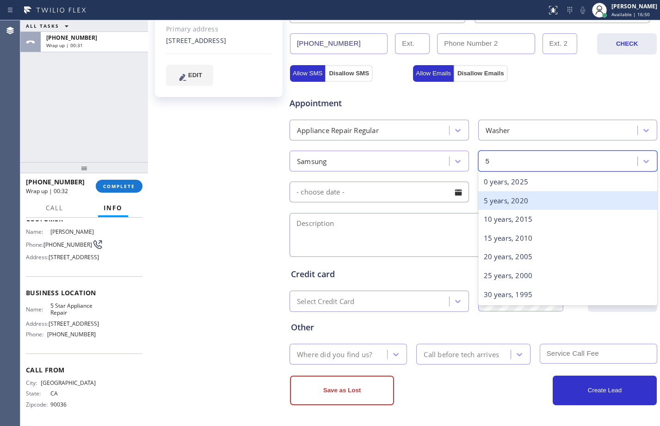
click at [539, 196] on div "5 years, 2020" at bounding box center [567, 200] width 179 height 19
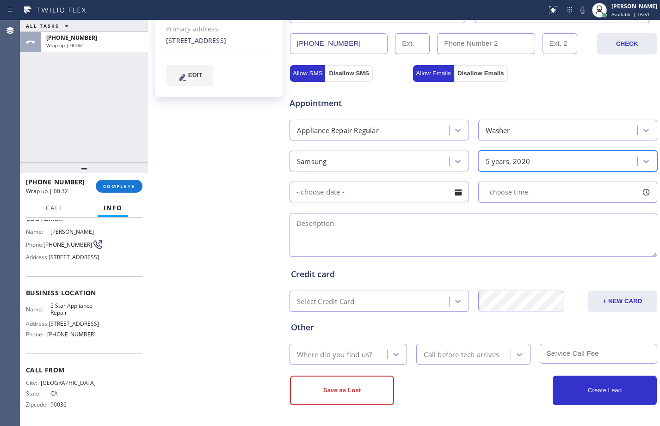
click at [394, 197] on input "text" at bounding box center [378, 192] width 179 height 21
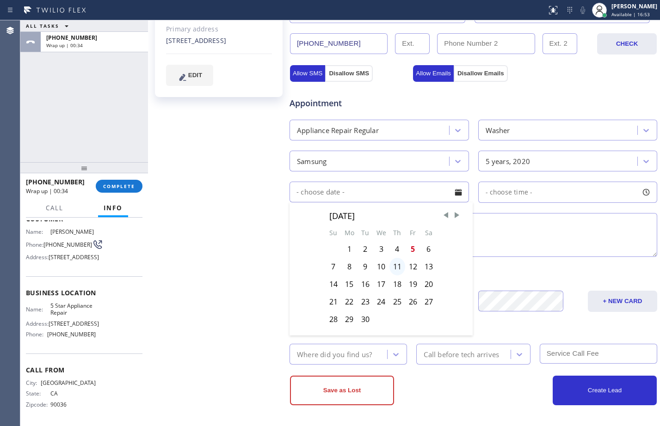
click at [398, 264] on div "11" at bounding box center [397, 267] width 16 height 18
type input "[DATE]"
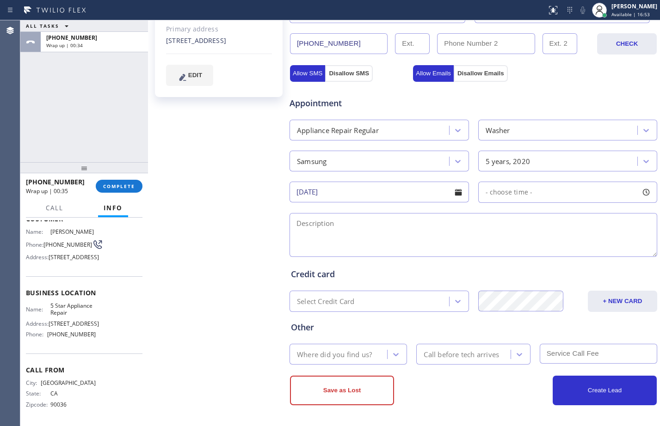
click at [531, 191] on div "- choose time -" at bounding box center [567, 192] width 179 height 21
drag, startPoint x: 485, startPoint y: 250, endPoint x: 531, endPoint y: 250, distance: 46.2
click at [531, 250] on div at bounding box center [535, 248] width 11 height 19
drag, startPoint x: 486, startPoint y: 245, endPoint x: 496, endPoint y: 245, distance: 9.3
click at [496, 245] on div at bounding box center [499, 248] width 11 height 19
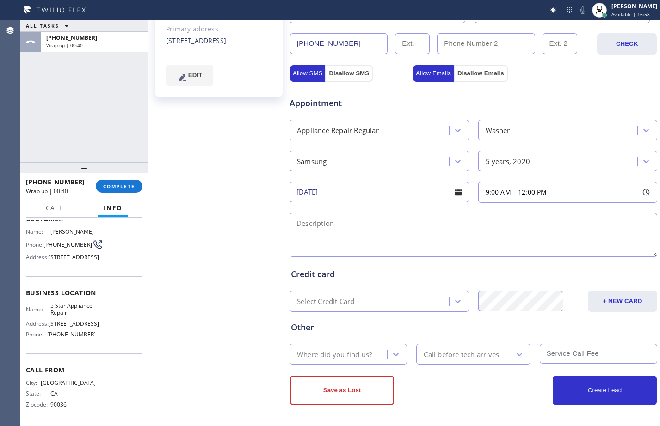
click at [407, 241] on textarea at bounding box center [473, 235] width 368 height 44
click at [340, 217] on textarea "9-12/$69/" at bounding box center [473, 235] width 368 height 44
paste textarea "Samsung washer/stand alone front loader/not spinning/unbalance/5yrs/"
paste textarea "[STREET_ADDRESS]"
click at [512, 239] on textarea "9-12/$69/Samsung washer/stand alone front loader/not spinning/unbalance/5yrs/Ho…" at bounding box center [473, 235] width 368 height 44
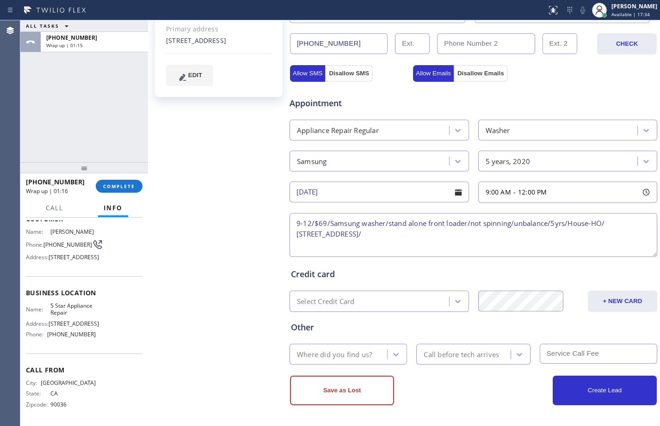
paste textarea "5 Star Appliance Repair"
paste textarea ", Please call customer 30 minutes prior to arrival"
click at [530, 235] on textarea "9-12/$69/Samsung washer/stand alone front loader/not spinning/unbalance/5yrs/Ho…" at bounding box center [473, 235] width 368 height 44
type textarea "9-12/$69/Samsung washer/stand alone front loader/not spinning/unbalance/5yrs/Ho…"
click at [366, 354] on div "Where did you find us?" at bounding box center [334, 354] width 75 height 11
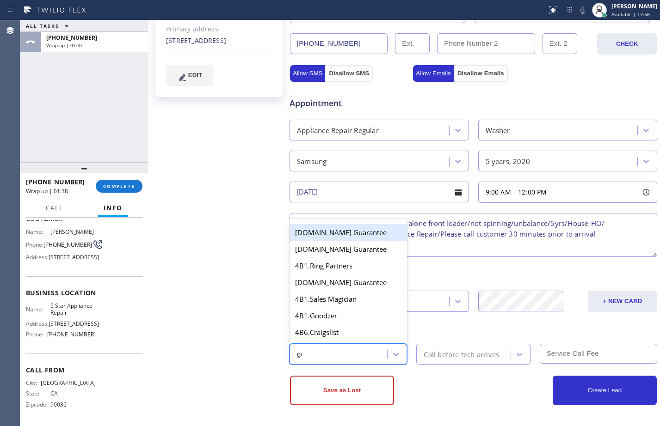
type input "goo"
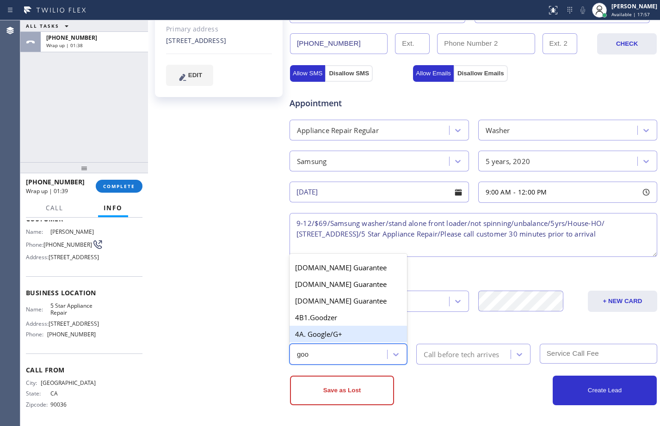
click at [356, 334] on div "4A. Google/G+" at bounding box center [347, 334] width 117 height 17
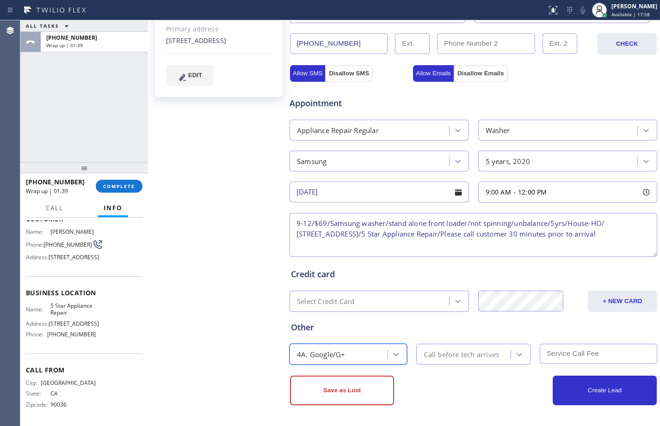
click at [439, 359] on div "Call before tech arrives" at bounding box center [460, 354] width 75 height 11
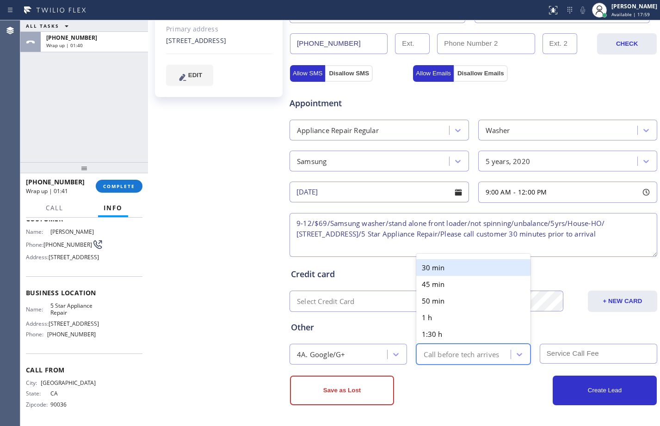
click at [450, 270] on div "30 min" at bounding box center [473, 267] width 114 height 17
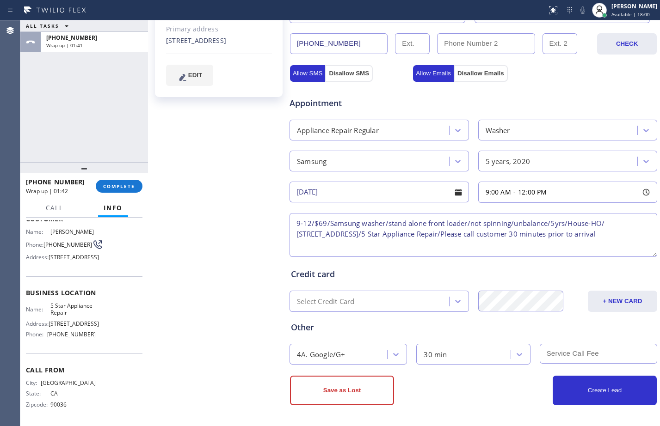
click at [555, 353] on input "text" at bounding box center [598, 354] width 117 height 20
type input "69"
click at [588, 387] on button "Create Lead" at bounding box center [604, 391] width 104 height 30
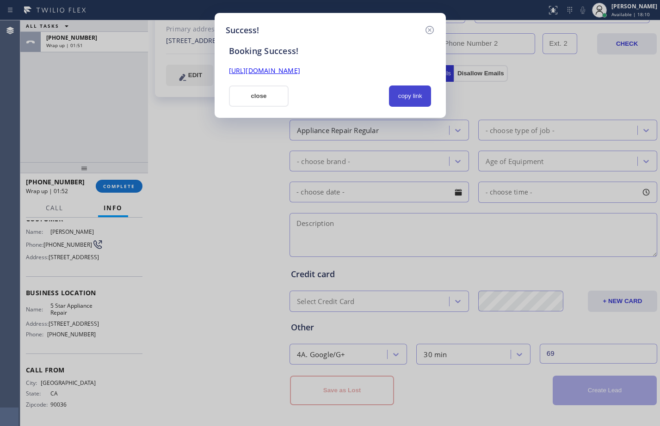
click at [402, 92] on button "copy link" at bounding box center [410, 96] width 43 height 21
click at [300, 73] on link "[URL][DOMAIN_NAME]" at bounding box center [264, 70] width 71 height 9
click at [255, 95] on button "close" at bounding box center [259, 96] width 60 height 21
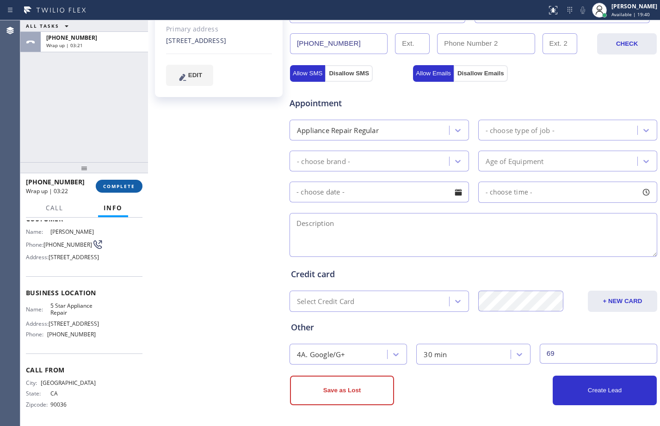
click at [115, 190] on button "COMPLETE" at bounding box center [119, 186] width 47 height 13
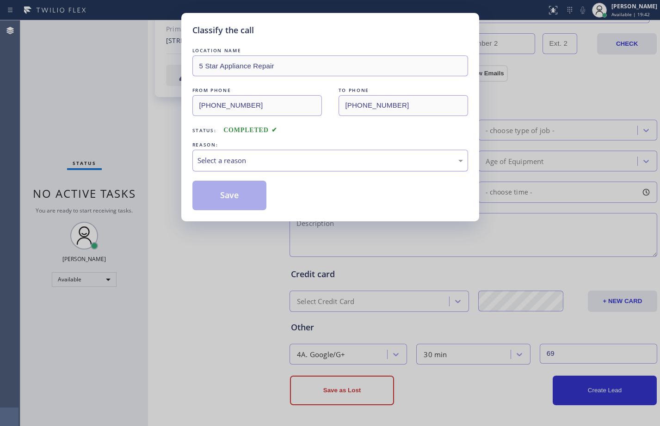
click at [263, 161] on div "Select a reason" at bounding box center [329, 160] width 265 height 11
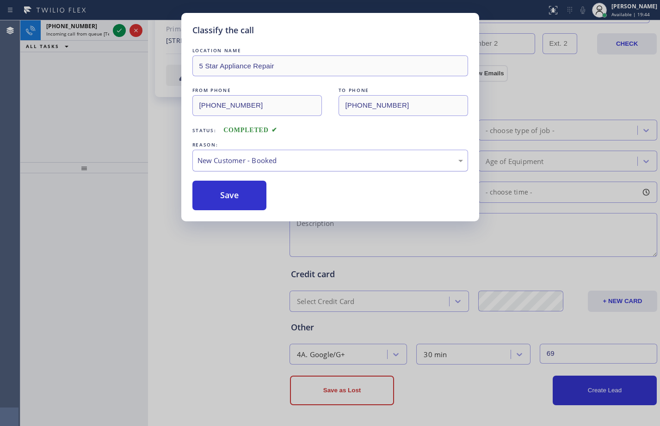
click at [284, 166] on div "New Customer - Booked" at bounding box center [329, 160] width 265 height 11
click at [268, 164] on div "Existing Customer - ETA/PI/REDO/complain/cancel" at bounding box center [329, 160] width 265 height 11
click at [250, 190] on button "Save" at bounding box center [229, 196] width 74 height 30
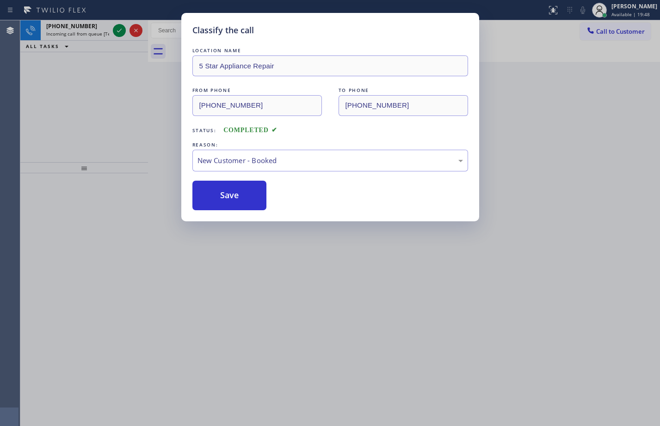
click at [118, 79] on div "Classify the call LOCATION NAME 5 Star Appliance Repair FROM PHONE [PHONE_NUMBE…" at bounding box center [330, 213] width 660 height 426
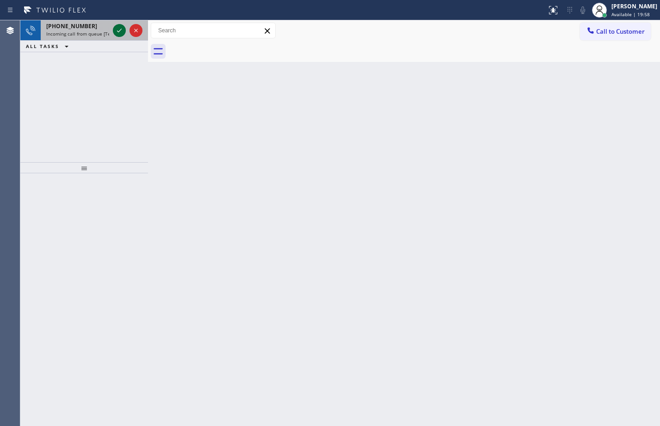
click at [121, 31] on icon at bounding box center [119, 30] width 11 height 11
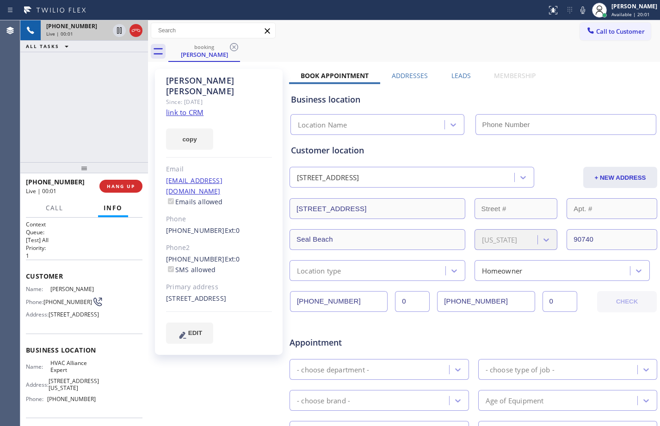
type input "[PHONE_NUMBER]"
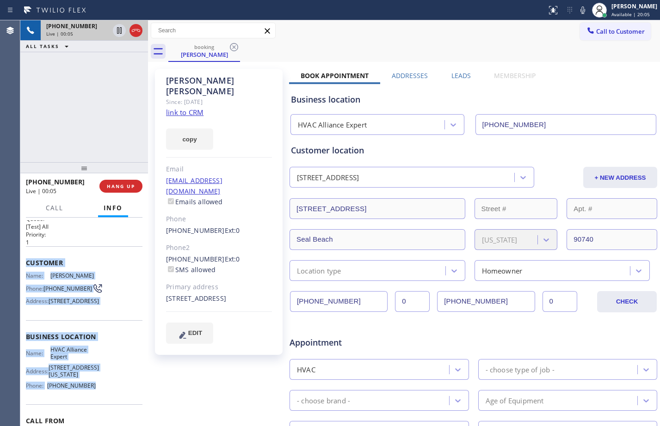
scroll to position [46, 0]
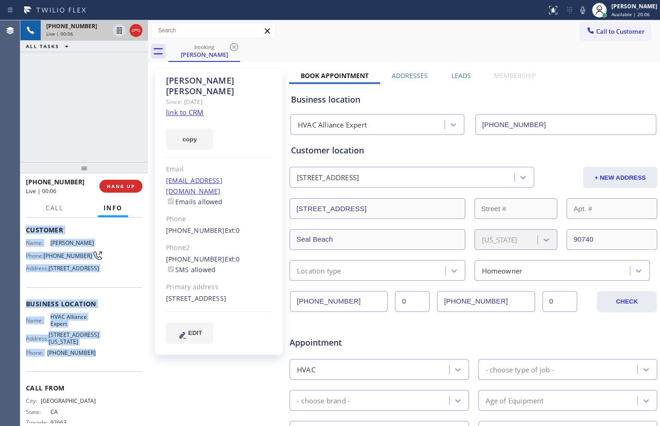
drag, startPoint x: 24, startPoint y: 276, endPoint x: 108, endPoint y: 380, distance: 134.5
click at [108, 380] on div "Context Queue: [Test] All Priority: 1 Customer Name: [PERSON_NAME] Phone: [PHON…" at bounding box center [84, 322] width 128 height 208
click at [184, 108] on link "link to CRM" at bounding box center [184, 112] width 37 height 9
click at [121, 33] on icon at bounding box center [119, 30] width 5 height 6
click at [580, 7] on icon at bounding box center [582, 9] width 5 height 7
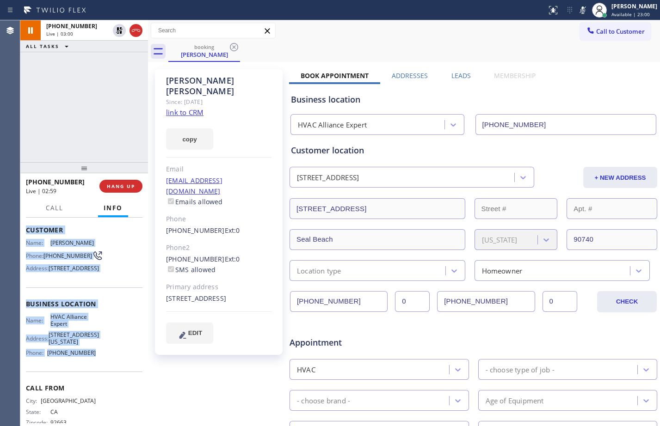
click at [85, 99] on div "[PHONE_NUMBER] Live | 03:00 ALL TASKS ALL TASKS ACTIVE TASKS TASKS IN WRAP UP" at bounding box center [84, 91] width 128 height 142
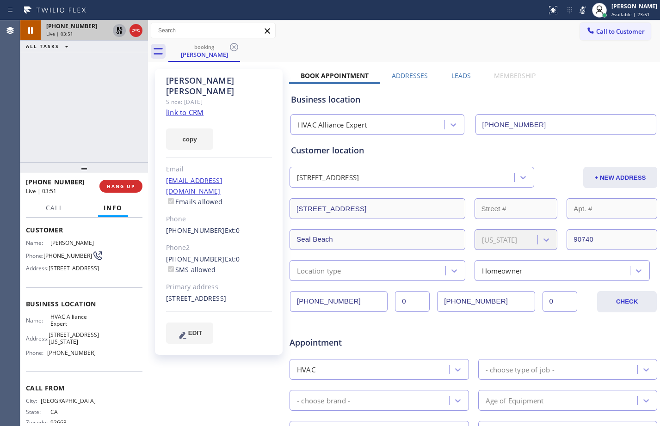
click at [117, 31] on icon at bounding box center [119, 30] width 6 height 6
click at [577, 7] on icon at bounding box center [582, 10] width 11 height 11
click at [119, 190] on button "HANG UP" at bounding box center [120, 186] width 43 height 13
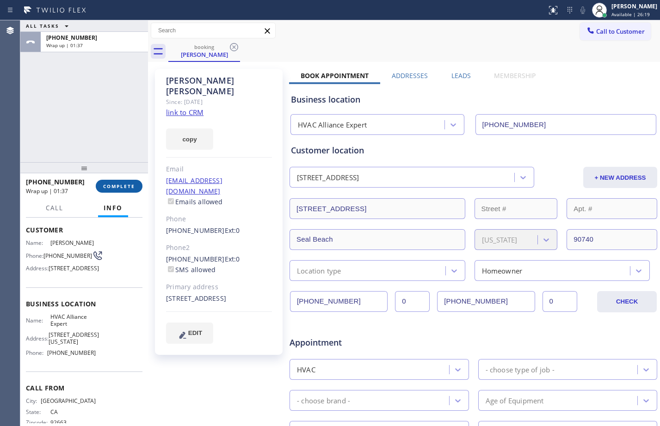
click at [120, 190] on button "COMPLETE" at bounding box center [119, 186] width 47 height 13
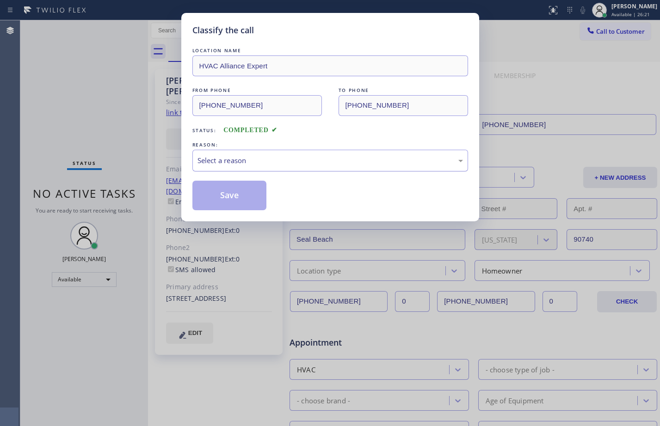
click at [254, 157] on div "Select a reason" at bounding box center [329, 160] width 265 height 11
click at [227, 193] on button "Save" at bounding box center [229, 196] width 74 height 30
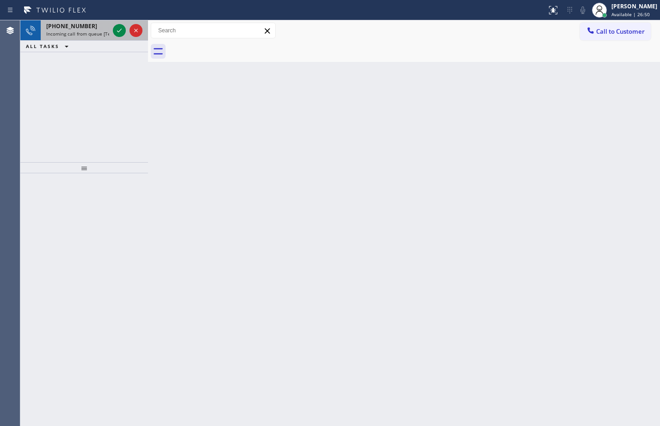
drag, startPoint x: 59, startPoint y: 26, endPoint x: 115, endPoint y: 37, distance: 56.9
click at [59, 26] on span "[PHONE_NUMBER]" at bounding box center [71, 26] width 51 height 8
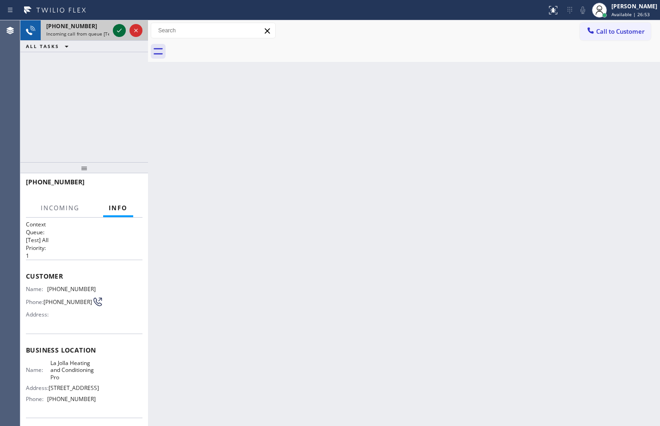
click at [117, 35] on icon at bounding box center [119, 30] width 11 height 11
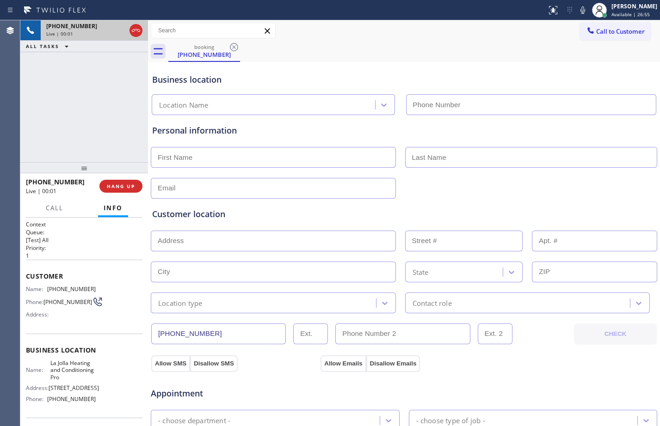
type input "[PHONE_NUMBER]"
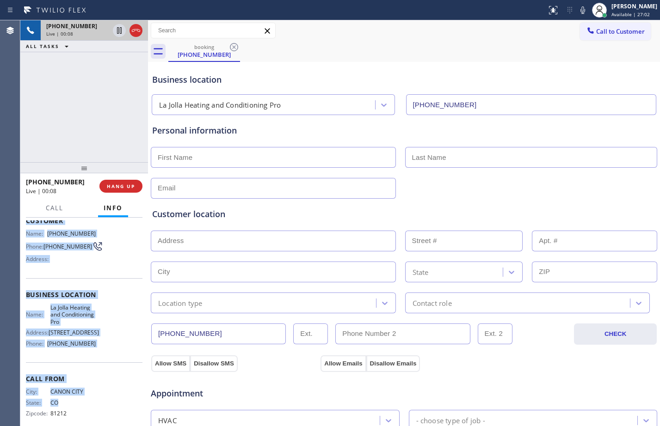
scroll to position [67, 0]
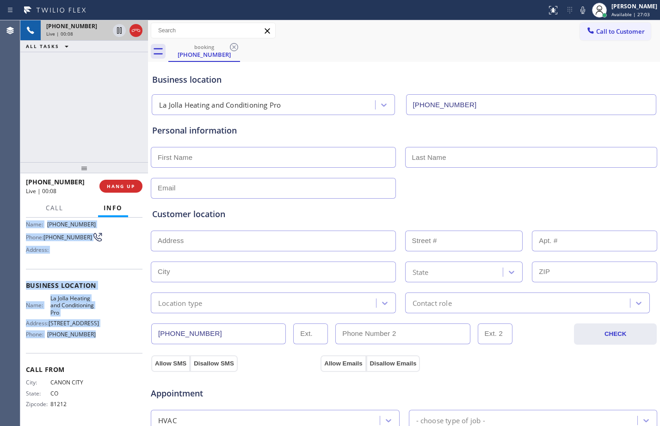
drag, startPoint x: 25, startPoint y: 275, endPoint x: 103, endPoint y: 362, distance: 116.6
click at [103, 362] on div "Context Queue: [Test] All Priority: 1 Customer Name: [PHONE_NUMBER] Phone: [PHO…" at bounding box center [84, 322] width 128 height 208
click at [123, 185] on span "HANG UP" at bounding box center [121, 186] width 28 height 6
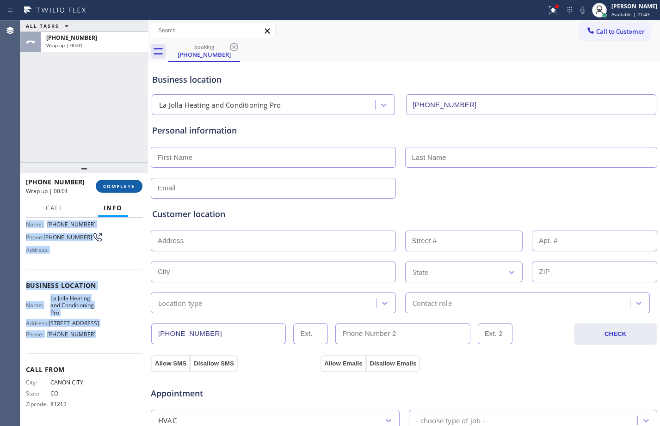
click at [121, 186] on span "COMPLETE" at bounding box center [119, 186] width 32 height 6
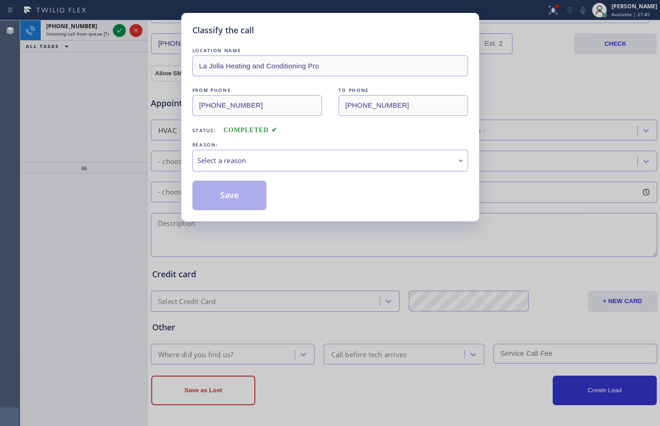
click at [262, 154] on div "Select a reason" at bounding box center [330, 161] width 276 height 22
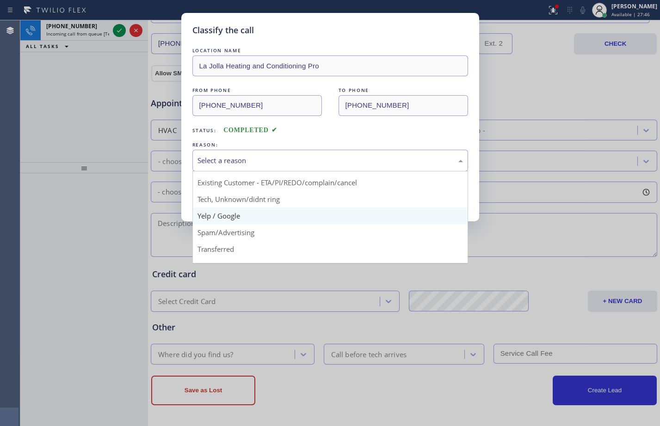
scroll to position [58, 0]
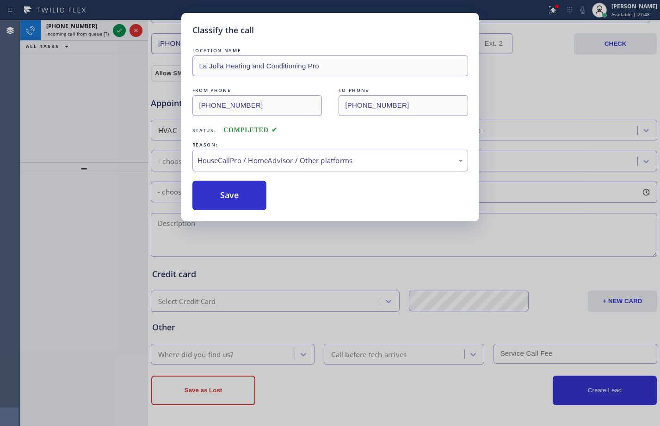
click at [234, 210] on div "Classify the call LOCATION NAME La Jolla Heating and Conditioning Pro FROM PHON…" at bounding box center [330, 117] width 298 height 208
click at [243, 195] on button "Save" at bounding box center [229, 196] width 74 height 30
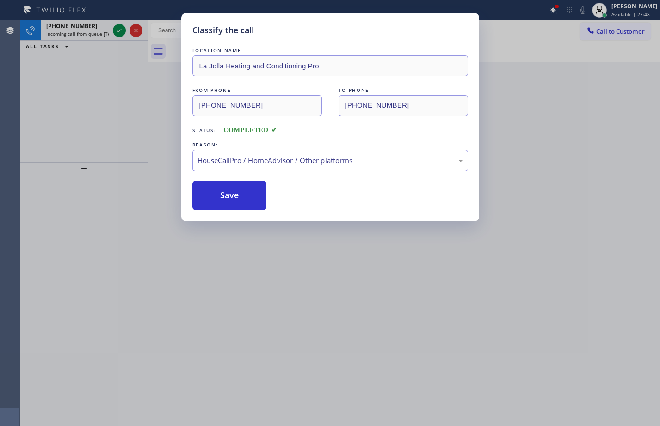
scroll to position [0, 0]
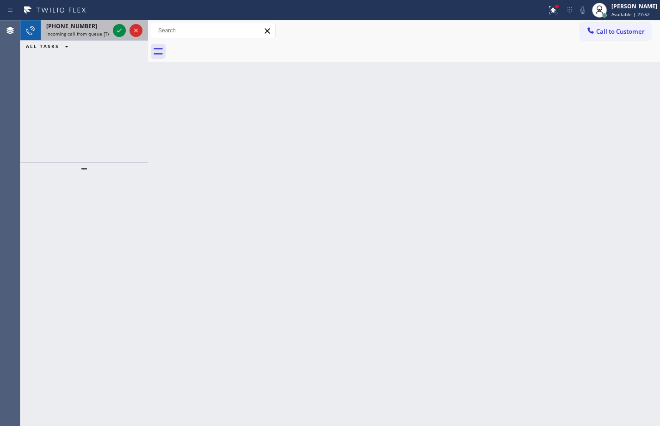
drag, startPoint x: 59, startPoint y: 25, endPoint x: 133, endPoint y: 37, distance: 74.8
click at [59, 25] on span "[PHONE_NUMBER]" at bounding box center [71, 26] width 51 height 8
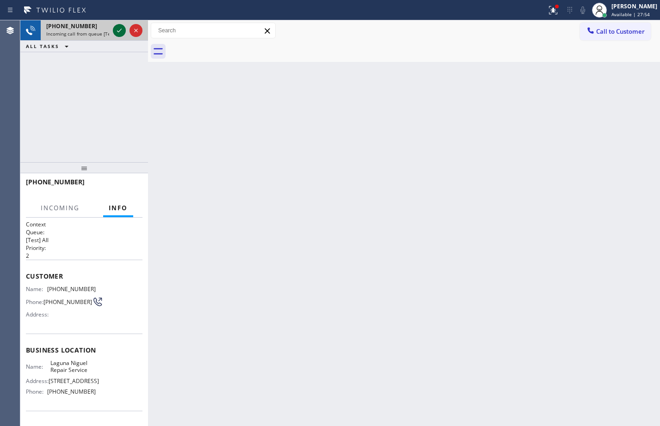
click at [122, 33] on icon at bounding box center [119, 30] width 11 height 11
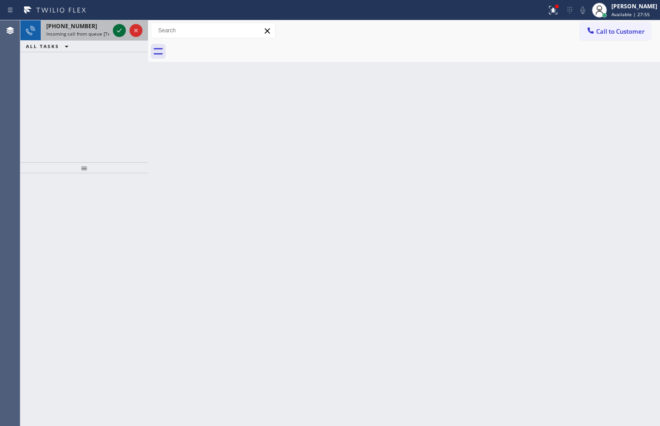
click at [122, 33] on icon at bounding box center [119, 30] width 11 height 11
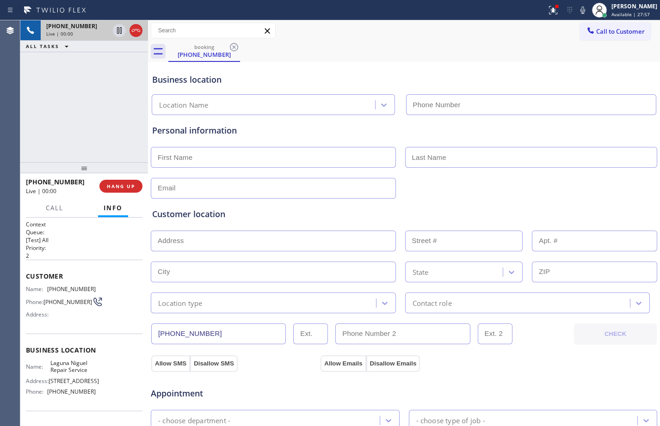
type input "[PHONE_NUMBER]"
click at [547, 15] on icon at bounding box center [552, 10] width 11 height 11
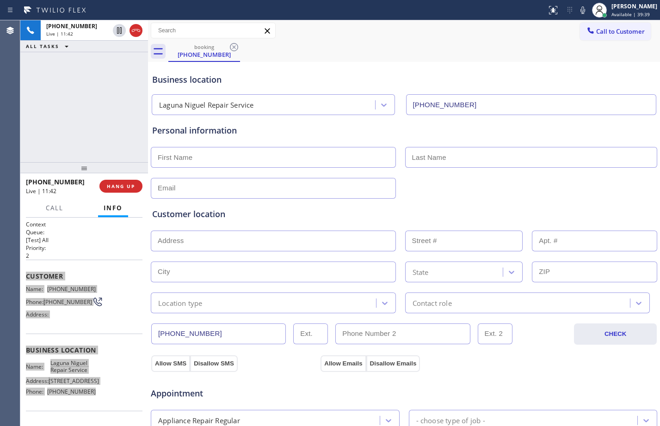
scroll to position [290, 0]
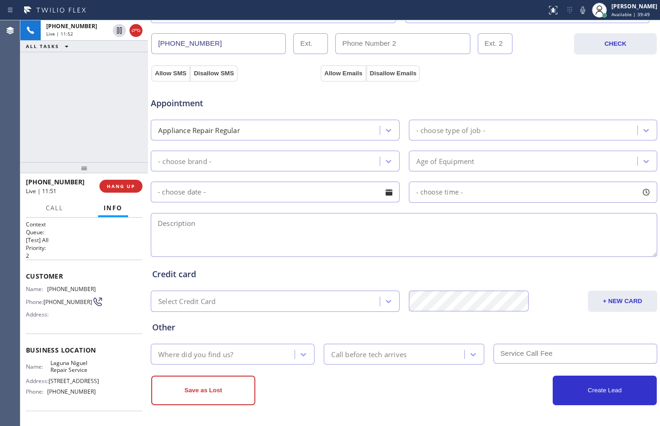
click at [87, 148] on div "+17143176609 Live | 11:52 ALL TASKS ALL TASKS ACTIVE TASKS TASKS IN WRAP UP" at bounding box center [84, 91] width 128 height 142
click at [609, 10] on div "Megan Rose Paluca Available | 40:00" at bounding box center [634, 10] width 50 height 16
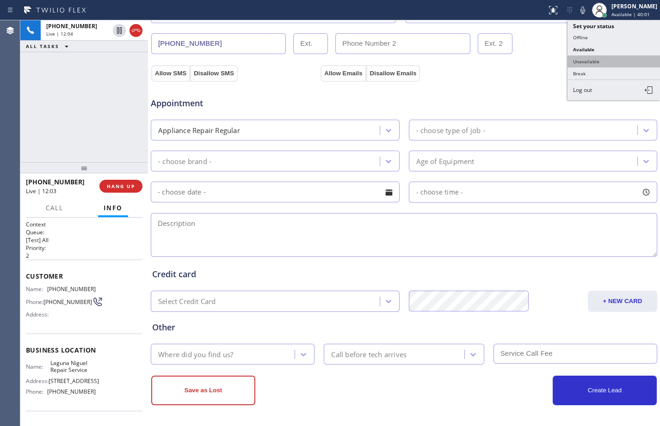
click at [589, 61] on button "Unavailable" at bounding box center [613, 61] width 92 height 12
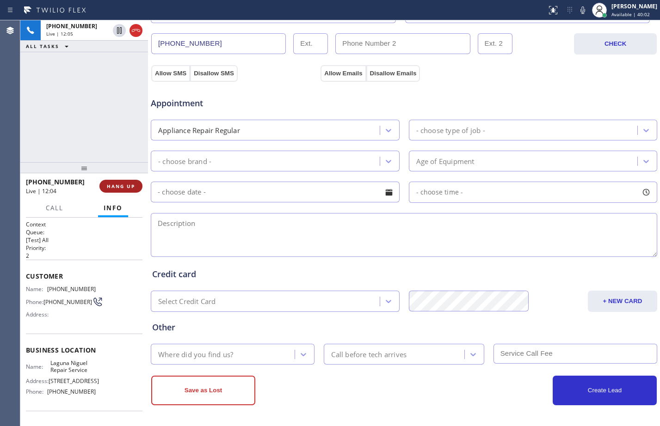
click at [113, 185] on span "HANG UP" at bounding box center [121, 186] width 28 height 6
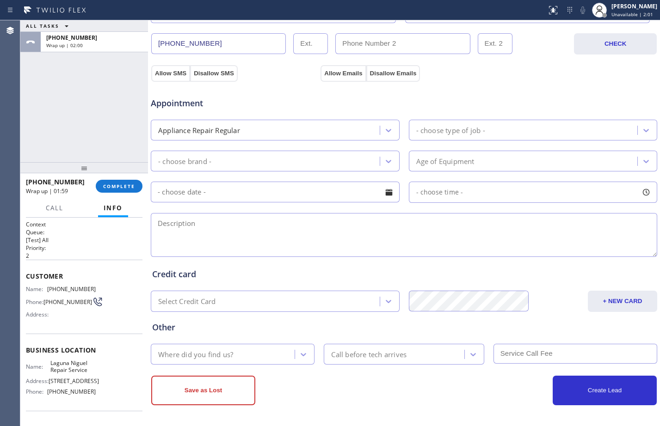
click at [110, 140] on div "ALL TASKS ALL TASKS ACTIVE TASKS TASKS IN WRAP UP +17143176609 Wrap up | 02:00" at bounding box center [84, 91] width 128 height 142
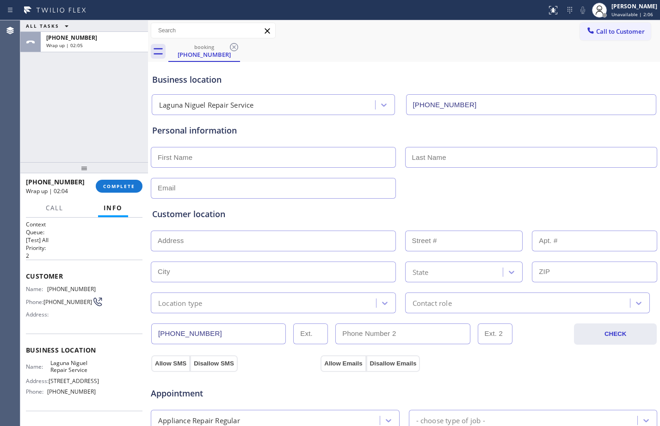
click at [199, 161] on input "text" at bounding box center [273, 157] width 245 height 21
paste input "Maira"
type input "Maira"
click at [429, 160] on input "text" at bounding box center [531, 157] width 252 height 21
paste input "Matos"
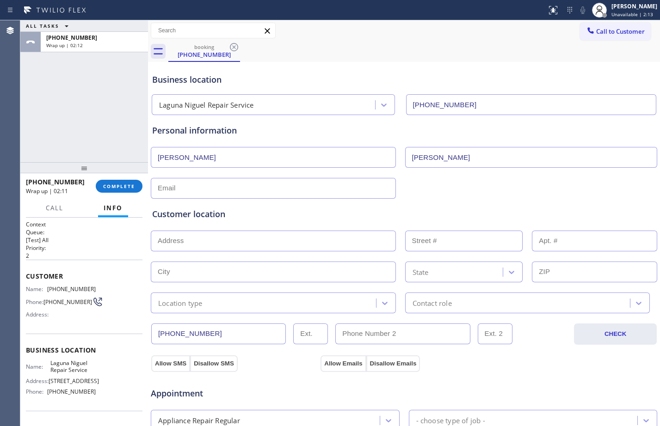
type input "Matos"
click at [258, 184] on input "text" at bounding box center [273, 188] width 245 height 21
paste input "mairamelomatos@gmail.com"
click at [160, 190] on input "mairamelomatos@gmail.com" at bounding box center [273, 188] width 245 height 21
type input "mairamelomatos@gmail.com"
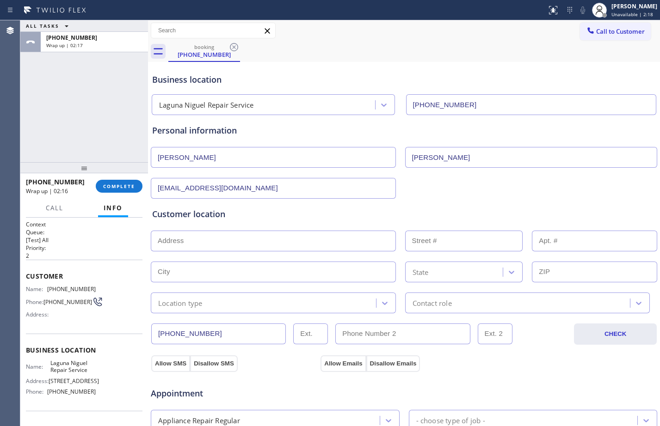
click at [281, 237] on input "text" at bounding box center [273, 241] width 245 height 21
click at [237, 243] on input "text" at bounding box center [273, 241] width 245 height 21
paste input "645 Mystic WayLaguna Beach, CA 92651,"
type input "645 Mystic Way"
type input "645"
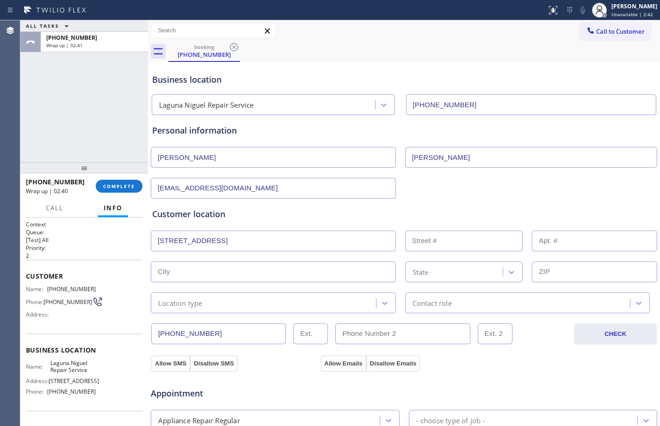
type input "Laguna Beach"
type input "92651"
click at [217, 308] on div "Location type" at bounding box center [273, 303] width 245 height 21
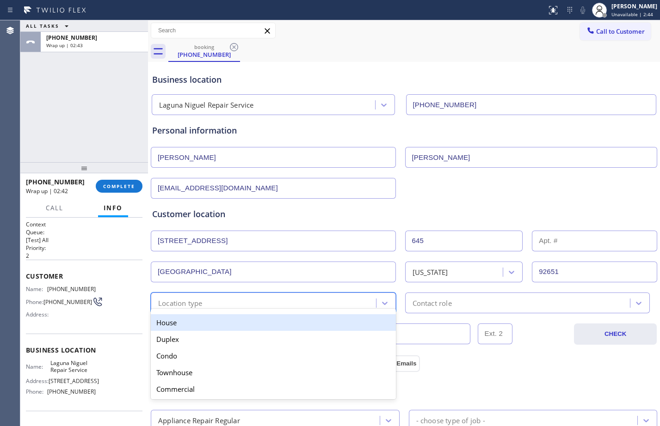
click at [207, 320] on div "House" at bounding box center [273, 322] width 245 height 17
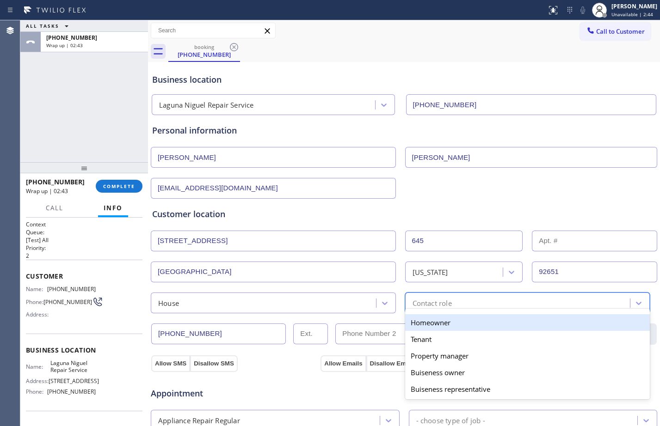
click at [493, 293] on div "Contact role" at bounding box center [527, 303] width 245 height 21
click at [438, 321] on div "Homeowner" at bounding box center [527, 322] width 245 height 17
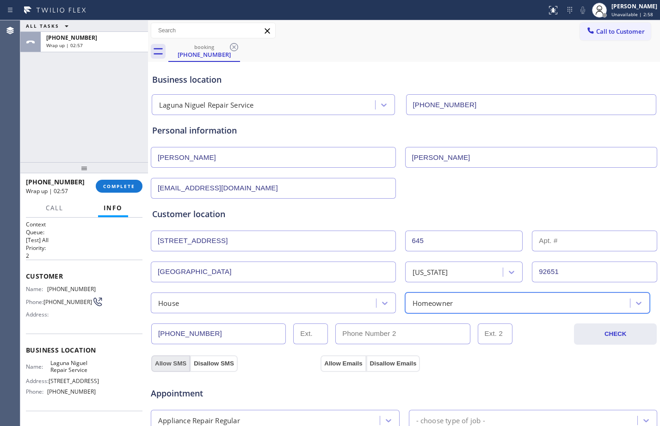
click at [172, 363] on button "Allow SMS" at bounding box center [170, 364] width 39 height 17
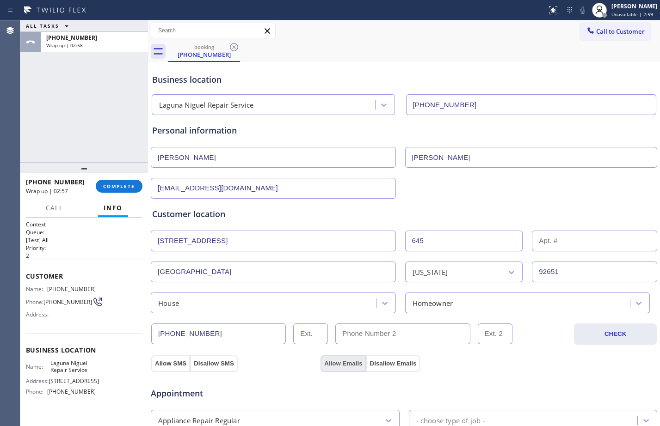
click at [347, 363] on button "Allow Emails" at bounding box center [342, 364] width 45 height 17
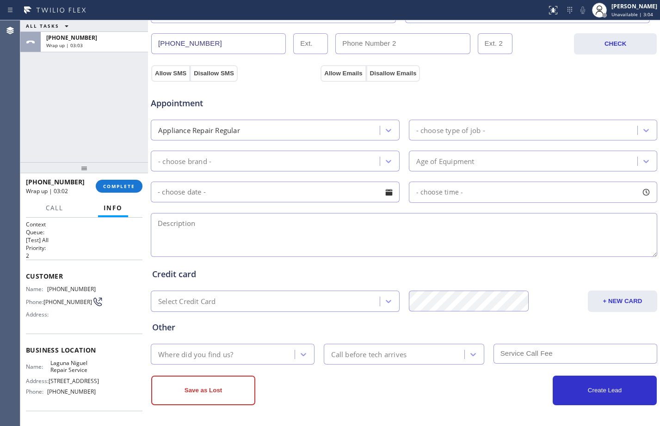
click at [304, 128] on div "Appliance Repair Regular" at bounding box center [266, 130] width 226 height 16
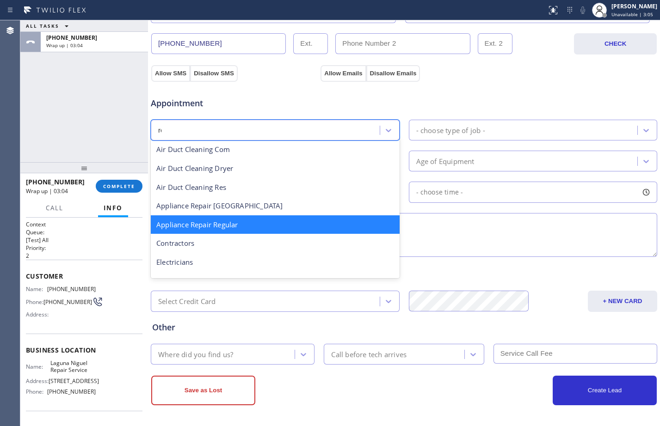
scroll to position [0, 0]
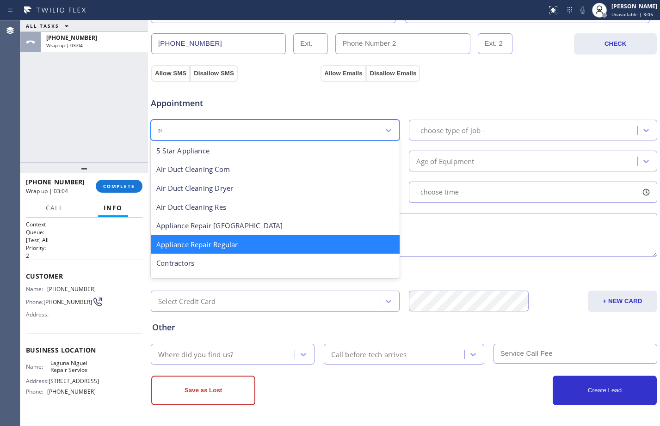
type input "reg"
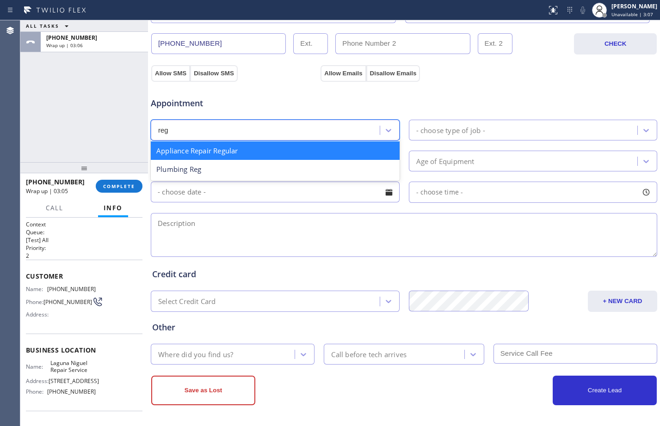
click at [307, 144] on div "Appliance Repair Regular" at bounding box center [275, 150] width 249 height 19
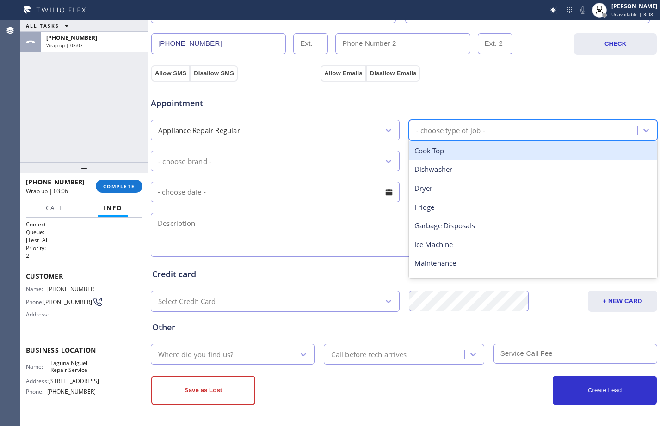
click at [456, 133] on div "- choose type of job -" at bounding box center [450, 130] width 69 height 11
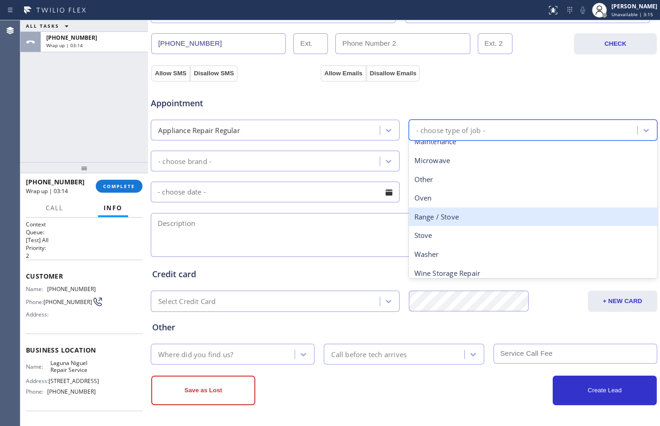
scroll to position [128, 0]
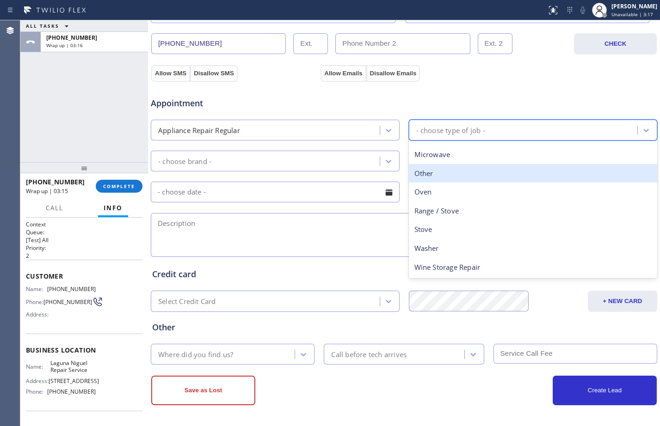
click at [429, 175] on div "Other" at bounding box center [533, 173] width 249 height 19
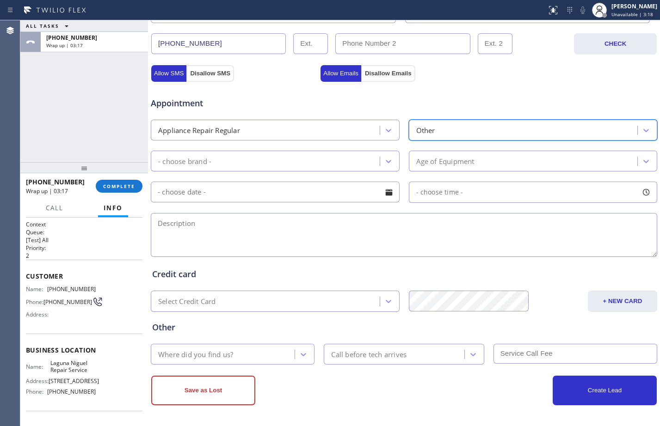
click at [202, 153] on div "- choose brand -" at bounding box center [266, 161] width 226 height 16
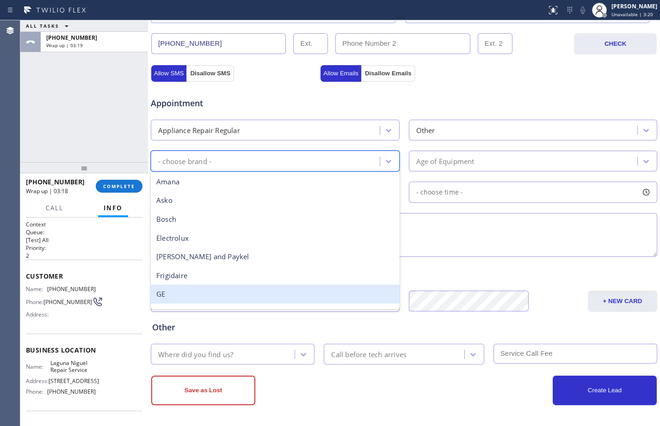
click at [194, 296] on div "GE" at bounding box center [275, 294] width 249 height 19
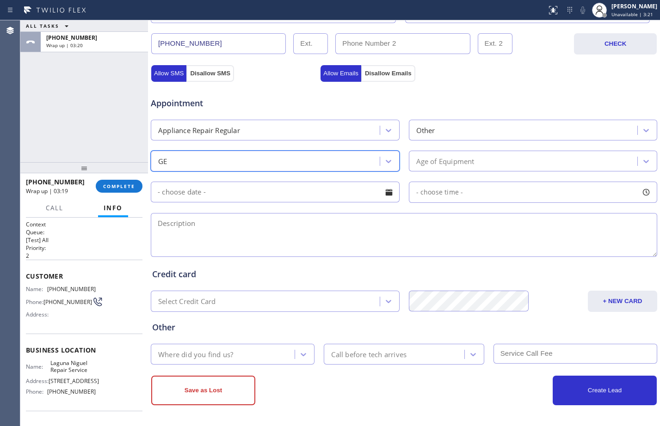
click at [476, 162] on div "Age of Equipment" at bounding box center [524, 161] width 226 height 16
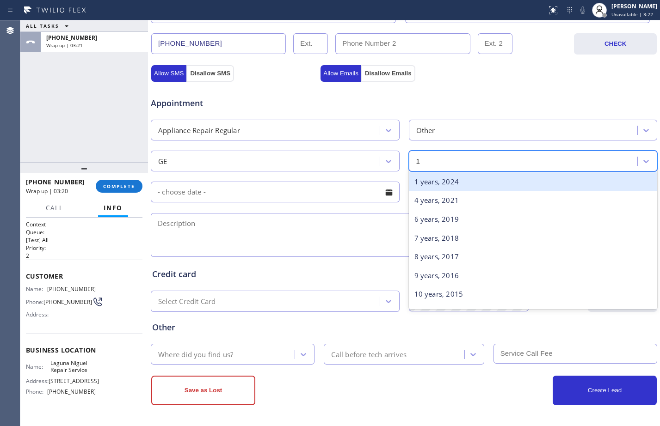
type input "17"
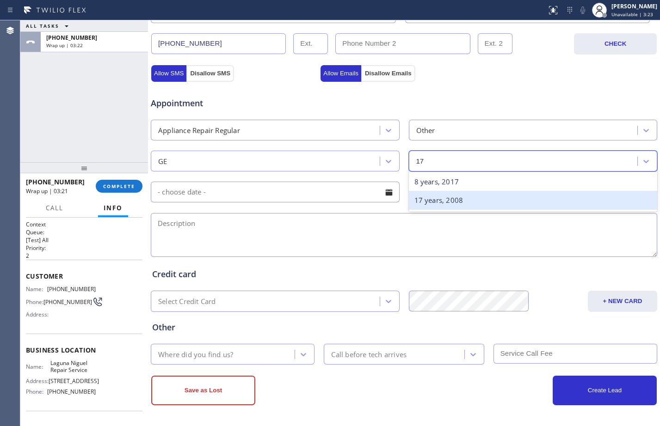
click at [484, 202] on div "17 years, 2008" at bounding box center [533, 200] width 249 height 19
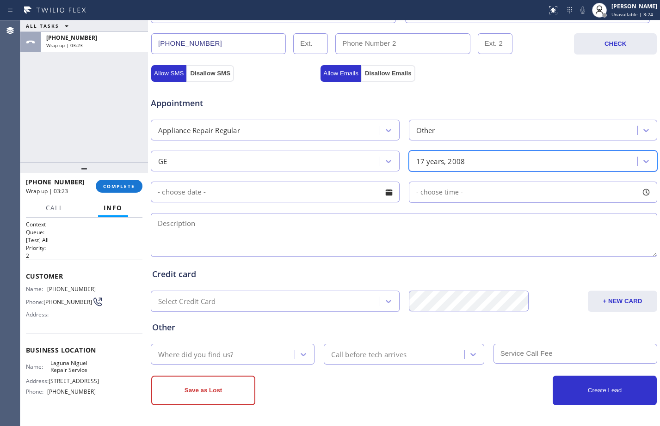
click at [195, 189] on input "text" at bounding box center [275, 192] width 249 height 21
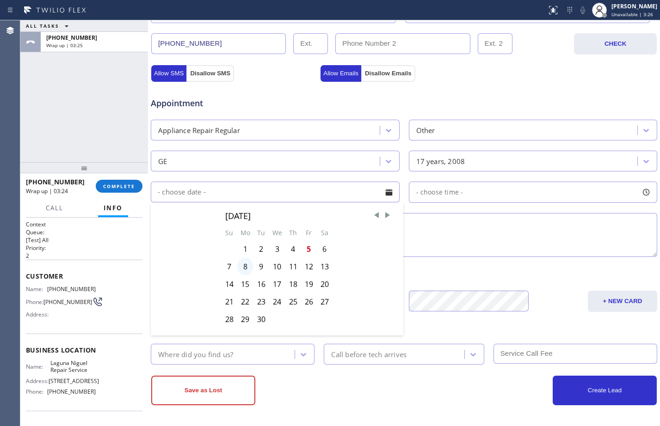
click at [248, 268] on div "8" at bounding box center [245, 267] width 16 height 18
type input "09/08/2025"
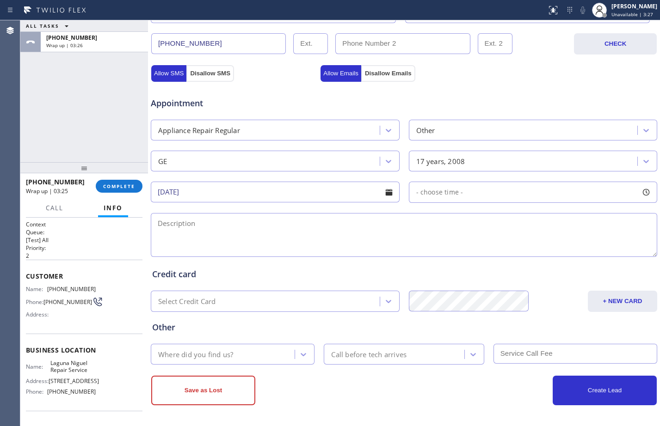
click at [448, 192] on span "- choose time -" at bounding box center [439, 192] width 47 height 9
drag, startPoint x: 414, startPoint y: 247, endPoint x: 515, endPoint y: 248, distance: 101.7
click at [519, 248] on div at bounding box center [524, 248] width 11 height 19
drag, startPoint x: 415, startPoint y: 246, endPoint x: 466, endPoint y: 245, distance: 51.8
click at [466, 245] on div at bounding box center [471, 248] width 11 height 19
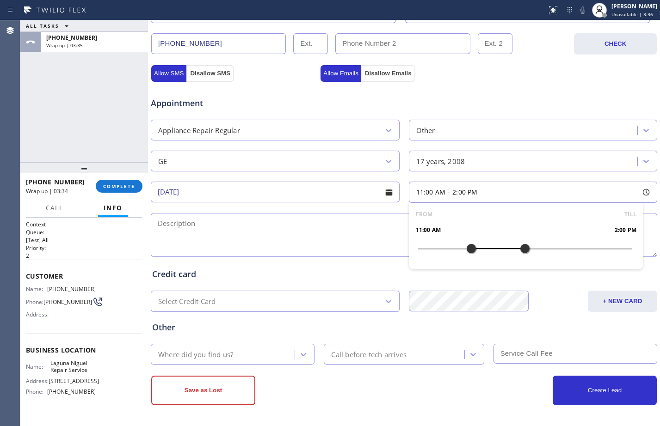
click at [298, 233] on textarea at bounding box center [404, 235] width 506 height 44
click at [303, 228] on textarea "11-2/free scf/" at bounding box center [404, 235] width 506 height 44
paste textarea "GE/freezer-inside the fridge/drain streaming/17yrs/cx wants also to replace gas…"
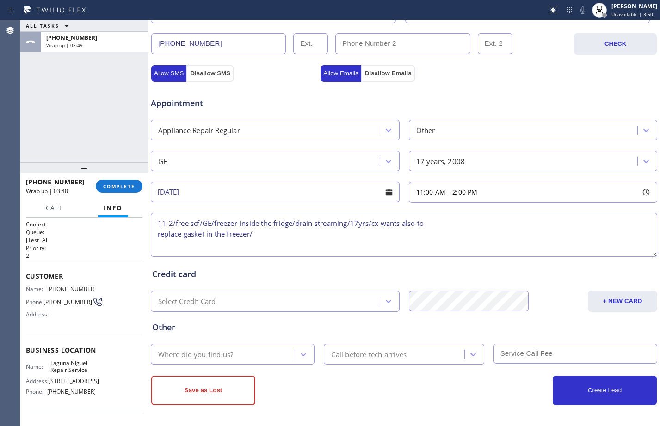
click at [325, 219] on textarea "11-2/free scf/GE/freezer-inside the fridge/drain streaming/17yrs/cx wants also …" at bounding box center [404, 235] width 506 height 44
click at [156, 235] on textarea "11-2/free scf/GE/freezer-inside the fridge/drain steaming/17yrs/cx wants also t…" at bounding box center [404, 235] width 506 height 44
click at [556, 230] on textarea "11-2/free scf/GE/freezer-inside the fridge/drain steaming/17yrs/cx also wants t…" at bounding box center [404, 235] width 506 height 44
click at [566, 222] on textarea "11-2/free scf/GE/freezer-inside the fridge/drain steaming/17yrs/cx also wants t…" at bounding box center [404, 235] width 506 height 44
paste textarea "645 Mystic WayLaguna Beach, CA 92651"
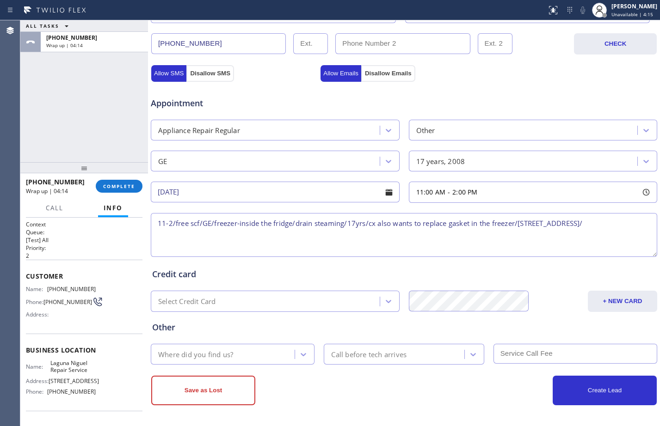
click at [233, 239] on textarea "11-2/free scf/GE/freezer-inside the fridge/drain steaming/17yrs/cx also wants t…" at bounding box center [404, 235] width 506 height 44
paste textarea "Laguna Niguel Repair Service"
click at [332, 234] on textarea "11-2/free scf/GE/freezer-inside the fridge/drain steaming/17yrs/cx also wants t…" at bounding box center [404, 235] width 506 height 44
paste textarea "Please call customer 30 minutes prior to arrival"
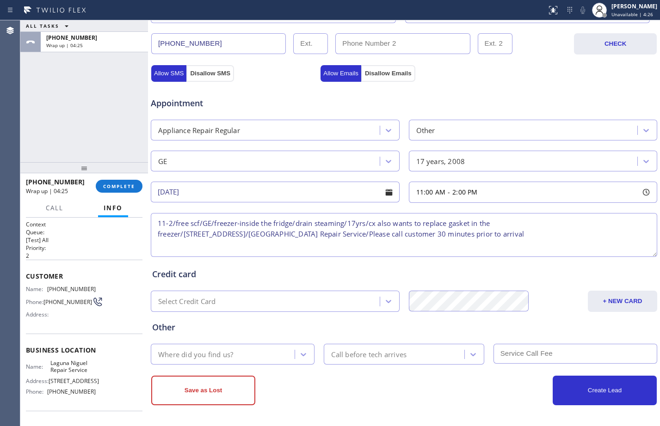
type textarea "11-2/free scf/GE/freezer-inside the fridge/drain steaming/17yrs/cx also wants t…"
click at [245, 359] on div "Where did you find us?" at bounding box center [223, 354] width 141 height 16
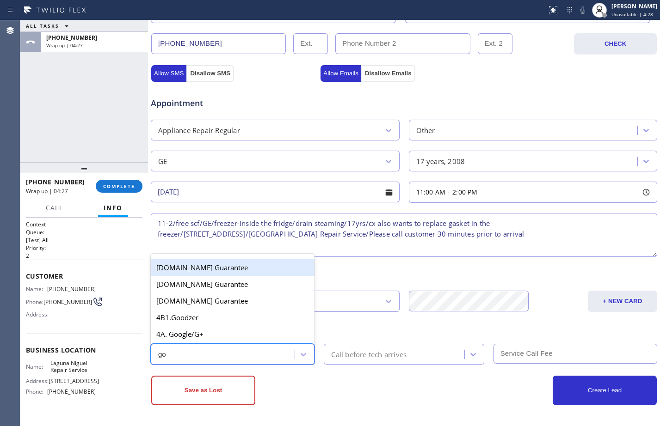
type input "goo"
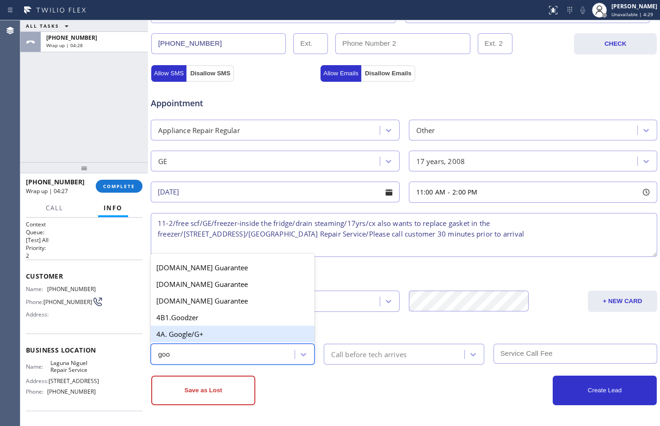
click at [213, 334] on div "4A. Google/G+" at bounding box center [233, 334] width 164 height 17
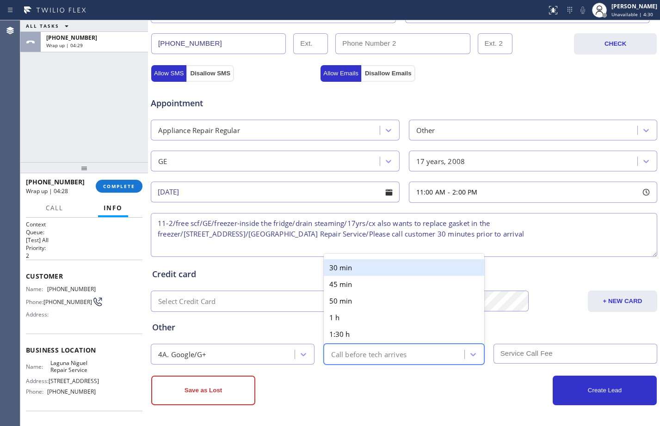
click at [386, 359] on div "Call before tech arrives" at bounding box center [368, 354] width 75 height 11
click at [384, 271] on div "30 min" at bounding box center [404, 267] width 160 height 17
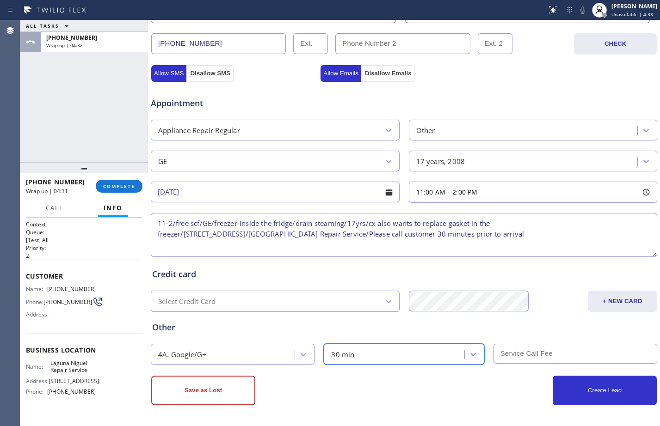
click at [519, 357] on input "text" at bounding box center [575, 354] width 164 height 20
click at [363, 395] on div "Save as Lost" at bounding box center [277, 391] width 253 height 30
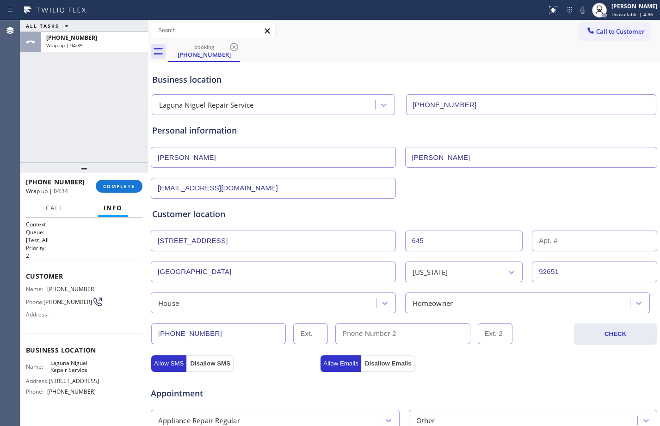
scroll to position [290, 0]
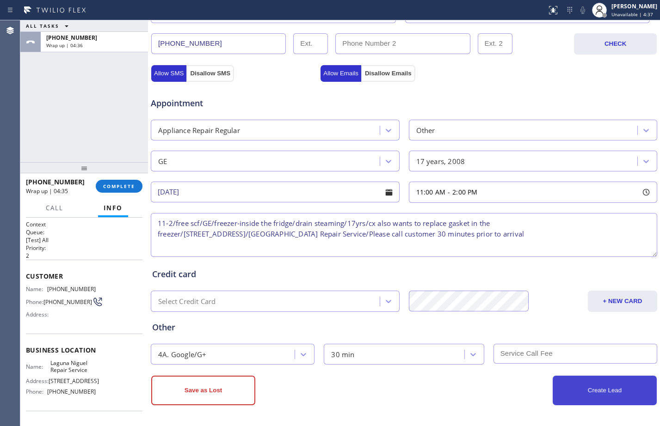
click at [587, 386] on button "Create Lead" at bounding box center [604, 391] width 104 height 30
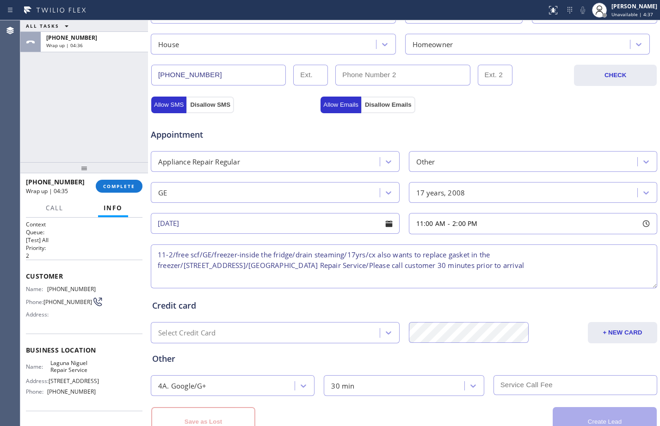
scroll to position [322, 0]
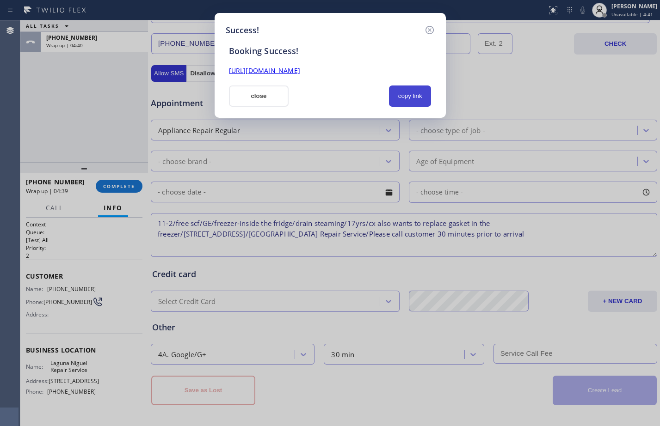
click at [403, 103] on button "copy link" at bounding box center [410, 96] width 43 height 21
click at [300, 71] on link "https://erp.apollosoft.co/customer/761252#portlet_lead" at bounding box center [264, 70] width 71 height 9
click at [241, 101] on button "close" at bounding box center [259, 96] width 60 height 21
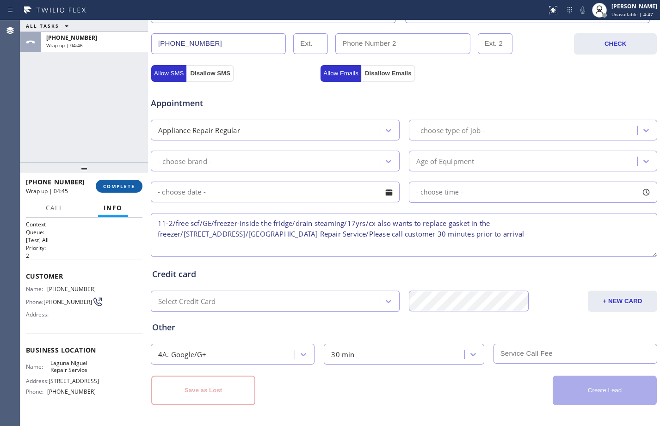
click at [110, 183] on span "COMPLETE" at bounding box center [119, 186] width 32 height 6
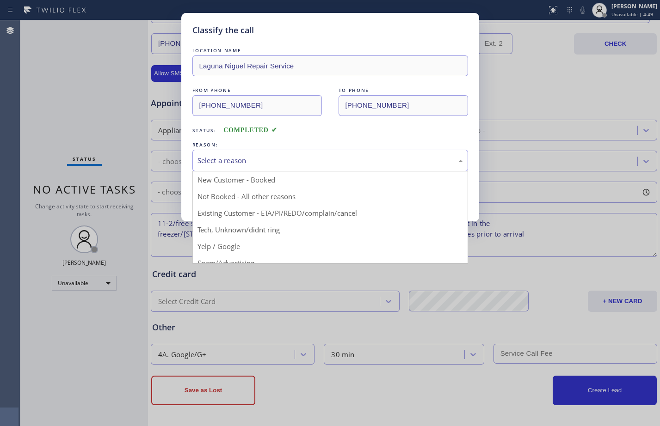
click at [352, 156] on div "Select a reason" at bounding box center [329, 160] width 265 height 11
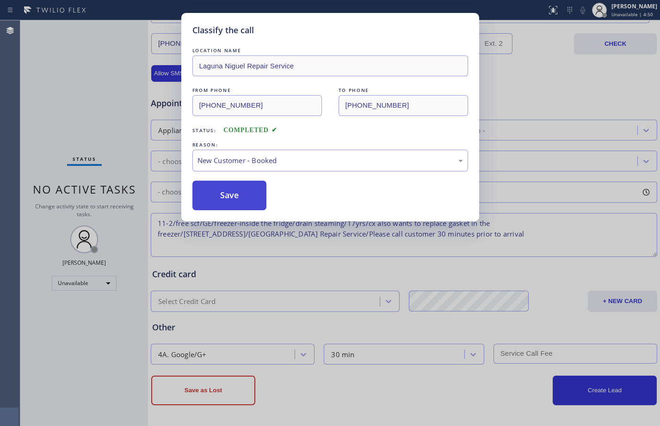
click at [242, 189] on button "Save" at bounding box center [229, 196] width 74 height 30
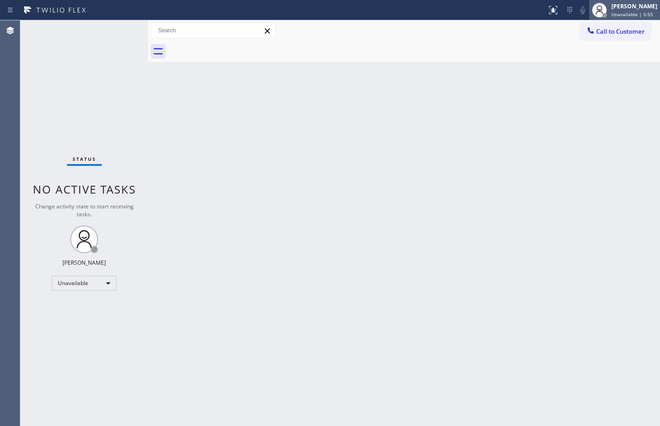
click at [601, 17] on div at bounding box center [599, 10] width 20 height 20
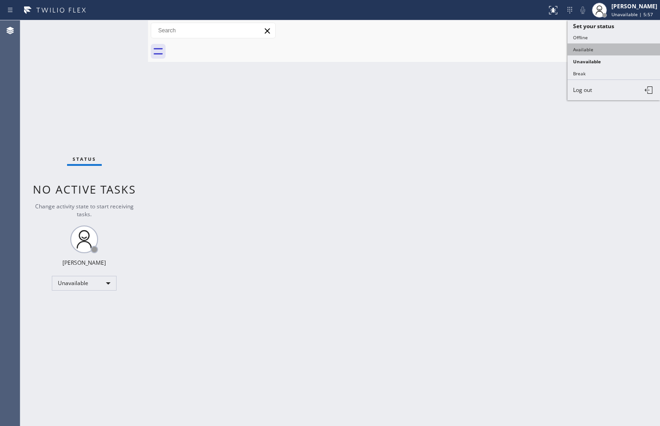
click at [617, 50] on button "Available" at bounding box center [613, 49] width 92 height 12
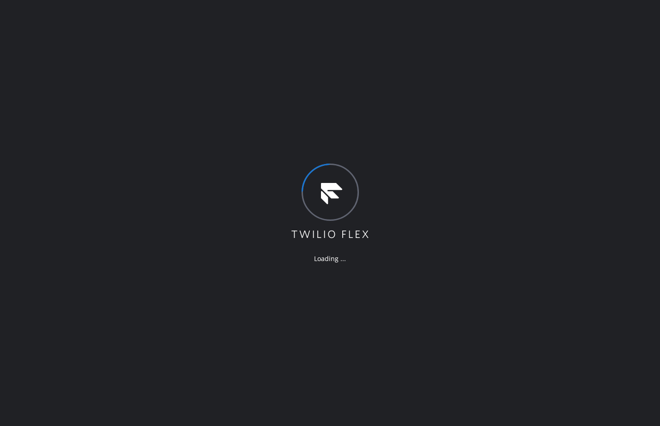
click at [101, 134] on div "Loading ..." at bounding box center [330, 213] width 660 height 426
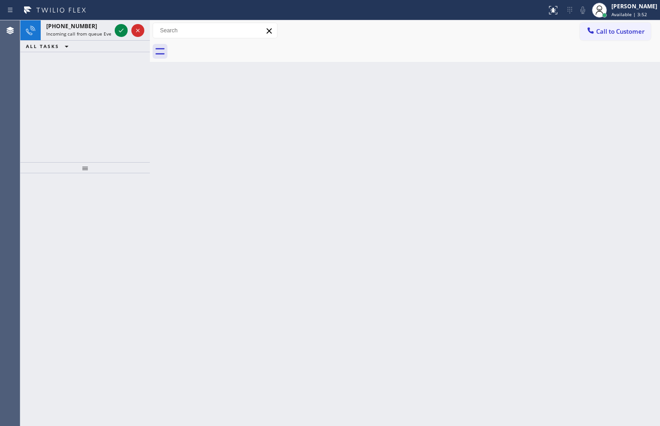
click at [127, 143] on div "+16264826173 Incoming call from queue Everybody ALL TASKS ALL TASKS ACTIVE TASK…" at bounding box center [84, 91] width 129 height 142
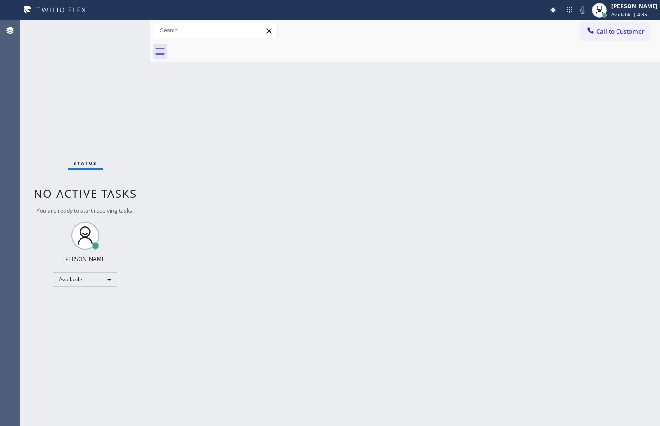
click at [97, 419] on div "Status No active tasks You are ready to start receiving tasks. [PERSON_NAME] Av…" at bounding box center [84, 223] width 129 height 406
click at [116, 381] on div "Status No active tasks You are ready to start receiving tasks. [PERSON_NAME] Av…" at bounding box center [84, 223] width 129 height 406
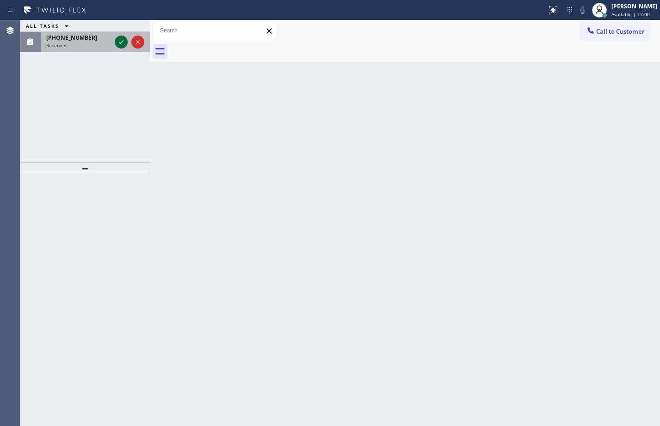
click at [124, 37] on icon at bounding box center [121, 42] width 11 height 11
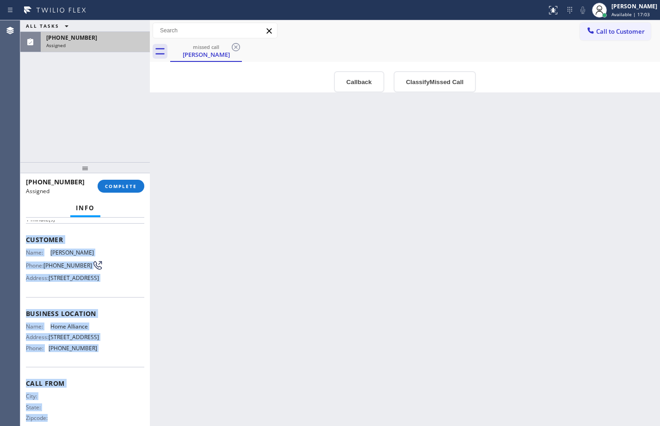
scroll to position [91, 0]
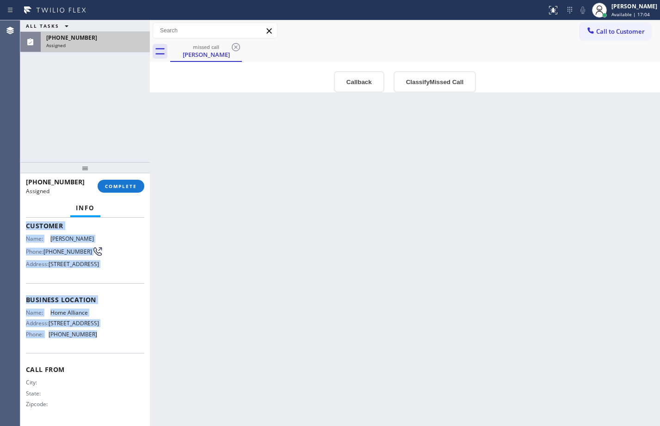
drag, startPoint x: 24, startPoint y: 291, endPoint x: 125, endPoint y: 348, distance: 115.5
click at [125, 348] on div "Context Queue: Appliance Repair High End Priority: 0 Task Age: 1 minute(s) Cust…" at bounding box center [84, 322] width 129 height 208
copy div "Customer Name: Lorelie Evans Phone: (253) 405-1547 Address: 1421 82nd St Ct E, …"
click at [118, 186] on span "COMPLETE" at bounding box center [121, 186] width 32 height 6
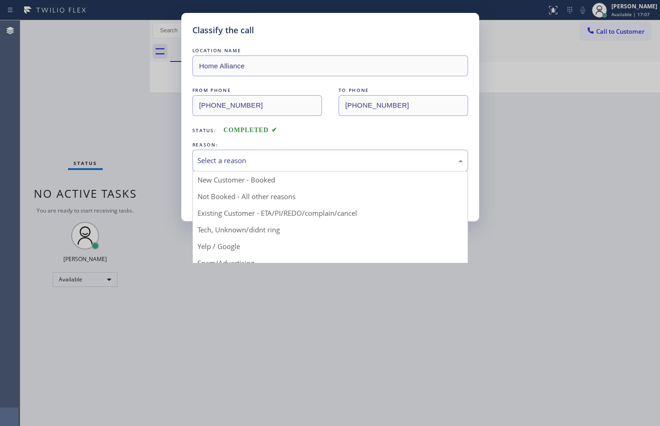
click at [243, 154] on div "Select a reason" at bounding box center [330, 161] width 276 height 22
drag, startPoint x: 227, startPoint y: 230, endPoint x: 240, endPoint y: 242, distance: 17.7
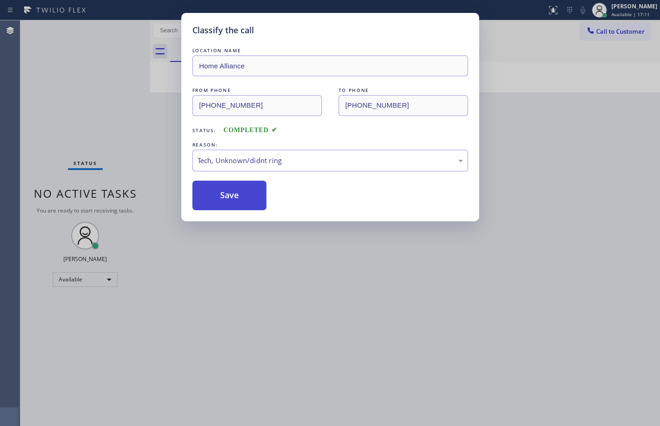
click at [253, 205] on button "Save" at bounding box center [229, 196] width 74 height 30
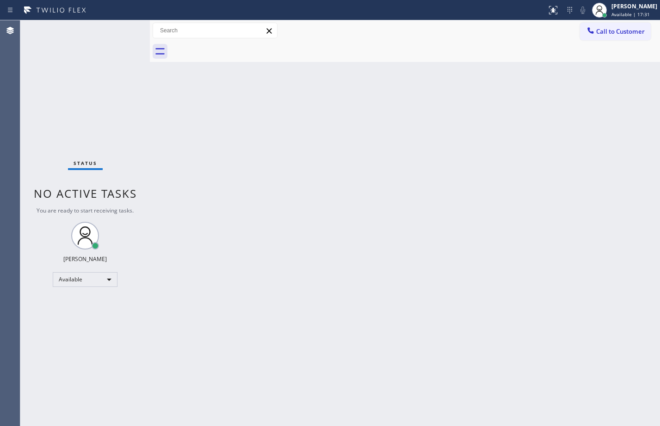
click at [67, 111] on div "Status No active tasks You are ready to start receiving tasks. [PERSON_NAME] Av…" at bounding box center [84, 223] width 129 height 406
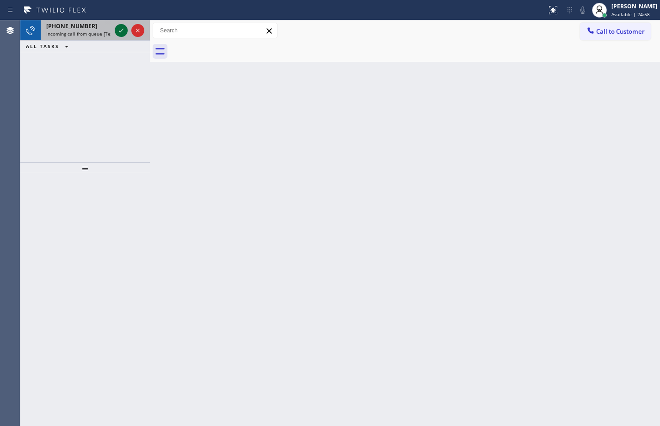
click at [121, 32] on icon at bounding box center [121, 30] width 11 height 11
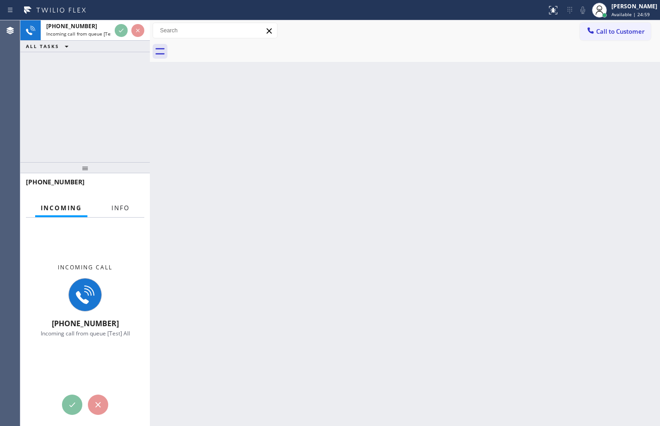
click at [120, 215] on button "Info" at bounding box center [120, 208] width 29 height 18
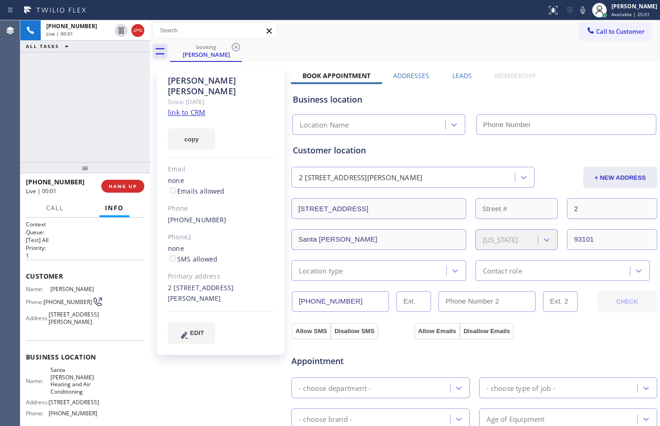
type input "(805) 242-4419"
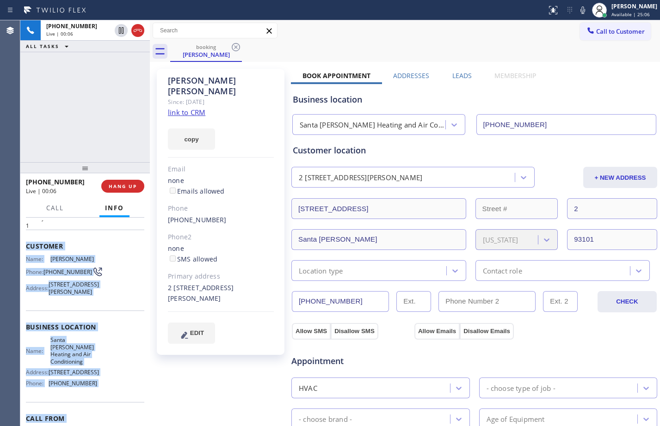
scroll to position [89, 0]
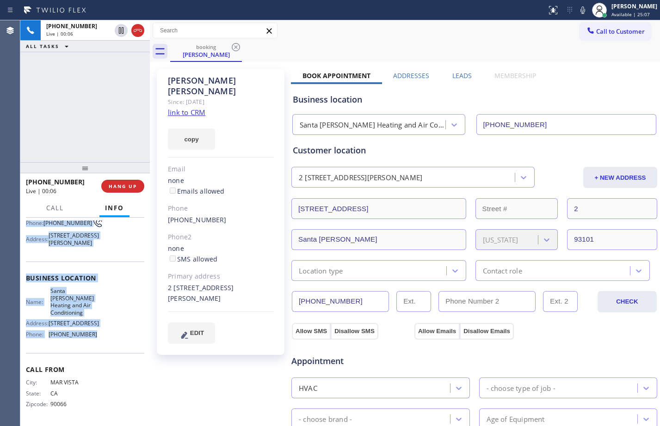
drag, startPoint x: 22, startPoint y: 279, endPoint x: 107, endPoint y: 335, distance: 101.8
click at [107, 335] on div "Context Queue: [Test] All Priority: 1 Customer Name: Howell Tumlin Phone: (310)…" at bounding box center [84, 322] width 129 height 208
copy div "Customer Name: Howell Tumlin Phone: (310) 383-3708 Address: 319 W Valerio St, S…"
click at [188, 108] on link "link to CRM" at bounding box center [186, 112] width 37 height 9
click at [119, 32] on icon at bounding box center [121, 30] width 5 height 6
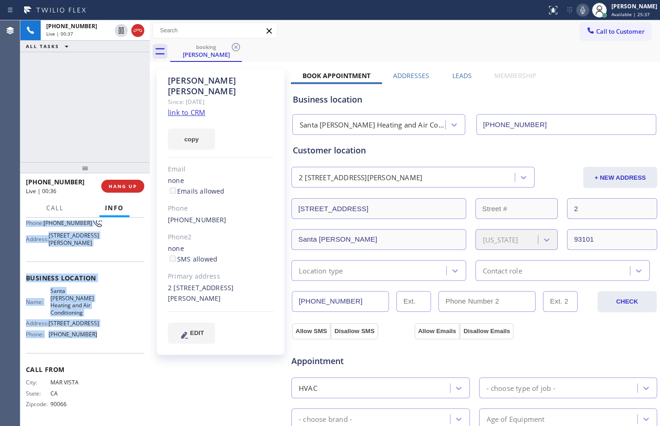
click at [577, 10] on icon at bounding box center [582, 10] width 11 height 11
click at [44, 209] on button "Call" at bounding box center [55, 208] width 29 height 18
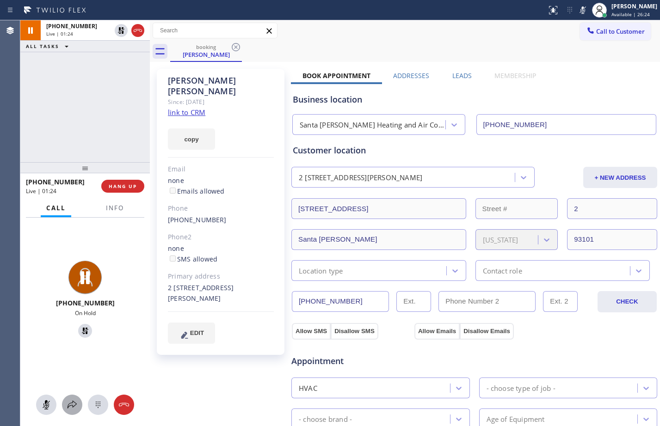
click at [74, 404] on icon at bounding box center [72, 404] width 11 height 11
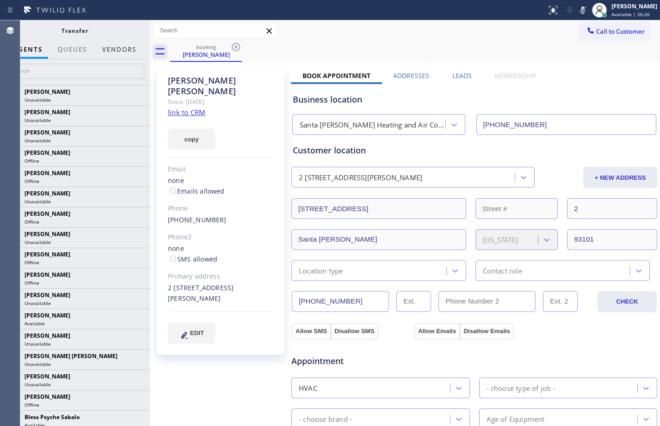
click at [117, 52] on button "Vendors" at bounding box center [119, 50] width 45 height 18
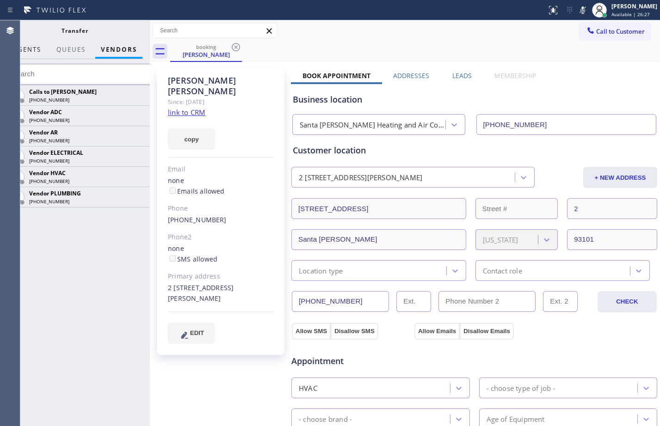
click at [24, 52] on span "AGENTS" at bounding box center [27, 49] width 28 height 8
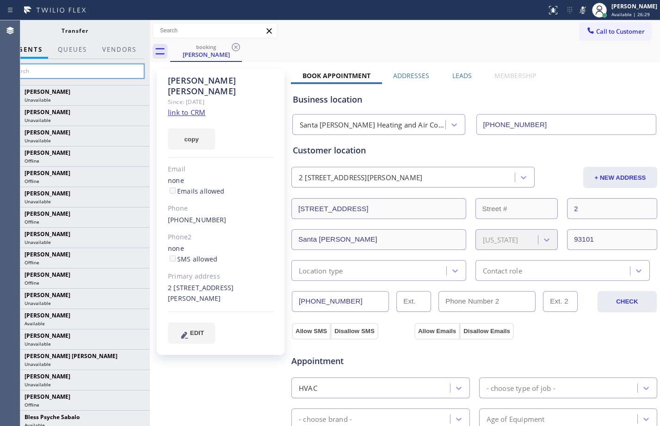
click at [49, 73] on input "text" at bounding box center [74, 71] width 139 height 15
click at [85, 71] on input "text" at bounding box center [74, 71] width 139 height 15
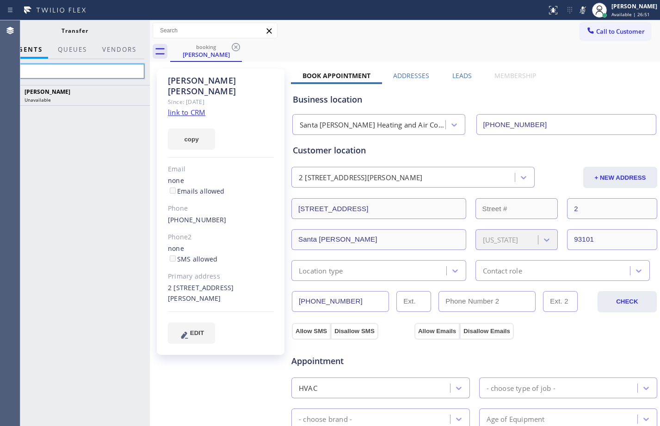
type input "a"
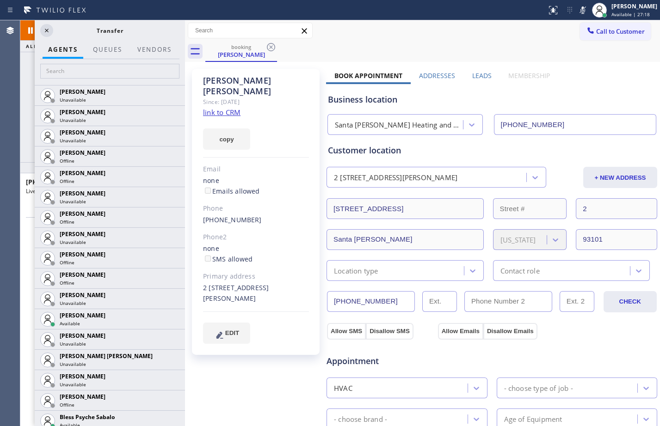
scroll to position [72, 0]
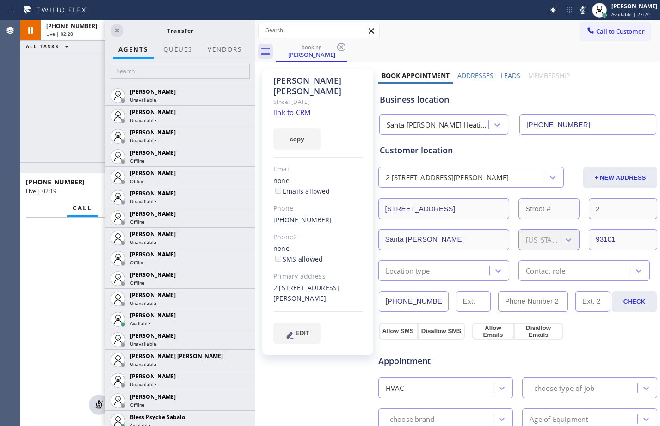
drag, startPoint x: 152, startPoint y: 80, endPoint x: 257, endPoint y: 95, distance: 106.6
click at [255, 95] on div at bounding box center [255, 223] width 0 height 406
click at [46, 109] on div "+13103833708 Live | 02:21 ALL TASKS ALL TASKS ACTIVE TASKS TASKS IN WRAP UP" at bounding box center [137, 91] width 235 height 142
click at [133, 68] on input "text" at bounding box center [179, 71] width 139 height 15
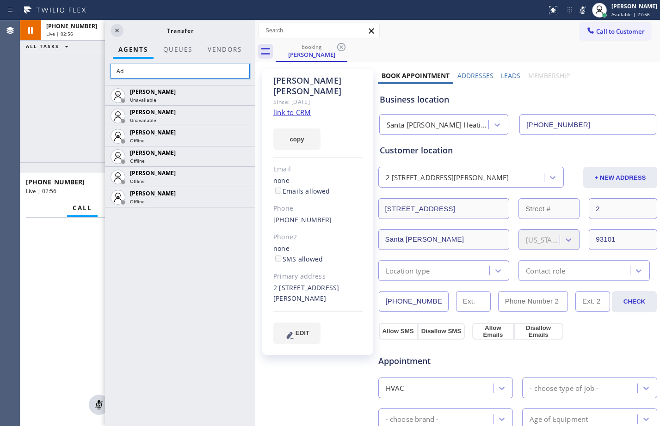
type input "A"
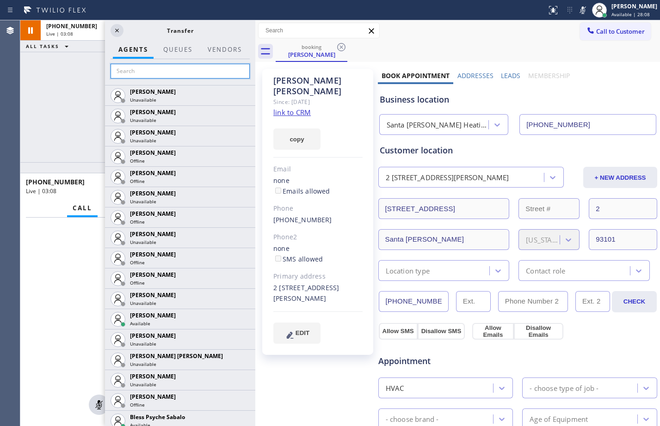
click at [141, 68] on input "text" at bounding box center [179, 71] width 139 height 15
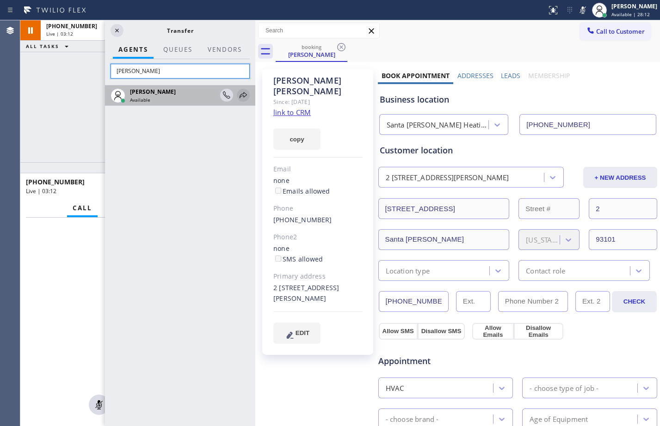
type input "[PERSON_NAME]"
click at [245, 100] on icon at bounding box center [243, 95] width 11 height 11
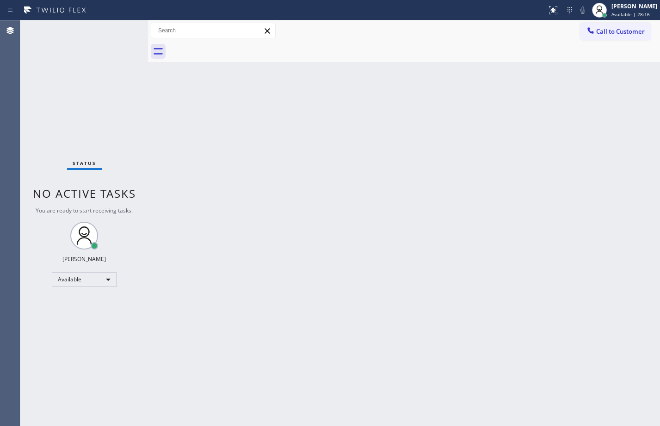
drag, startPoint x: 254, startPoint y: 64, endPoint x: 126, endPoint y: 60, distance: 128.6
click at [126, 60] on div "Status No active tasks You are ready to start receiving tasks. Megan Rose Paluc…" at bounding box center [339, 223] width 639 height 406
click at [636, 310] on div "Back to Dashboard Change Sender ID Customers Technicians Select a contact Outbo…" at bounding box center [404, 223] width 512 height 406
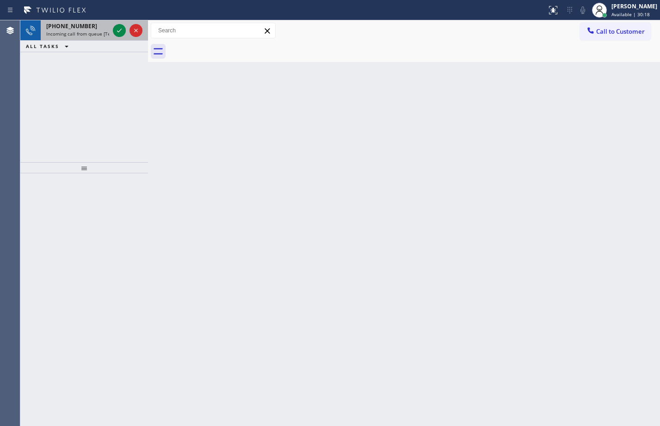
click at [69, 30] on span "+16463210840" at bounding box center [71, 26] width 51 height 8
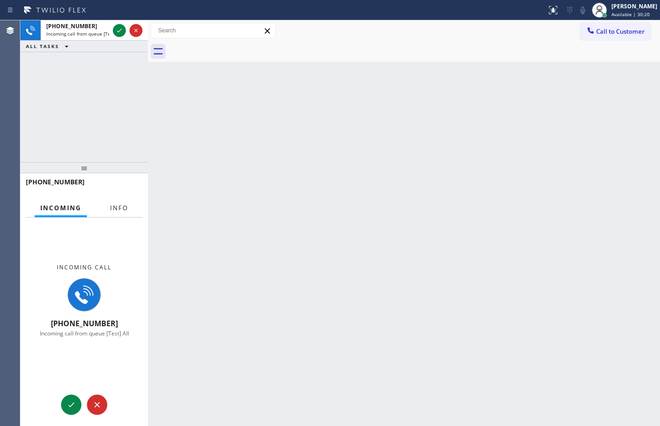
click at [116, 208] on span "Info" at bounding box center [119, 208] width 18 height 8
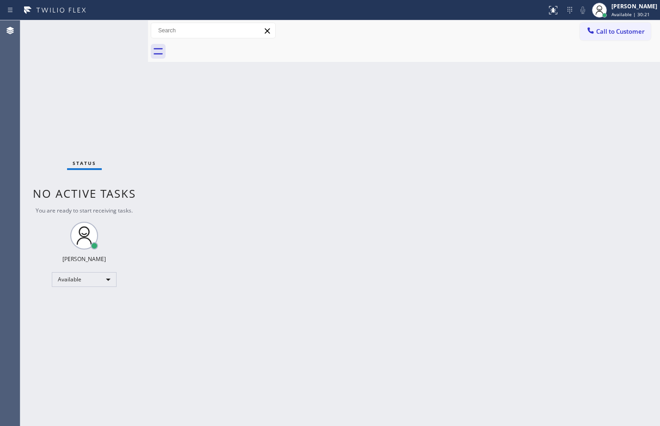
click at [118, 37] on div "Status No active tasks You are ready to start receiving tasks. [PERSON_NAME] Av…" at bounding box center [84, 223] width 128 height 406
click at [261, 276] on div "Back to Dashboard Change Sender ID Customers Technicians Select a contact Outbo…" at bounding box center [404, 223] width 512 height 406
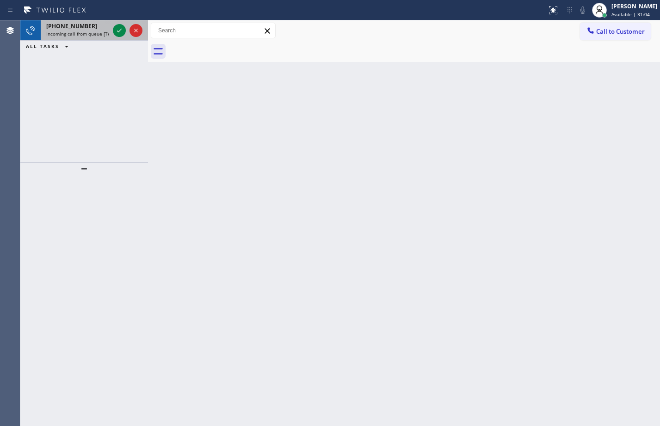
click at [57, 31] on span "Incoming call from queue [Test] All" at bounding box center [84, 34] width 77 height 6
drag, startPoint x: 72, startPoint y: 31, endPoint x: 94, endPoint y: 32, distance: 22.7
click at [72, 31] on span "Incoming call from queue [Test] All" at bounding box center [84, 34] width 77 height 6
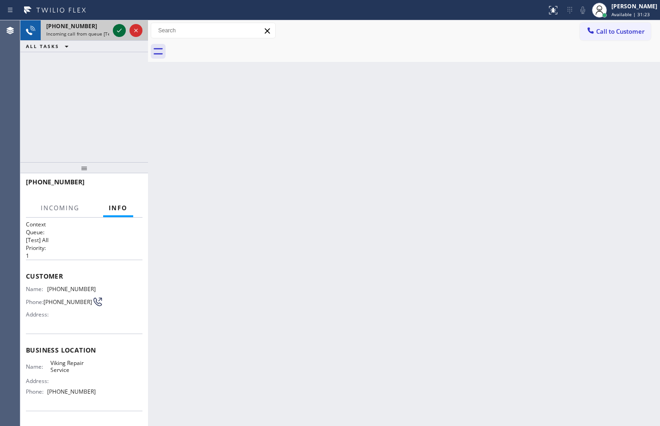
click at [123, 32] on icon at bounding box center [119, 30] width 11 height 11
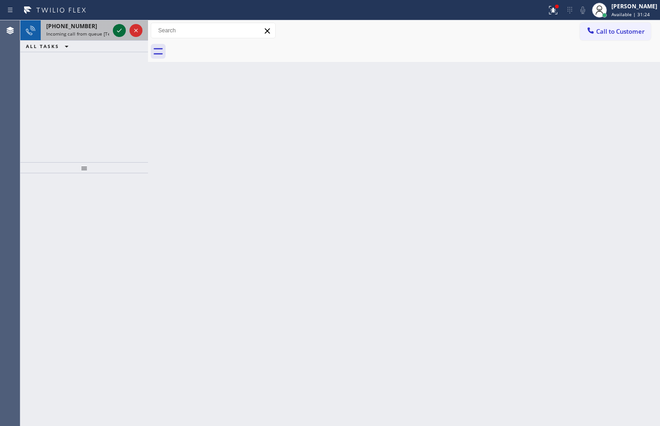
click at [123, 32] on icon at bounding box center [119, 30] width 11 height 11
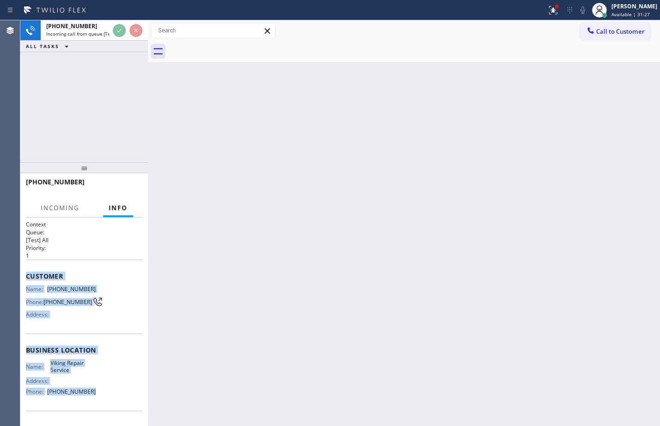
drag, startPoint x: 27, startPoint y: 277, endPoint x: 108, endPoint y: 399, distance: 146.4
click at [108, 399] on div "Context Queue: [Test] All Priority: 1 Customer Name: (626) 246-8878 Phone: (626…" at bounding box center [84, 351] width 116 height 260
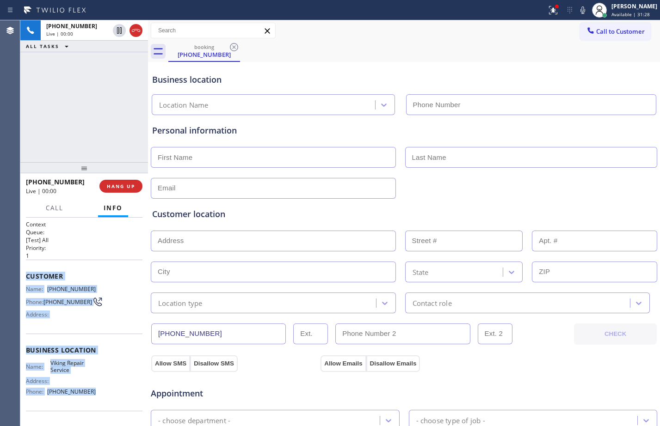
copy div "Customer Name: (626) 246-8878 Phone: (626) 246-8878 Address: Business location …"
type input "(949) 239-1524"
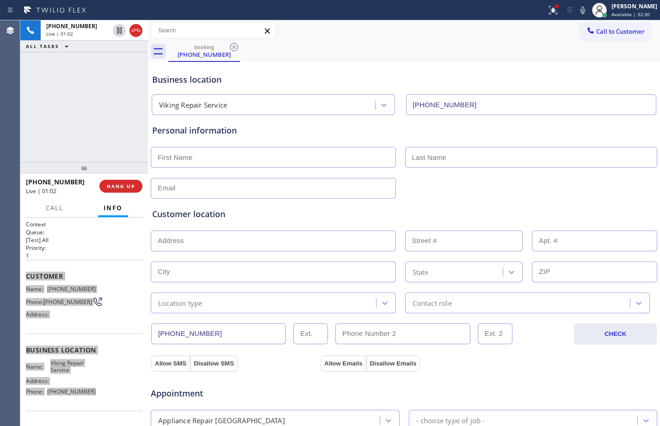
scroll to position [290, 0]
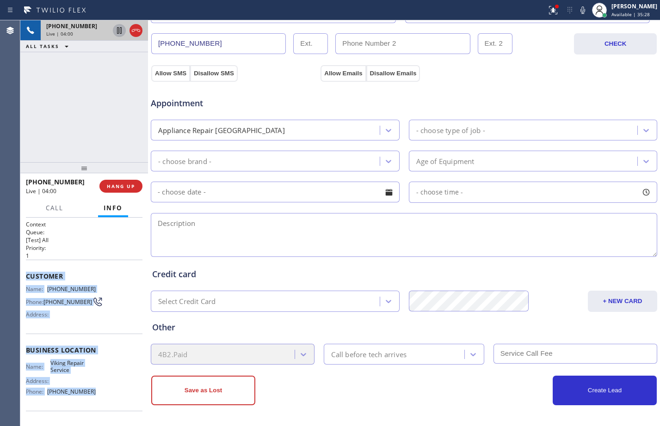
click at [118, 27] on icon at bounding box center [119, 30] width 11 height 11
click at [577, 9] on icon at bounding box center [582, 10] width 11 height 11
click at [120, 33] on icon at bounding box center [119, 30] width 6 height 6
click at [577, 12] on icon at bounding box center [582, 10] width 11 height 11
click at [547, 13] on icon at bounding box center [552, 10] width 11 height 11
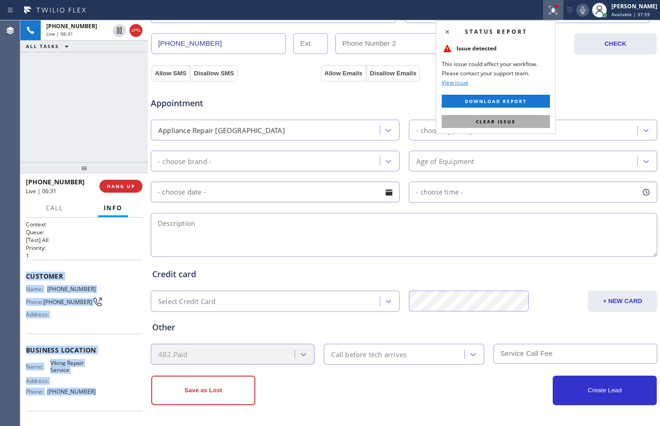
click at [502, 125] on button "Clear issue" at bounding box center [495, 121] width 108 height 13
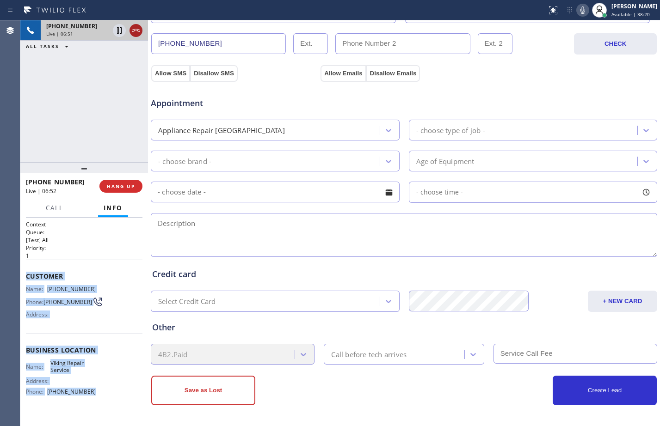
drag, startPoint x: 118, startPoint y: 31, endPoint x: 139, endPoint y: 28, distance: 20.7
click at [119, 32] on icon at bounding box center [119, 30] width 5 height 6
click at [580, 13] on icon at bounding box center [582, 9] width 5 height 7
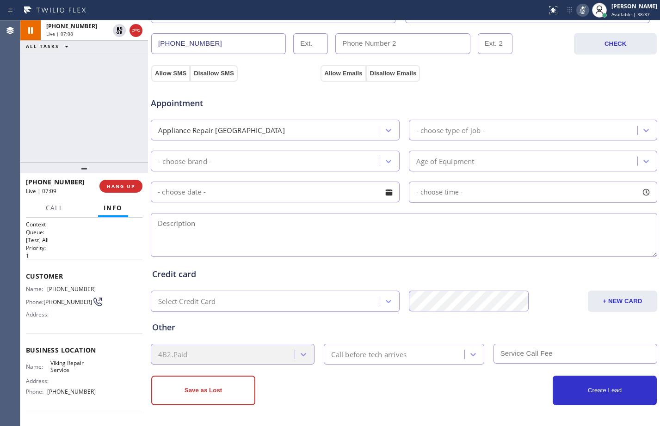
drag, startPoint x: 85, startPoint y: 110, endPoint x: 92, endPoint y: 110, distance: 7.4
click at [85, 110] on div "+16262468878 Live | 07:08 ALL TASKS ALL TASKS ACTIVE TASKS TASKS IN WRAP UP" at bounding box center [84, 91] width 128 height 142
click at [120, 32] on icon at bounding box center [119, 30] width 6 height 6
click at [580, 10] on icon at bounding box center [582, 9] width 5 height 7
click at [117, 182] on button "HANG UP" at bounding box center [120, 186] width 43 height 13
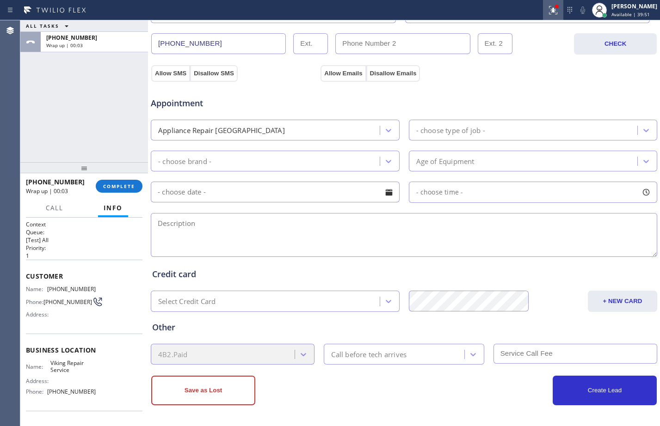
click at [549, 12] on icon at bounding box center [553, 10] width 8 height 8
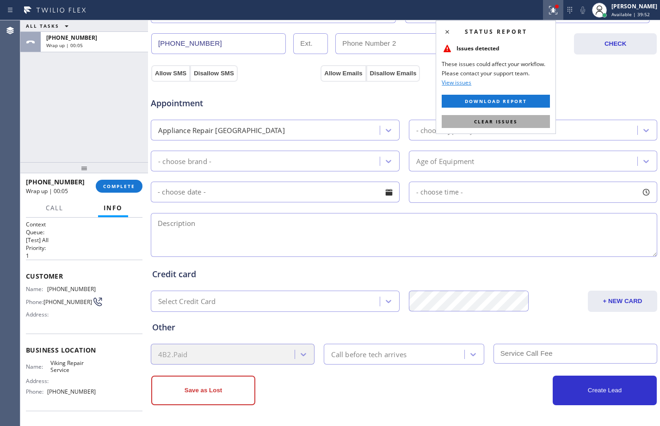
click at [504, 117] on button "Clear issues" at bounding box center [495, 121] width 108 height 13
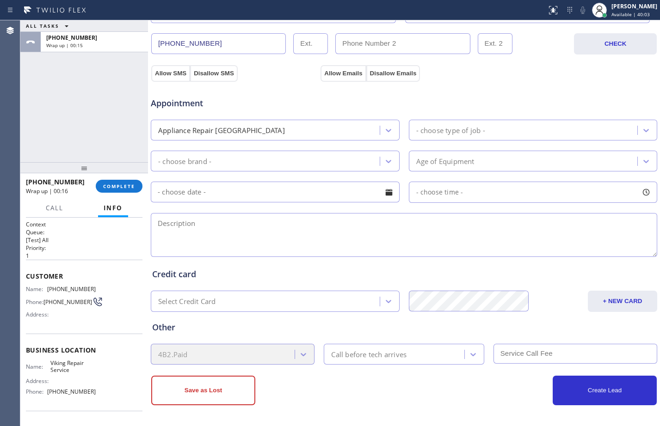
click at [82, 127] on div "ALL TASKS ALL TASKS ACTIVE TASKS TASKS IN WRAP UP +16262468878 Wrap up | 00:15" at bounding box center [84, 91] width 128 height 142
click at [113, 185] on span "COMPLETE" at bounding box center [119, 186] width 32 height 6
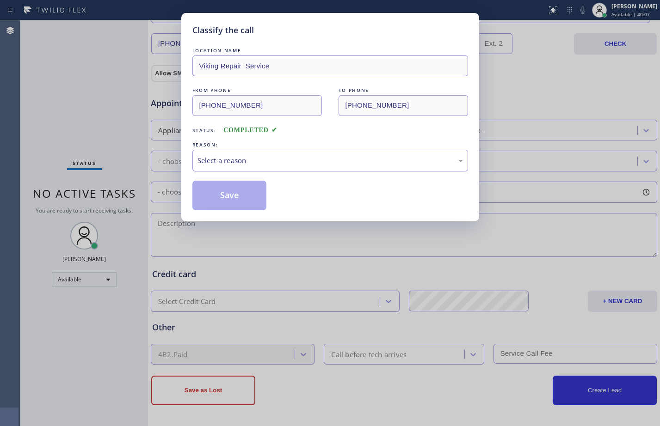
click at [229, 159] on div "Select a reason" at bounding box center [329, 160] width 265 height 11
click at [245, 196] on button "Save" at bounding box center [229, 196] width 74 height 30
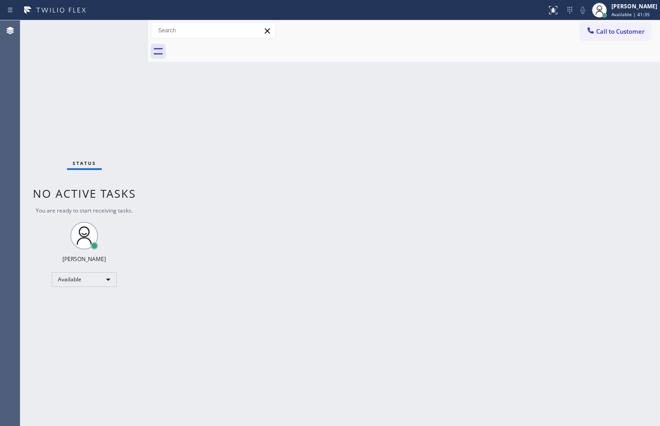
click at [112, 153] on div "Status No active tasks You are ready to start receiving tasks. [PERSON_NAME] Av…" at bounding box center [84, 223] width 128 height 406
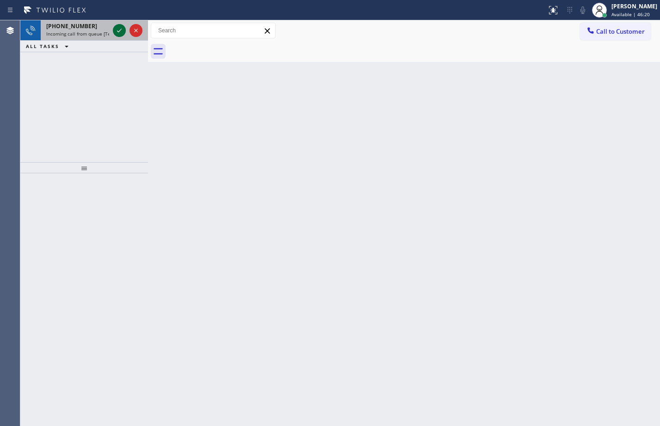
click at [120, 28] on icon at bounding box center [119, 30] width 11 height 11
click at [79, 26] on span "+16616440783" at bounding box center [71, 26] width 51 height 8
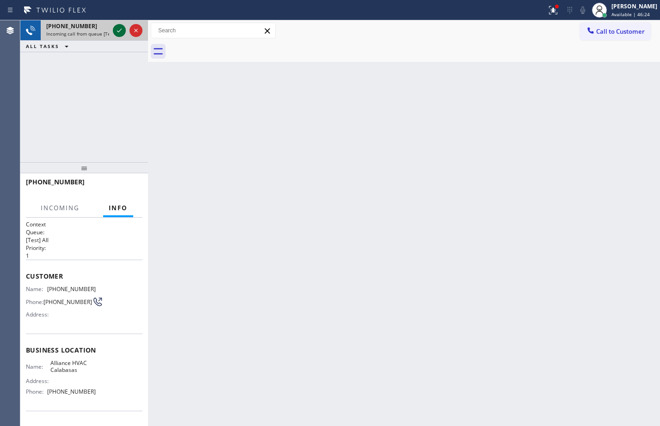
click at [124, 30] on icon at bounding box center [119, 30] width 11 height 11
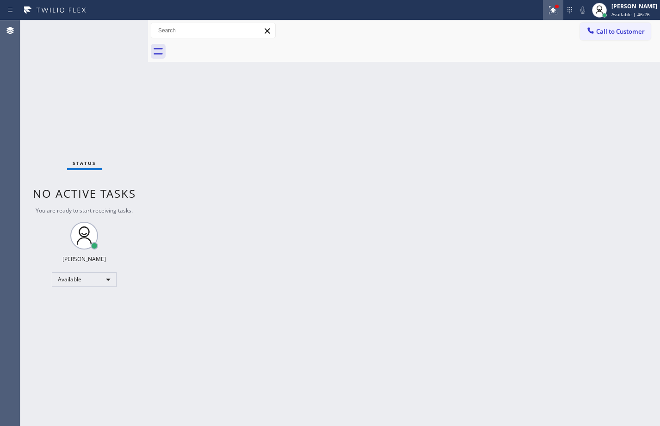
click at [547, 12] on icon at bounding box center [552, 10] width 11 height 11
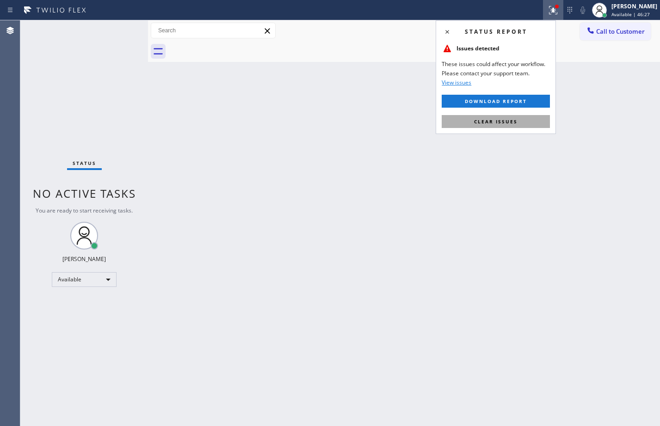
click at [485, 120] on span "Clear issues" at bounding box center [495, 121] width 43 height 6
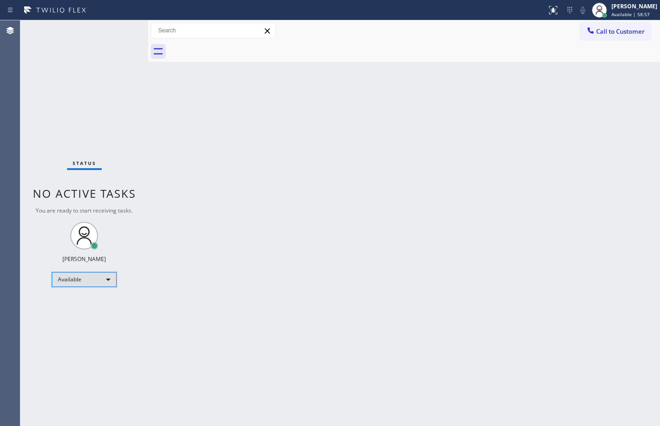
click at [104, 283] on div "Available" at bounding box center [84, 279] width 65 height 15
click at [87, 282] on div "Available" at bounding box center [84, 279] width 65 height 15
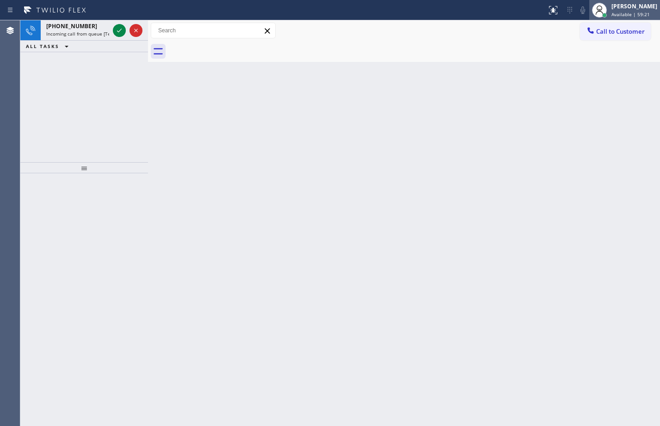
click at [639, 12] on span "Available | 59:21" at bounding box center [630, 14] width 38 height 6
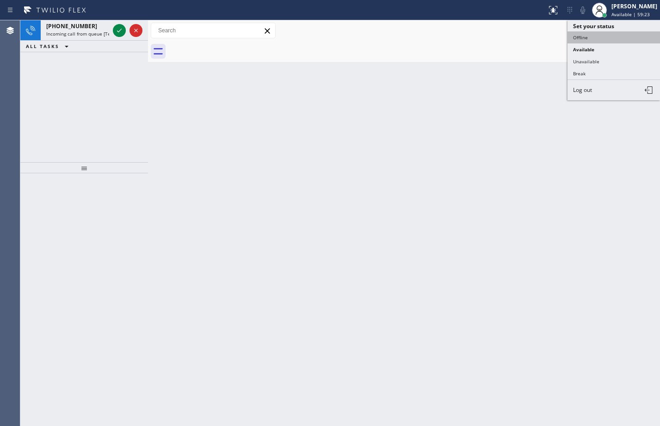
click at [589, 41] on button "Offline" at bounding box center [613, 37] width 92 height 12
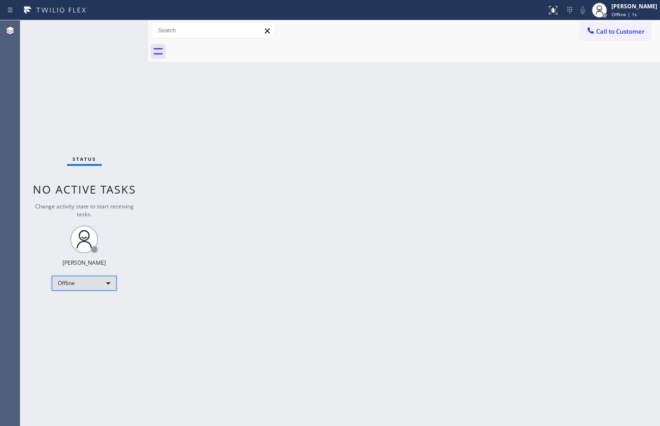
click at [86, 284] on div "Offline" at bounding box center [84, 283] width 65 height 15
click at [611, 4] on div at bounding box center [330, 213] width 660 height 426
click at [611, 6] on div "[PERSON_NAME]" at bounding box center [634, 6] width 46 height 8
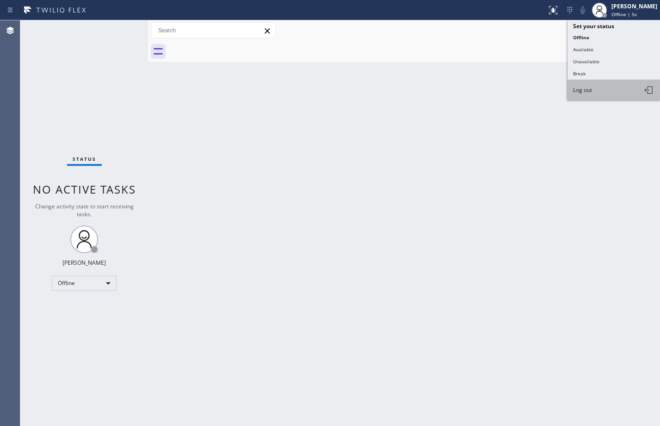
click at [599, 93] on button "Log out" at bounding box center [613, 90] width 92 height 20
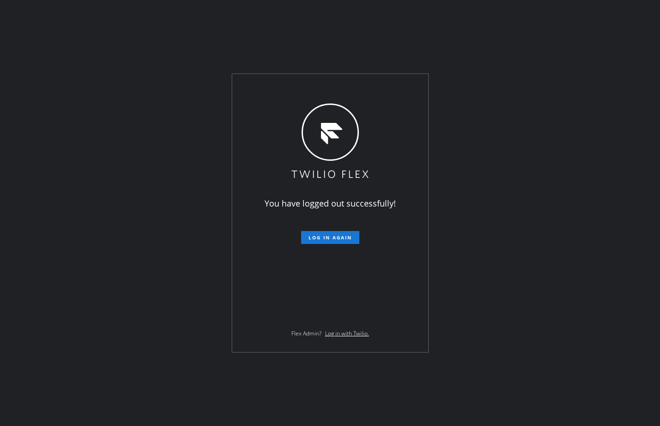
click at [74, 82] on div "You have logged out successfully! Log in again Flex Admin? Log in with Twilio." at bounding box center [330, 213] width 660 height 426
